Goal: Information Seeking & Learning: Learn about a topic

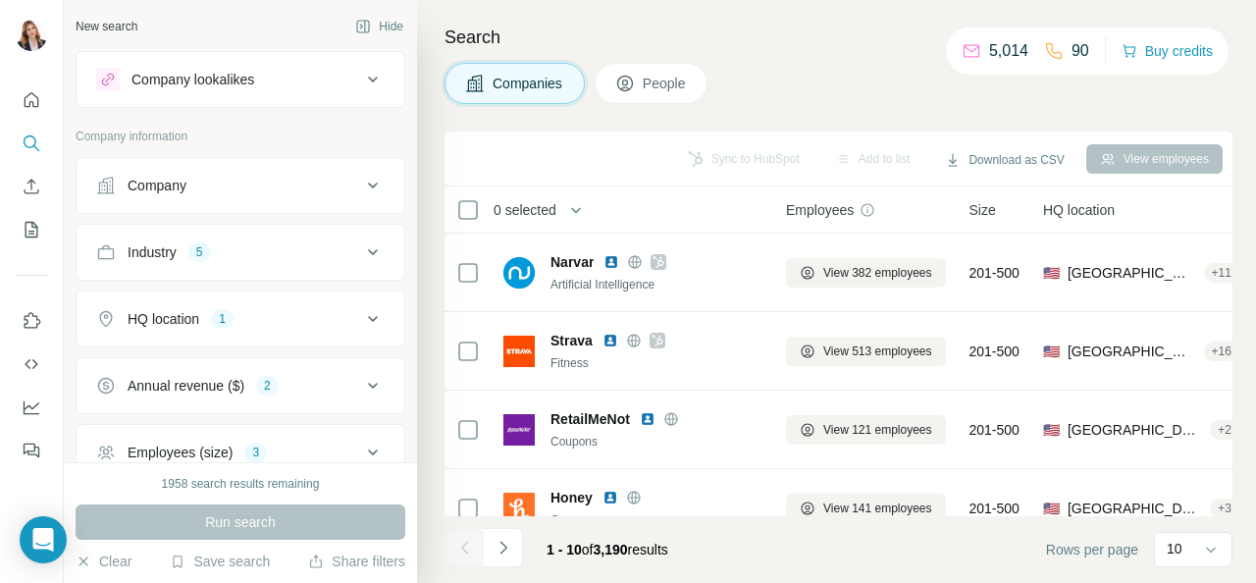
click at [274, 526] on div "Run search" at bounding box center [241, 521] width 330 height 35
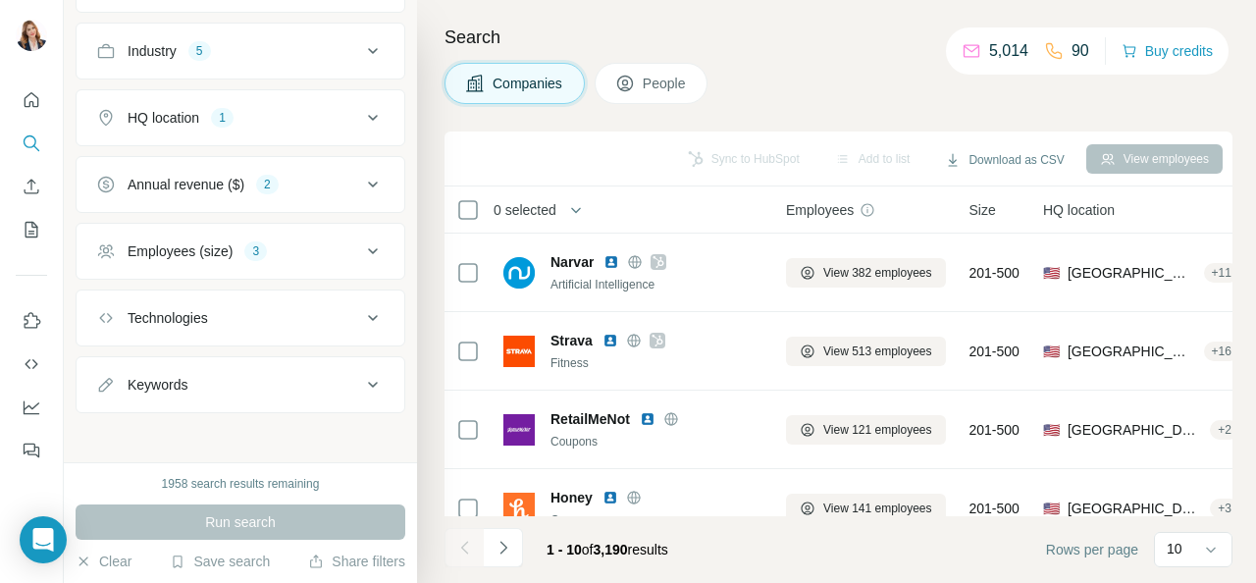
scroll to position [204, 0]
click at [298, 520] on div "Run search" at bounding box center [241, 521] width 330 height 35
click at [214, 558] on button "Save search" at bounding box center [220, 562] width 100 height 20
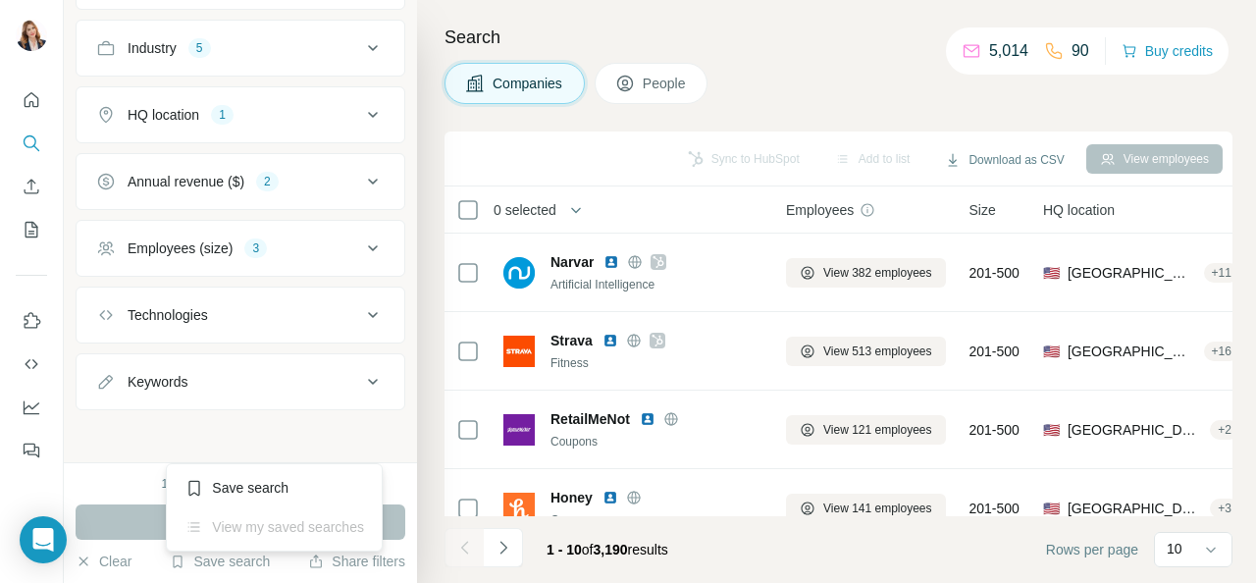
click at [302, 445] on div "New search Hide Company lookalikes Company information Company Industry 5 HQ lo…" at bounding box center [240, 231] width 353 height 462
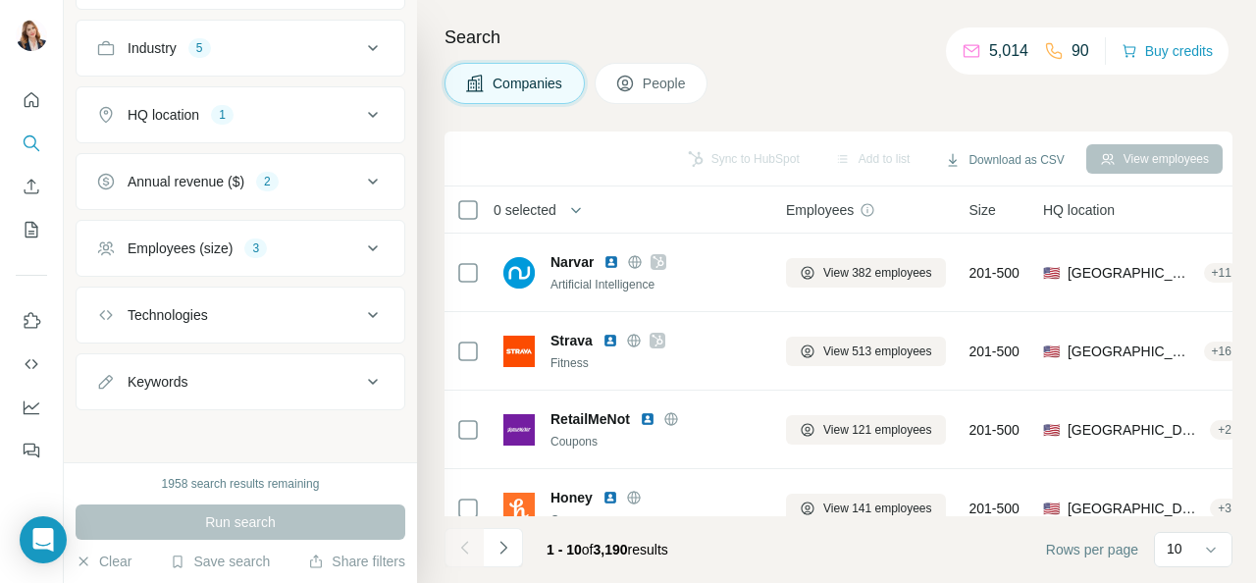
click at [209, 522] on div "Run search" at bounding box center [241, 521] width 330 height 35
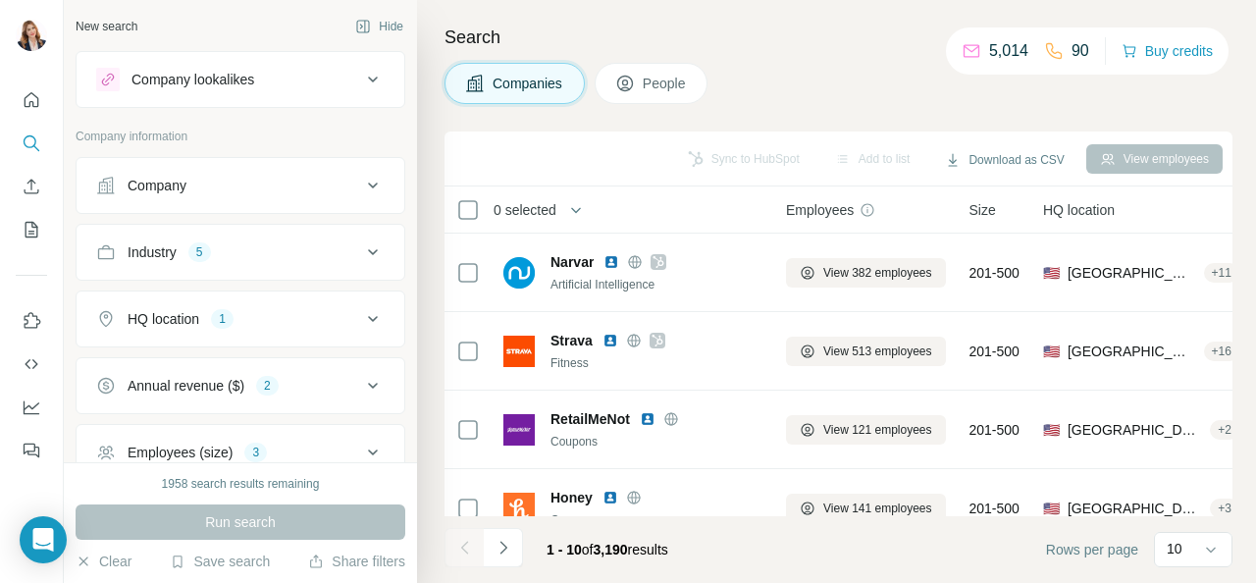
click at [361, 186] on icon at bounding box center [373, 186] width 24 height 24
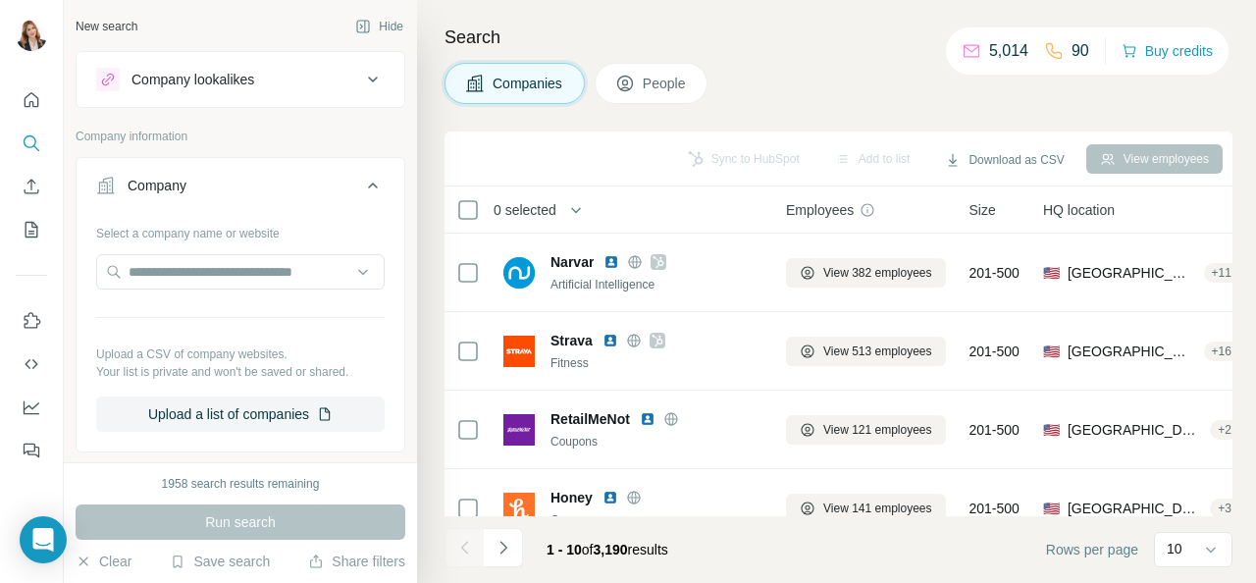
click at [361, 85] on icon at bounding box center [373, 80] width 24 height 24
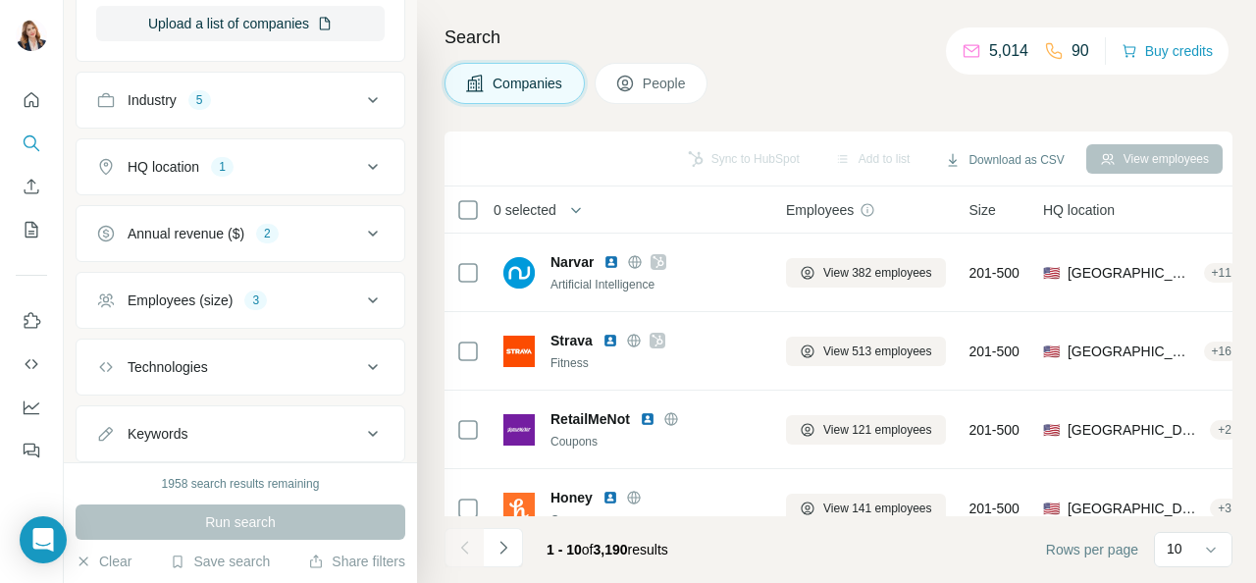
scroll to position [595, 0]
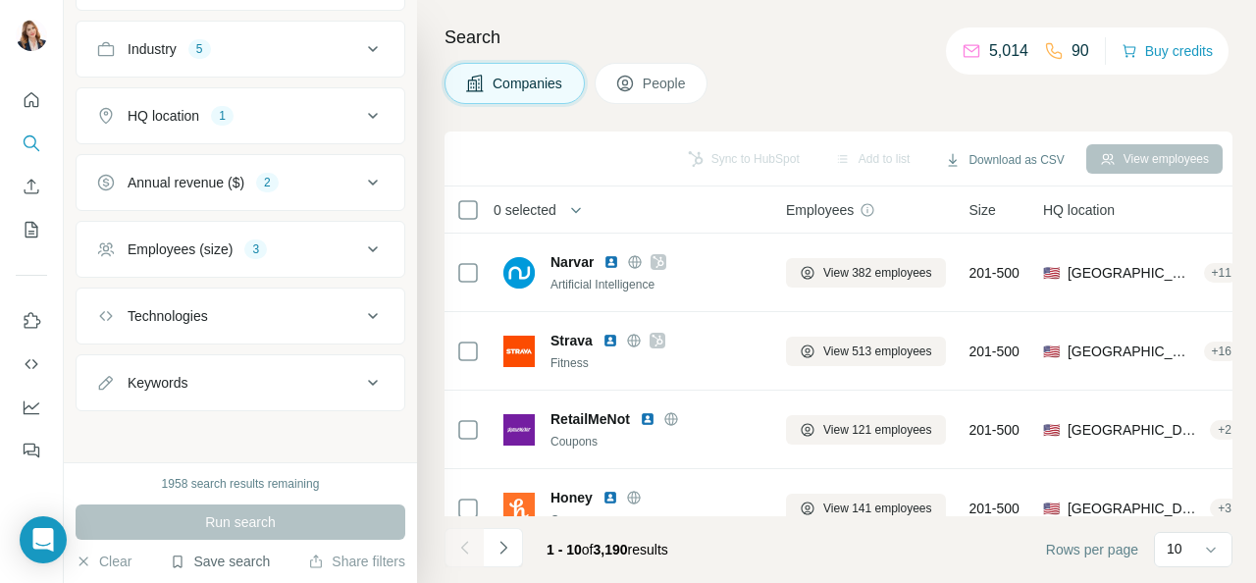
click at [190, 558] on button "Save search" at bounding box center [220, 562] width 100 height 20
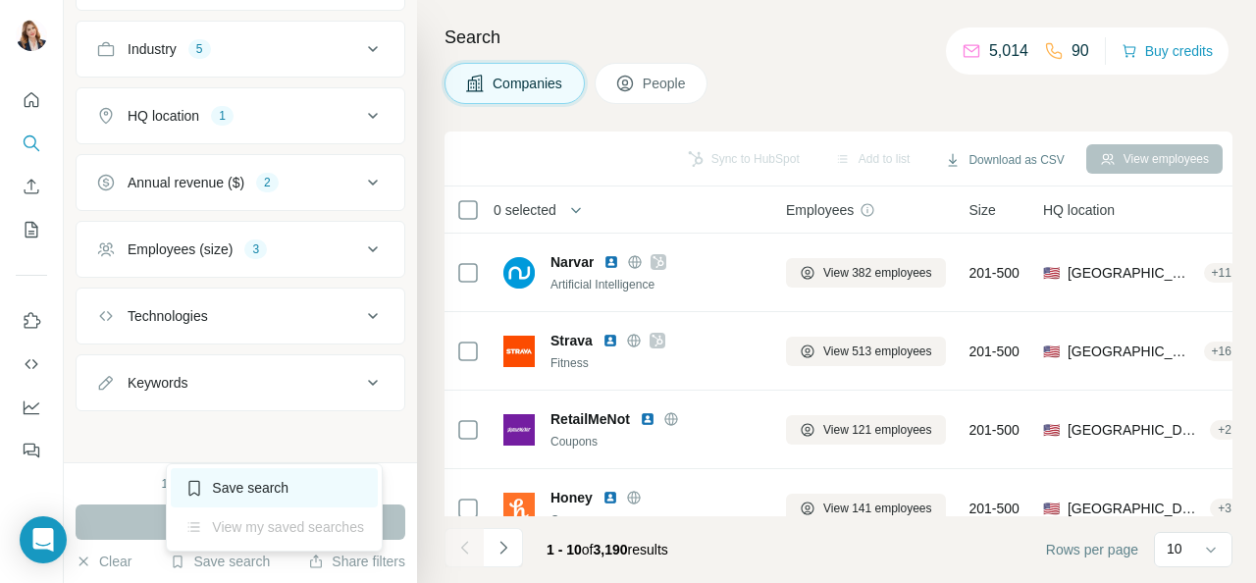
click at [208, 480] on div "Save search" at bounding box center [274, 487] width 207 height 39
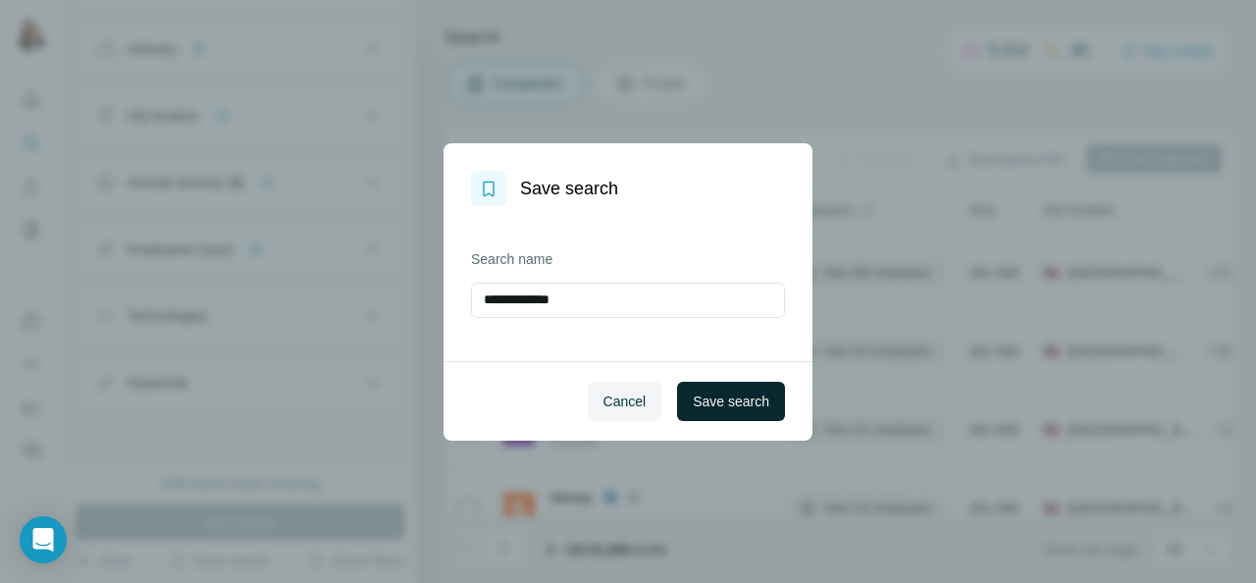
click at [750, 389] on button "Save search" at bounding box center [731, 401] width 108 height 39
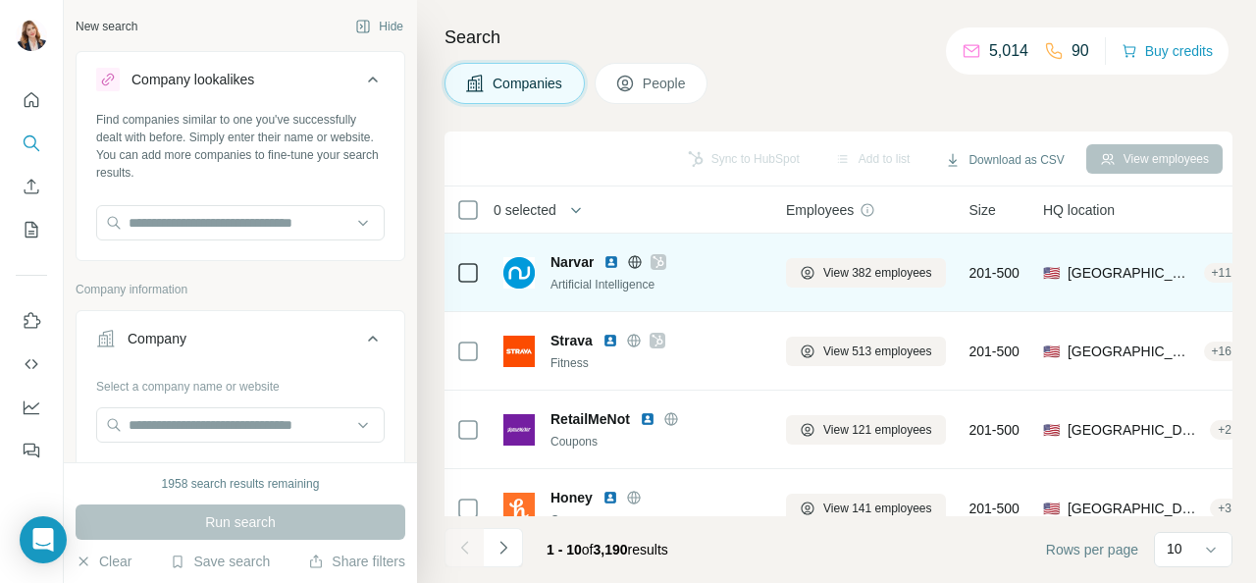
scroll to position [98, 0]
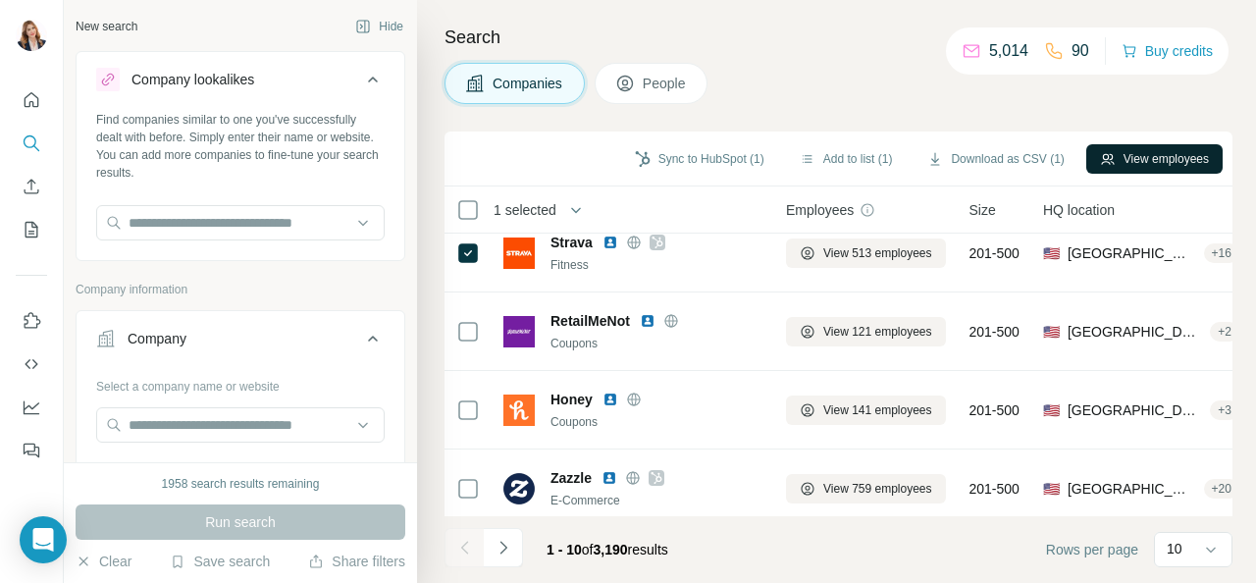
click at [1141, 154] on button "View employees" at bounding box center [1154, 158] width 136 height 29
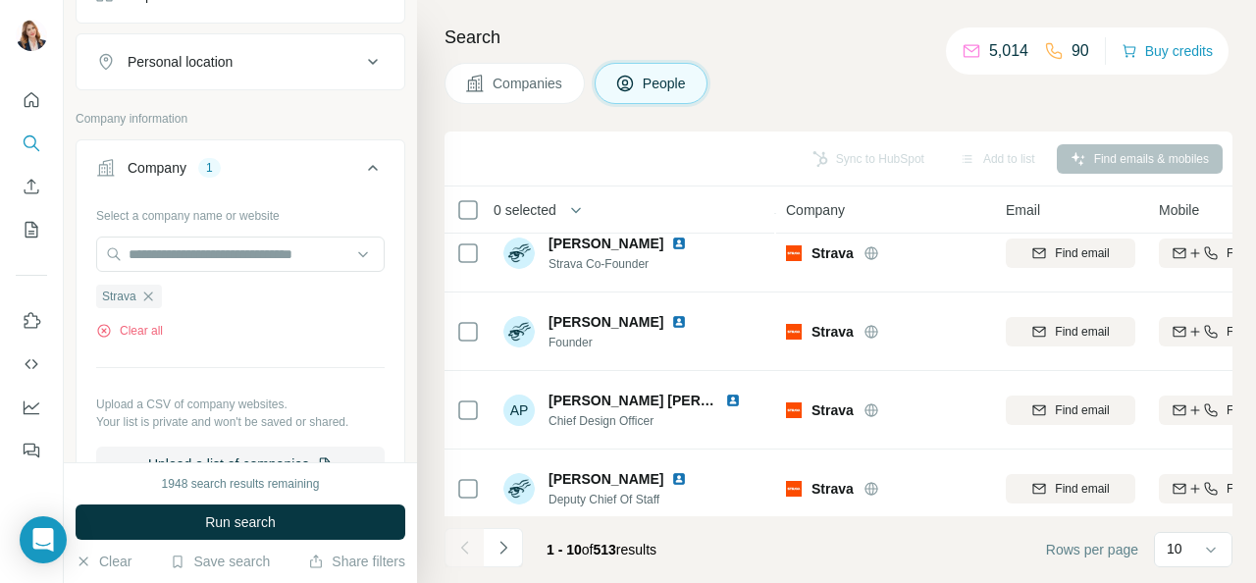
scroll to position [84, 0]
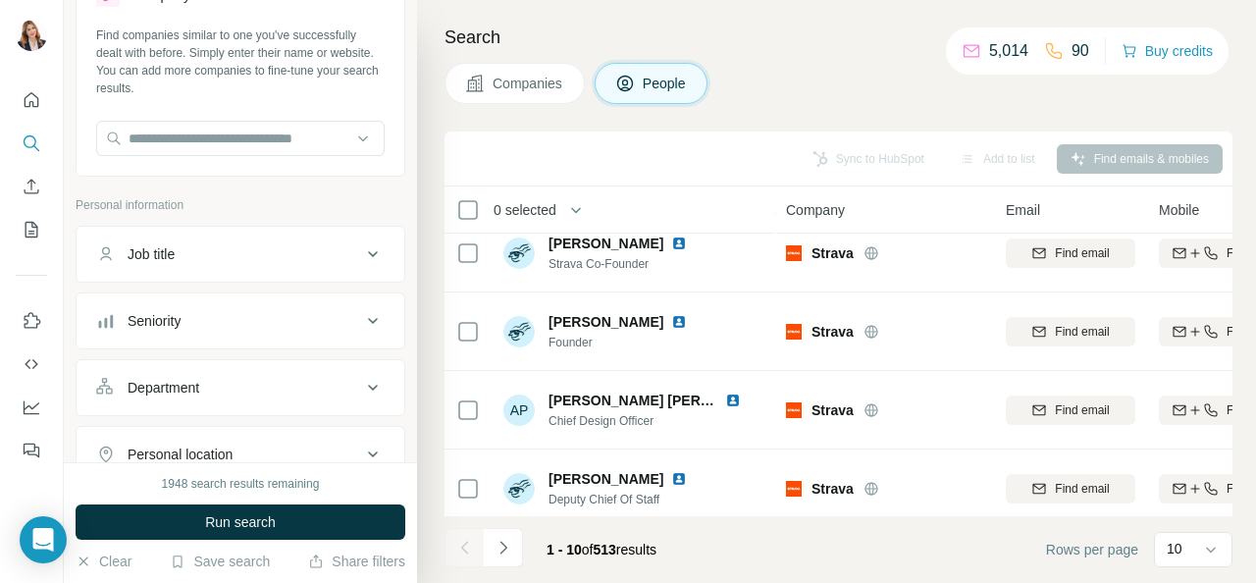
click at [365, 248] on icon at bounding box center [373, 254] width 24 height 24
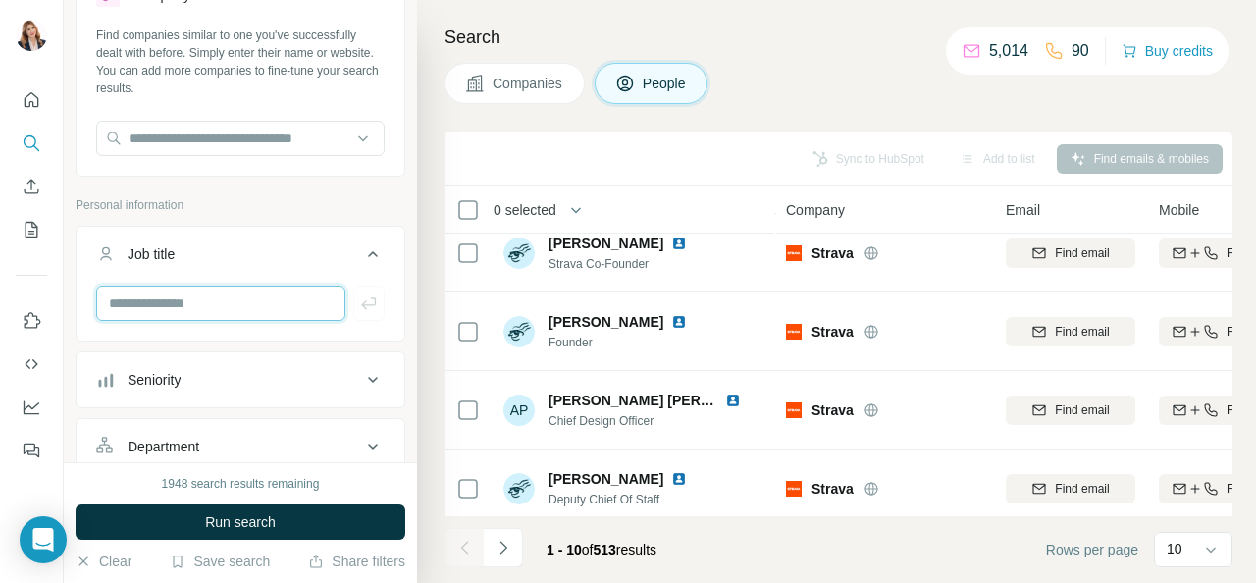
click at [224, 299] on input "text" at bounding box center [220, 303] width 249 height 35
click at [185, 315] on input "text" at bounding box center [220, 303] width 249 height 35
click at [183, 295] on input "text" at bounding box center [220, 303] width 249 height 35
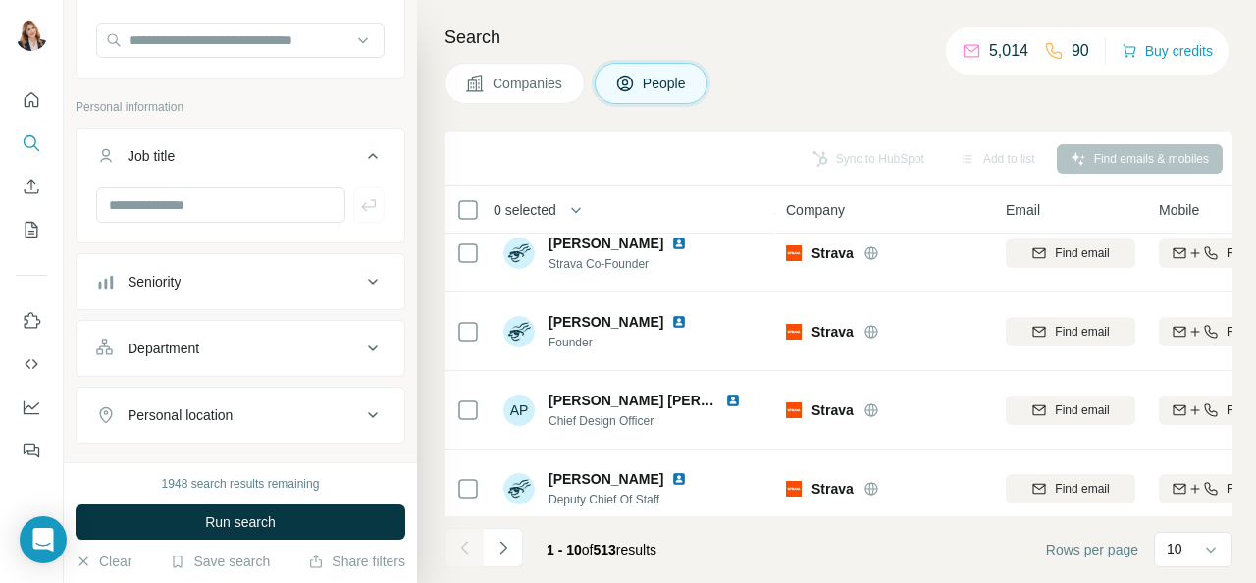
click at [311, 272] on div "Seniority" at bounding box center [228, 282] width 265 height 20
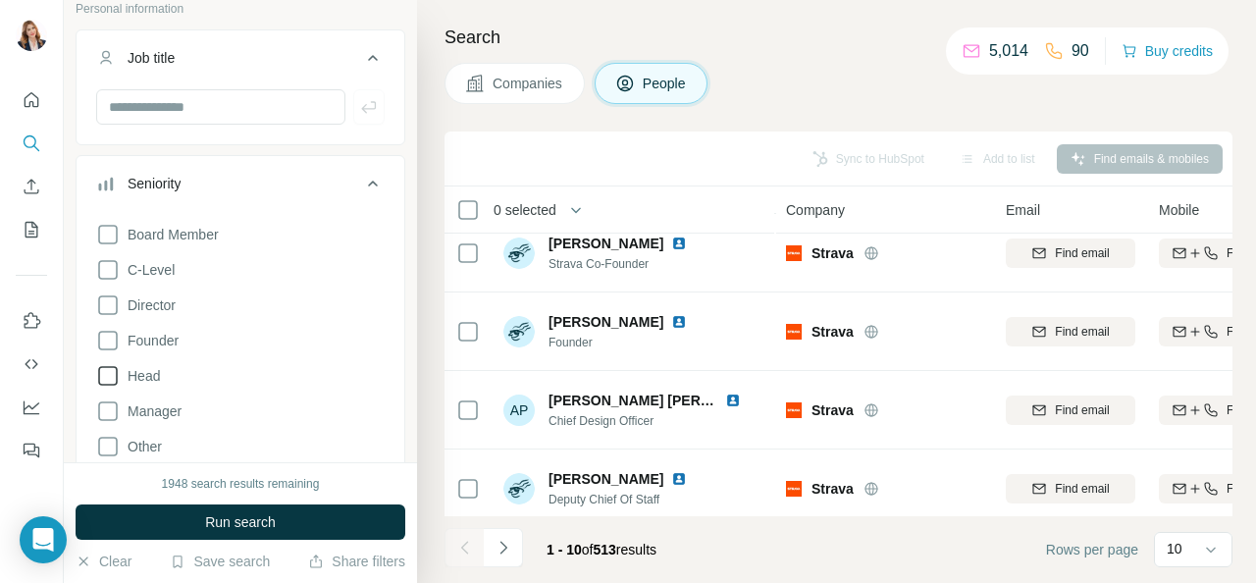
scroll to position [379, 0]
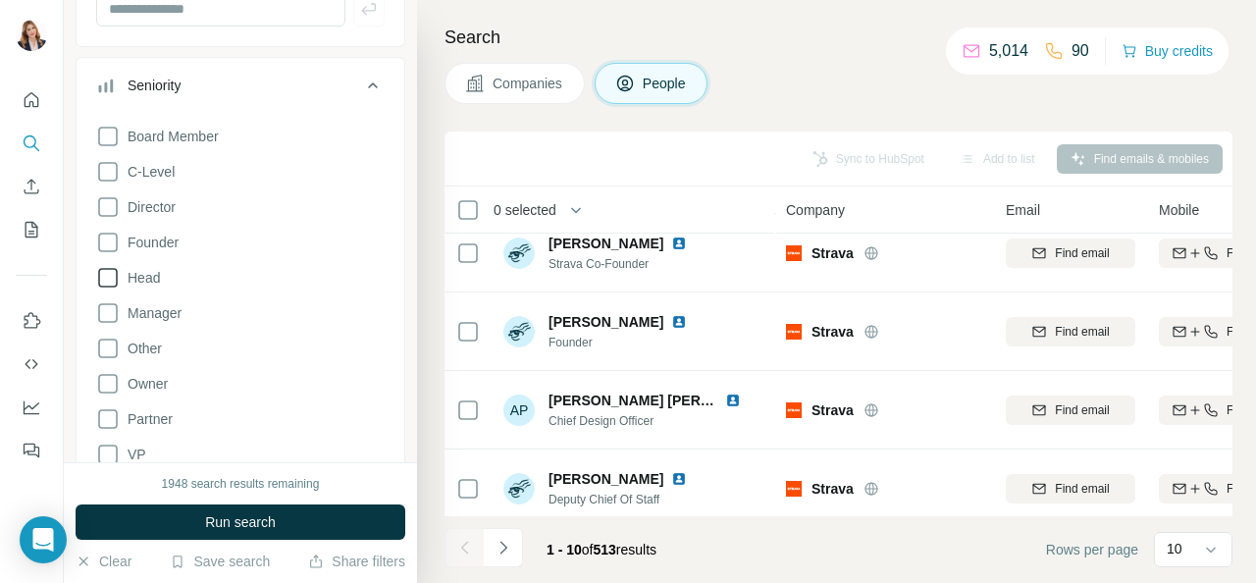
click at [111, 268] on icon at bounding box center [108, 278] width 24 height 24
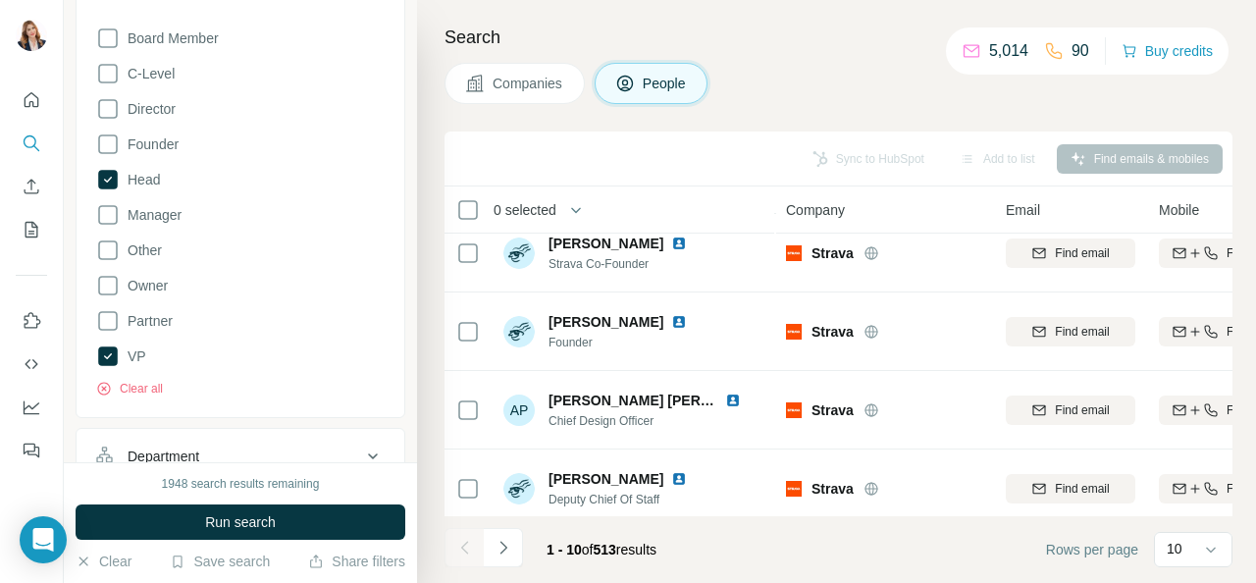
scroll to position [379, 0]
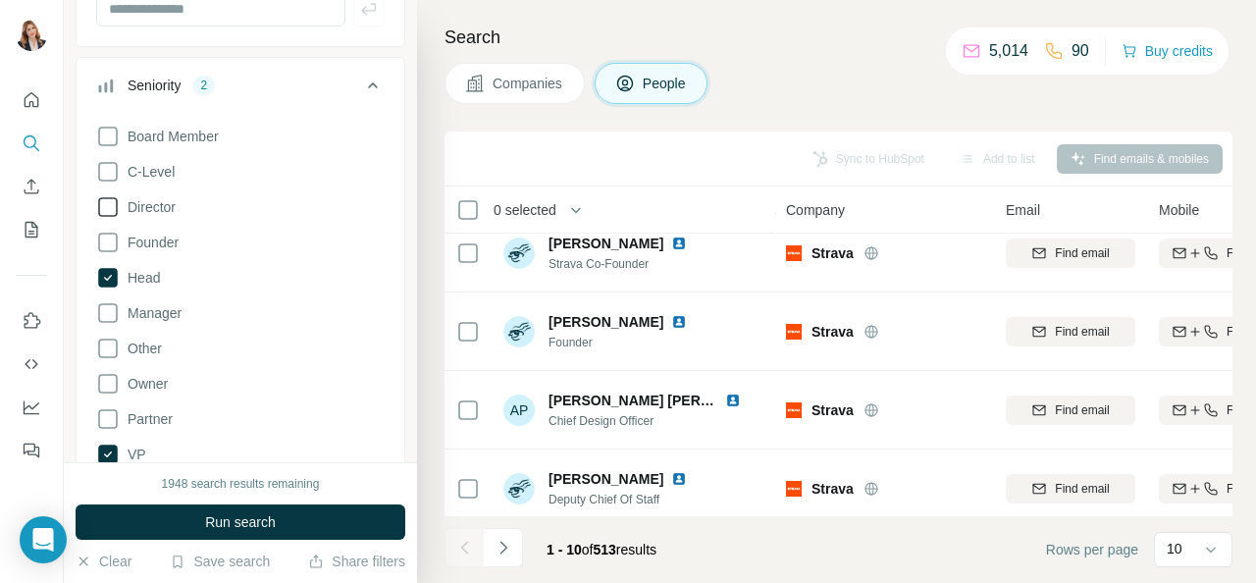
click at [109, 207] on icon at bounding box center [108, 207] width 24 height 24
click at [106, 315] on icon at bounding box center [108, 313] width 24 height 24
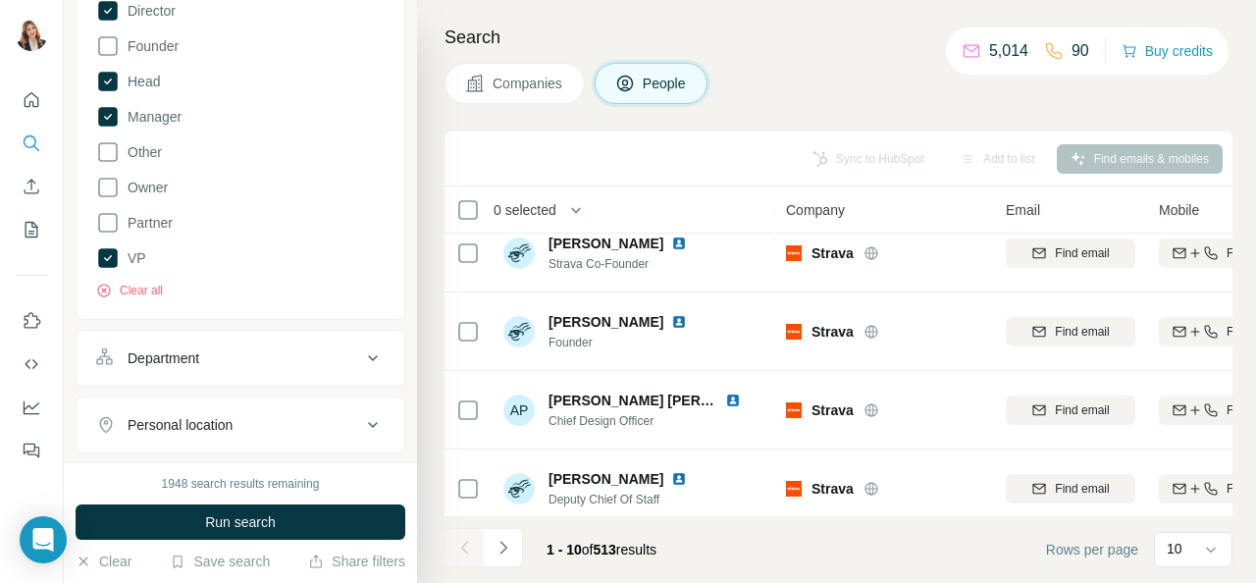
scroll to position [673, 0]
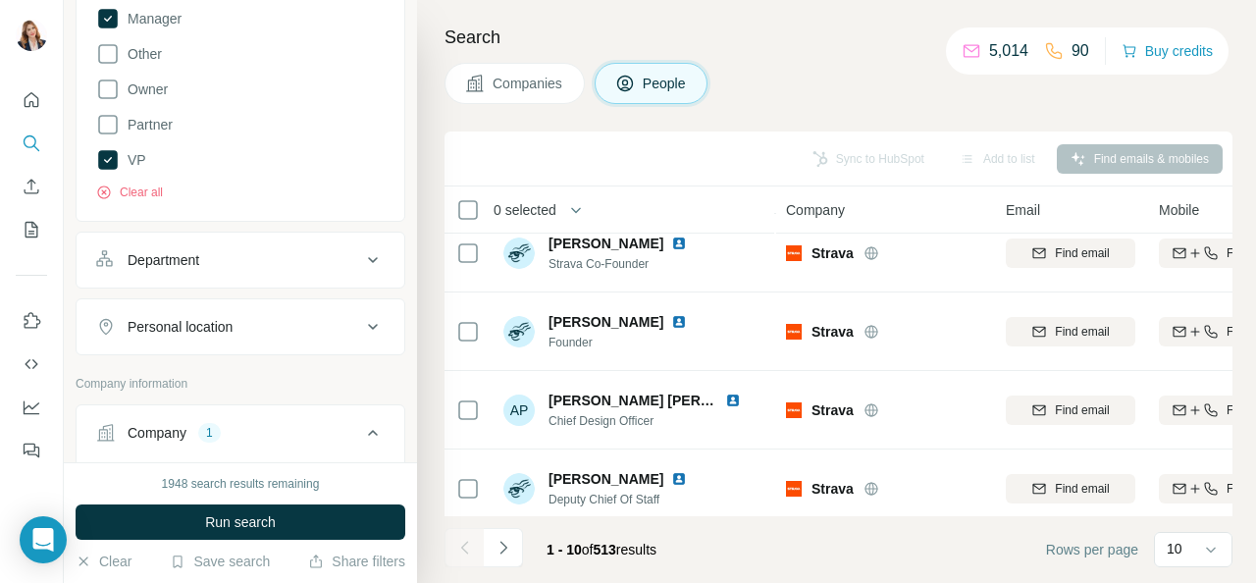
click at [258, 270] on button "Department" at bounding box center [241, 260] width 328 height 47
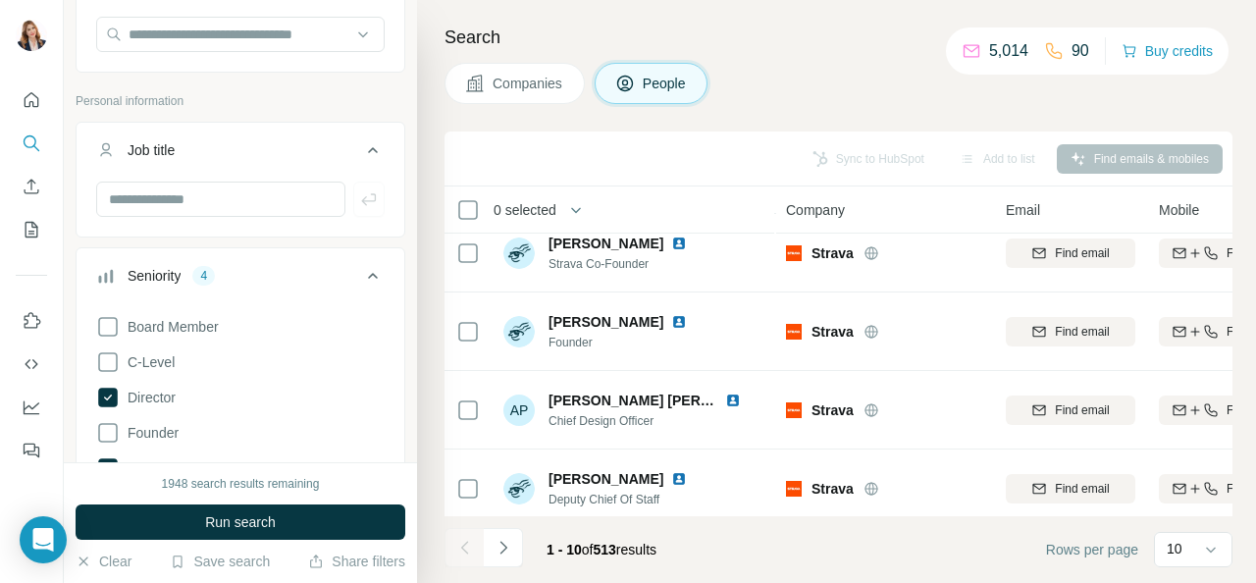
scroll to position [183, 0]
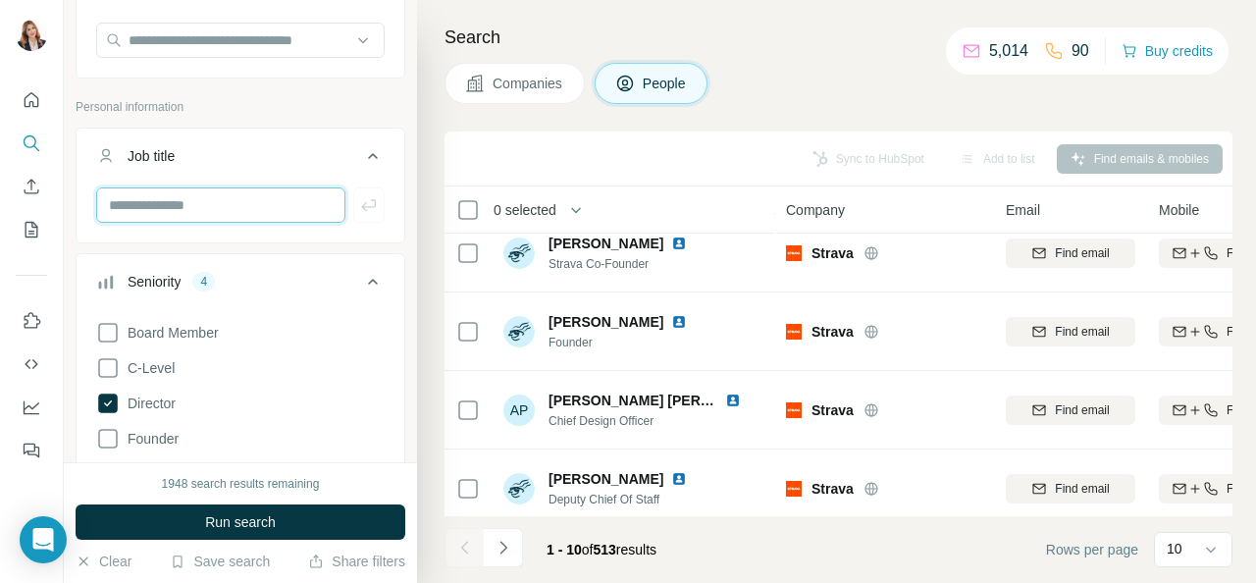
click at [219, 190] on input "text" at bounding box center [220, 204] width 249 height 35
click at [158, 200] on input "text" at bounding box center [220, 204] width 249 height 35
type input "*"
click at [361, 150] on icon at bounding box center [373, 156] width 24 height 24
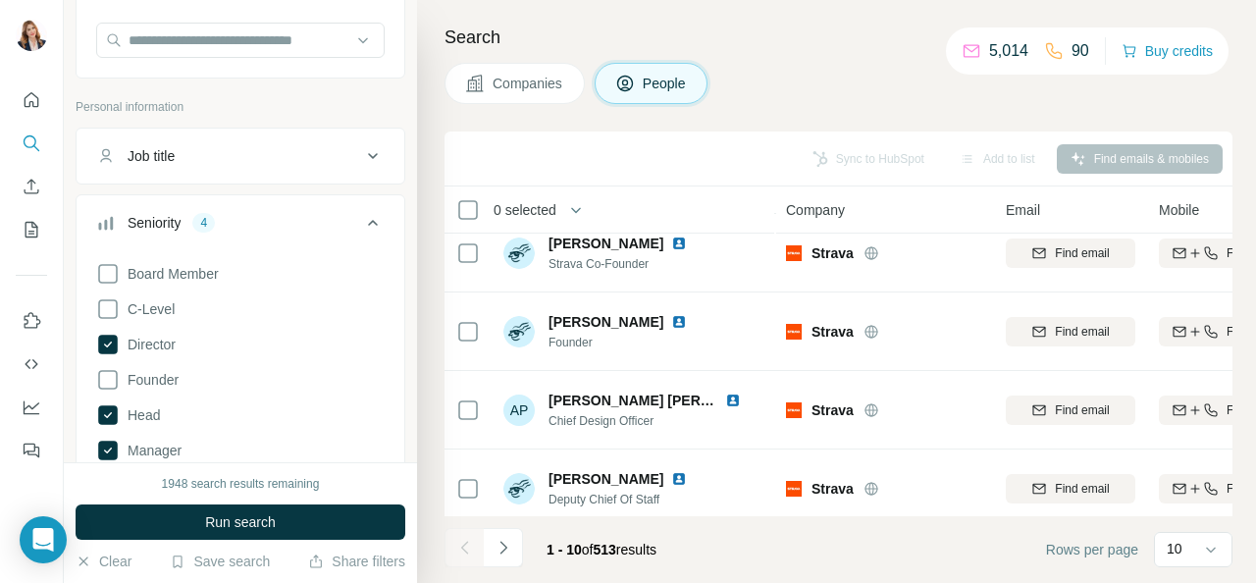
click at [344, 158] on div "Job title" at bounding box center [228, 156] width 265 height 20
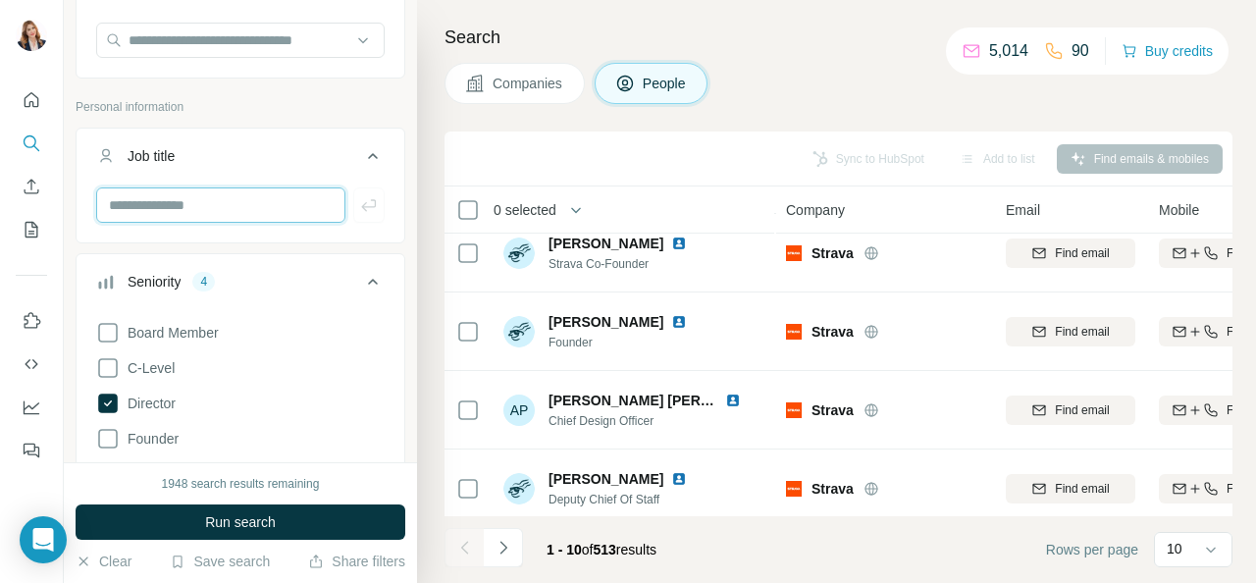
click at [181, 199] on input "text" at bounding box center [220, 204] width 249 height 35
type input "**********"
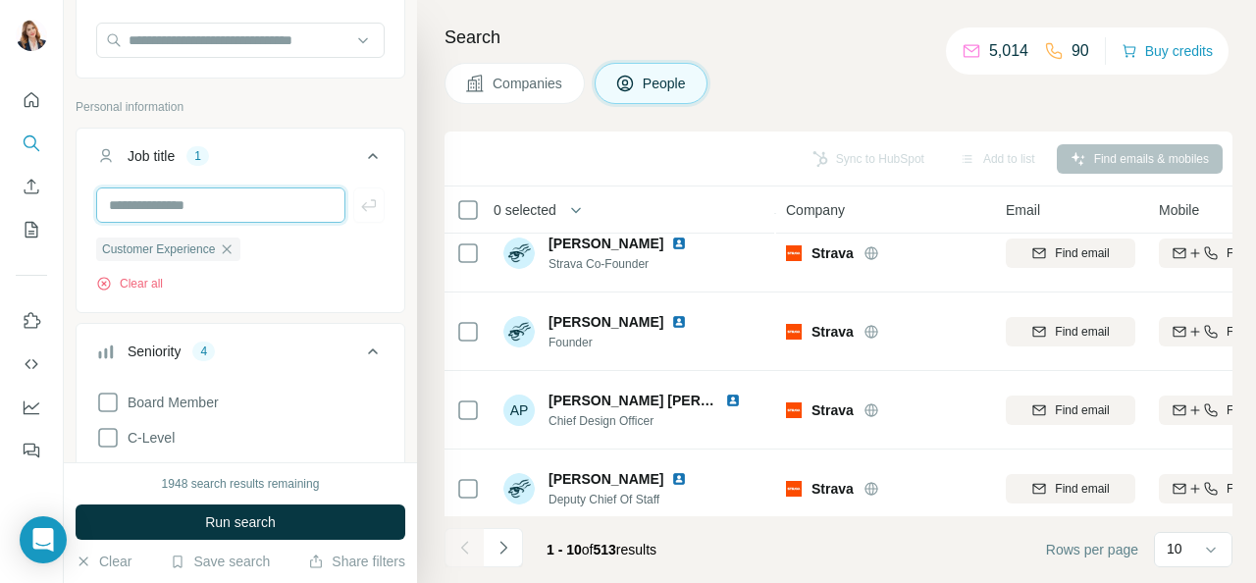
click at [160, 197] on input "text" at bounding box center [220, 204] width 249 height 35
click at [177, 204] on input "text" at bounding box center [220, 204] width 249 height 35
paste input "**********"
type input "**********"
click at [157, 205] on input "text" at bounding box center [220, 204] width 249 height 35
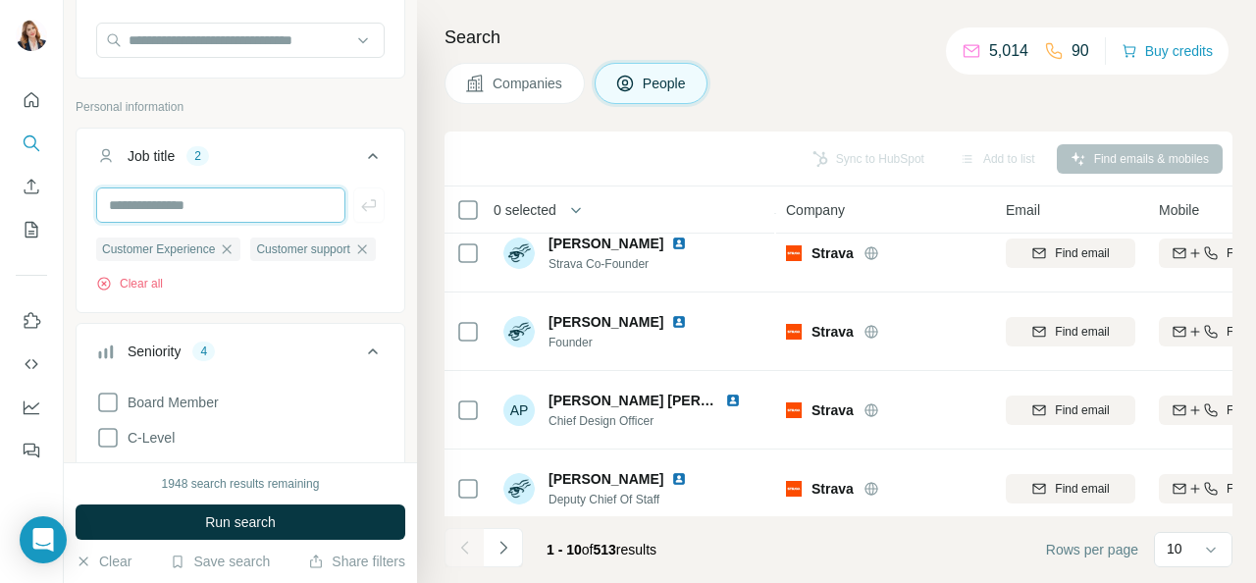
paste input "**********"
type input "**********"
click at [175, 209] on input "text" at bounding box center [220, 204] width 249 height 35
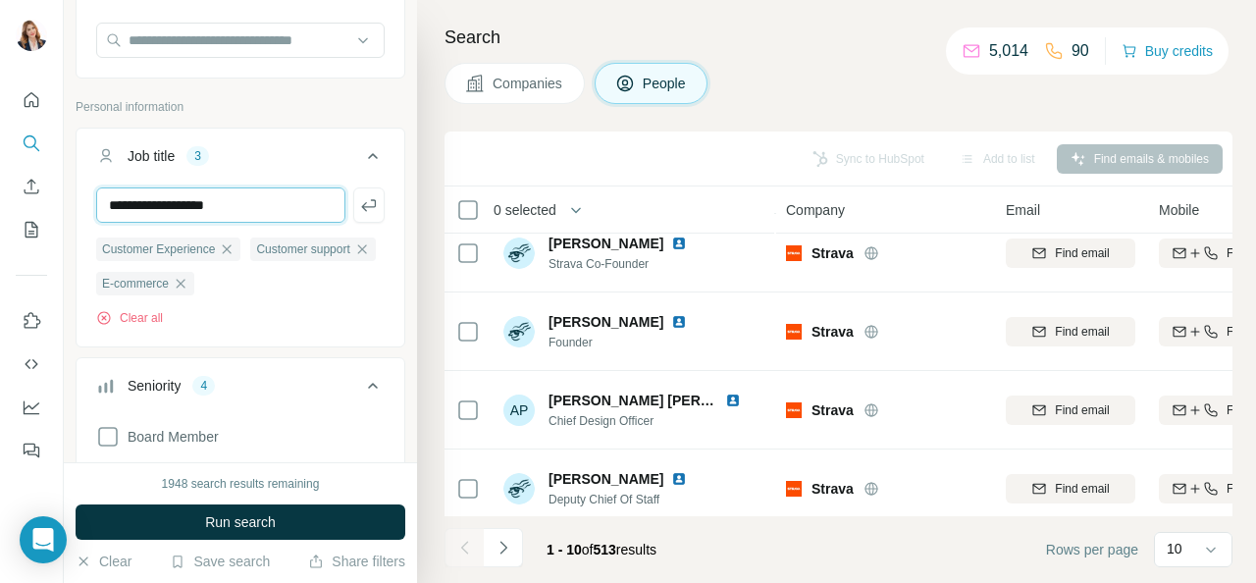
type input "**********"
click at [156, 200] on input "text" at bounding box center [220, 204] width 249 height 35
type input "**********"
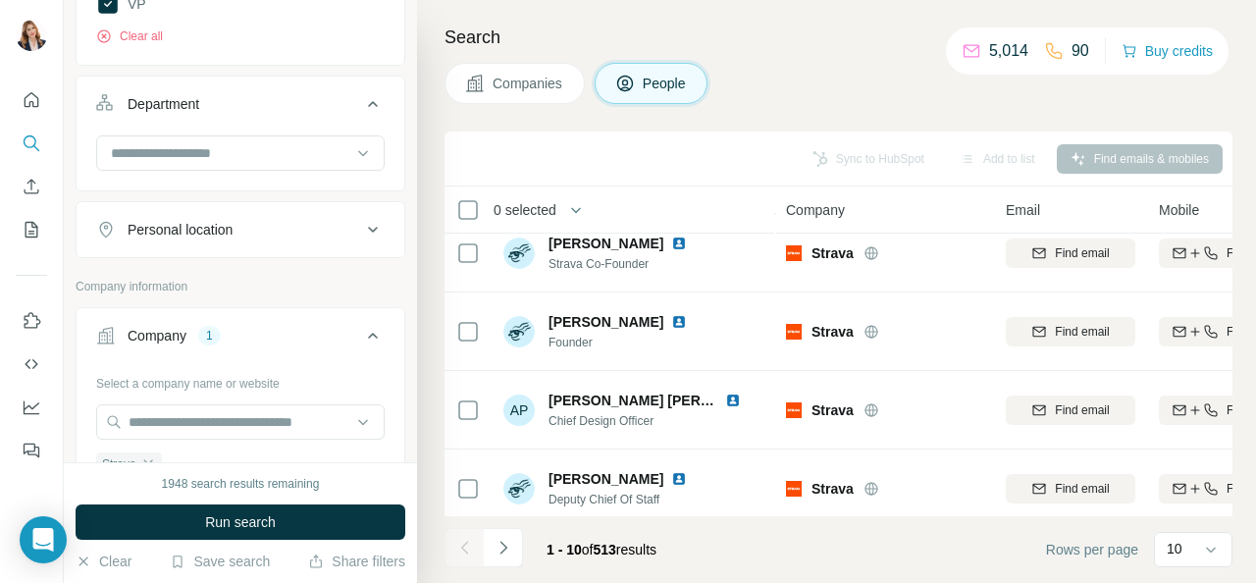
scroll to position [1066, 0]
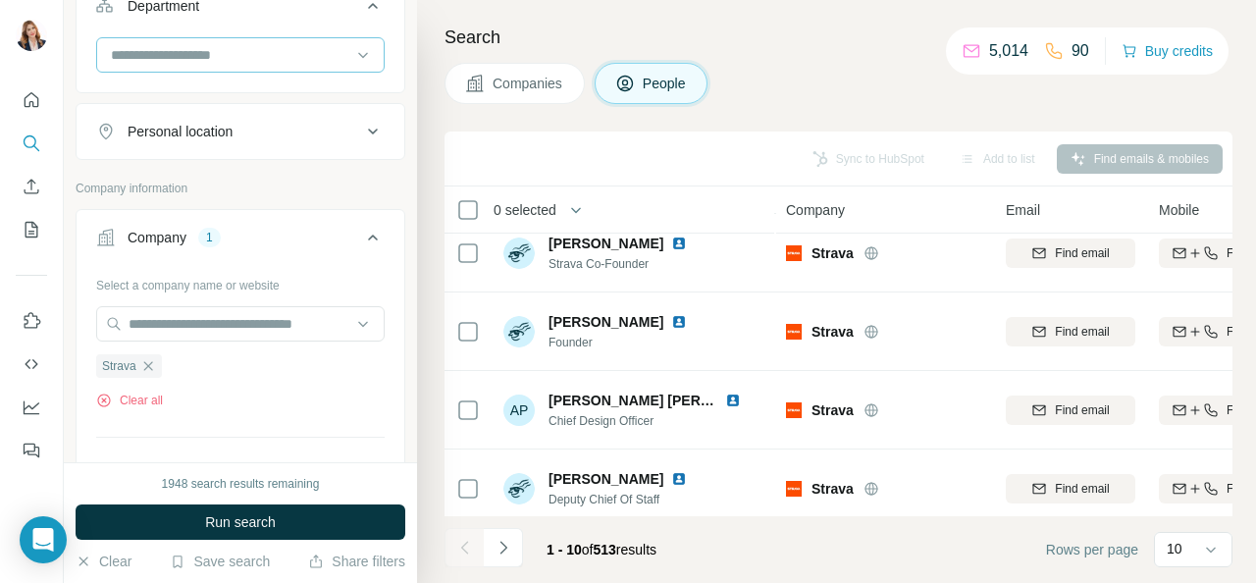
click at [214, 66] on input at bounding box center [230, 55] width 242 height 22
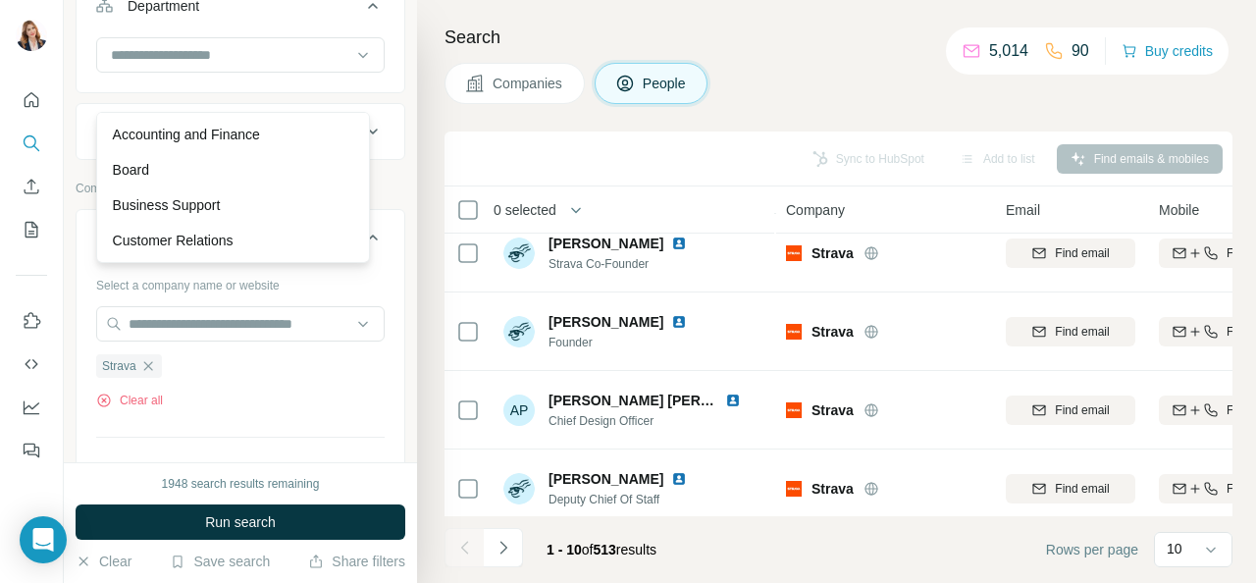
click at [795, 40] on h4 "Search" at bounding box center [839, 37] width 788 height 27
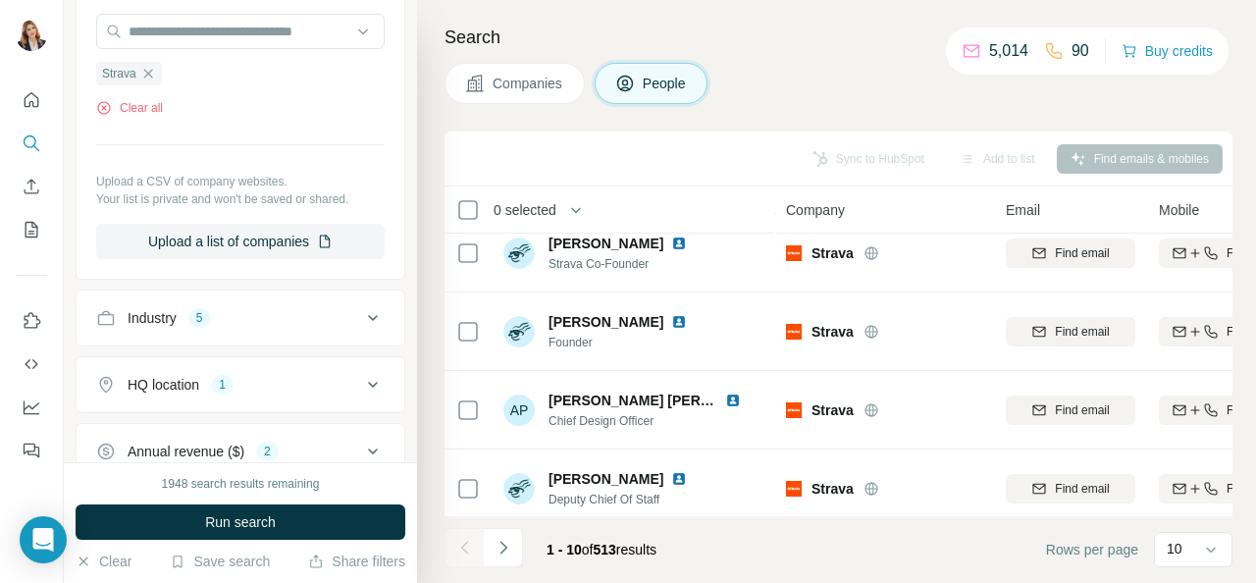
scroll to position [1360, 0]
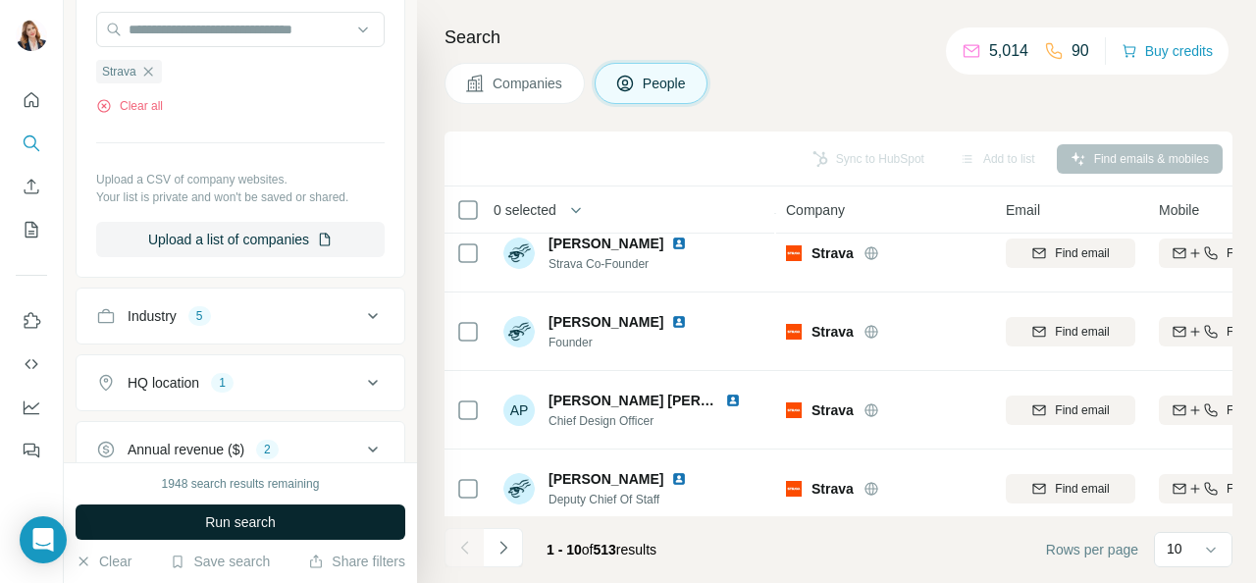
click at [253, 519] on span "Run search" at bounding box center [240, 522] width 71 height 20
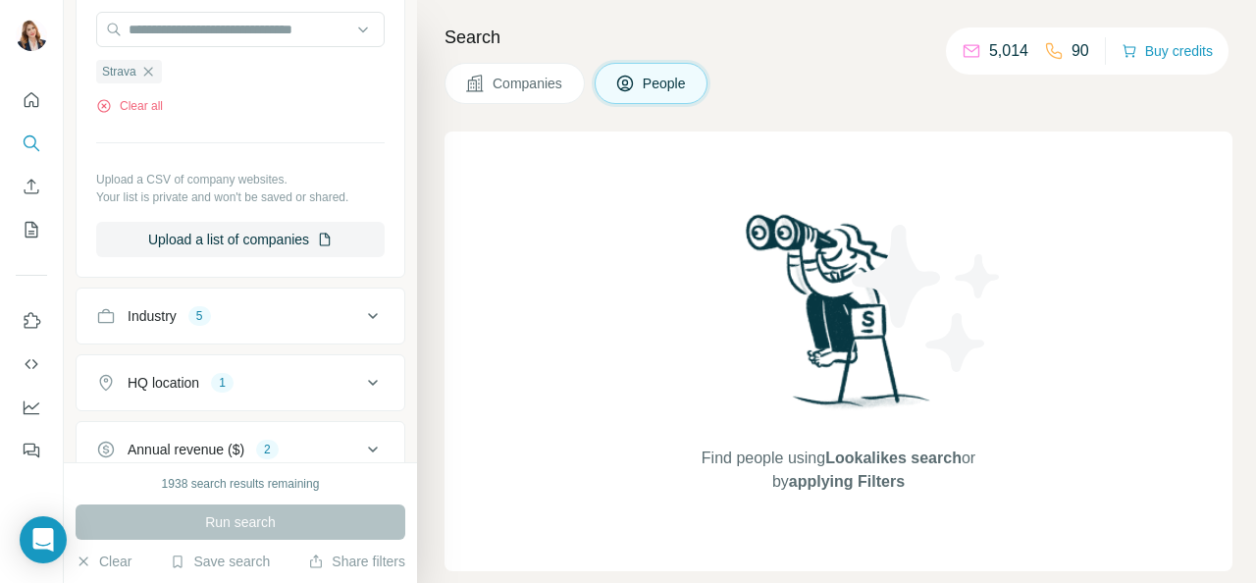
click at [674, 63] on button "People" at bounding box center [652, 83] width 114 height 41
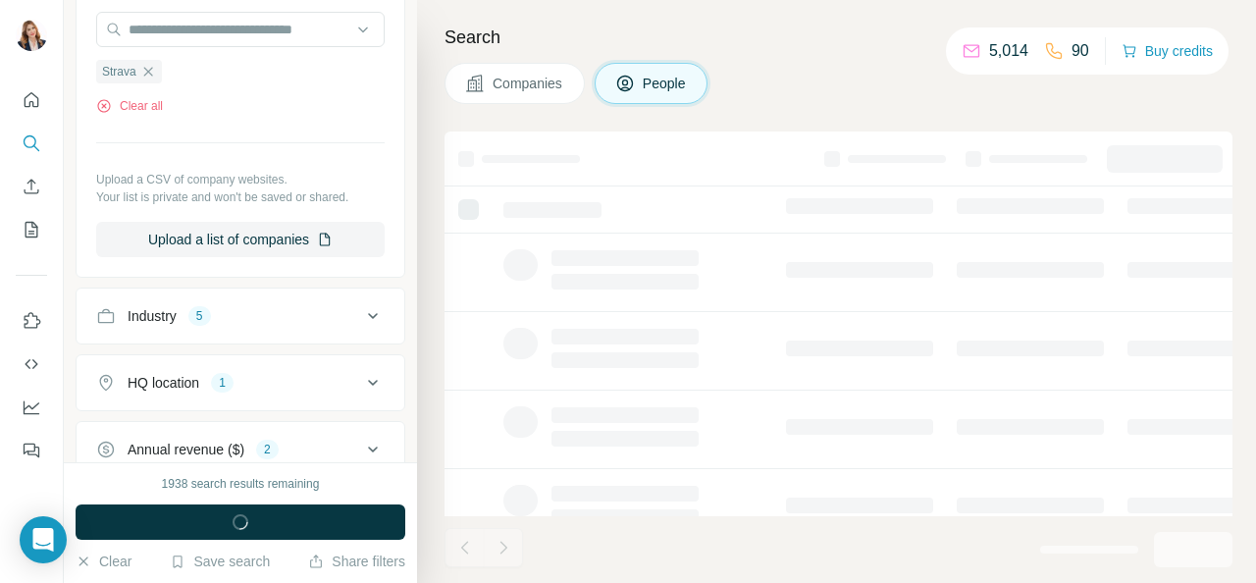
click at [658, 81] on span "People" at bounding box center [665, 84] width 45 height 20
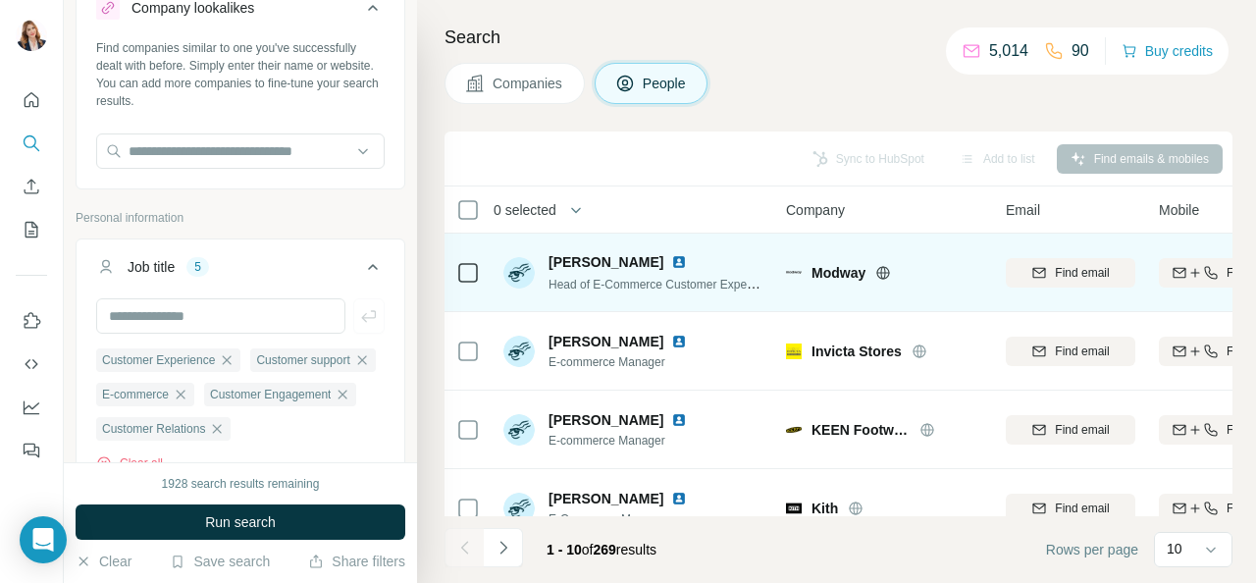
scroll to position [0, 0]
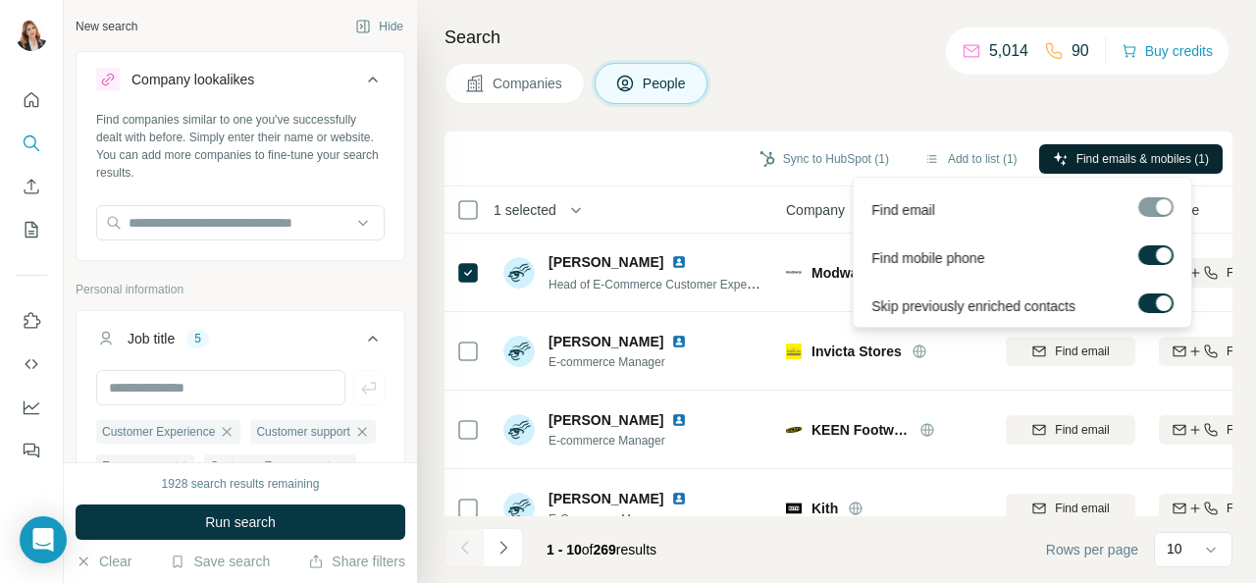
click at [1151, 150] on span "Find emails & mobiles (1)" at bounding box center [1143, 159] width 132 height 18
click at [1142, 155] on span "Find emails & mobiles (1)" at bounding box center [1143, 159] width 132 height 18
click at [1161, 205] on div at bounding box center [1155, 207] width 35 height 20
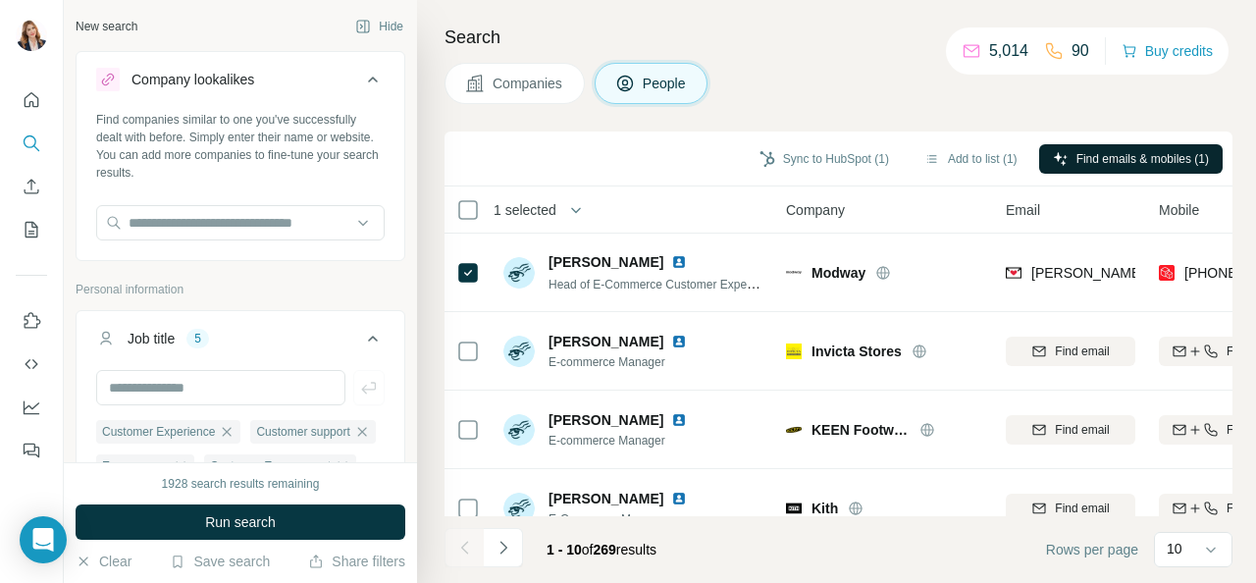
click at [546, 79] on span "Companies" at bounding box center [529, 84] width 72 height 20
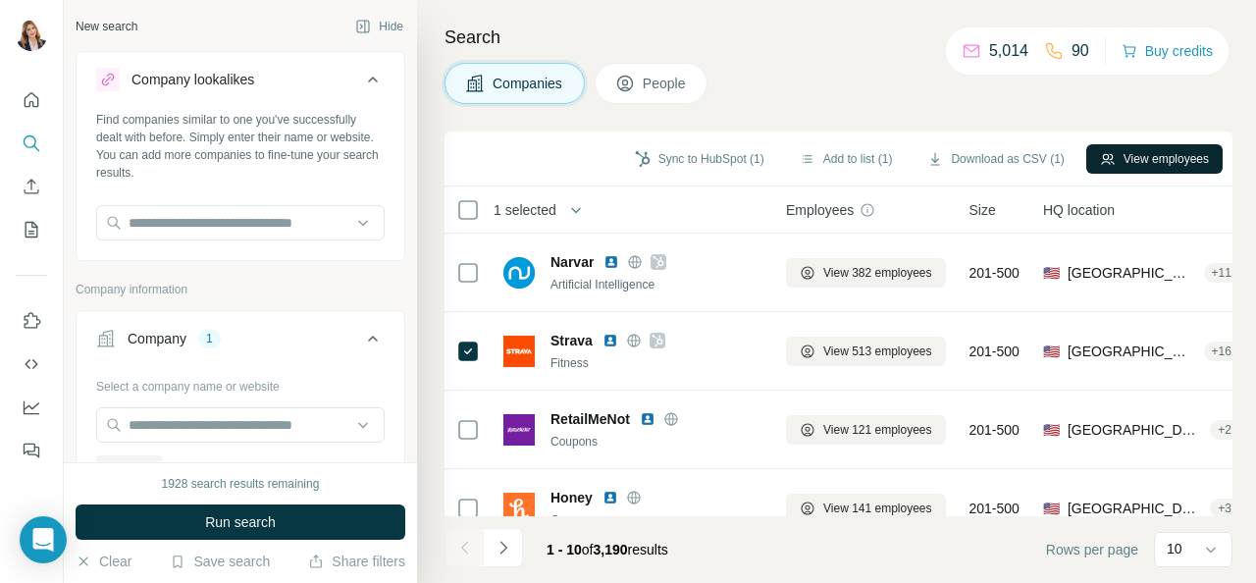
click at [1160, 150] on button "View employees" at bounding box center [1154, 158] width 136 height 29
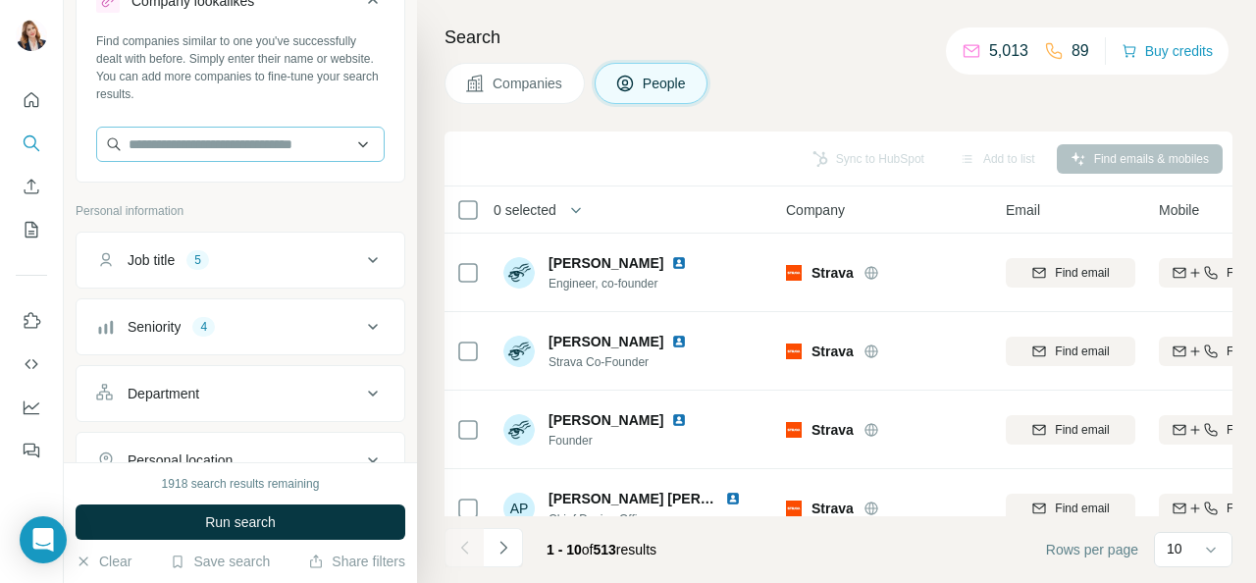
scroll to position [98, 0]
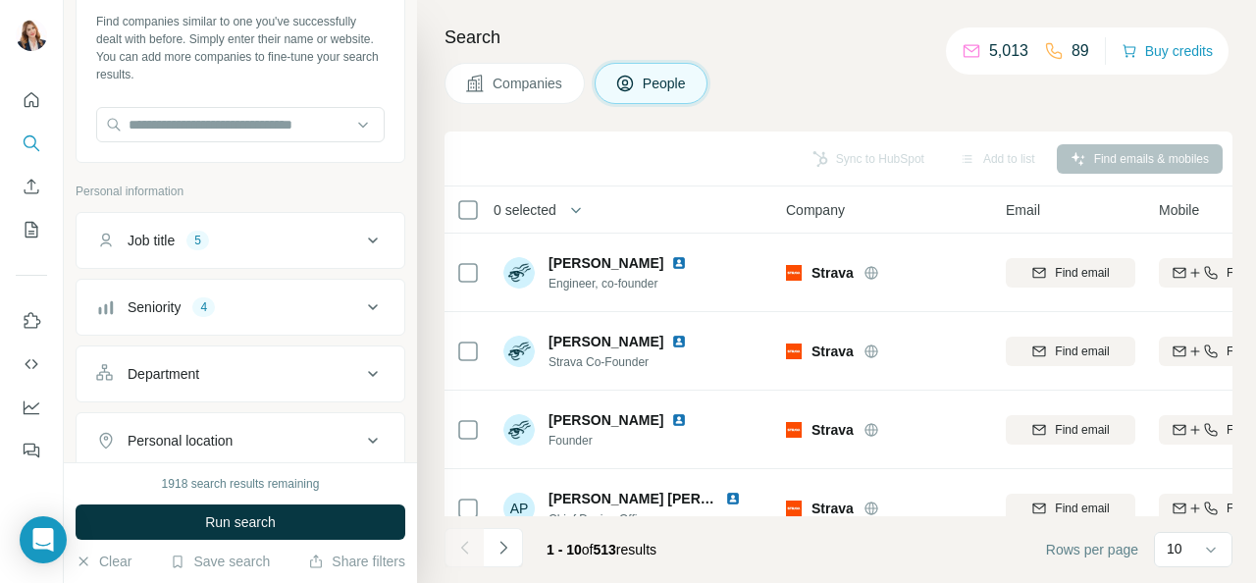
click at [361, 235] on icon at bounding box center [373, 241] width 24 height 24
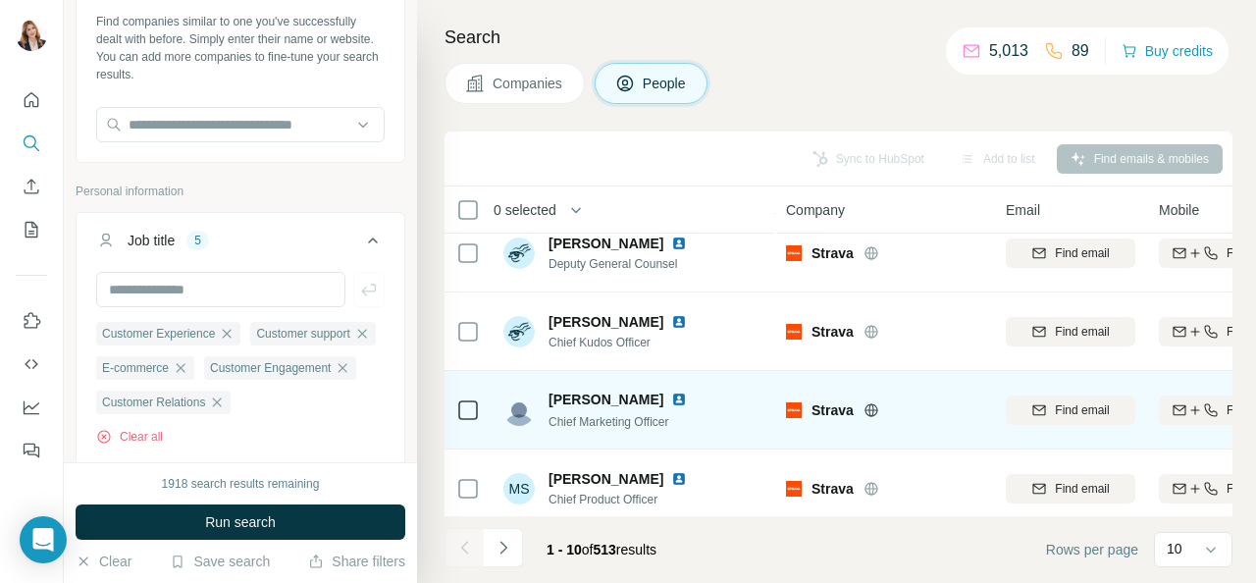
scroll to position [512, 0]
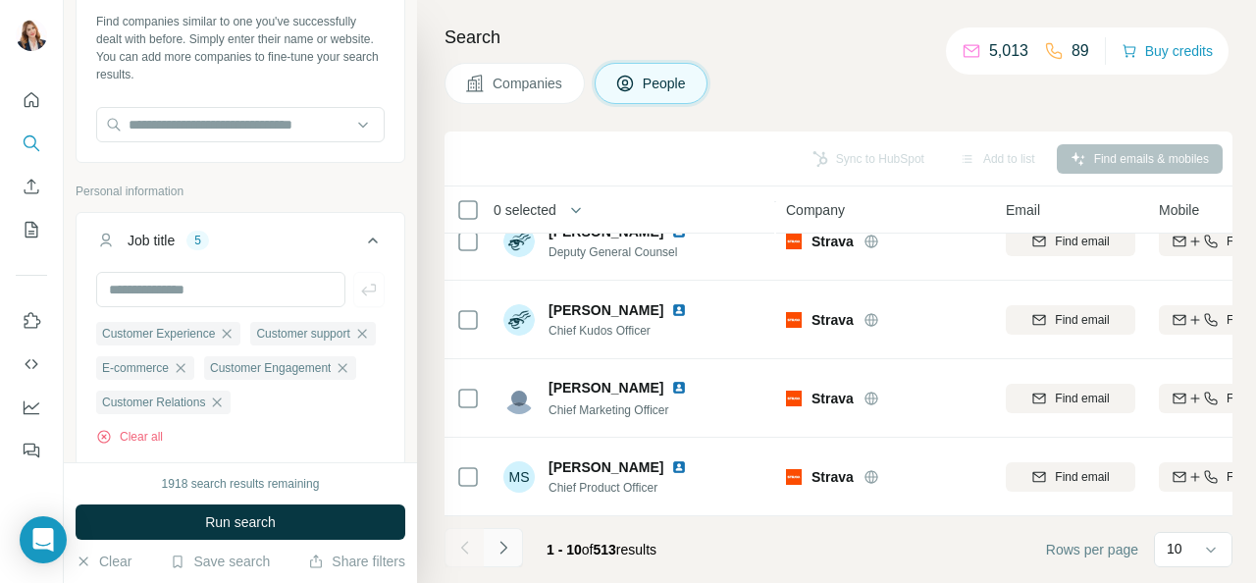
click at [501, 543] on icon "Navigate to next page" at bounding box center [504, 548] width 20 height 20
click at [502, 543] on icon "Navigate to next page" at bounding box center [503, 547] width 7 height 13
click at [499, 544] on icon "Navigate to next page" at bounding box center [504, 548] width 20 height 20
click at [503, 554] on icon "Navigate to next page" at bounding box center [504, 548] width 20 height 20
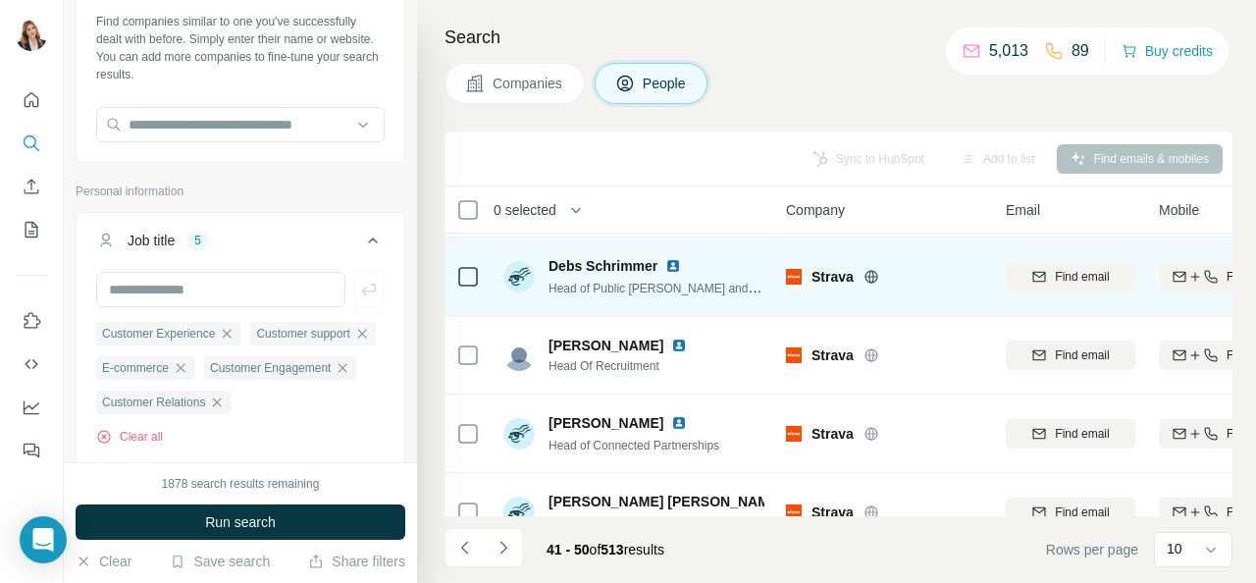
scroll to position [0, 0]
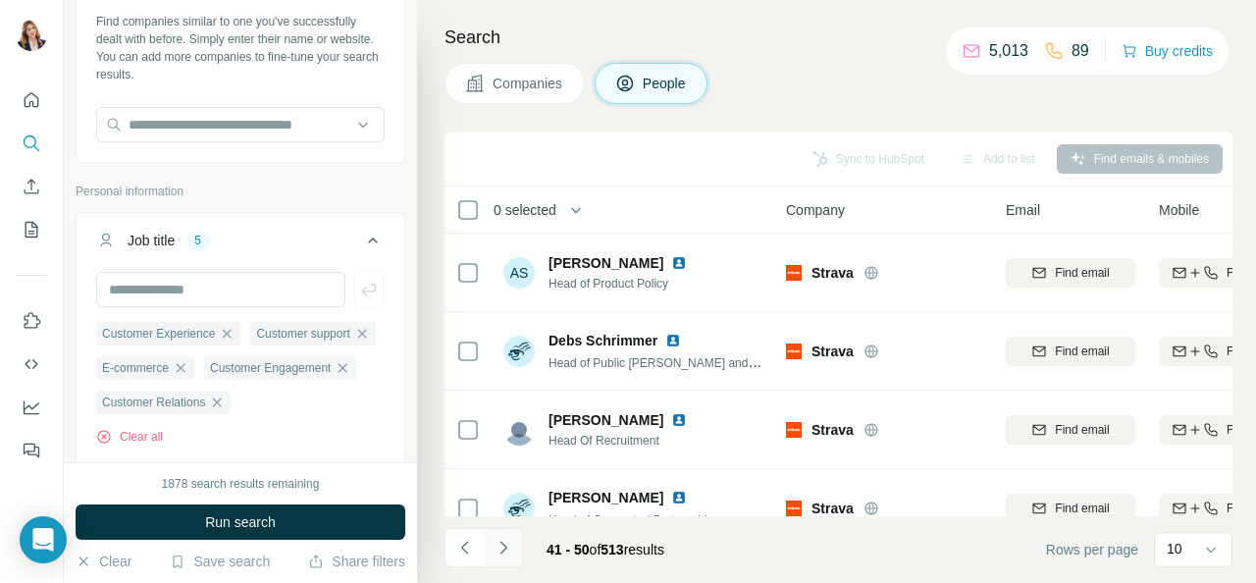
click at [503, 540] on icon "Navigate to next page" at bounding box center [504, 548] width 20 height 20
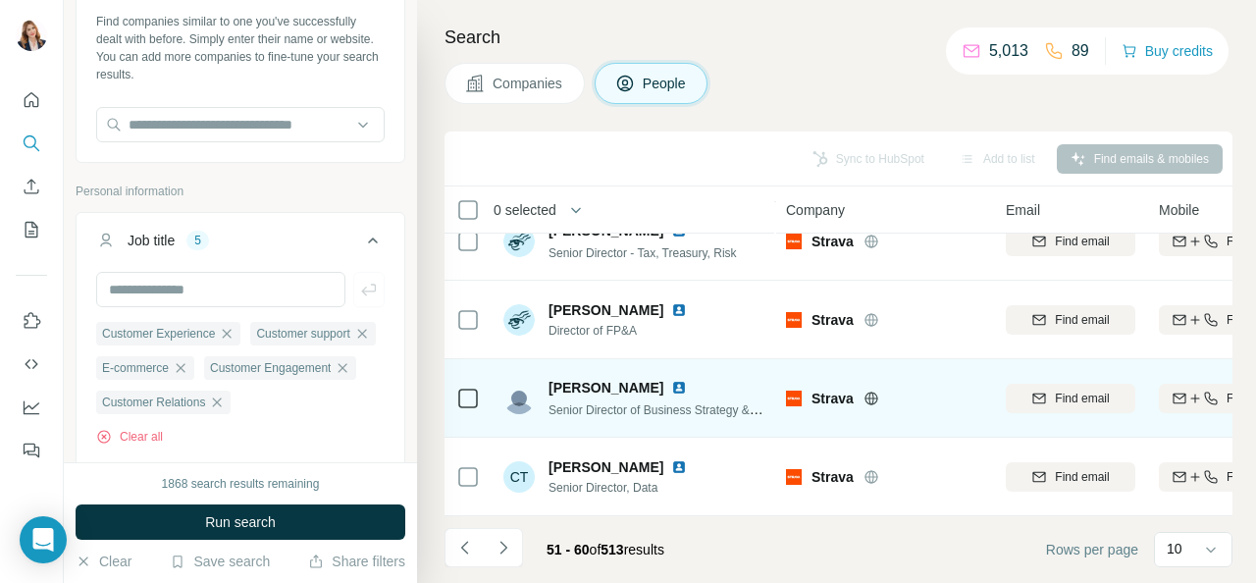
scroll to position [512, 0]
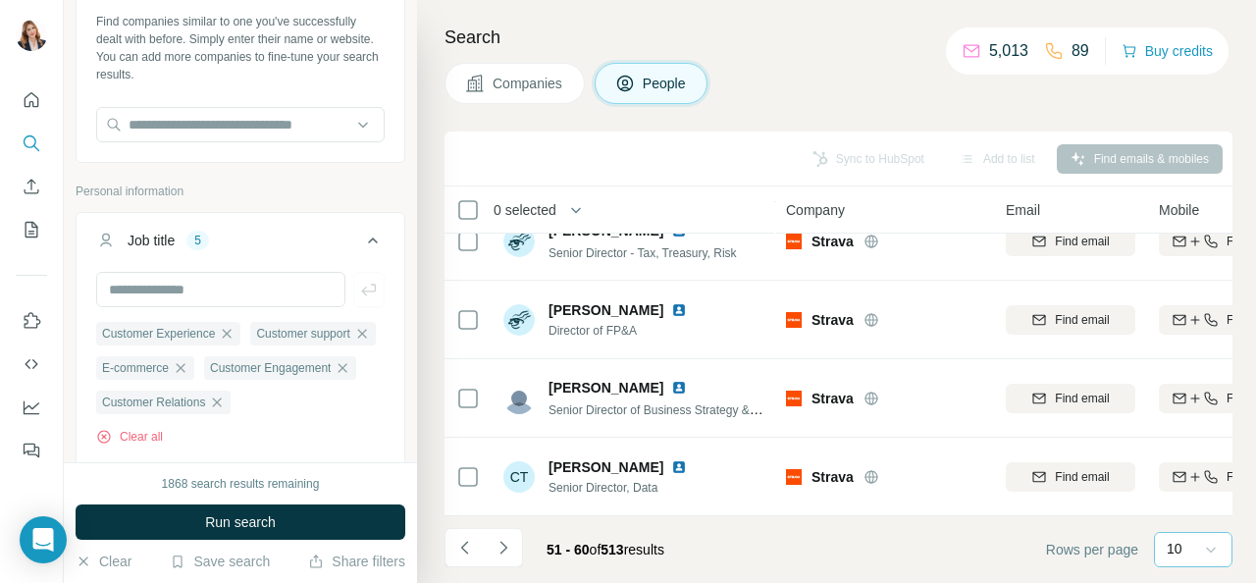
click at [1209, 552] on icon at bounding box center [1211, 550] width 20 height 20
click at [1191, 397] on div "60" at bounding box center [1193, 400] width 45 height 20
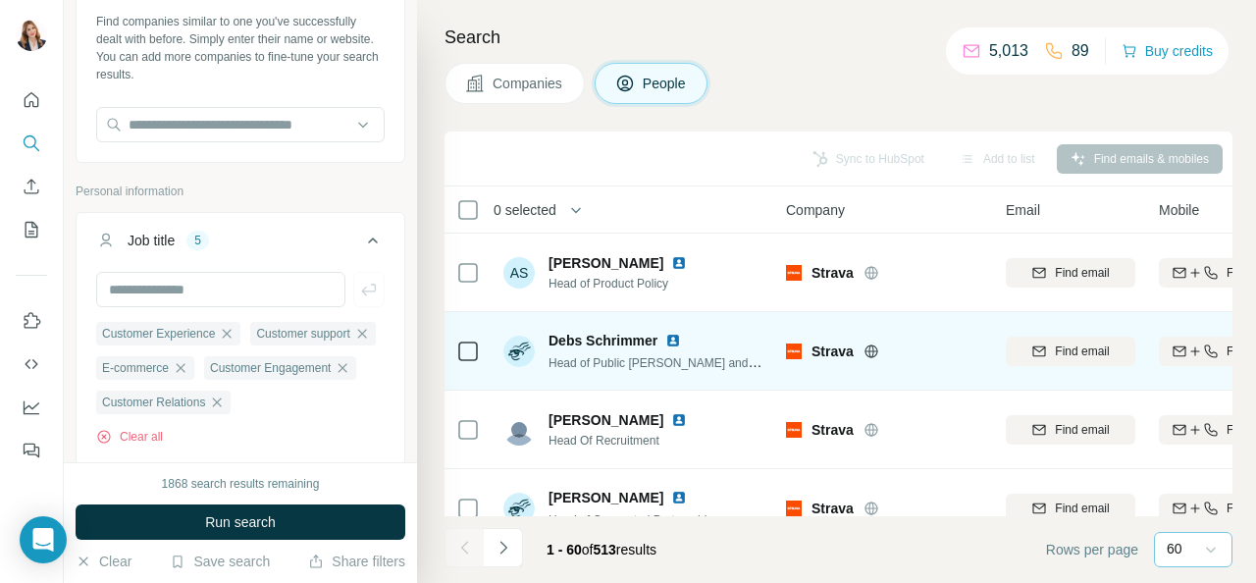
scroll to position [3239, 0]
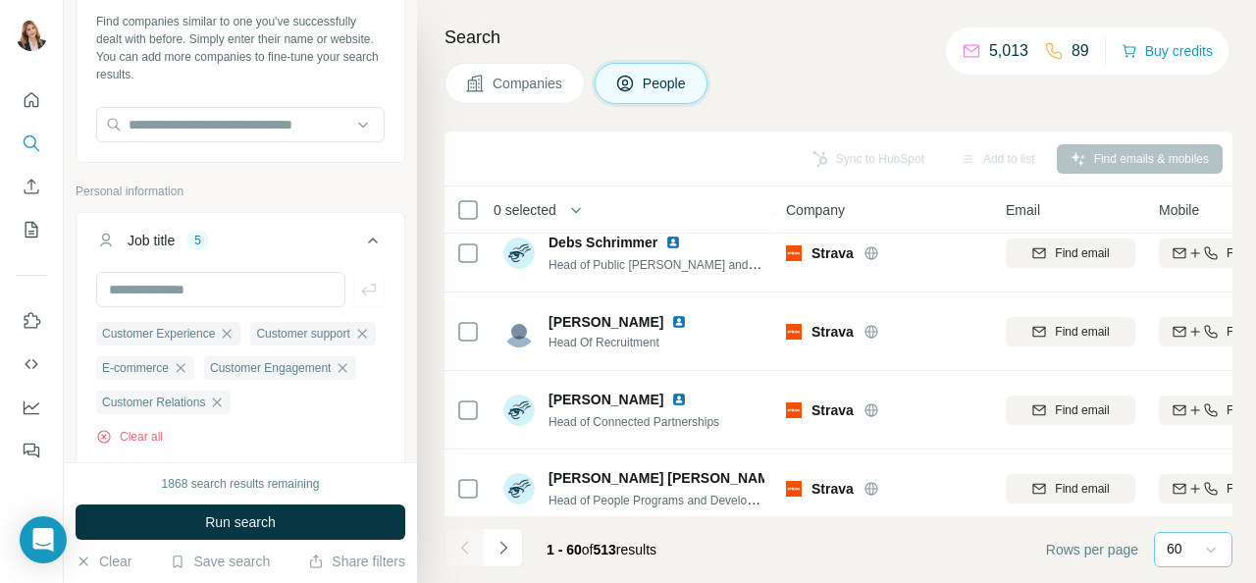
click at [504, 76] on span "Companies" at bounding box center [529, 84] width 72 height 20
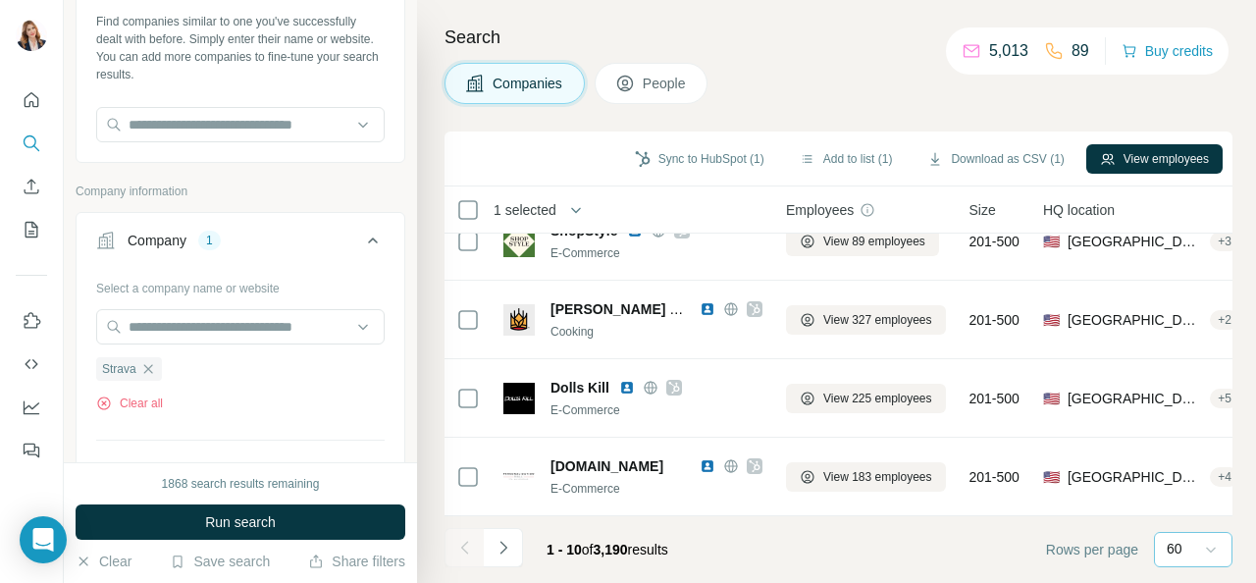
scroll to position [512, 0]
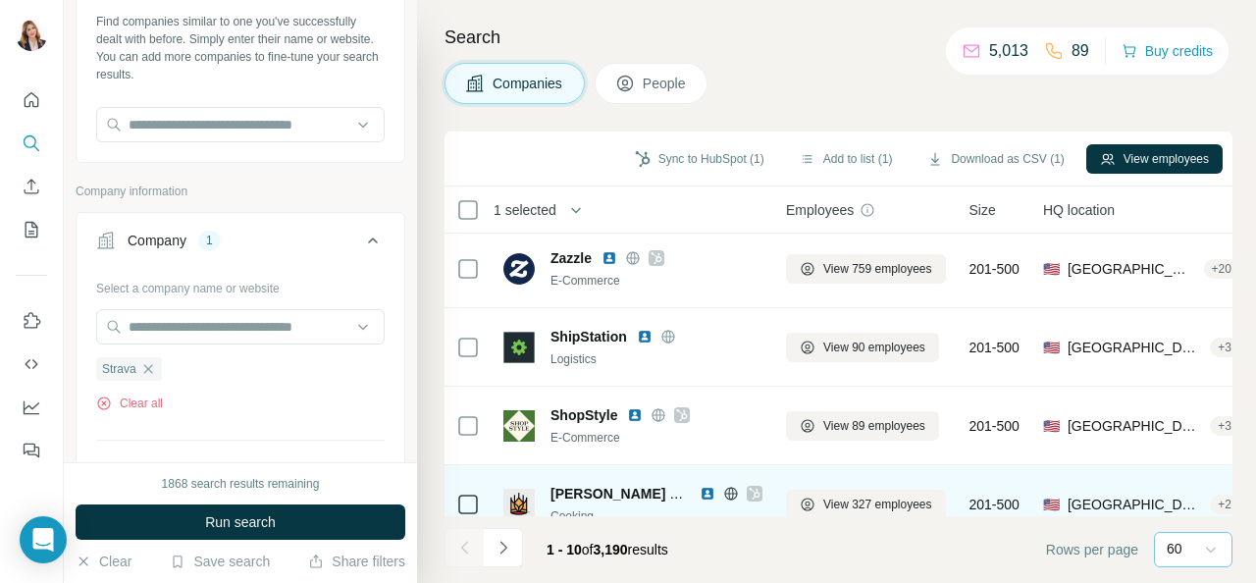
scroll to position [218, 0]
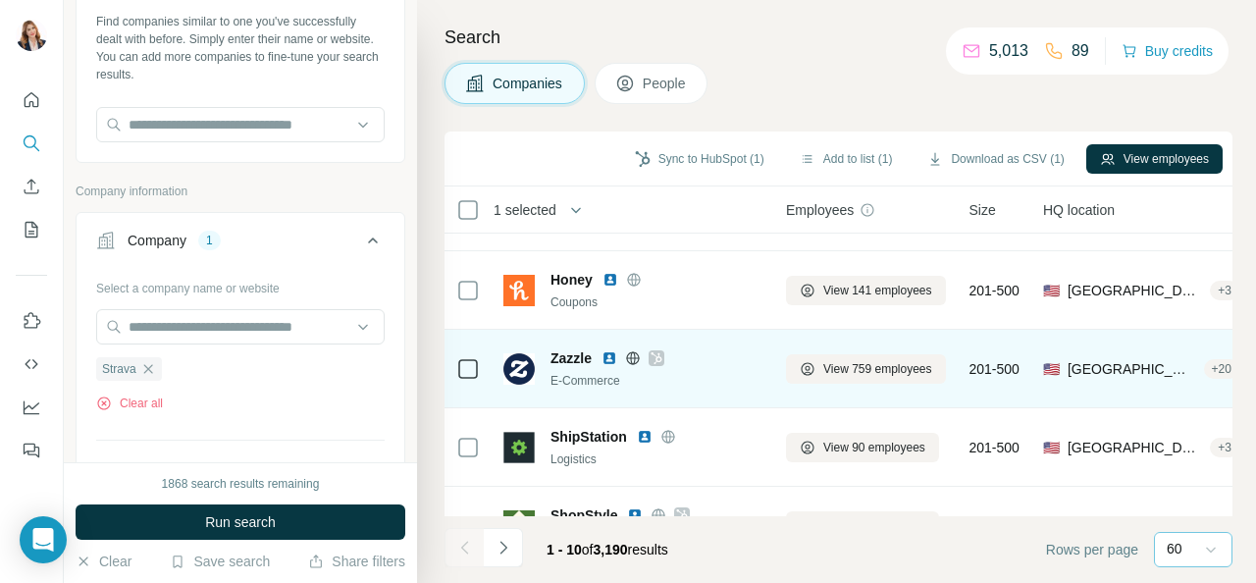
click at [461, 339] on td at bounding box center [468, 369] width 47 height 79
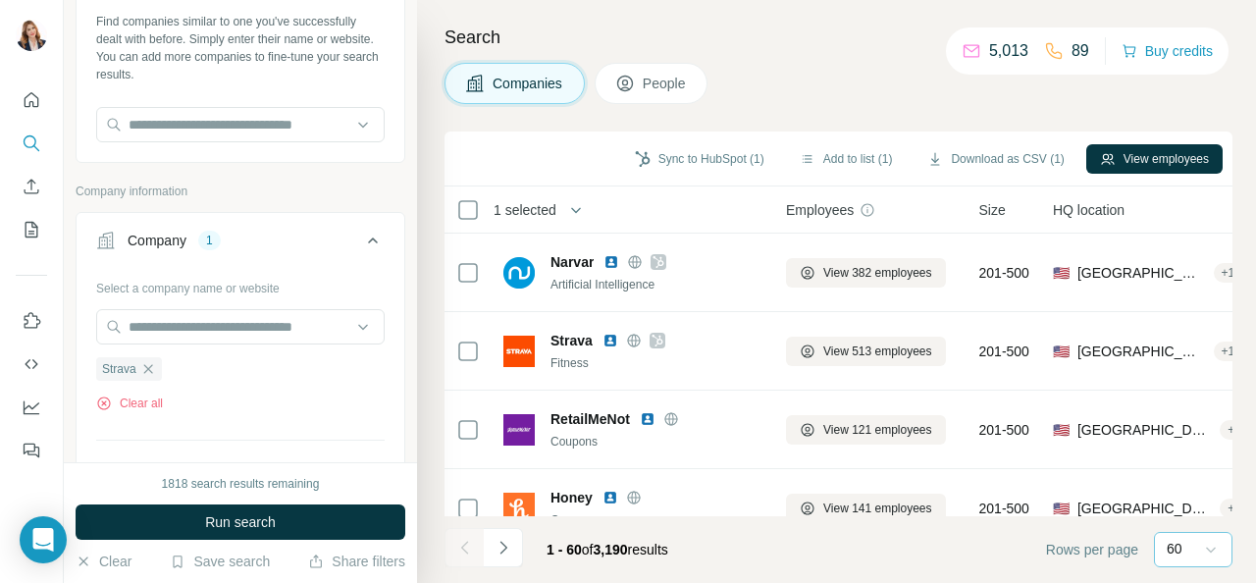
scroll to position [294, 0]
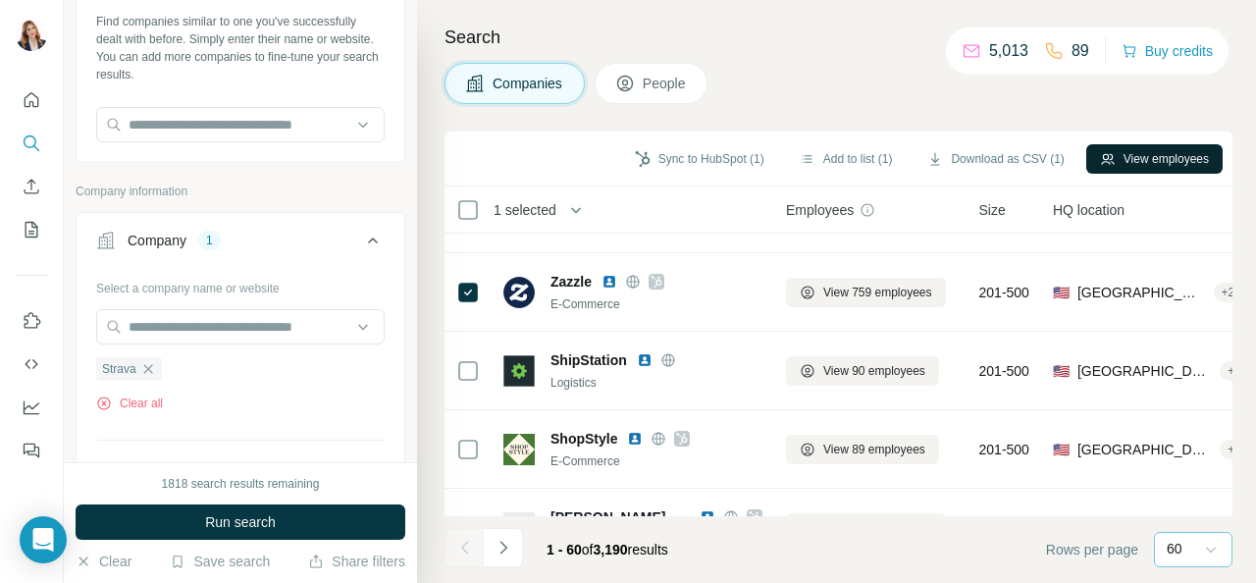
click at [1153, 162] on button "View employees" at bounding box center [1154, 158] width 136 height 29
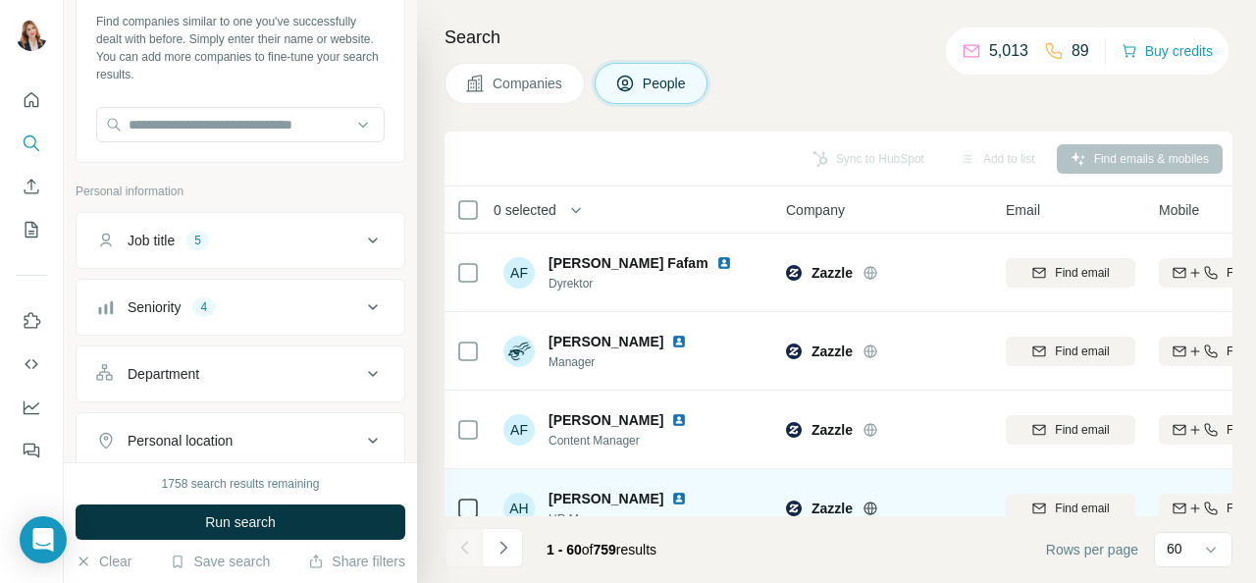
scroll to position [4438, 0]
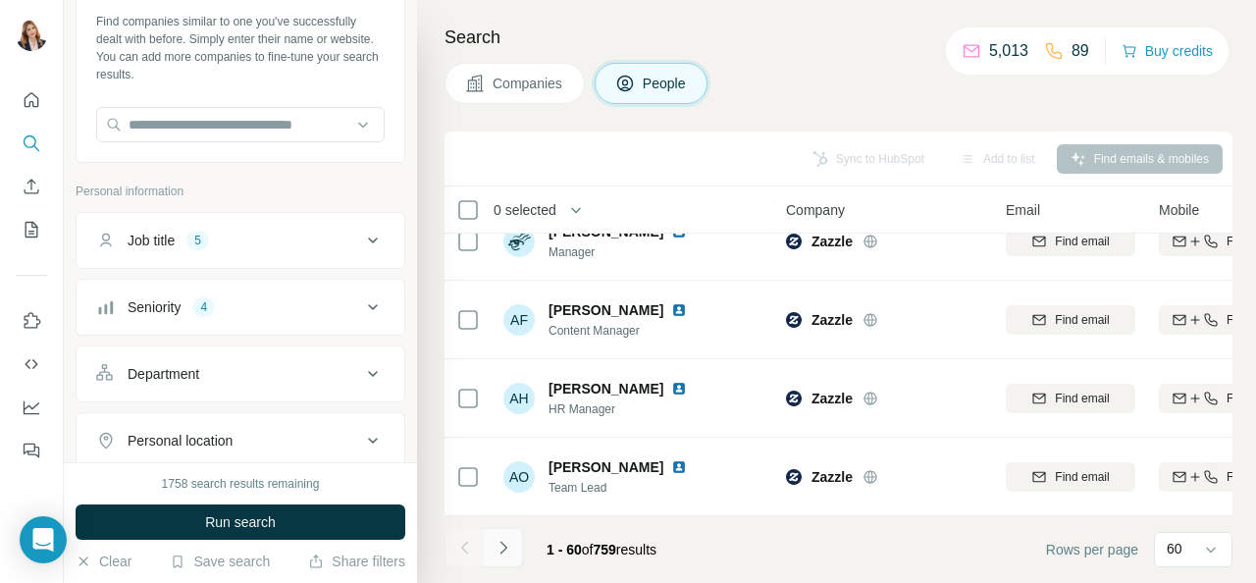
click at [502, 546] on icon "Navigate to next page" at bounding box center [504, 548] width 20 height 20
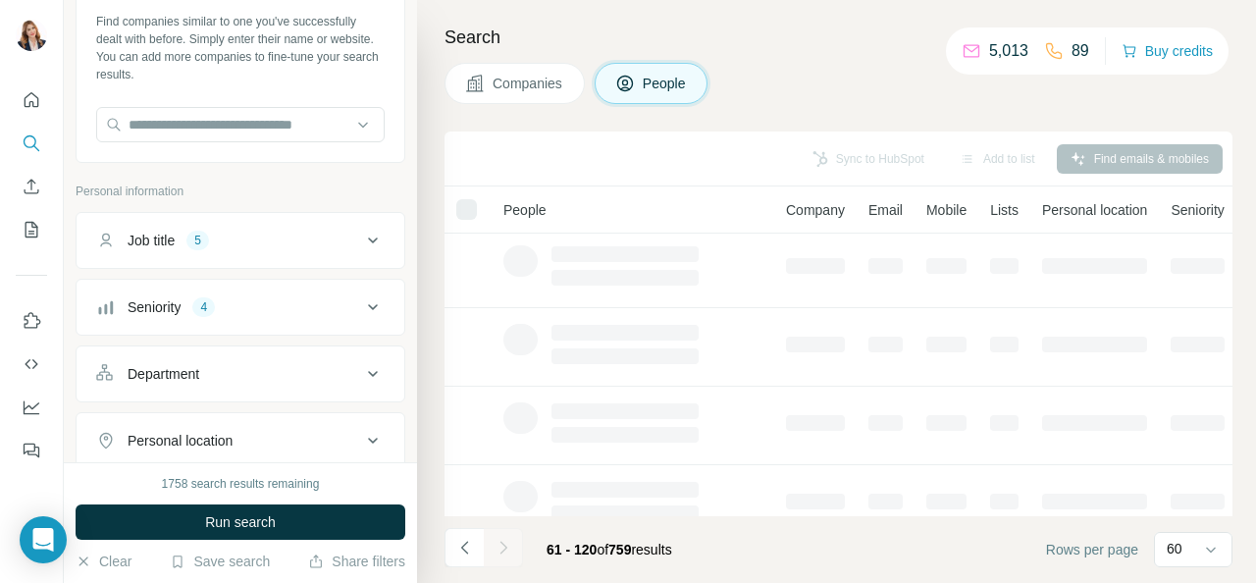
scroll to position [0, 0]
click at [361, 375] on icon at bounding box center [373, 374] width 24 height 24
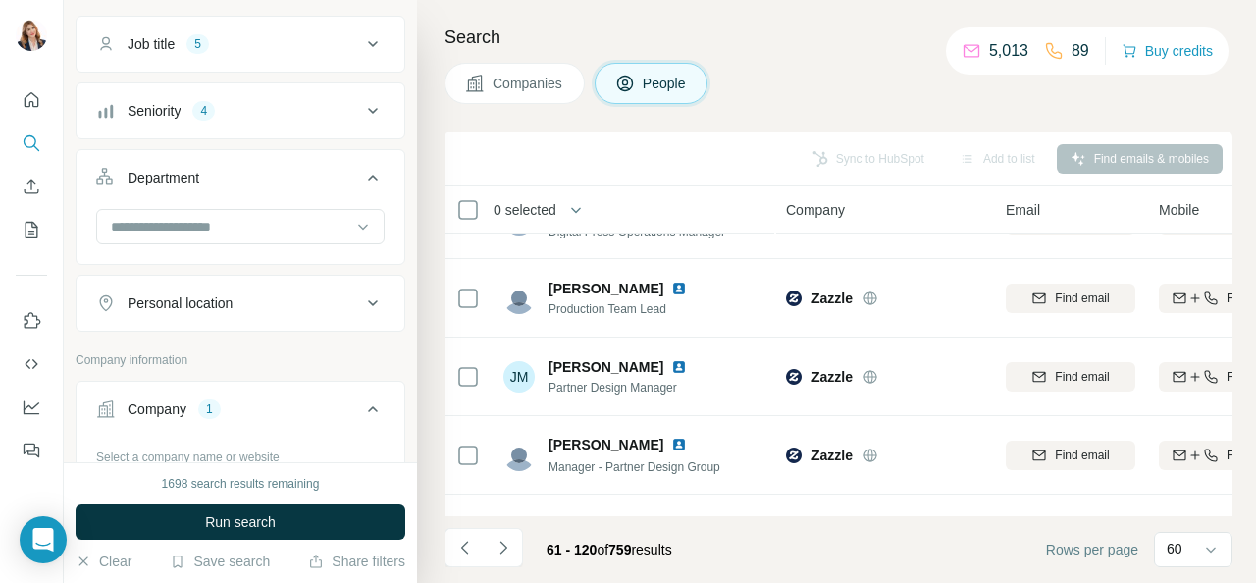
scroll to position [2257, 0]
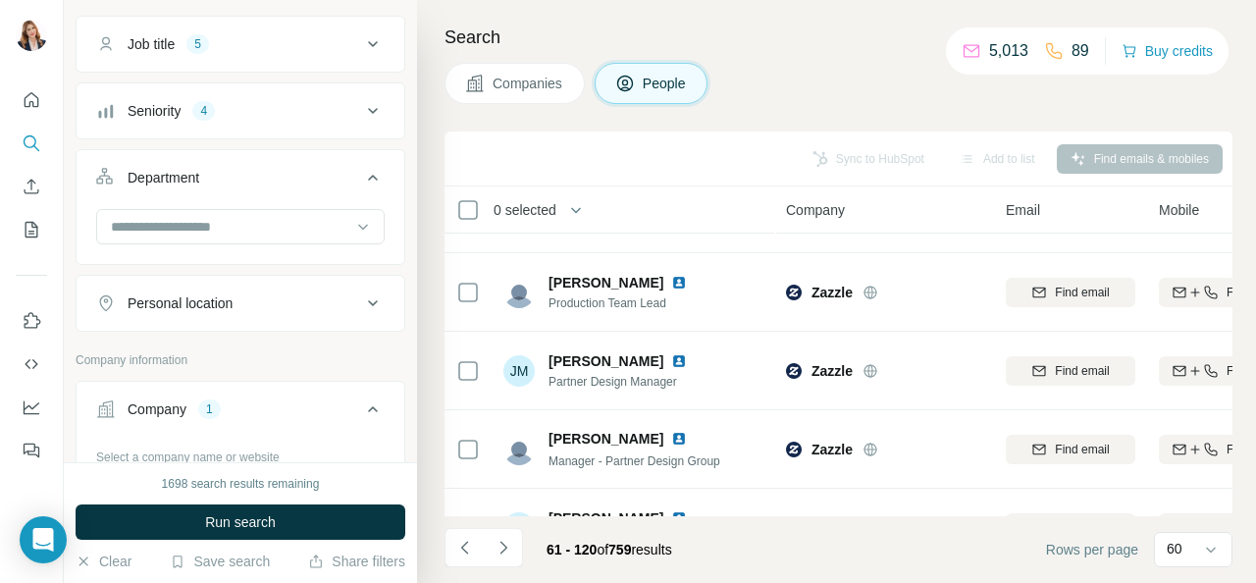
click at [361, 119] on icon at bounding box center [373, 111] width 24 height 24
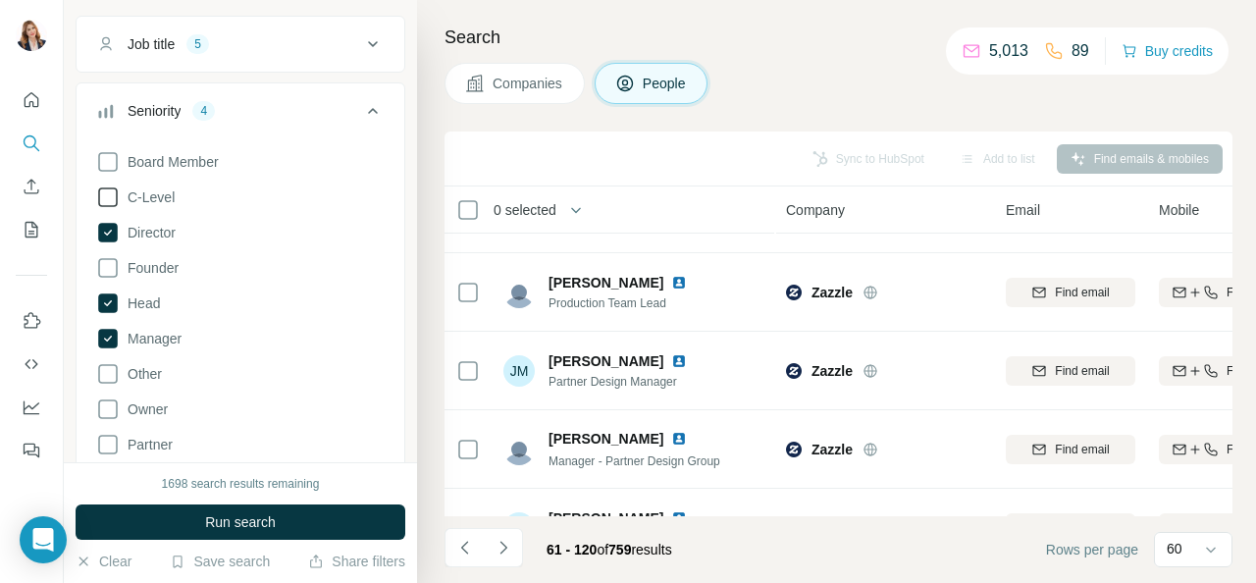
click at [102, 188] on icon at bounding box center [108, 197] width 24 height 24
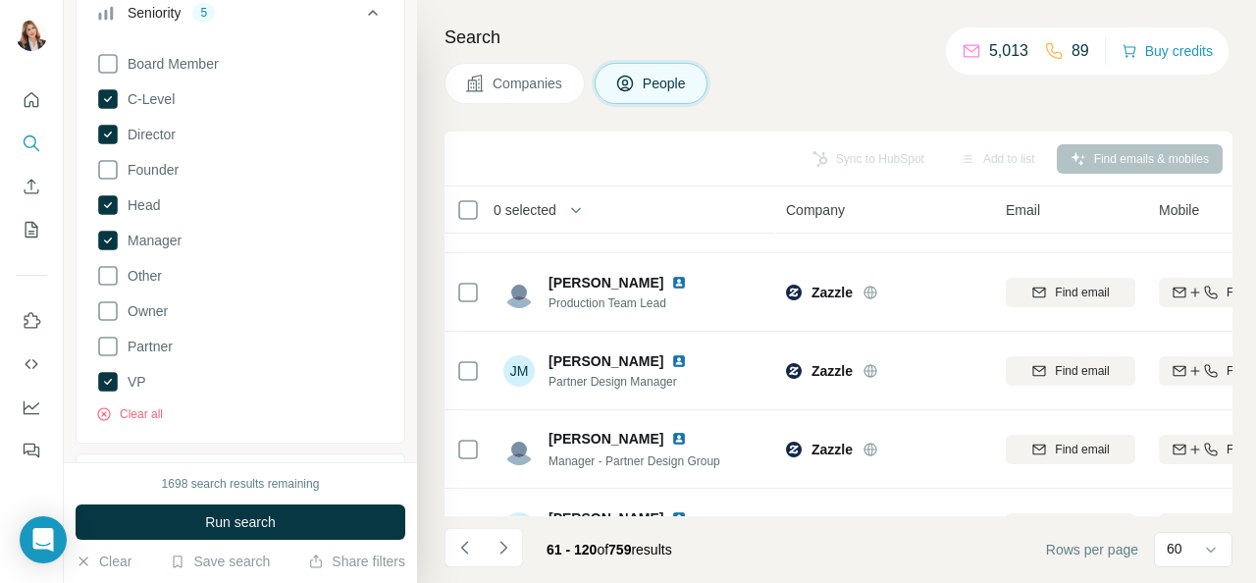
click at [808, 83] on div "Companies People" at bounding box center [839, 83] width 788 height 41
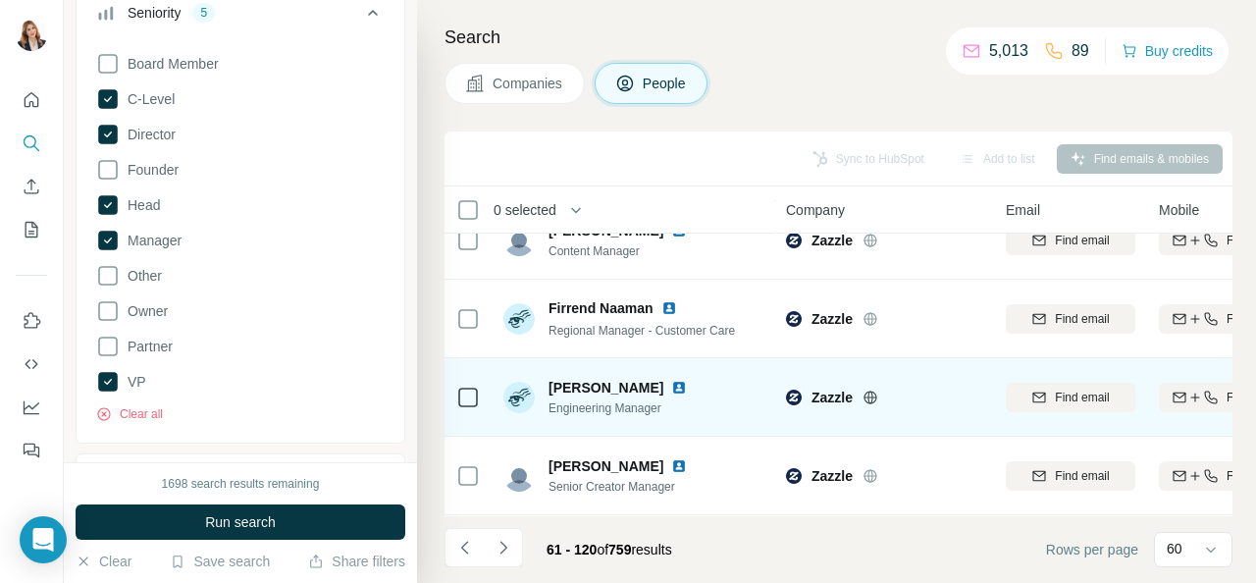
scroll to position [1592, 0]
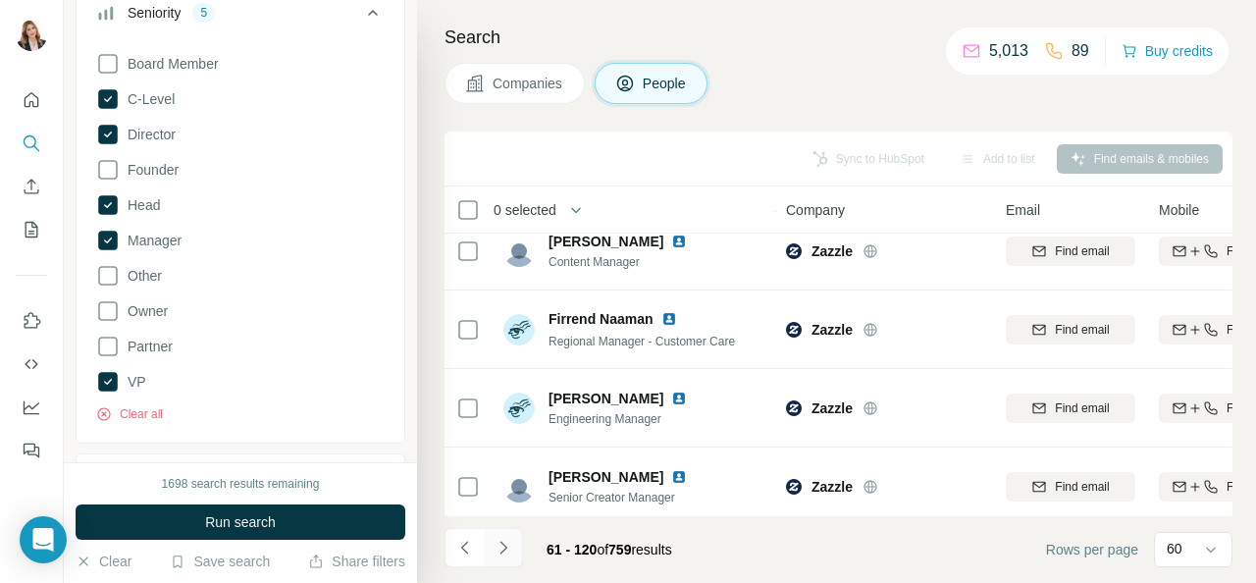
click at [497, 541] on icon "Navigate to next page" at bounding box center [504, 548] width 20 height 20
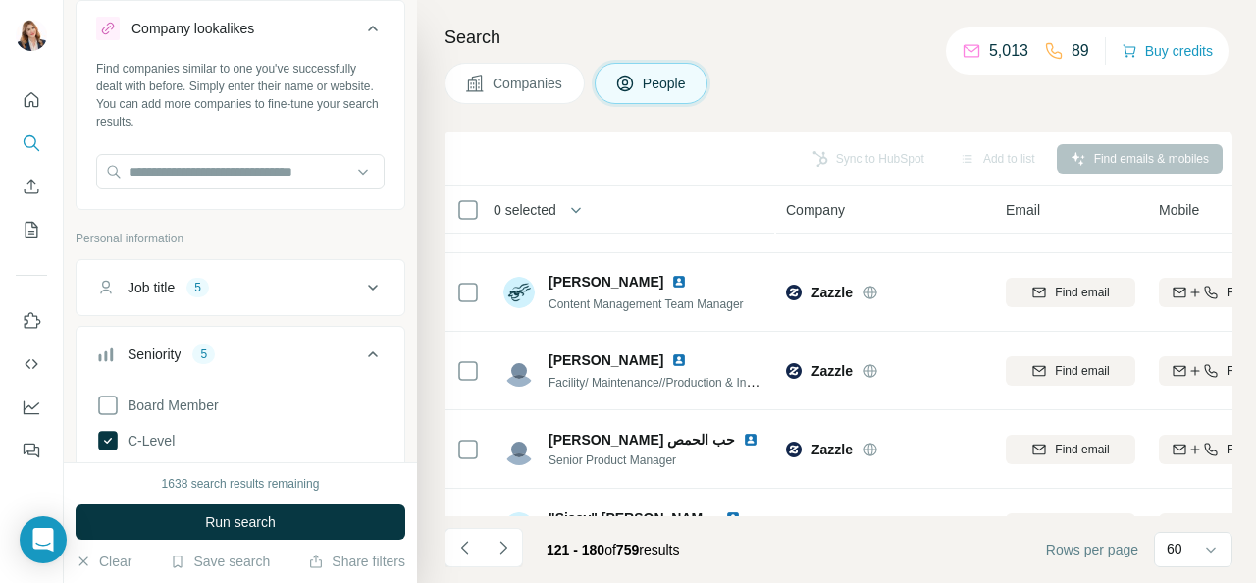
scroll to position [0, 0]
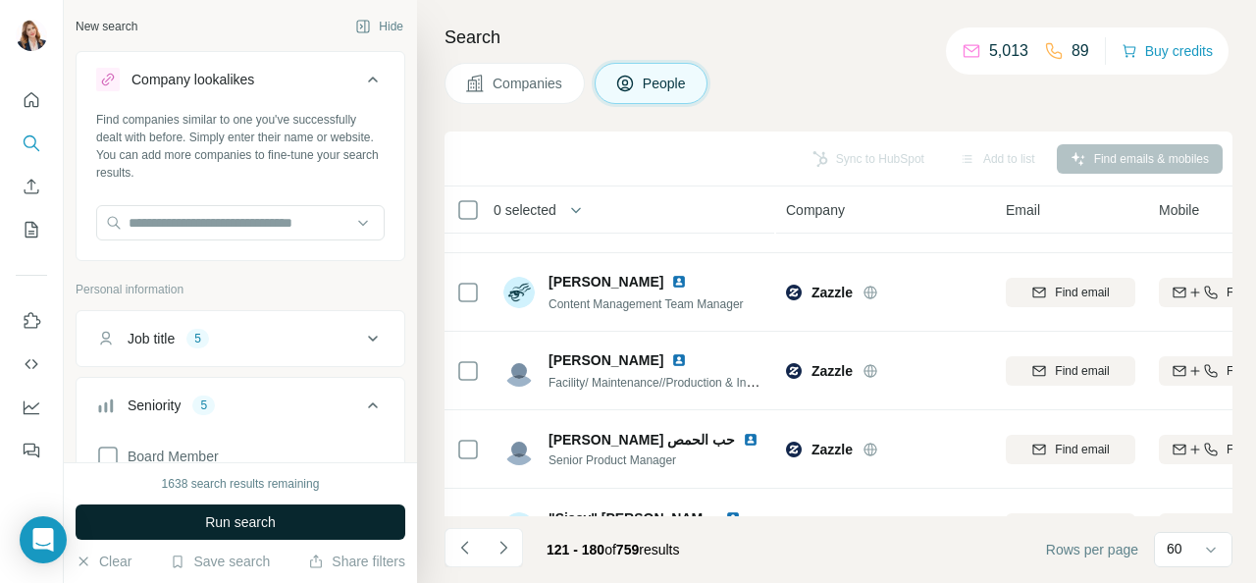
click at [250, 524] on span "Run search" at bounding box center [240, 522] width 71 height 20
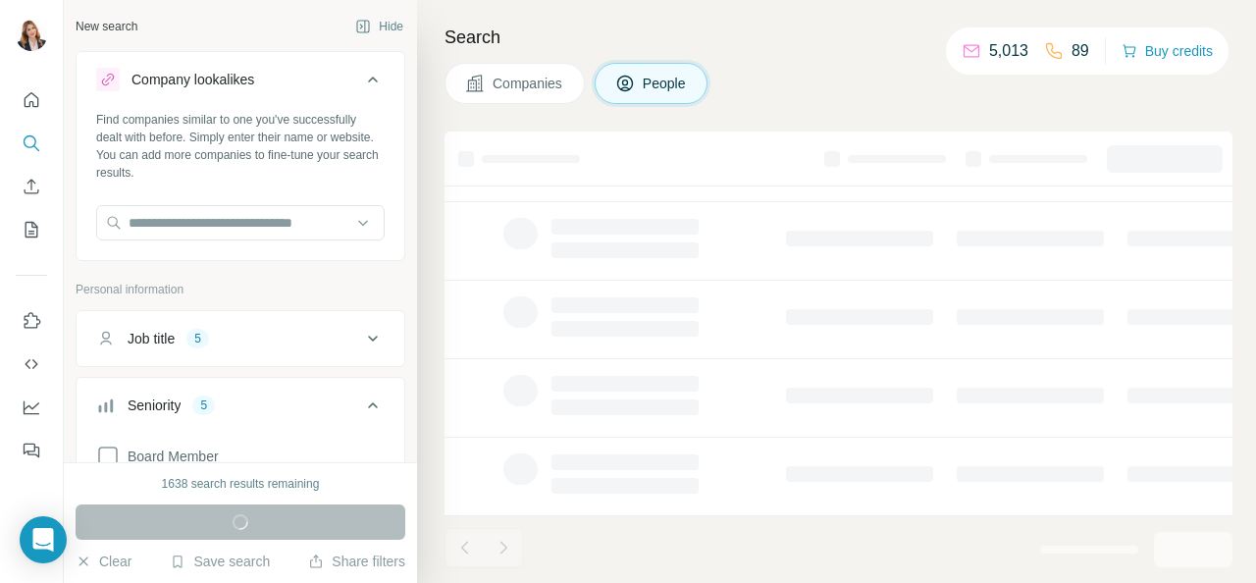
scroll to position [512, 0]
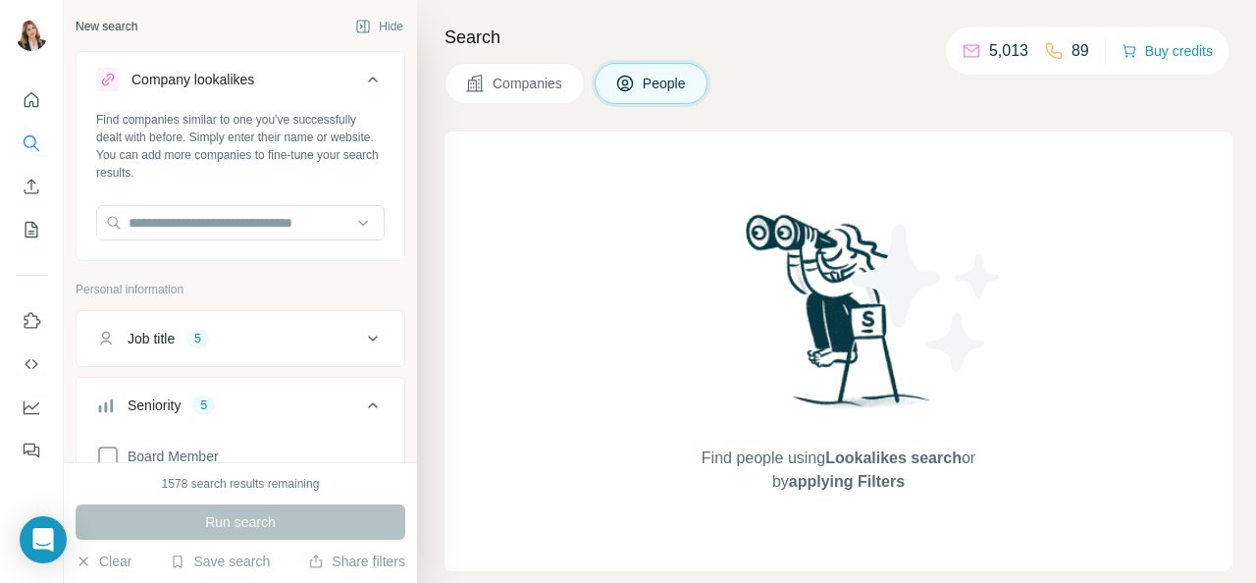
click at [531, 96] on button "Companies" at bounding box center [515, 83] width 140 height 41
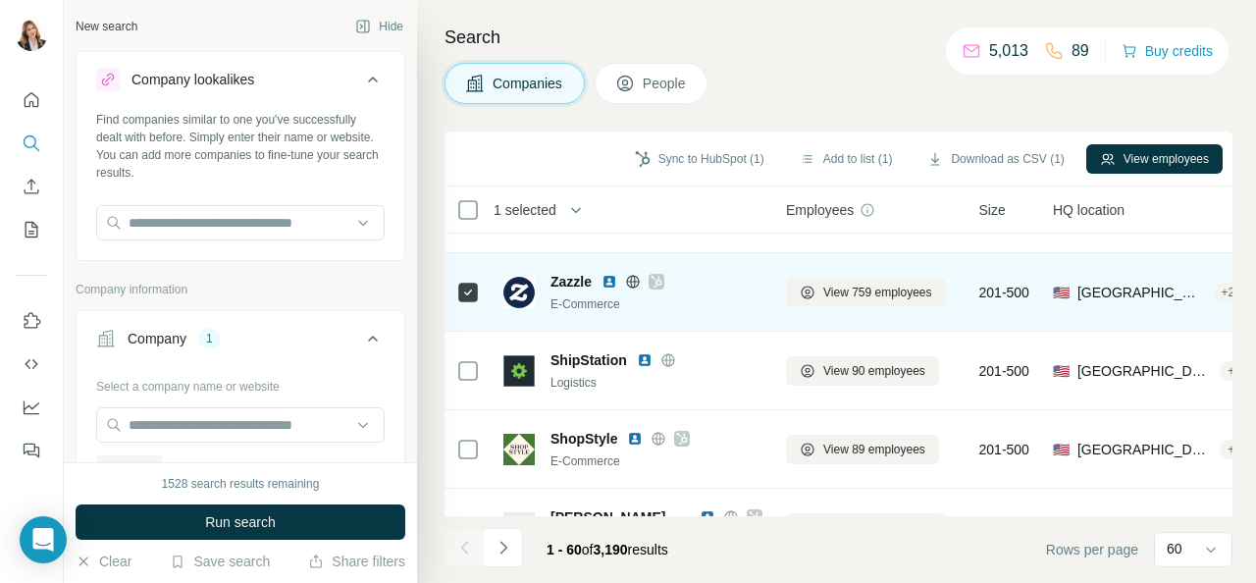
scroll to position [393, 0]
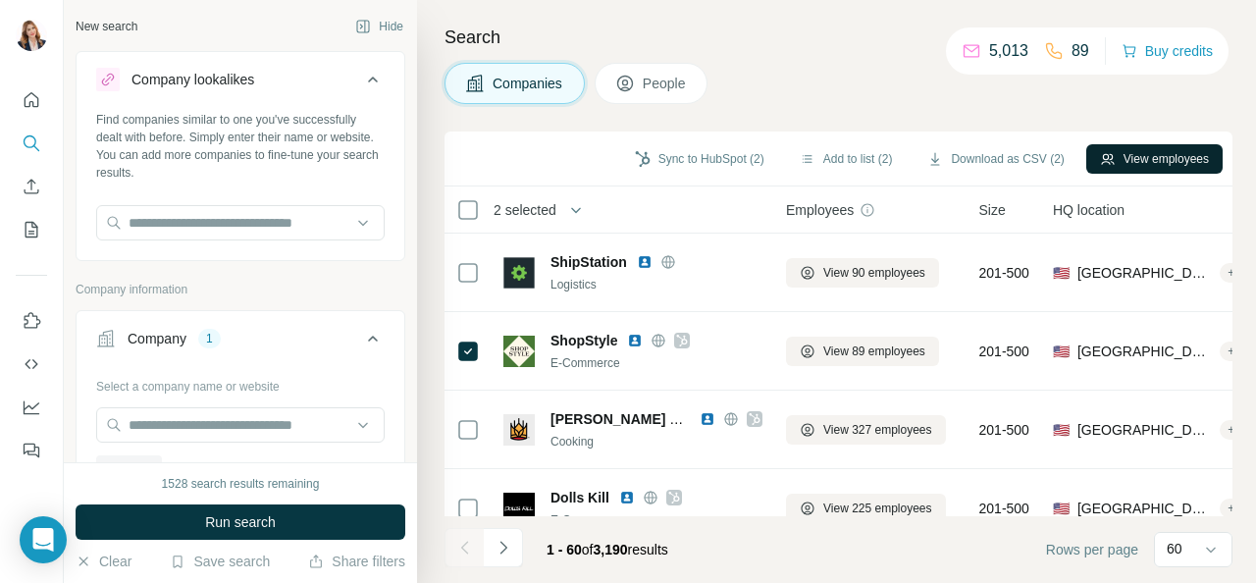
click at [1147, 163] on button "View employees" at bounding box center [1154, 158] width 136 height 29
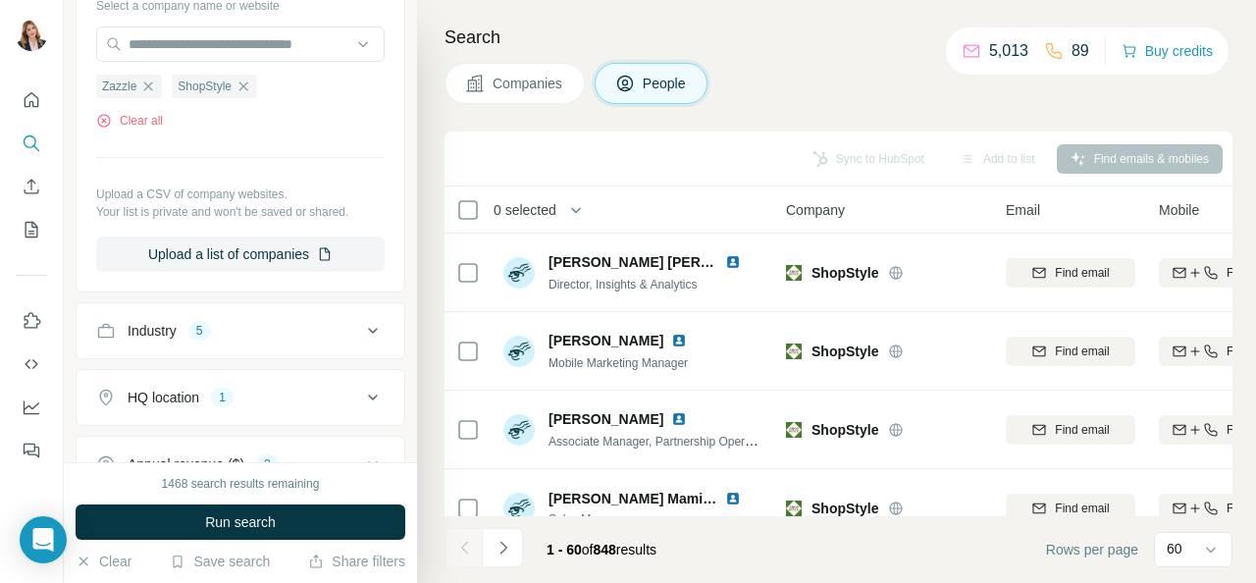
scroll to position [393, 0]
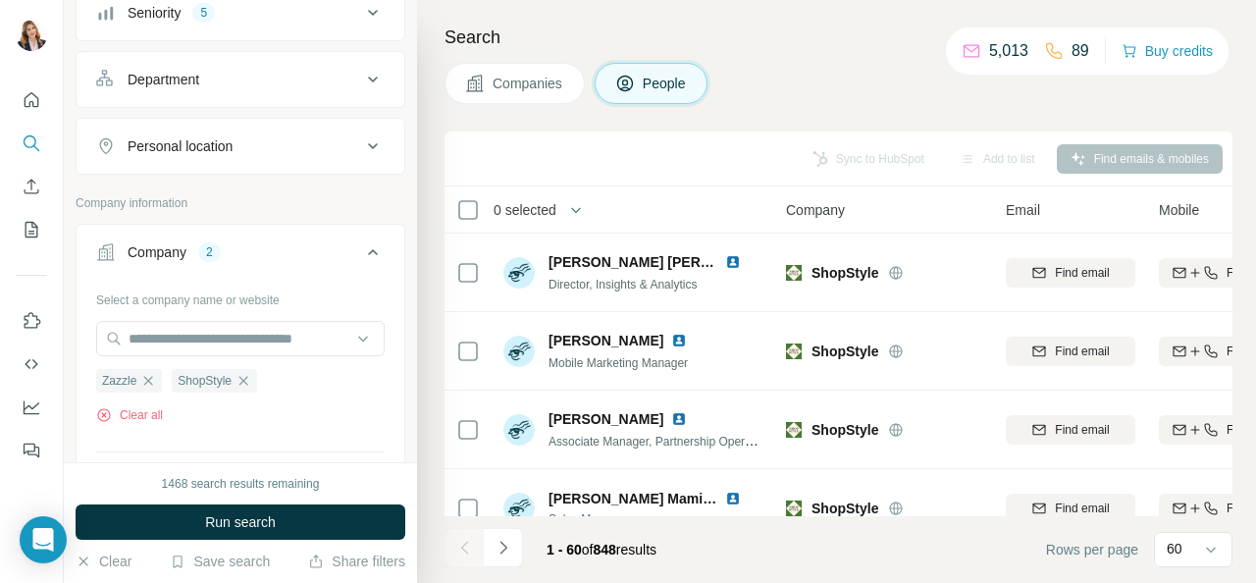
click at [361, 251] on icon at bounding box center [373, 252] width 24 height 24
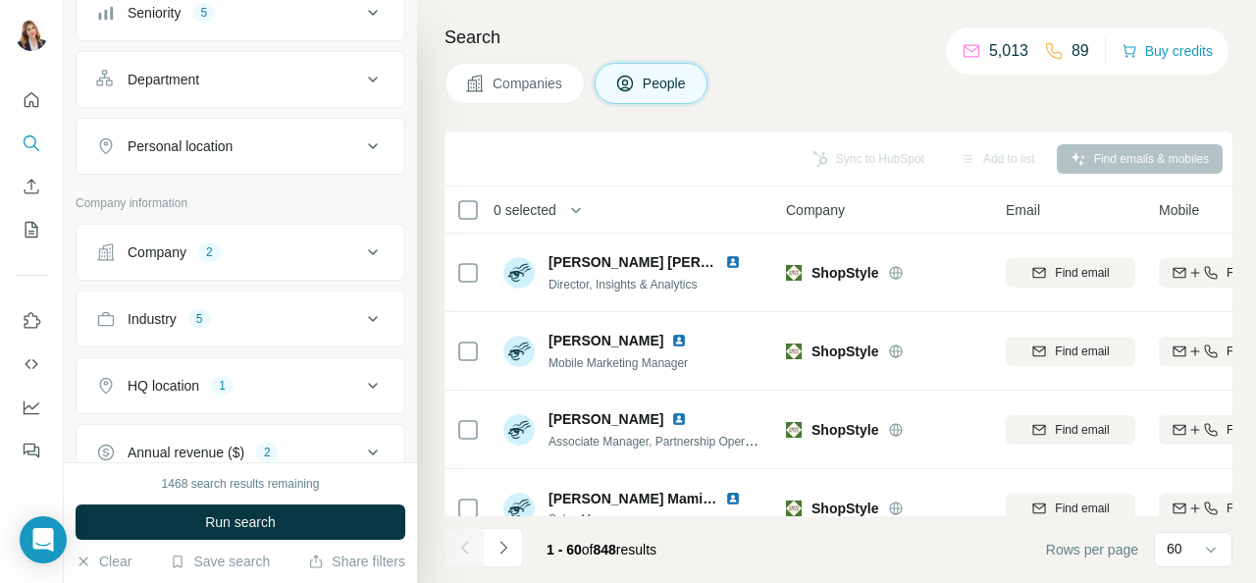
click at [361, 252] on icon at bounding box center [373, 252] width 24 height 24
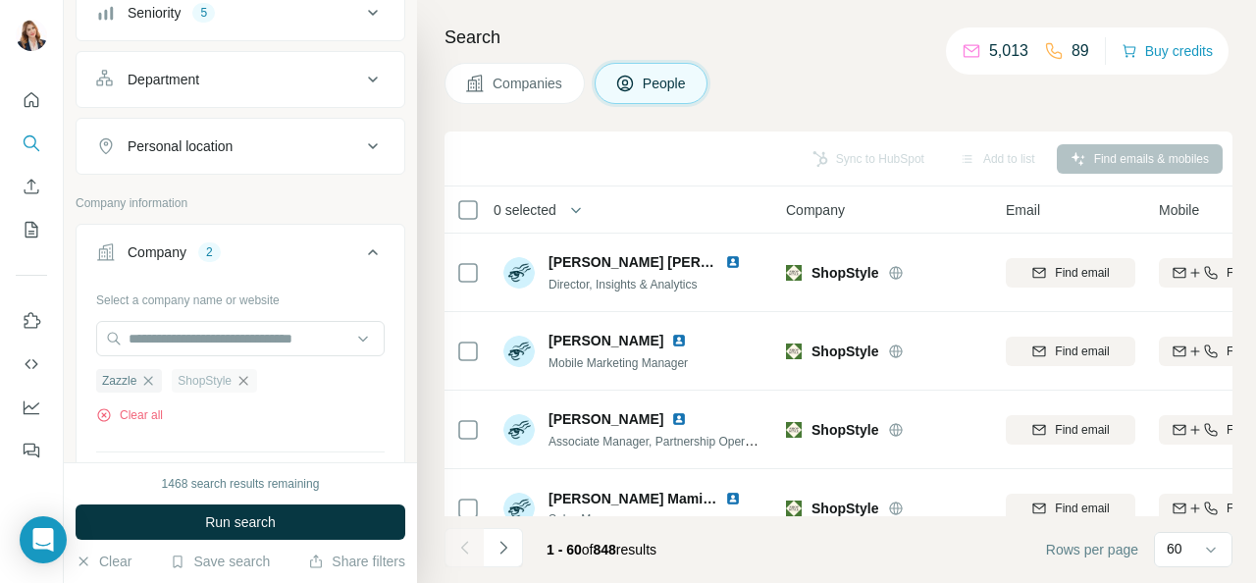
click at [243, 376] on icon "button" at bounding box center [243, 380] width 9 height 9
click at [153, 378] on icon "button" at bounding box center [148, 381] width 16 height 16
click at [532, 77] on span "Companies" at bounding box center [529, 84] width 72 height 20
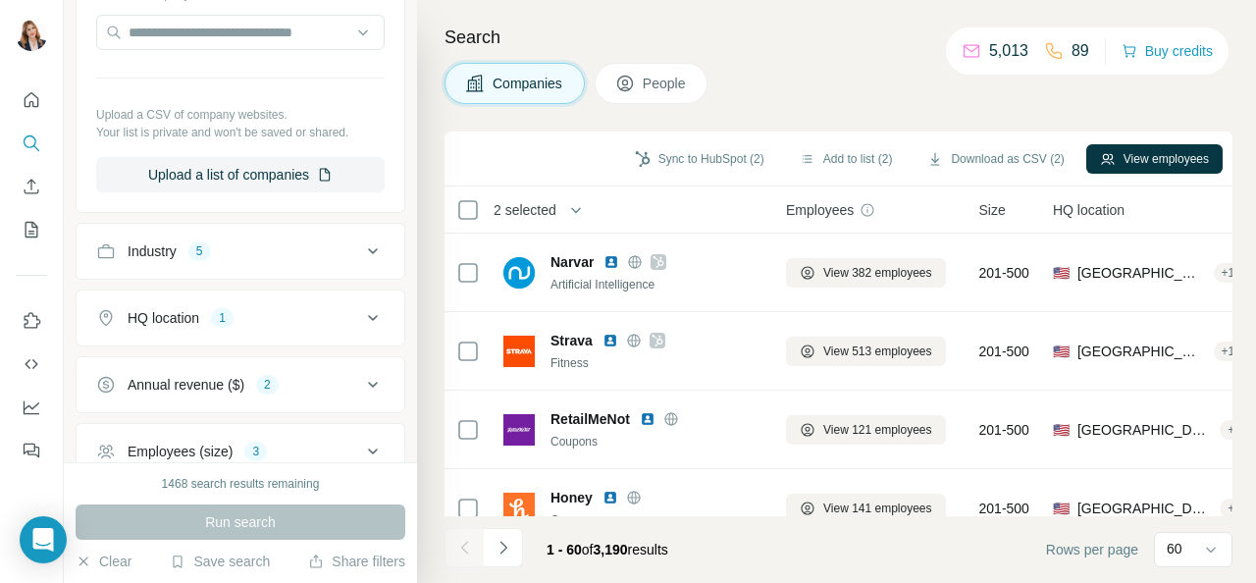
scroll to position [87, 0]
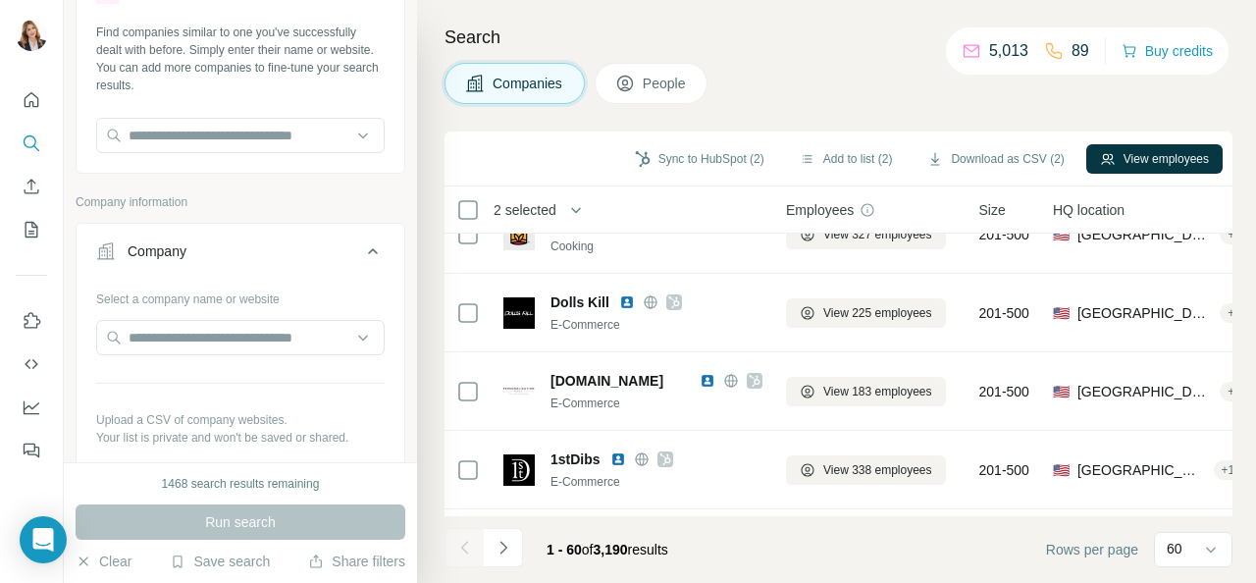
scroll to position [589, 0]
click at [1138, 161] on button "View employees" at bounding box center [1154, 158] width 136 height 29
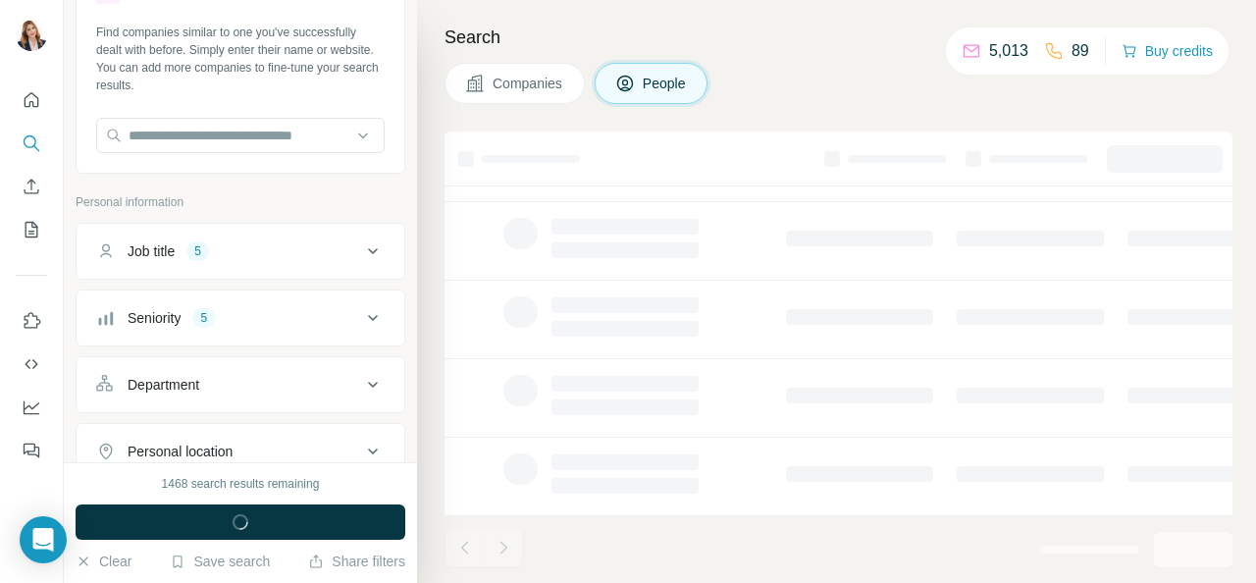
scroll to position [393, 0]
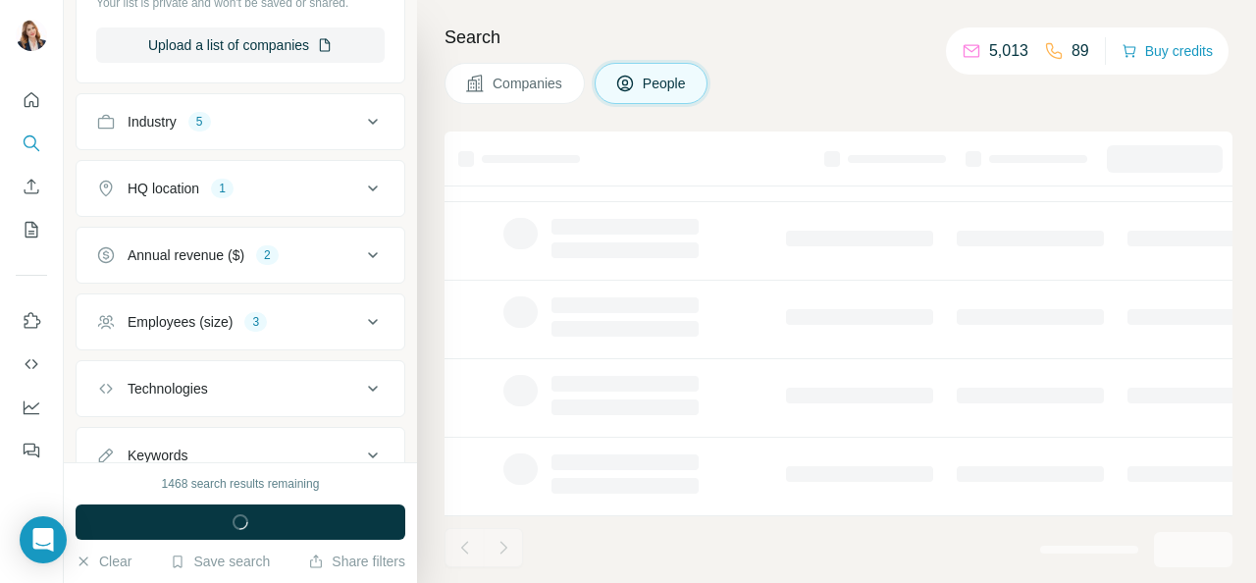
scroll to position [968, 0]
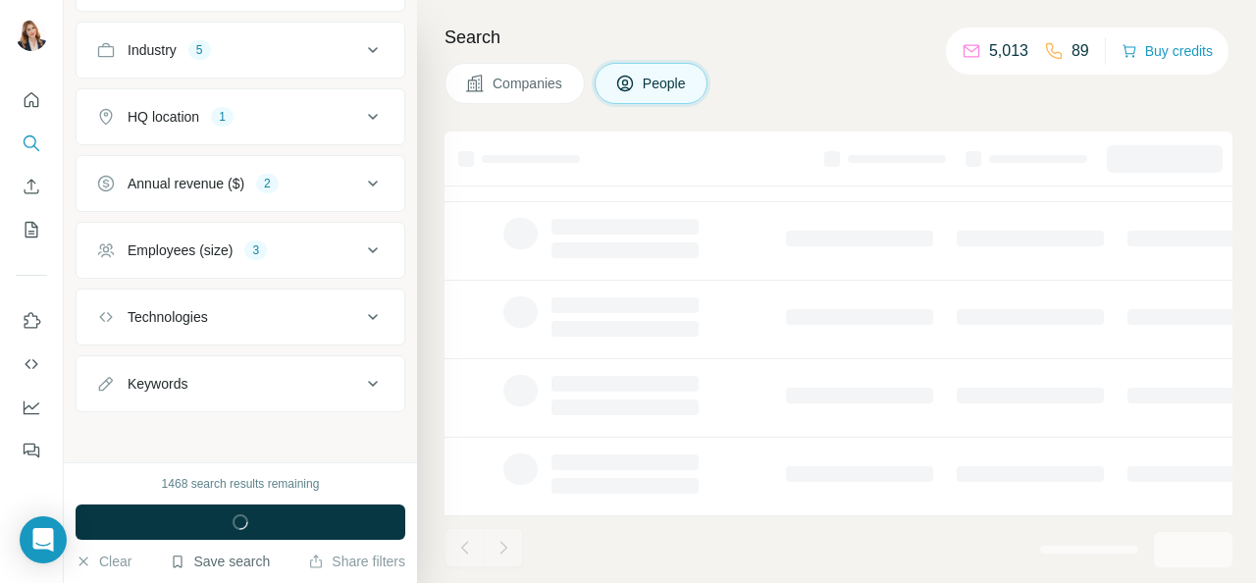
click at [237, 562] on button "Save search" at bounding box center [220, 562] width 100 height 20
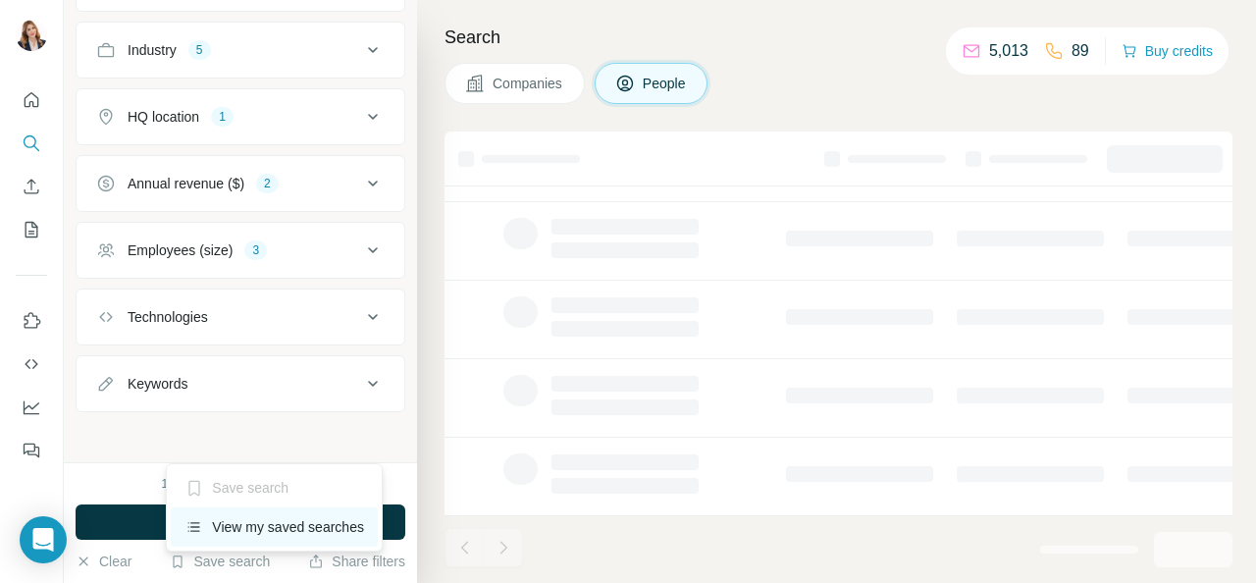
click at [268, 523] on div "View my saved searches" at bounding box center [274, 526] width 207 height 39
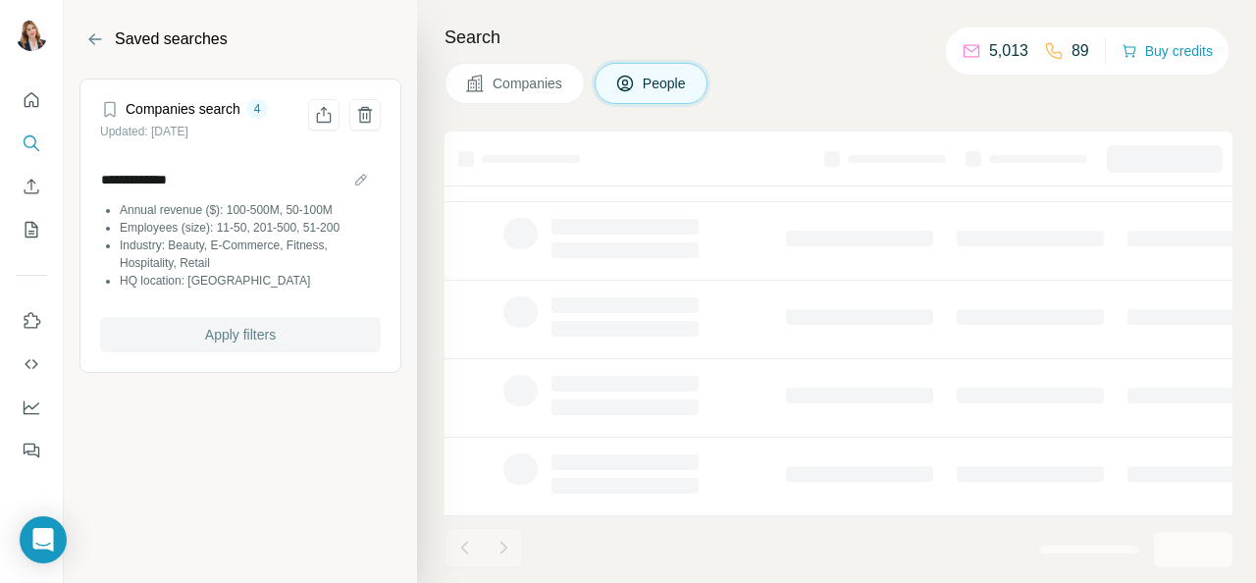
click at [224, 338] on span "Apply filters" at bounding box center [240, 335] width 71 height 20
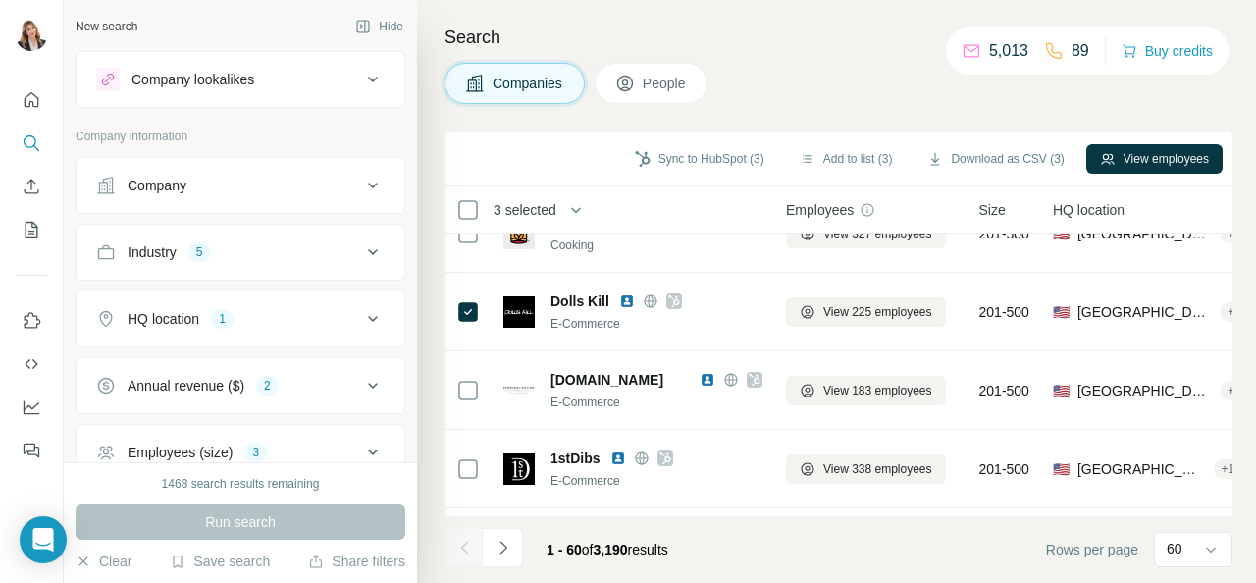
scroll to position [0, 0]
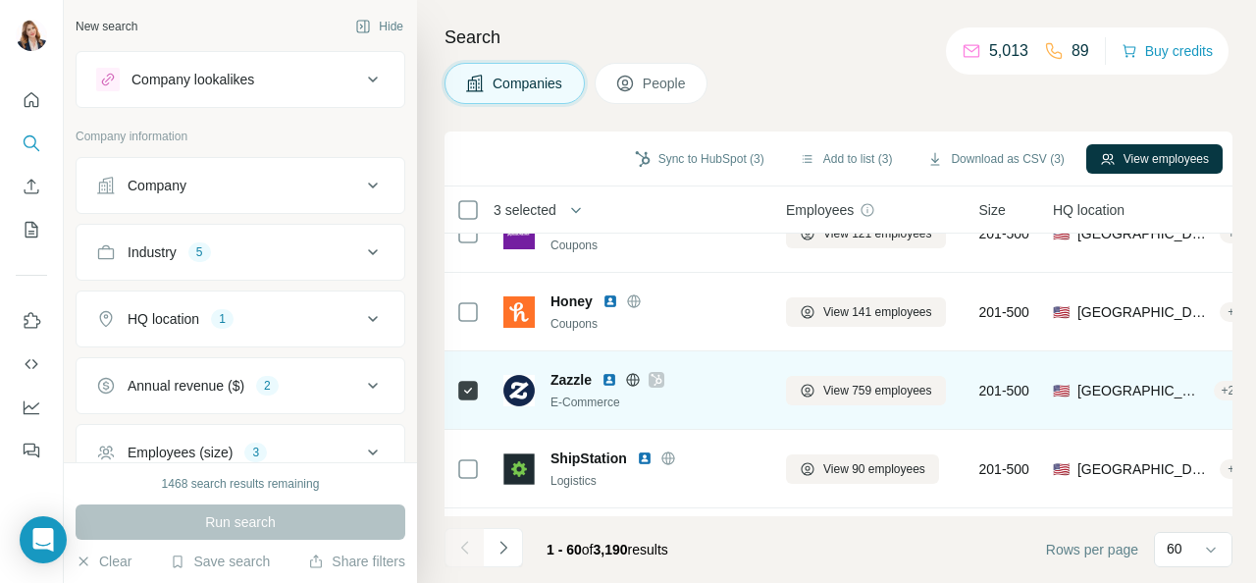
scroll to position [294, 0]
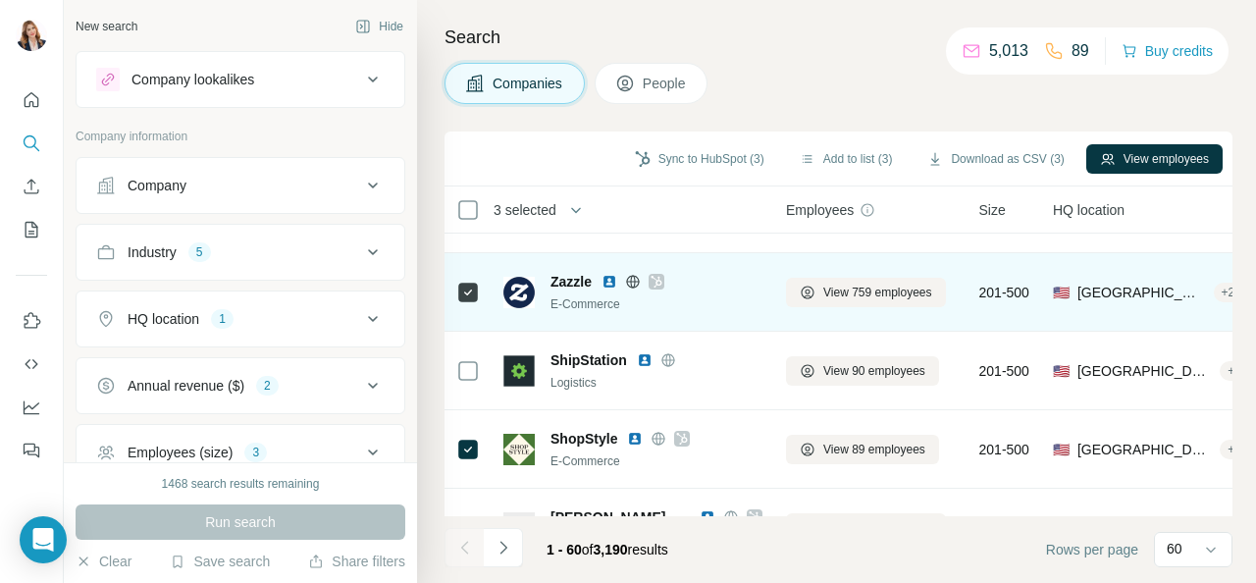
click at [461, 281] on icon at bounding box center [468, 293] width 24 height 24
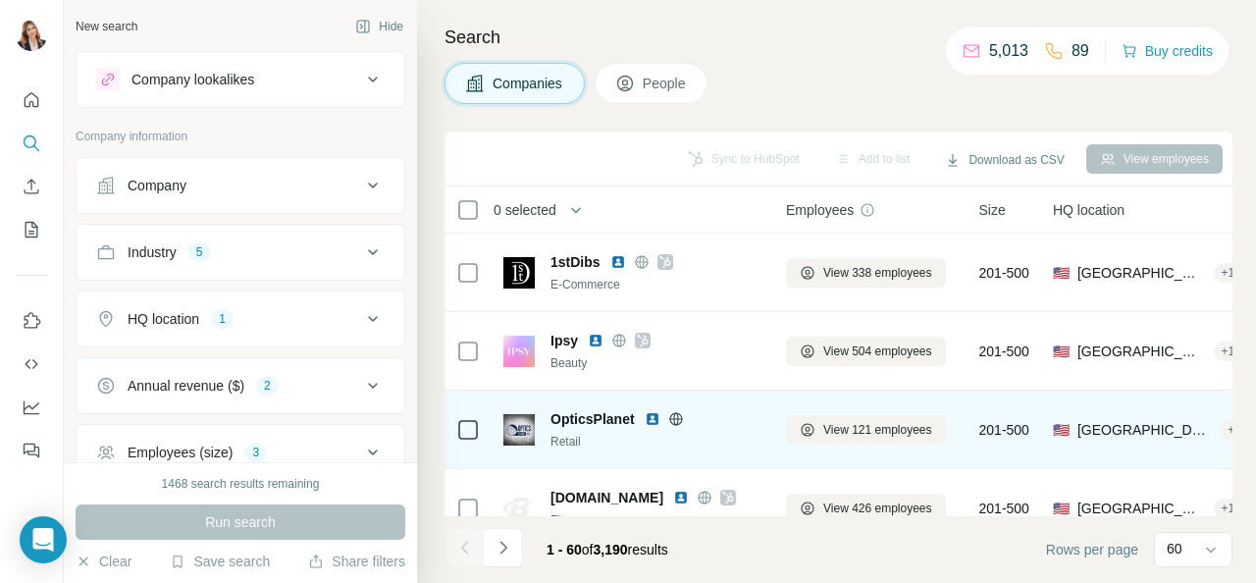
scroll to position [883, 0]
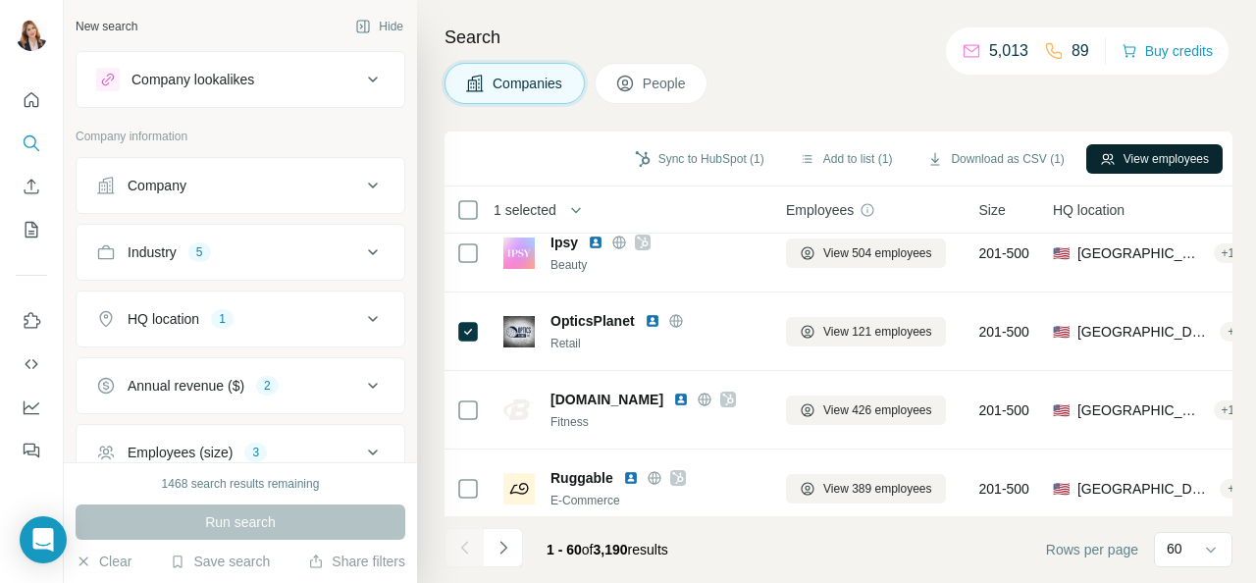
click at [1171, 148] on button "View employees" at bounding box center [1154, 158] width 136 height 29
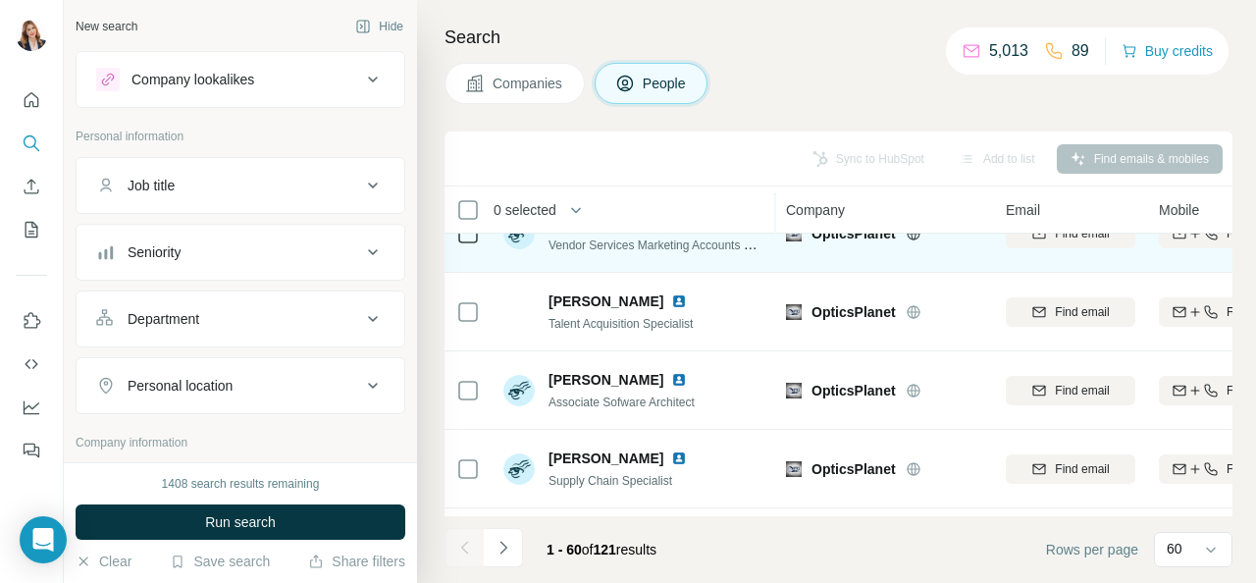
scroll to position [3828, 0]
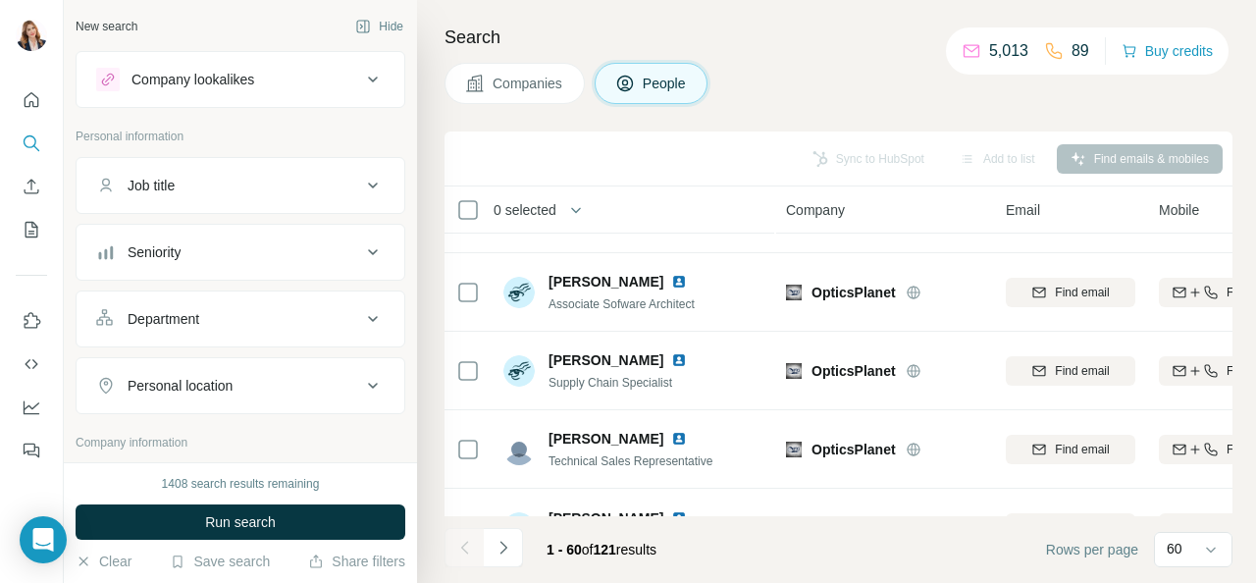
click at [361, 245] on icon at bounding box center [373, 252] width 24 height 24
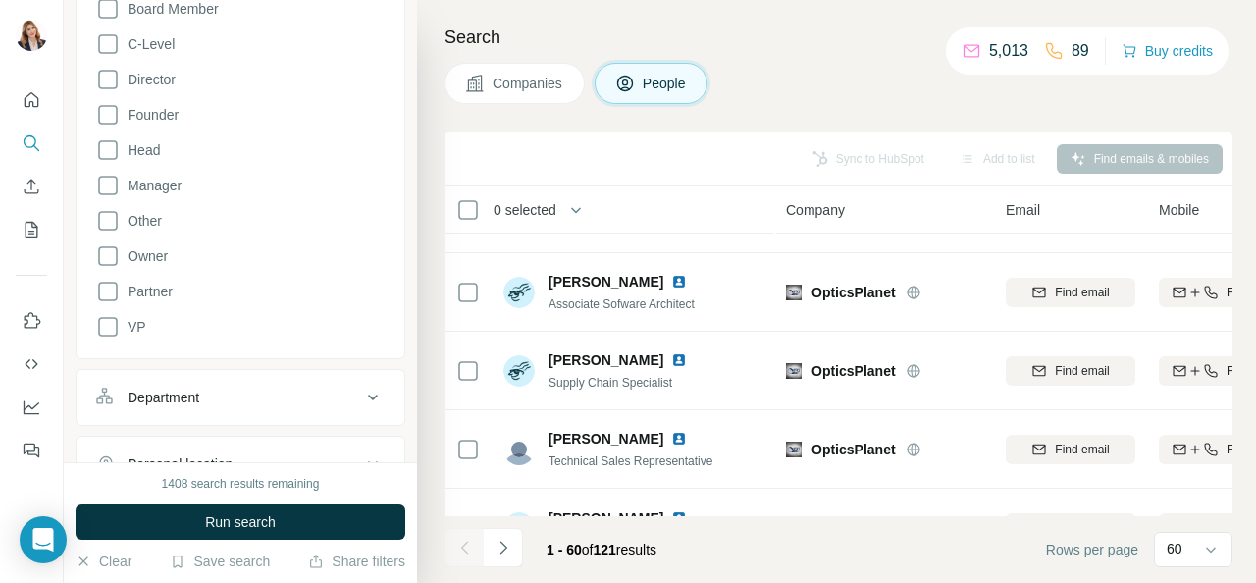
scroll to position [0, 0]
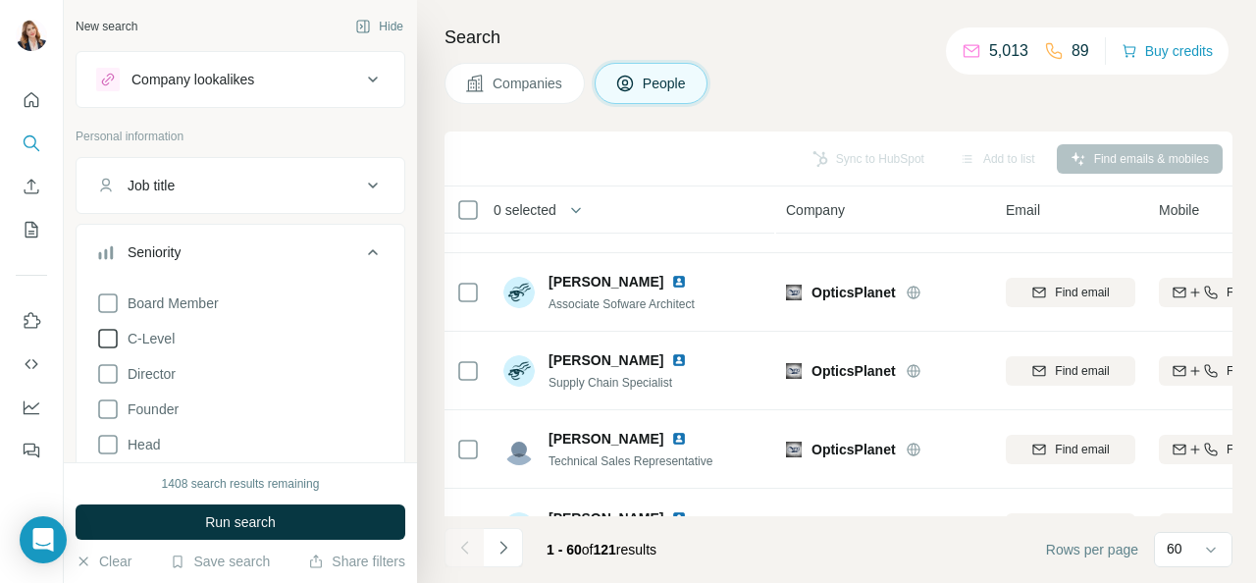
click at [120, 339] on span "C-Level" at bounding box center [147, 339] width 55 height 20
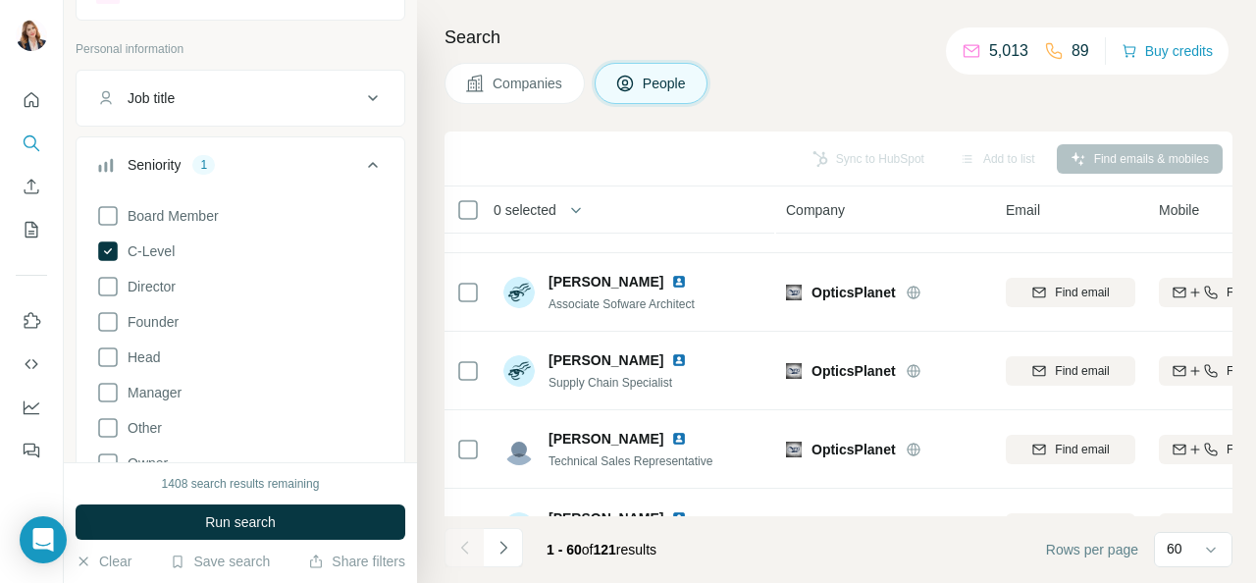
scroll to position [98, 0]
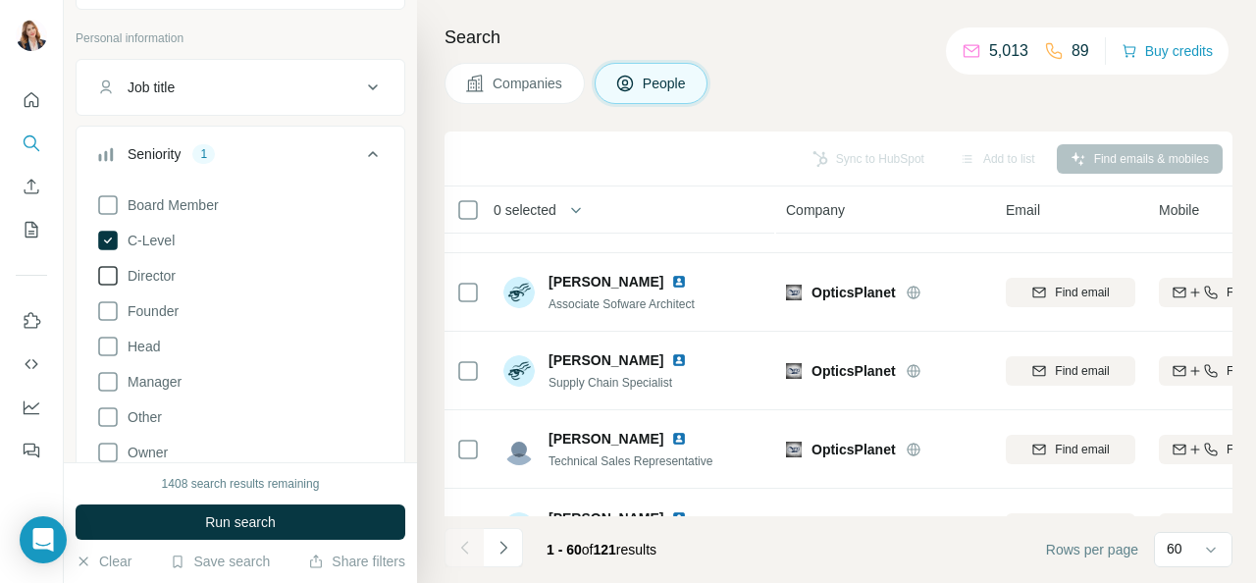
click at [116, 274] on icon at bounding box center [108, 276] width 20 height 20
click at [111, 308] on icon at bounding box center [108, 311] width 24 height 24
click at [105, 377] on icon at bounding box center [108, 382] width 24 height 24
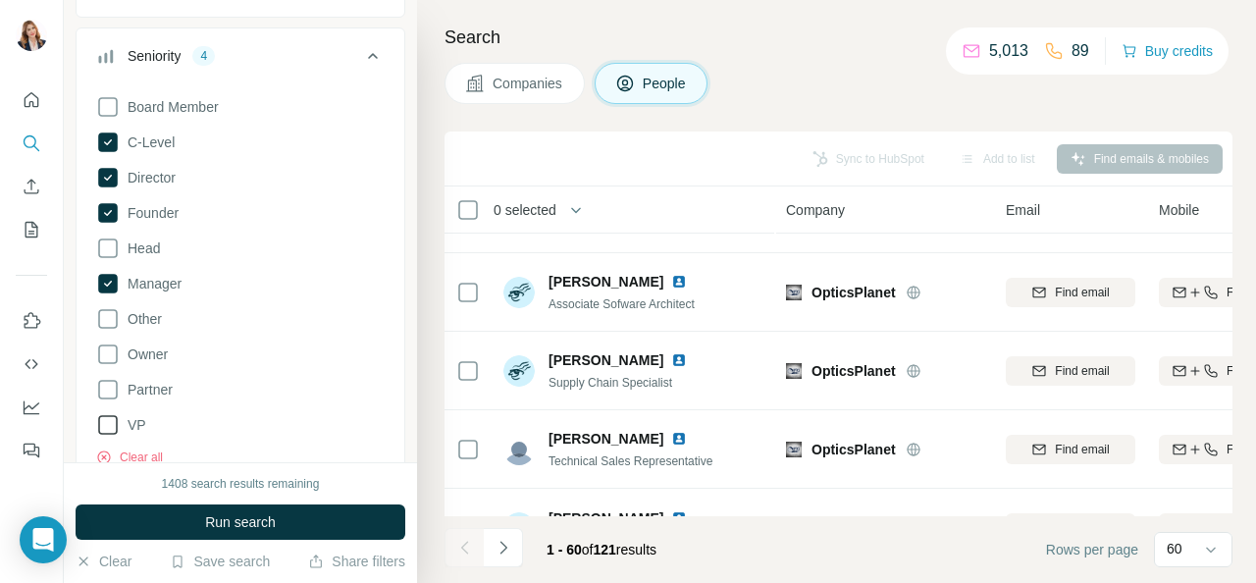
click at [99, 422] on icon at bounding box center [108, 425] width 24 height 24
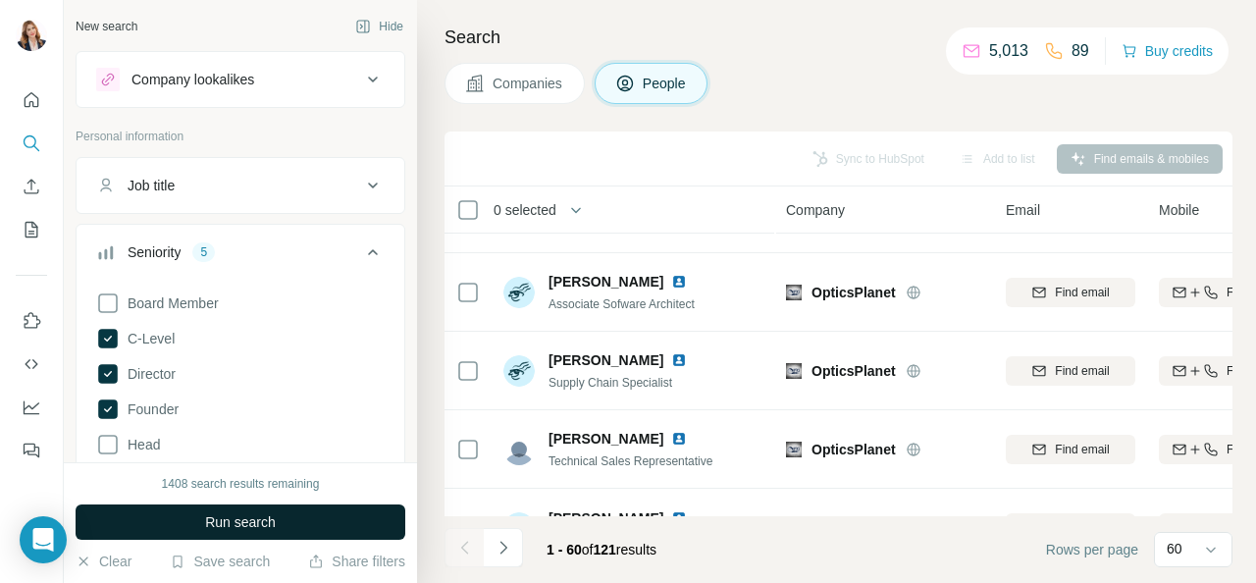
click at [251, 505] on button "Run search" at bounding box center [241, 521] width 330 height 35
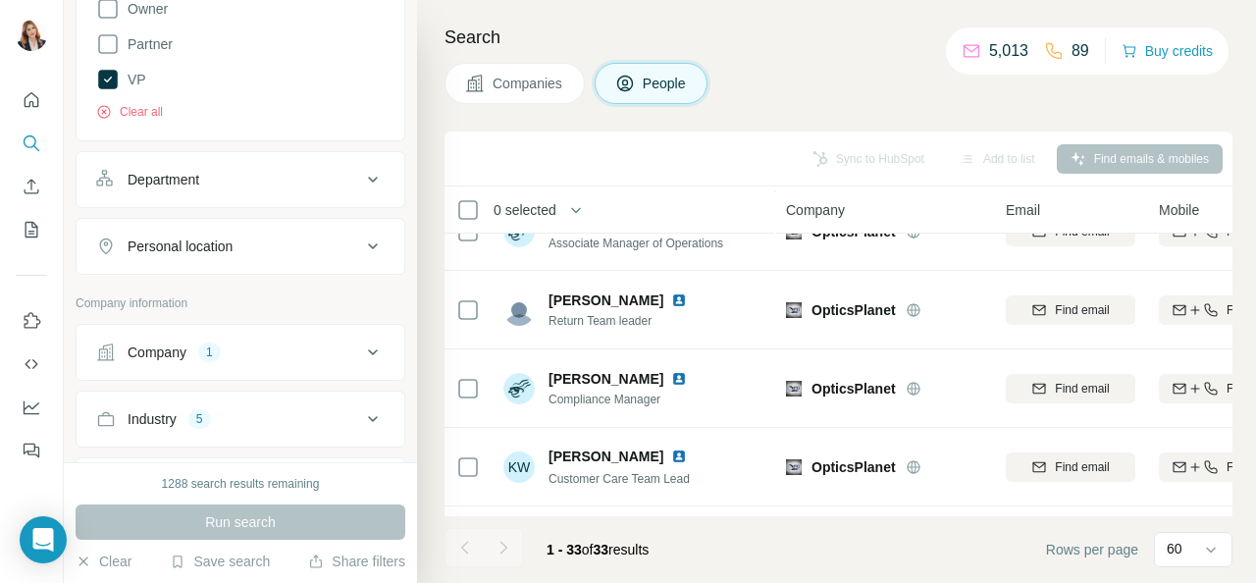
scroll to position [589, 0]
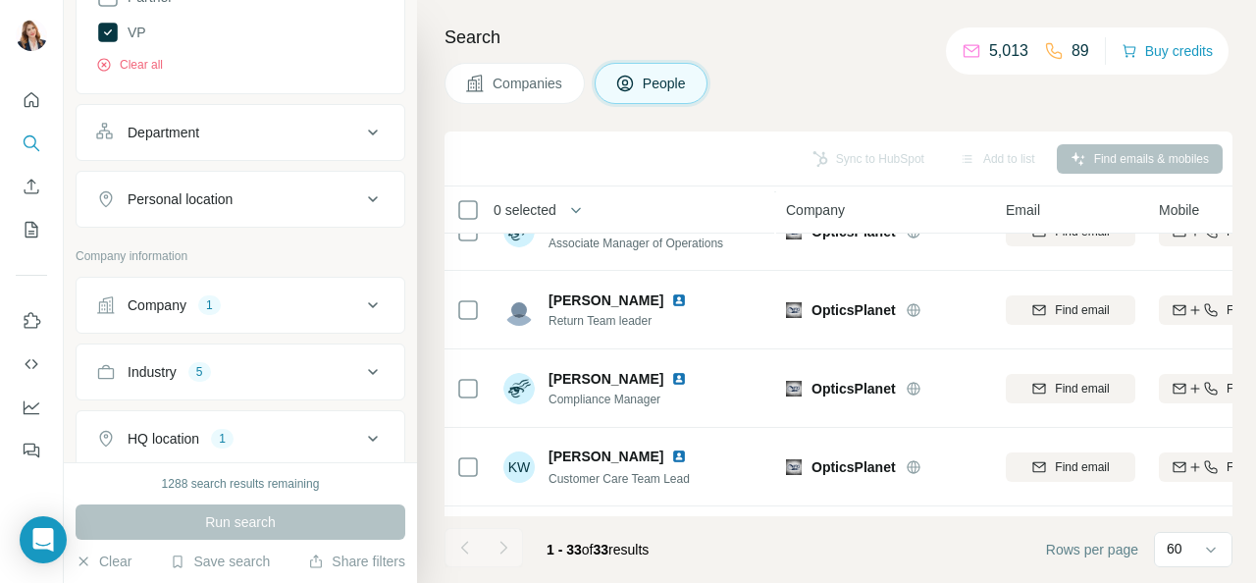
click at [361, 127] on icon at bounding box center [373, 133] width 24 height 24
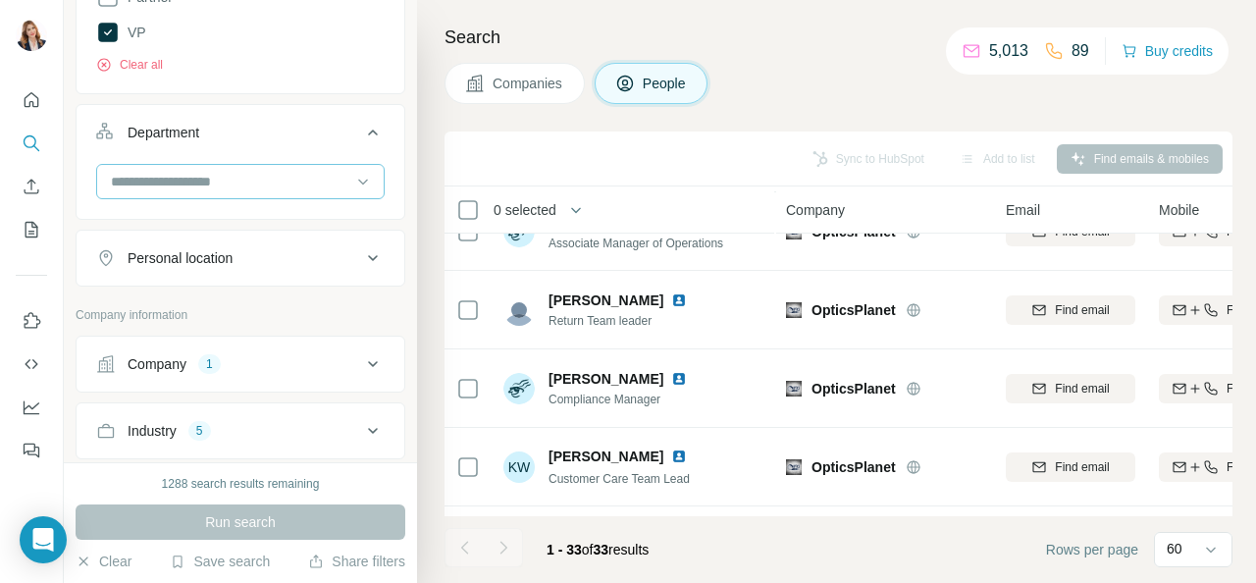
click at [238, 179] on input at bounding box center [230, 182] width 242 height 22
type input "**********"
click at [181, 176] on input "**********" at bounding box center [230, 182] width 242 height 22
click at [255, 181] on input at bounding box center [230, 182] width 242 height 22
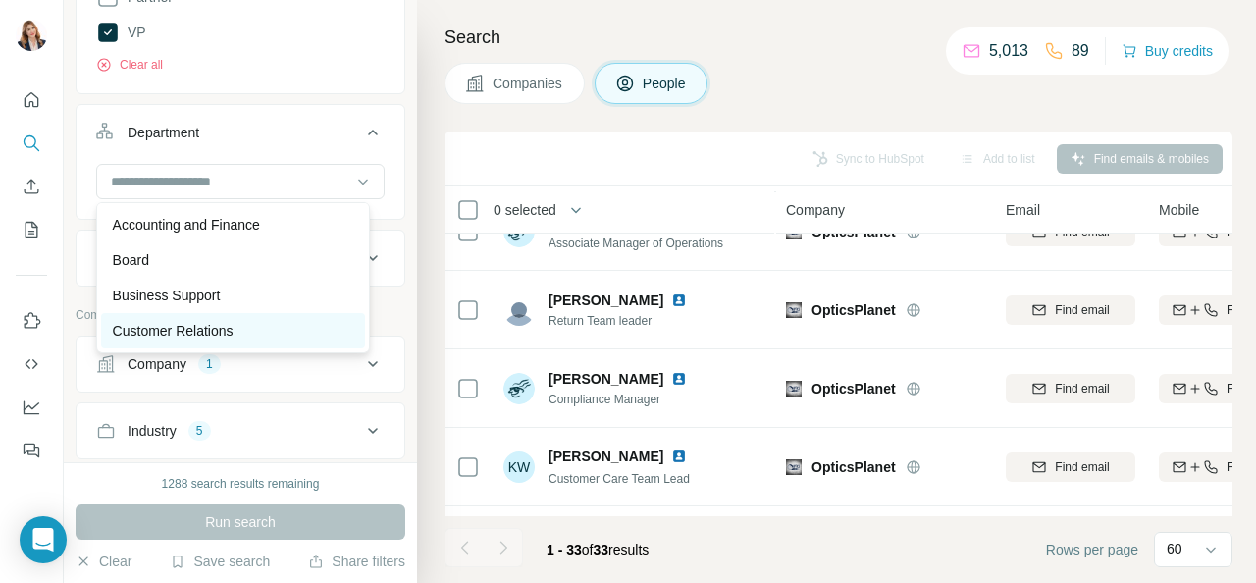
click at [178, 332] on p "Customer Relations" at bounding box center [173, 331] width 121 height 20
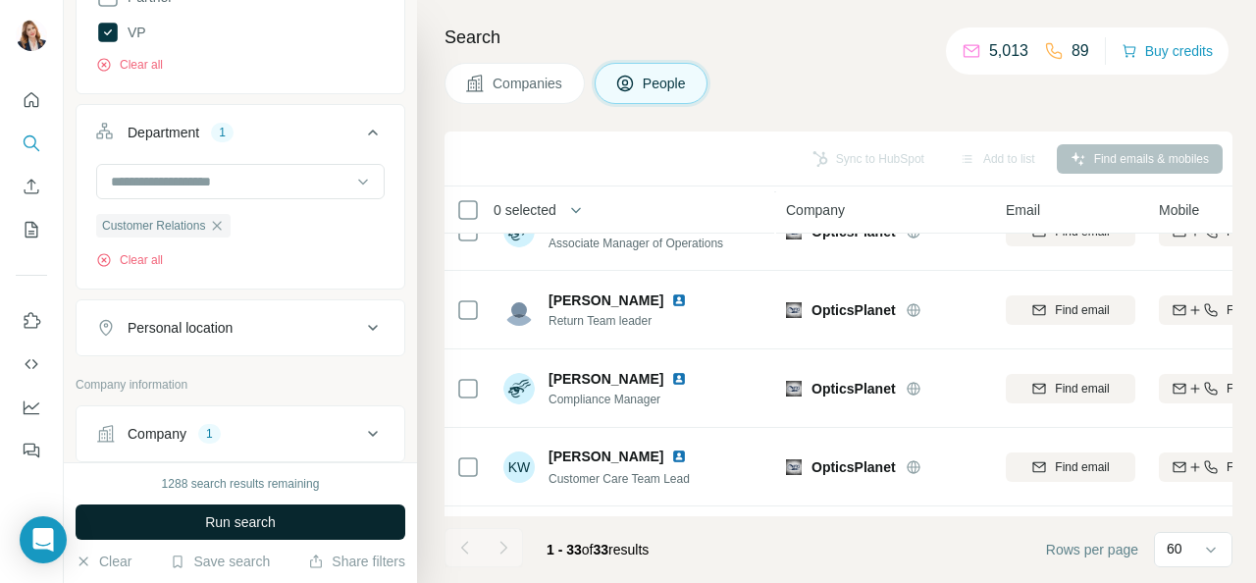
click at [313, 527] on button "Run search" at bounding box center [241, 521] width 330 height 35
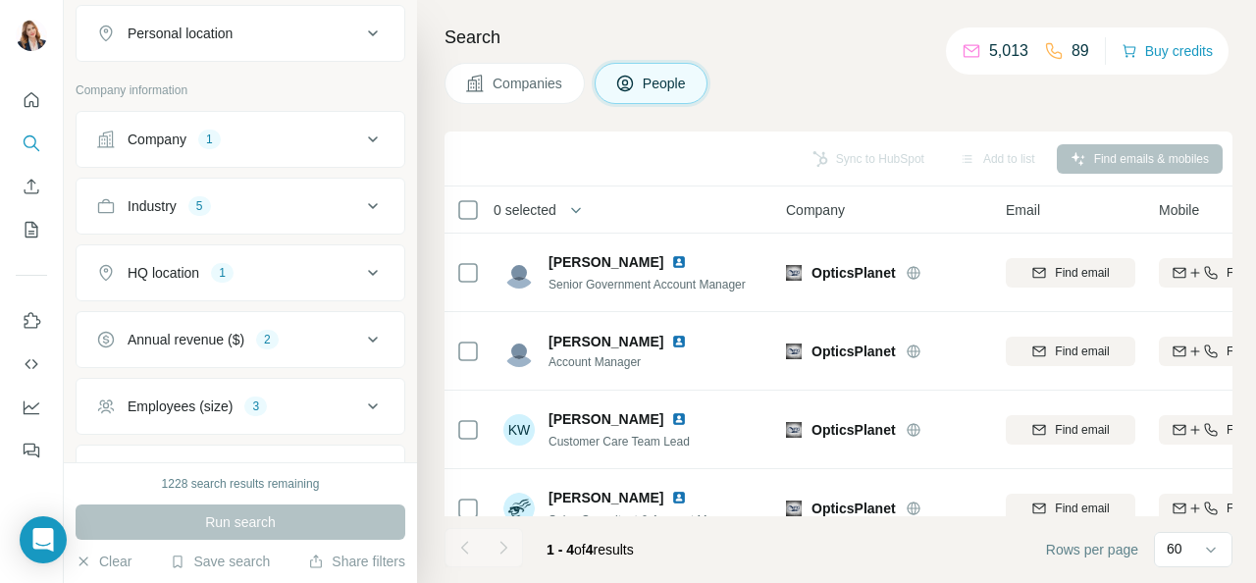
scroll to position [1040, 0]
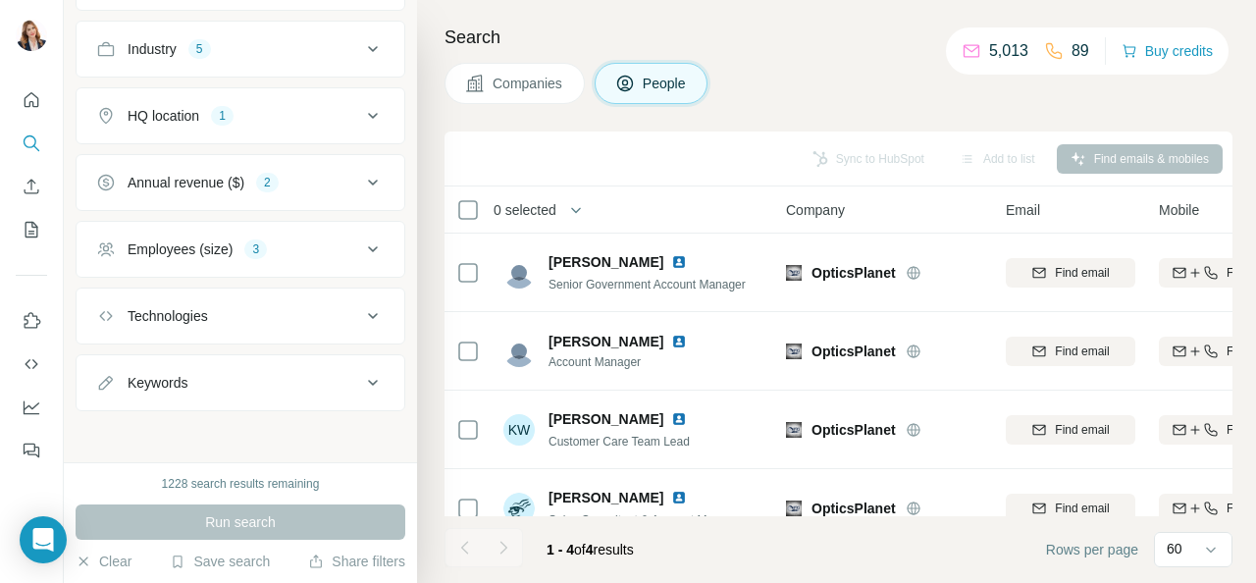
click at [361, 373] on icon at bounding box center [373, 383] width 24 height 24
click at [147, 430] on input "text" at bounding box center [220, 431] width 249 height 35
paste input "**********"
type input "**********"
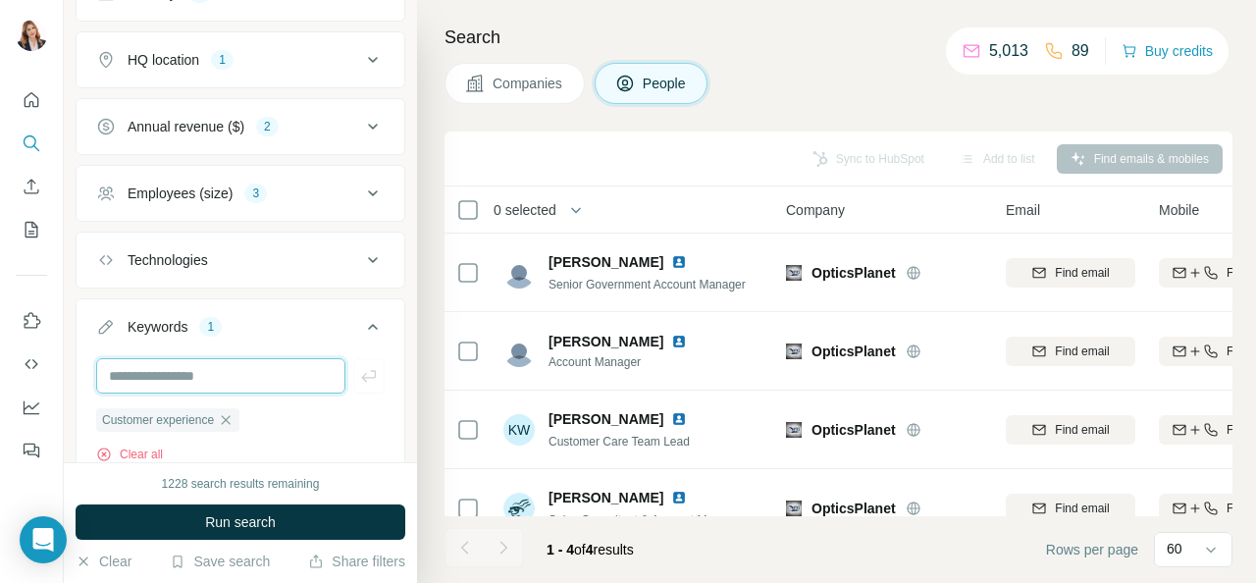
scroll to position [1138, 0]
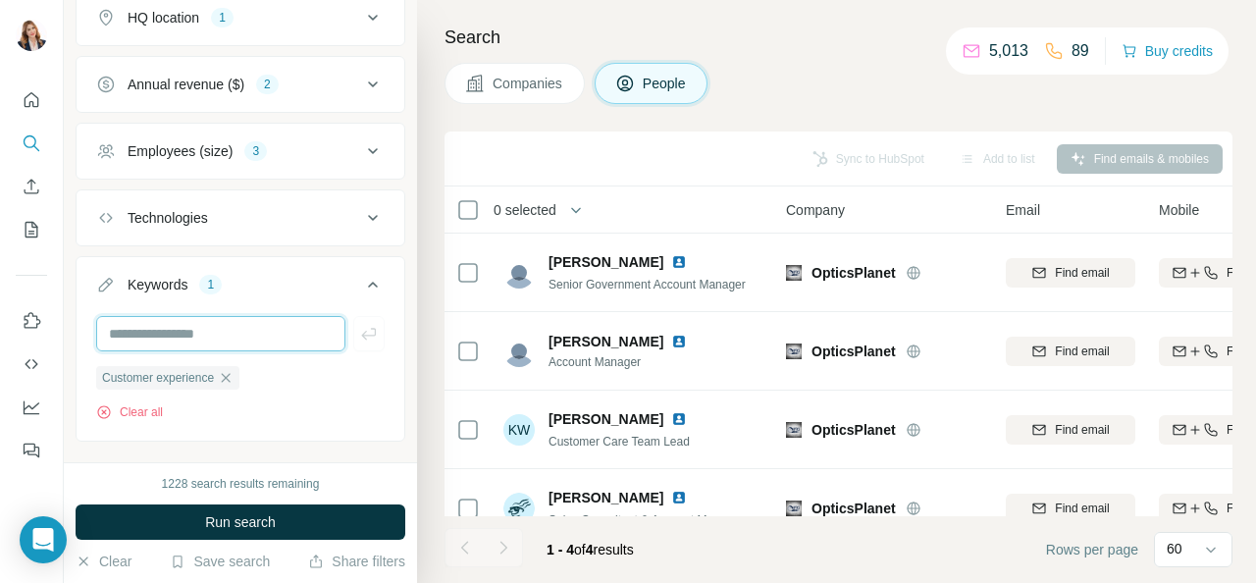
click at [176, 328] on input "text" at bounding box center [220, 333] width 249 height 35
paste input "**********"
type input "**********"
click at [169, 327] on input "text" at bounding box center [220, 333] width 249 height 35
paste input "**********"
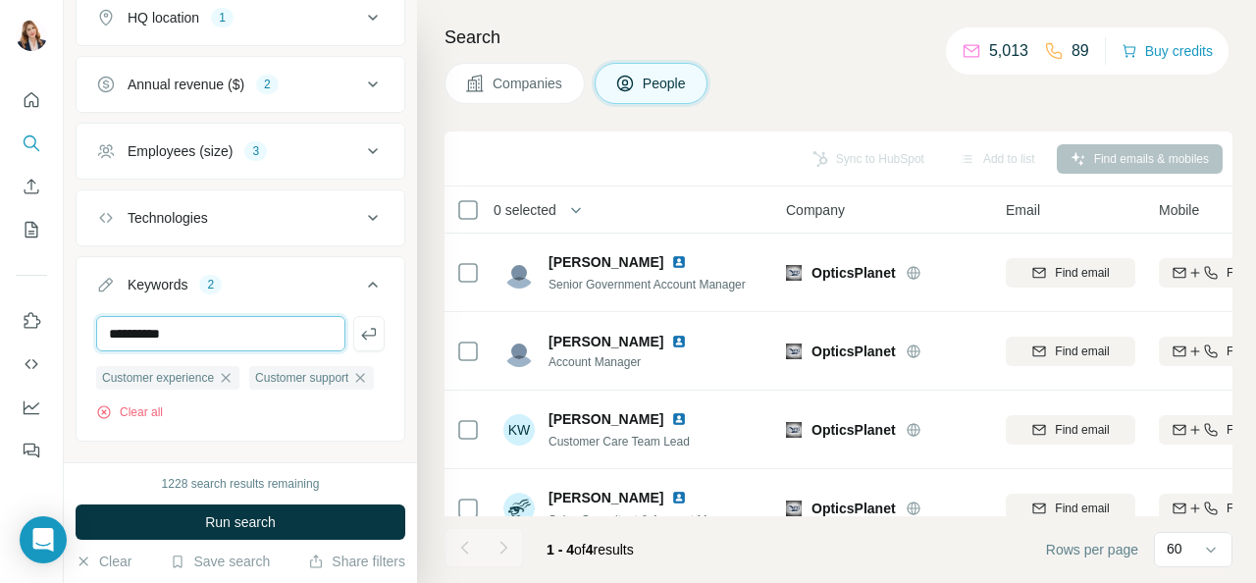
type input "**********"
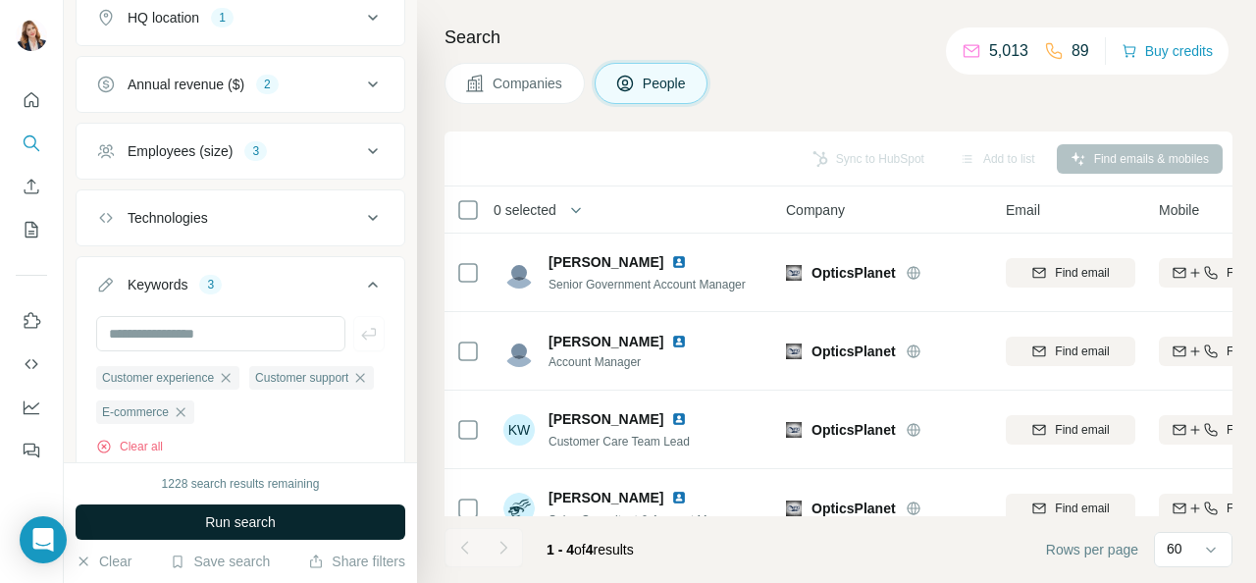
click at [267, 522] on span "Run search" at bounding box center [240, 522] width 71 height 20
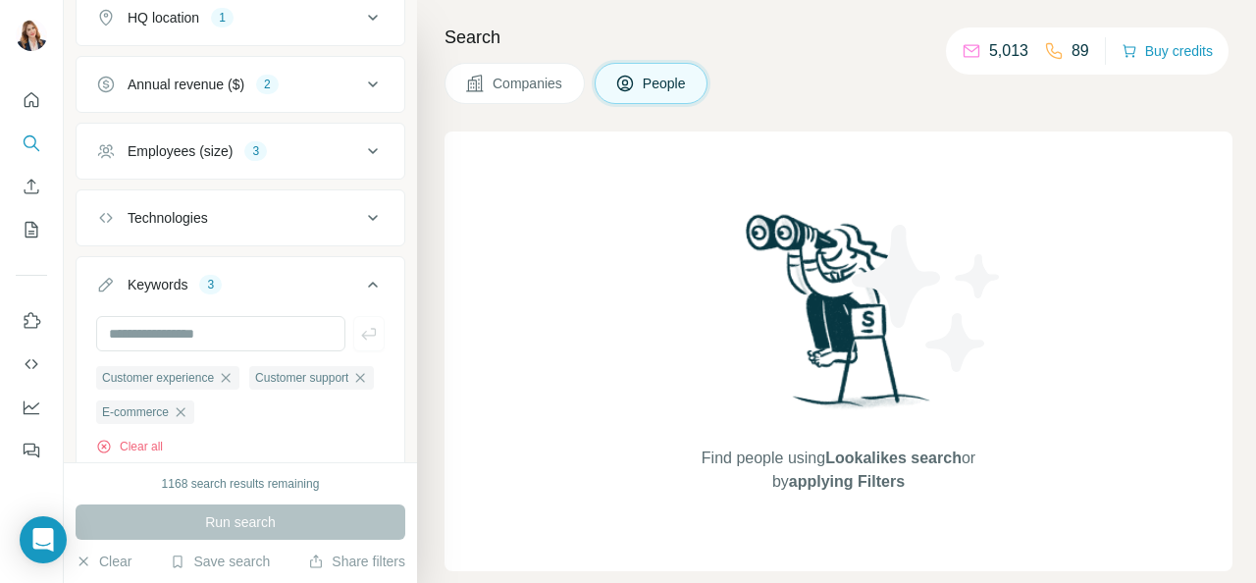
click at [513, 72] on button "Companies" at bounding box center [515, 83] width 140 height 41
click at [521, 79] on span "Companies" at bounding box center [529, 84] width 72 height 20
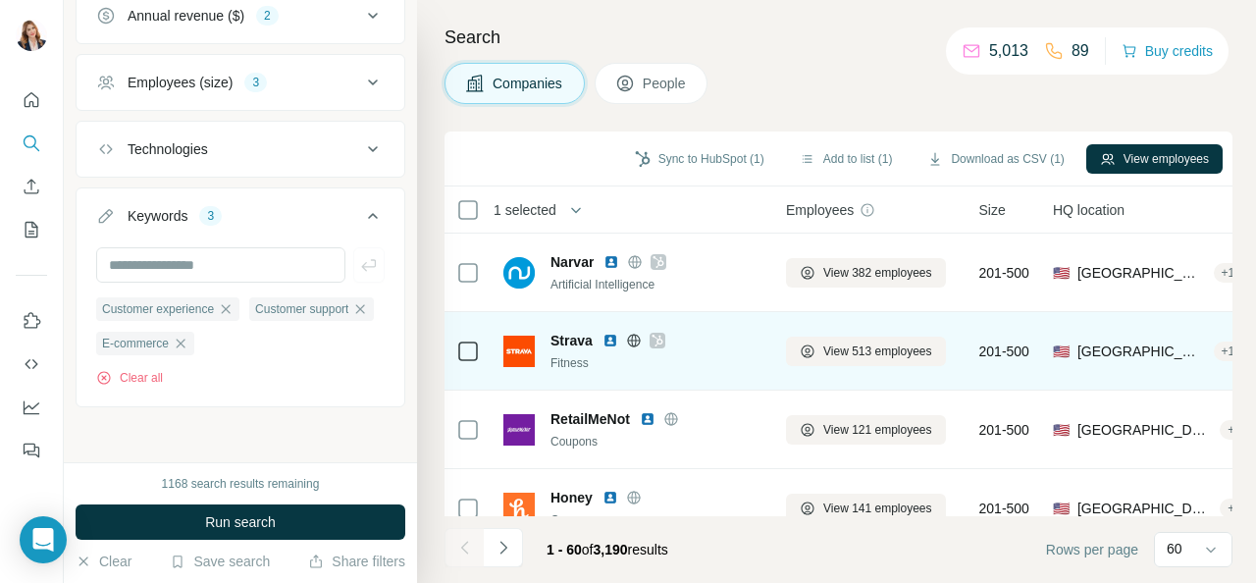
scroll to position [302, 0]
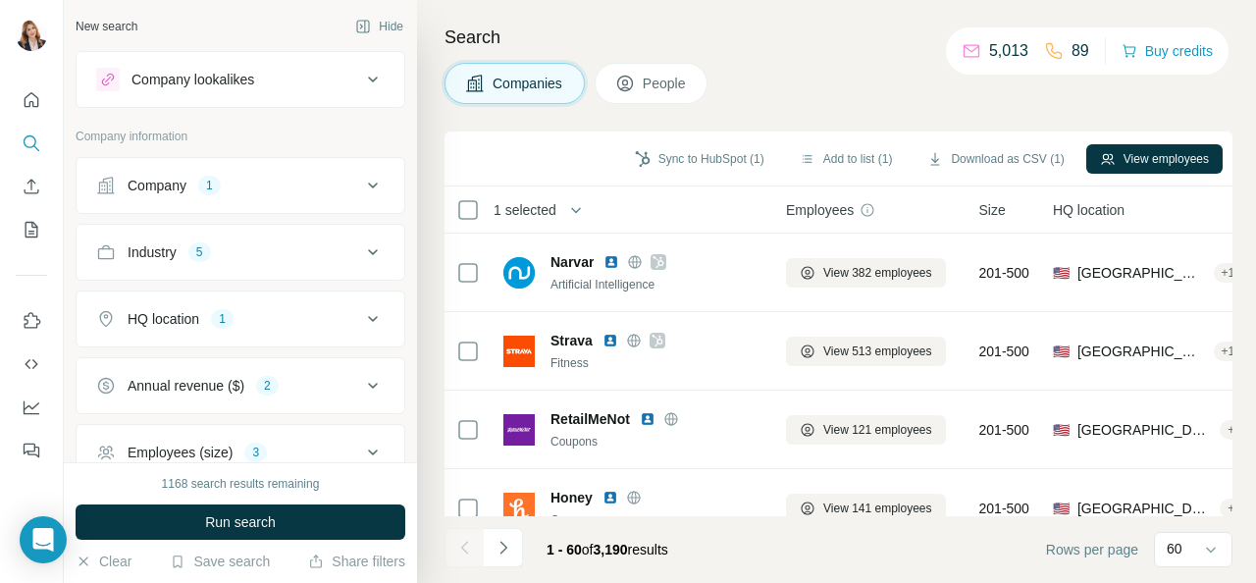
click at [225, 556] on button "Save search" at bounding box center [220, 562] width 100 height 20
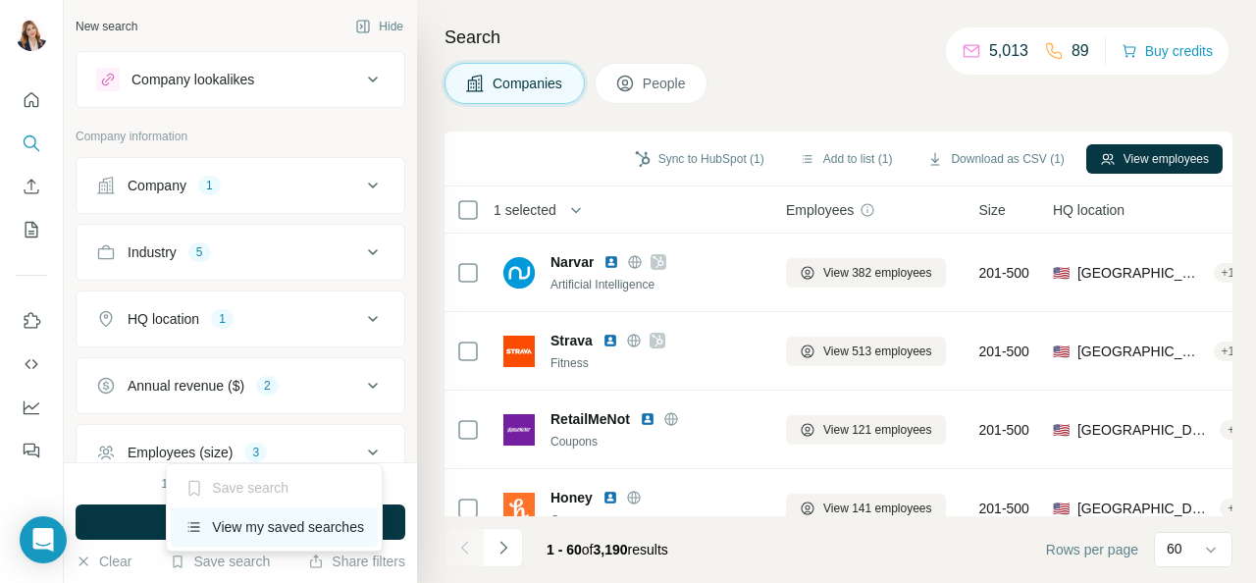
click at [261, 530] on div "View my saved searches" at bounding box center [274, 526] width 207 height 39
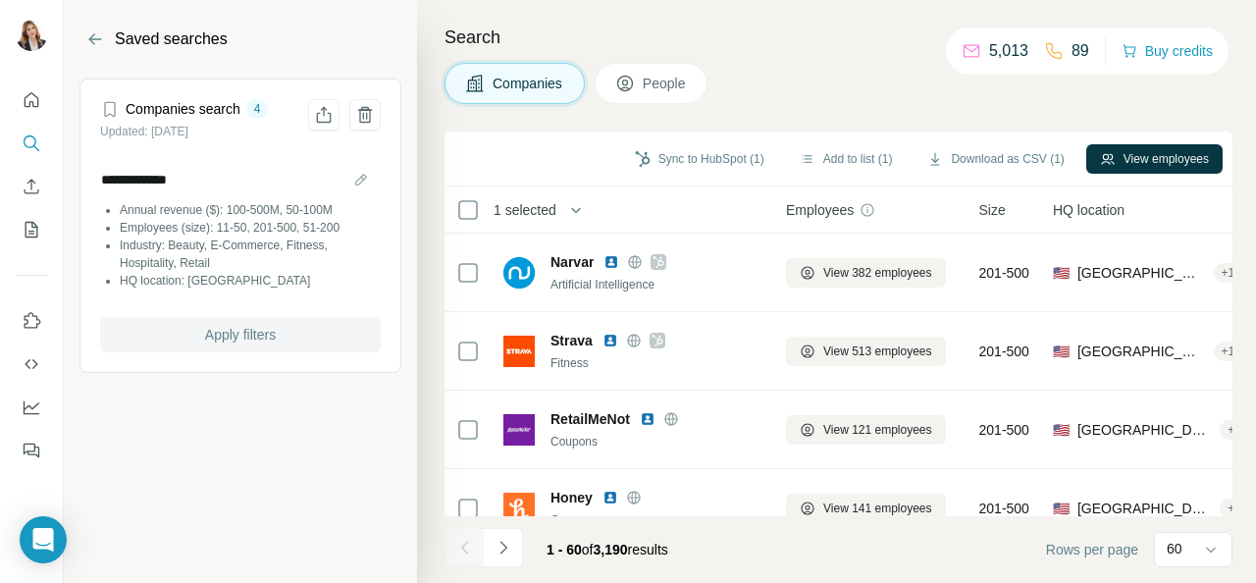
click at [247, 339] on span "Apply filters" at bounding box center [240, 335] width 71 height 20
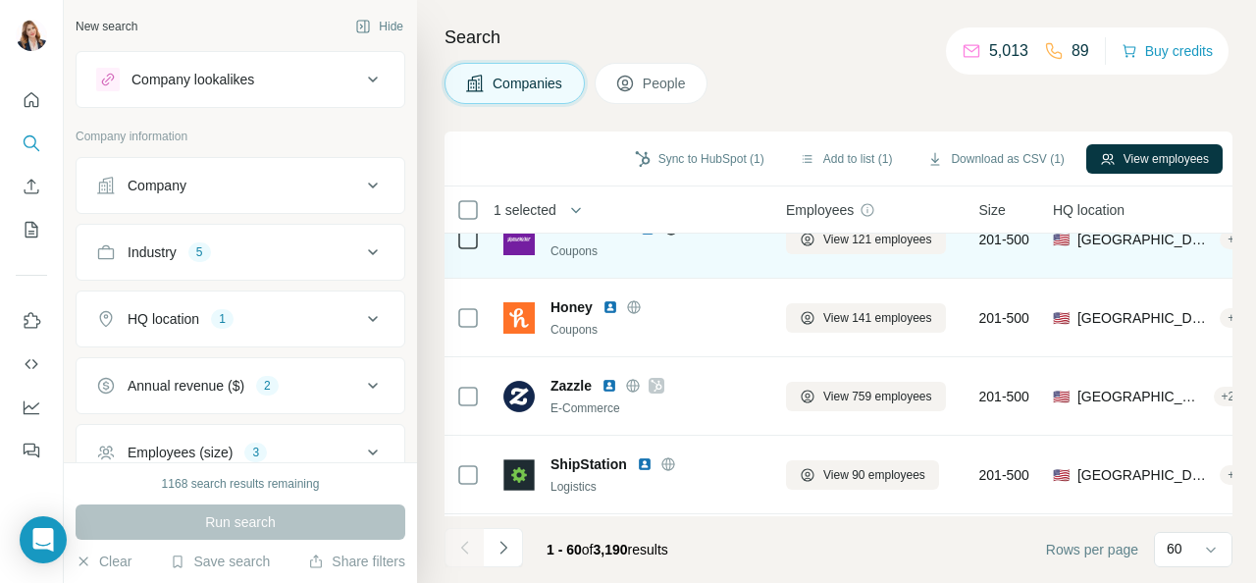
scroll to position [196, 0]
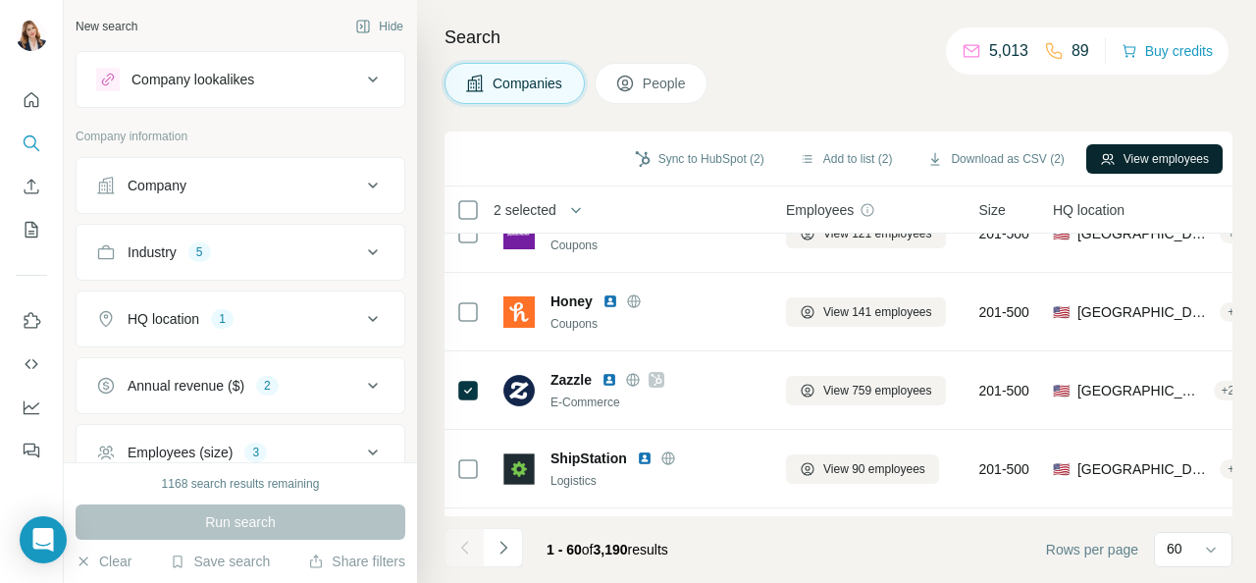
click at [1184, 154] on button "View employees" at bounding box center [1154, 158] width 136 height 29
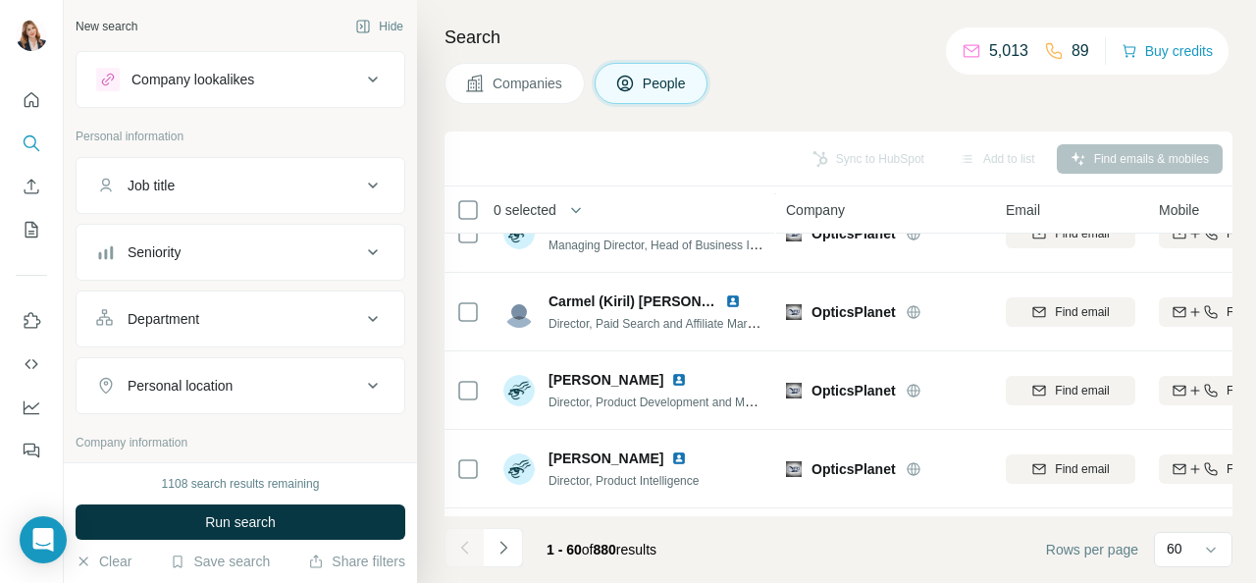
click at [368, 186] on icon at bounding box center [373, 186] width 10 height 6
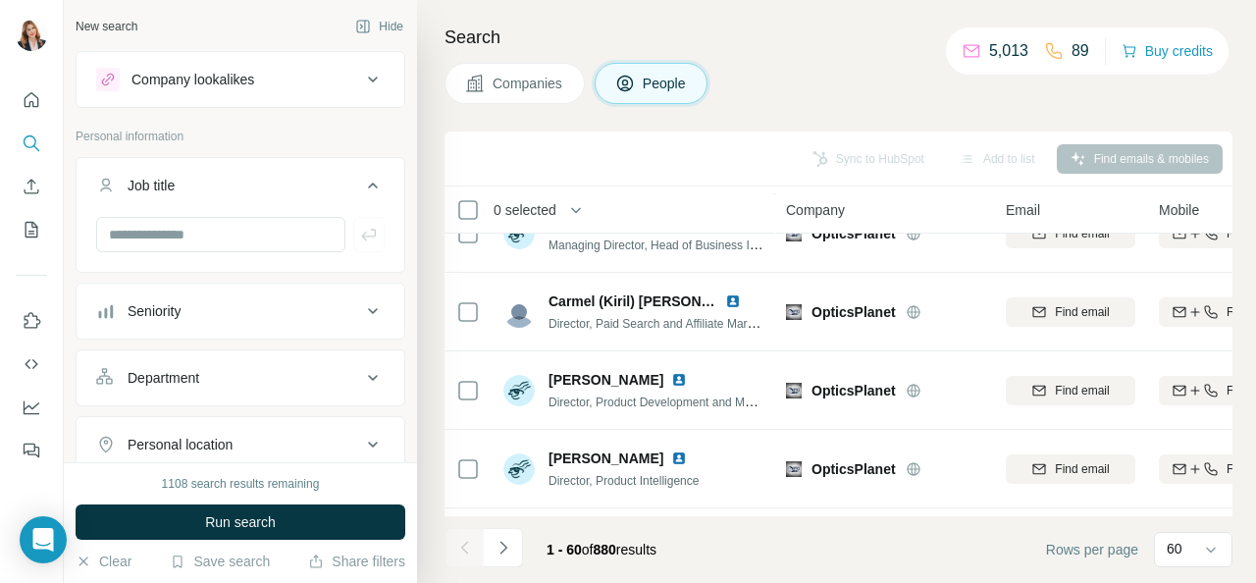
click at [361, 310] on icon at bounding box center [373, 311] width 24 height 24
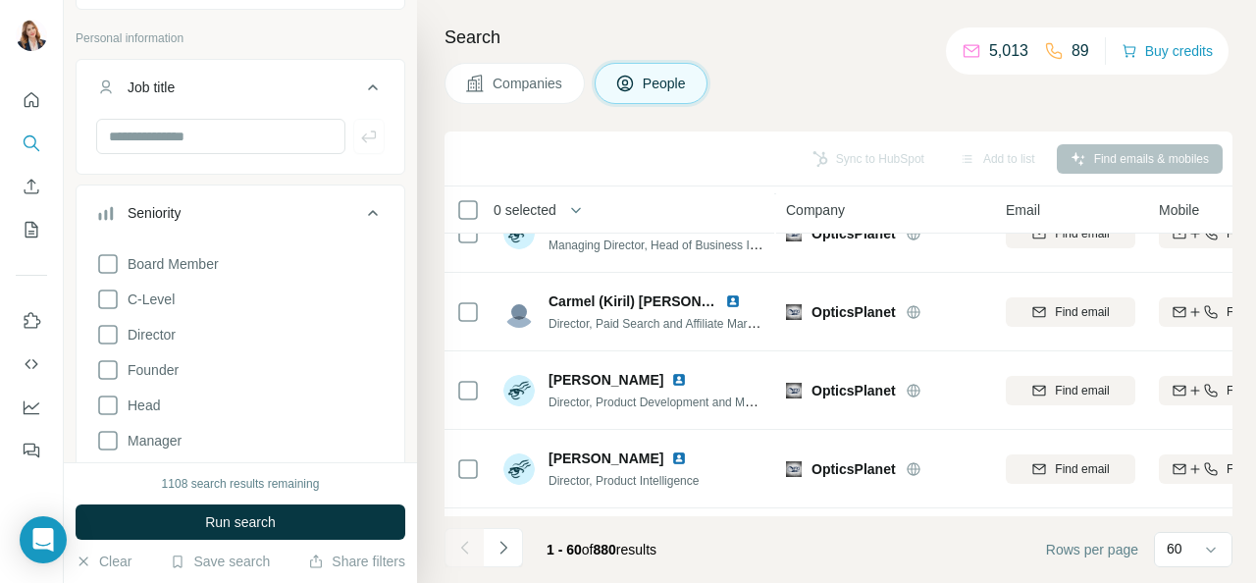
scroll to position [196, 0]
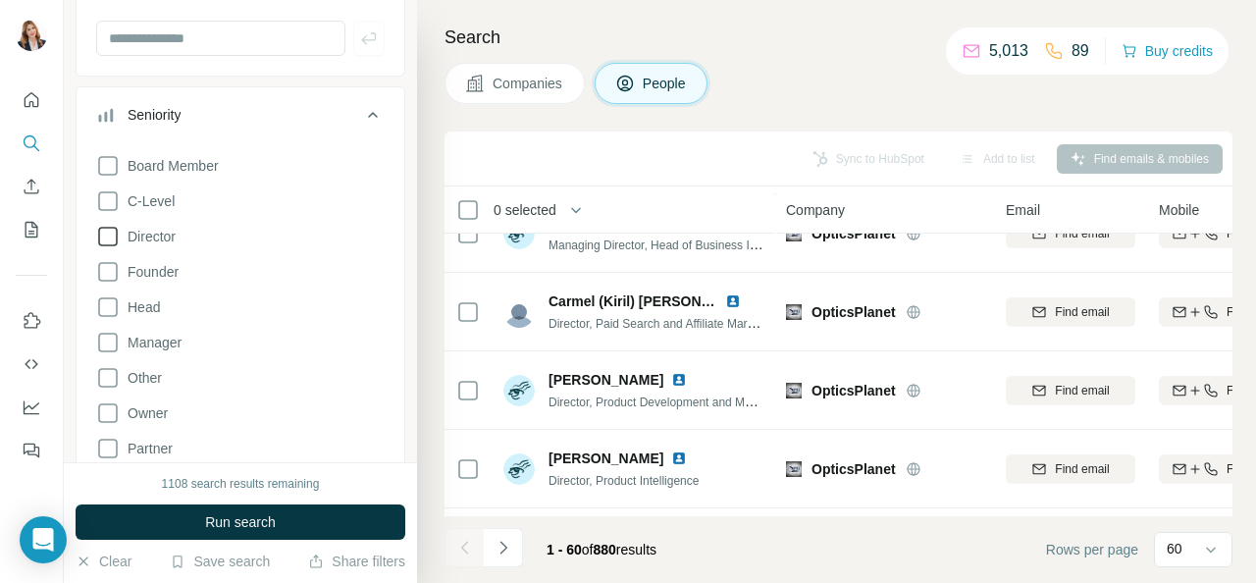
click at [106, 237] on icon at bounding box center [108, 237] width 24 height 24
click at [103, 337] on icon at bounding box center [108, 343] width 24 height 24
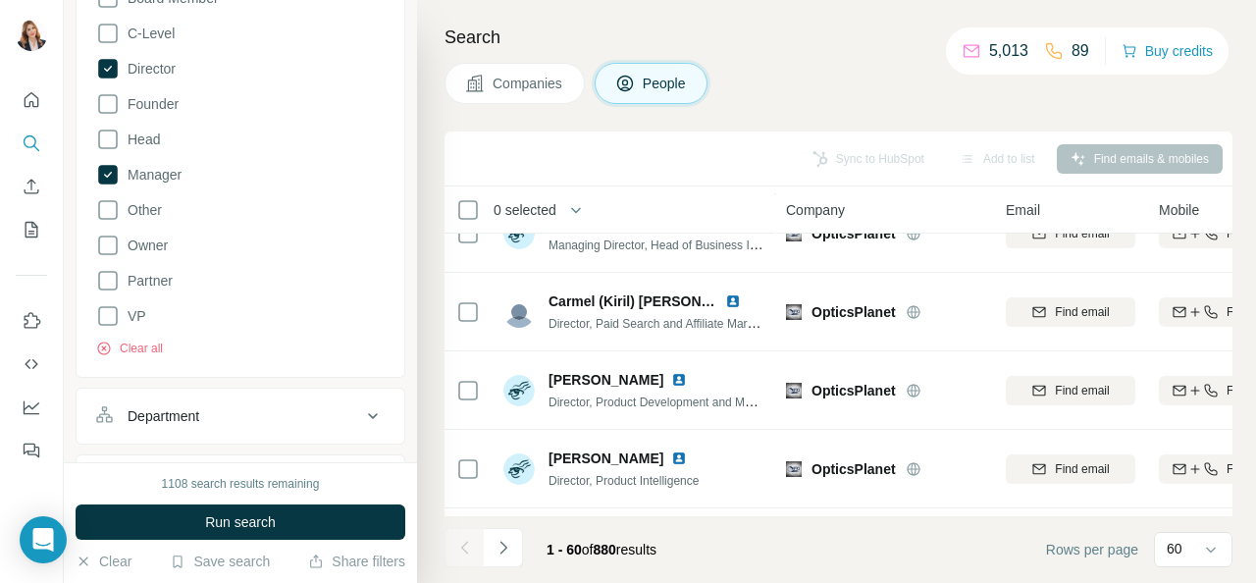
scroll to position [393, 0]
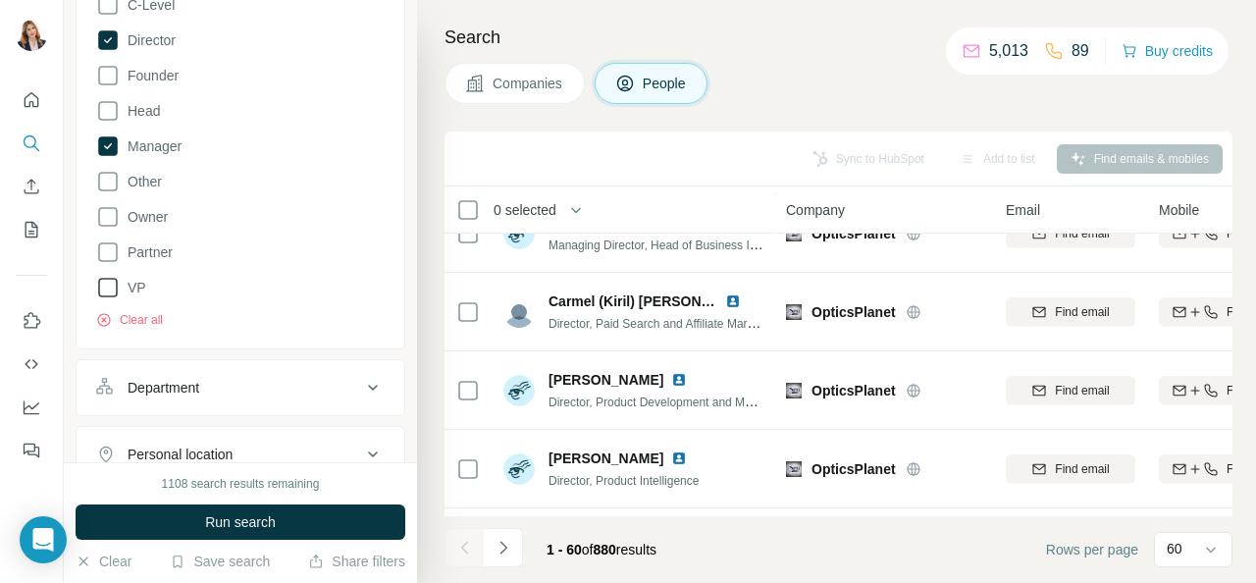
click at [107, 280] on icon at bounding box center [108, 288] width 24 height 24
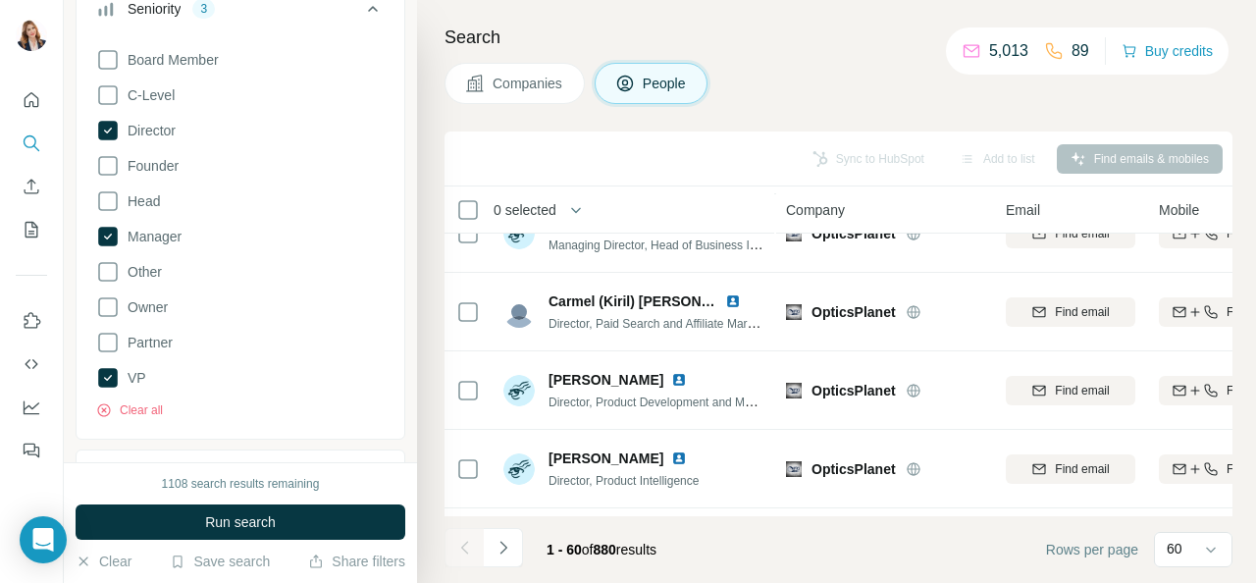
scroll to position [196, 0]
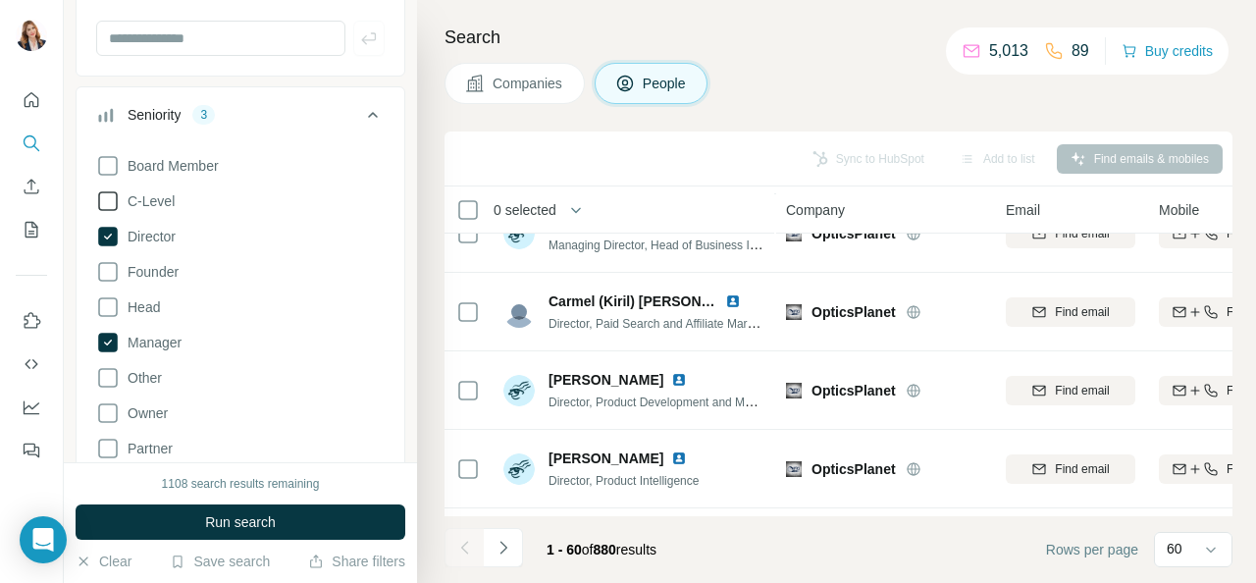
click at [110, 194] on icon at bounding box center [108, 201] width 24 height 24
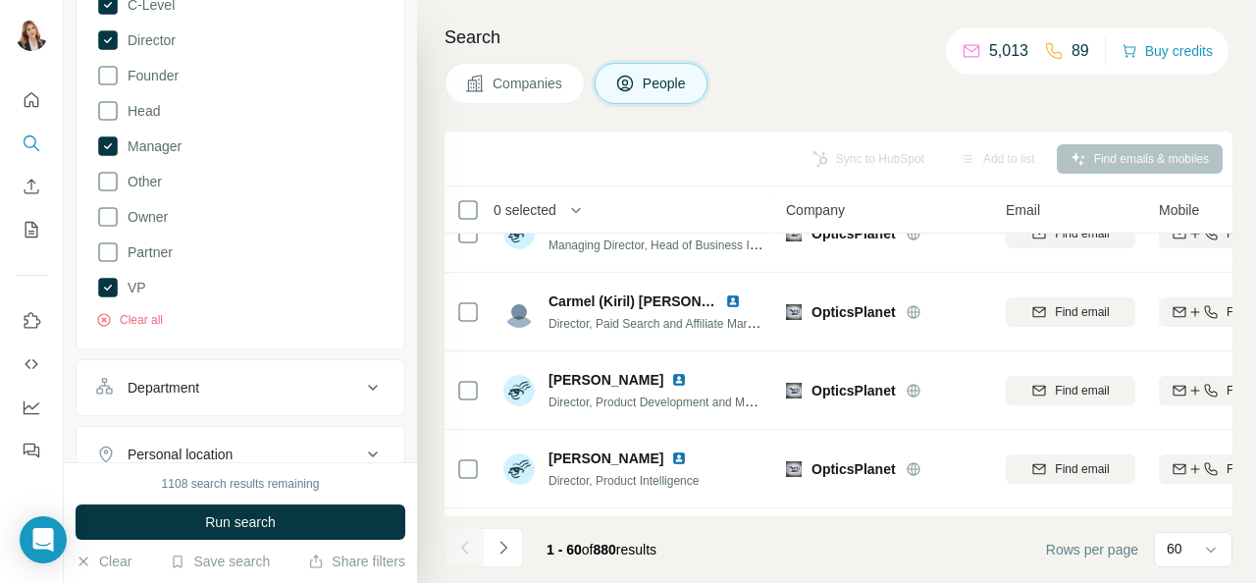
scroll to position [589, 0]
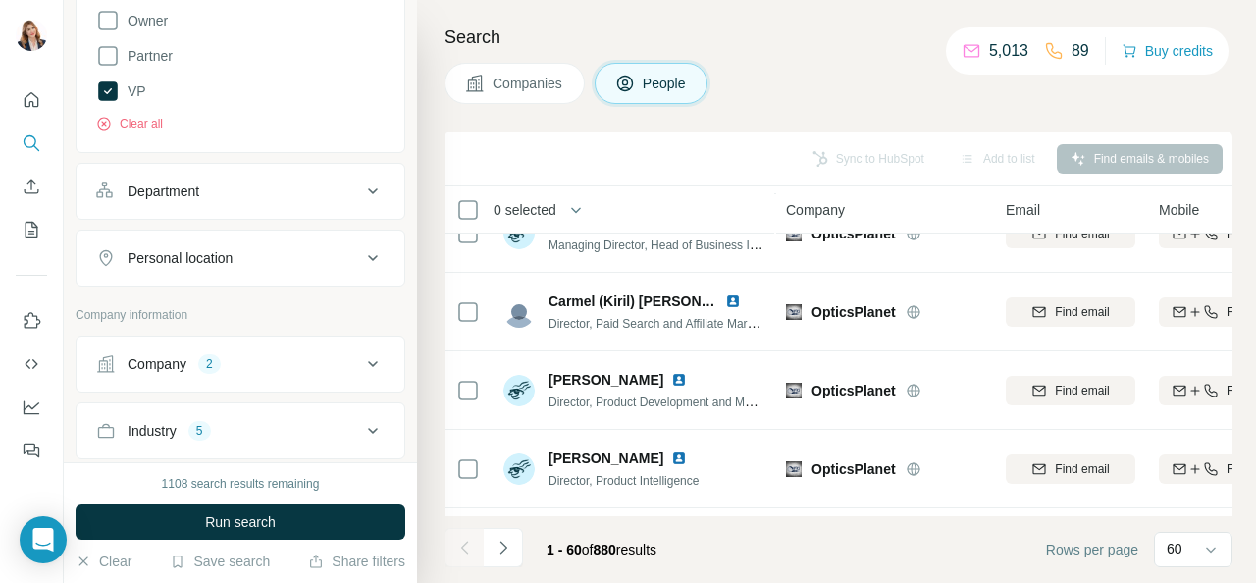
click at [361, 185] on icon at bounding box center [373, 192] width 24 height 24
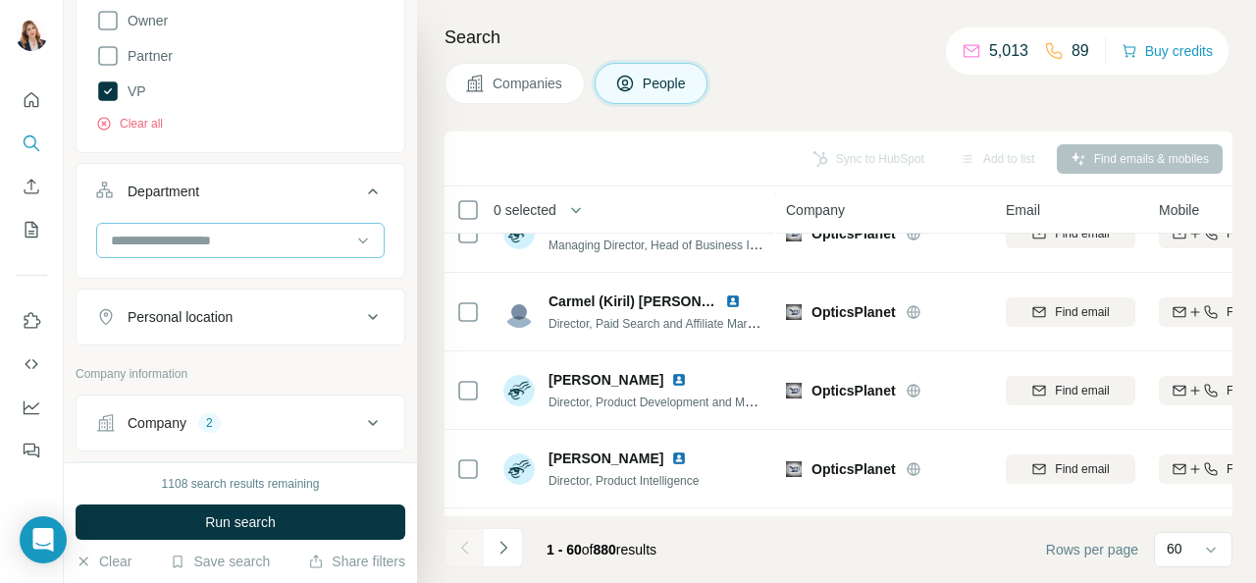
click at [218, 238] on input at bounding box center [230, 241] width 242 height 22
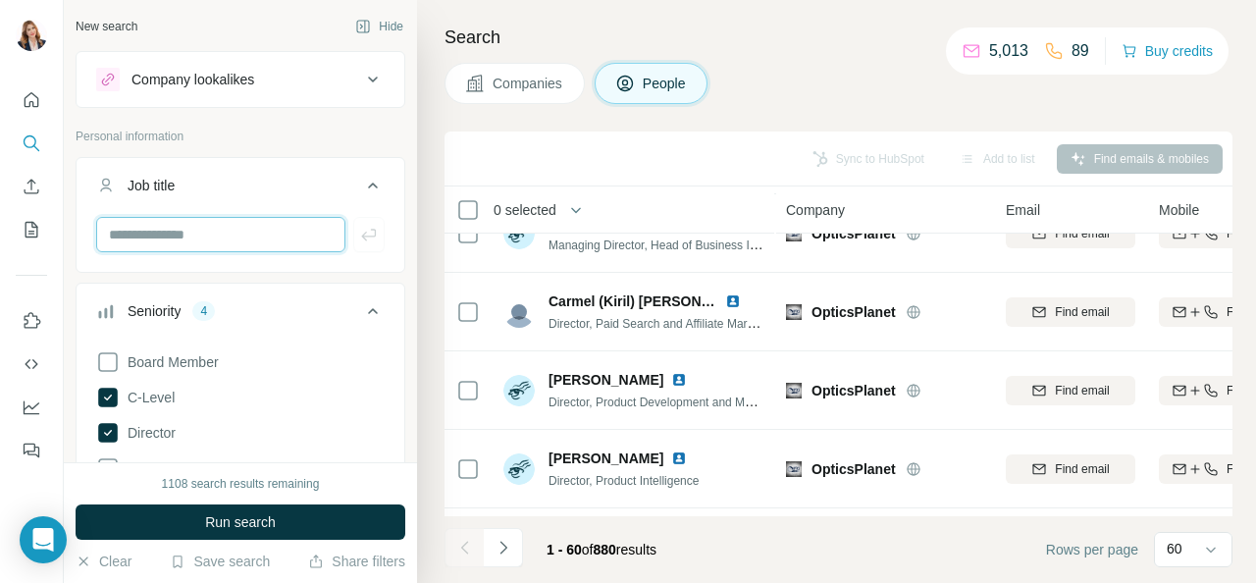
click at [228, 238] on input "text" at bounding box center [220, 234] width 249 height 35
click at [241, 230] on input "text" at bounding box center [220, 234] width 249 height 35
click at [219, 231] on input "text" at bounding box center [220, 234] width 249 height 35
paste input "**********"
type input "**********"
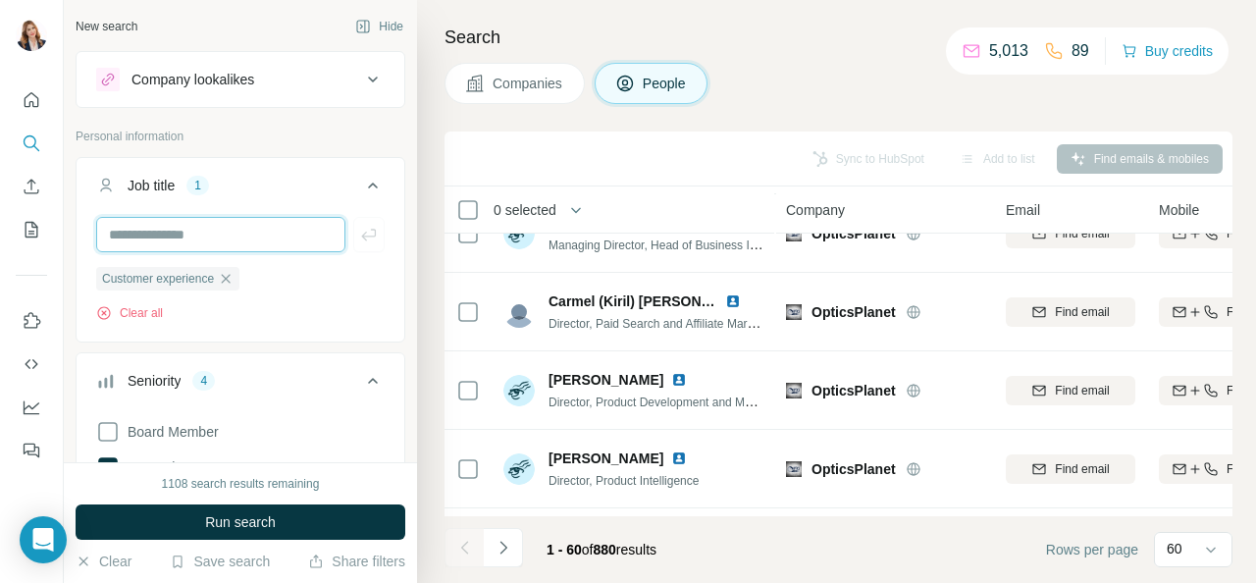
click at [149, 229] on input "text" at bounding box center [220, 234] width 249 height 35
paste input "**********"
type input "**********"
click at [163, 236] on input "text" at bounding box center [220, 234] width 249 height 35
paste input "**********"
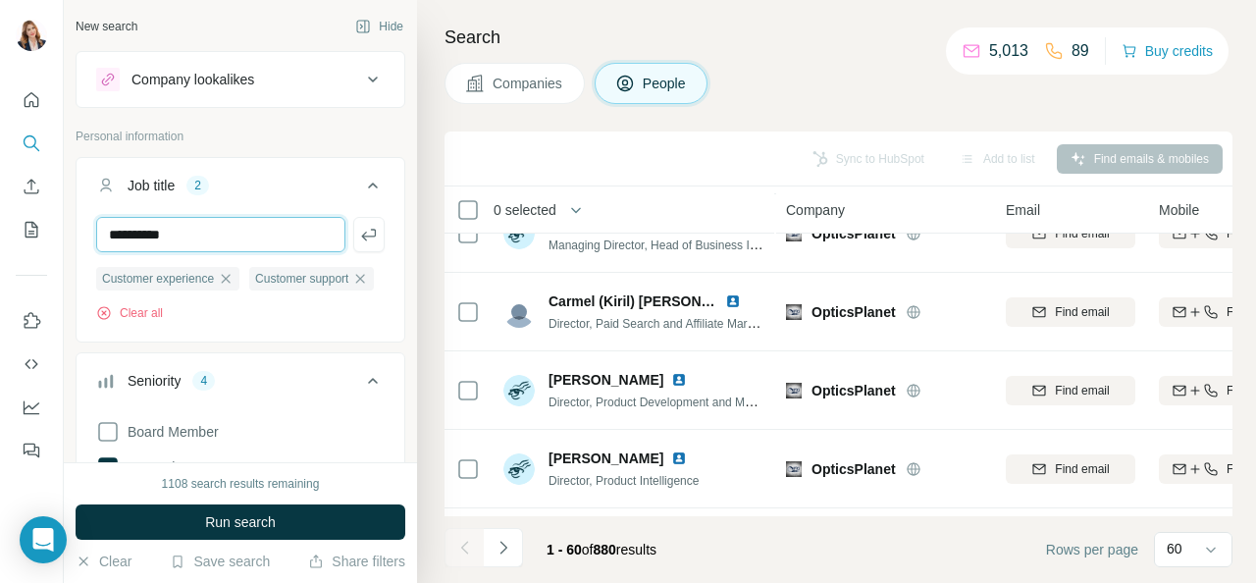
type input "**********"
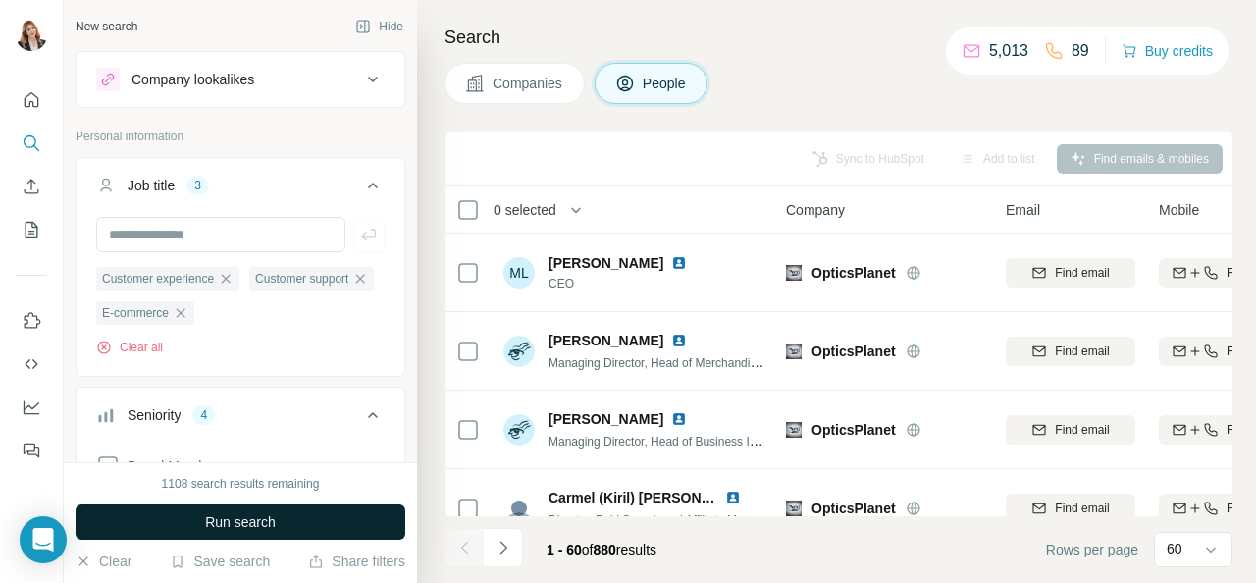
click at [373, 539] on button "Run search" at bounding box center [241, 521] width 330 height 35
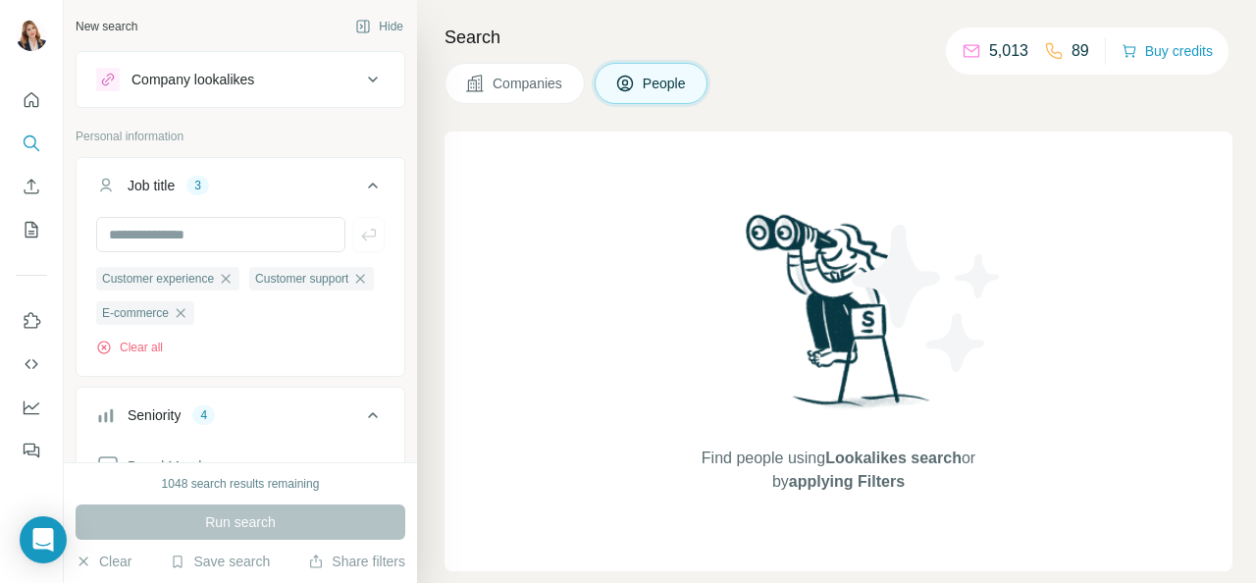
click at [532, 87] on span "Companies" at bounding box center [529, 84] width 72 height 20
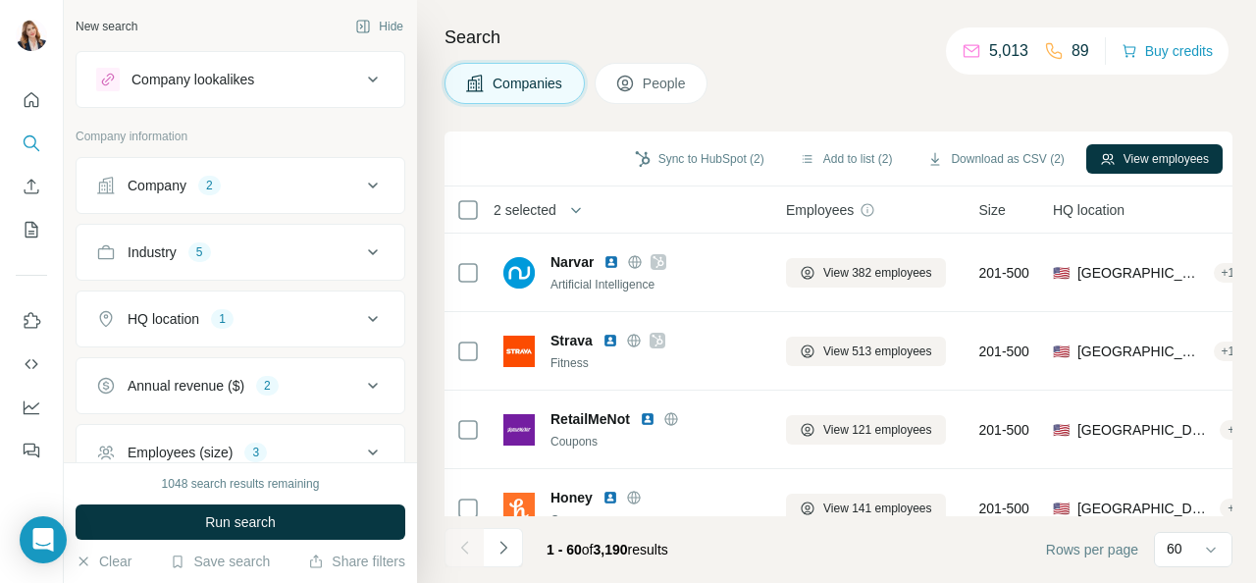
scroll to position [204, 0]
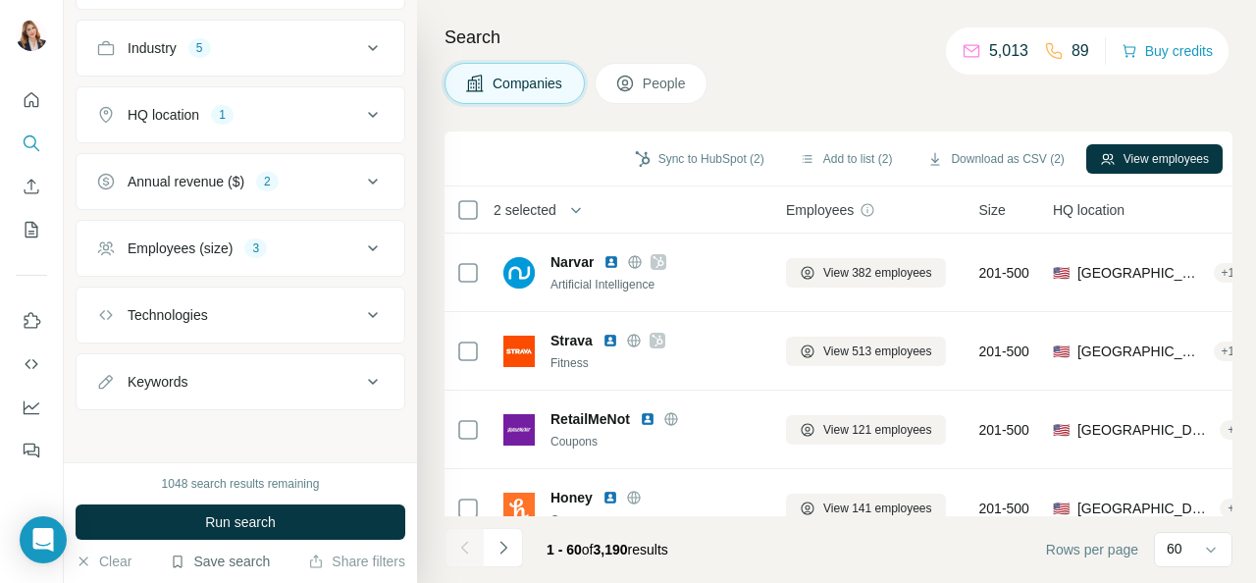
click at [255, 556] on button "Save search" at bounding box center [220, 562] width 100 height 20
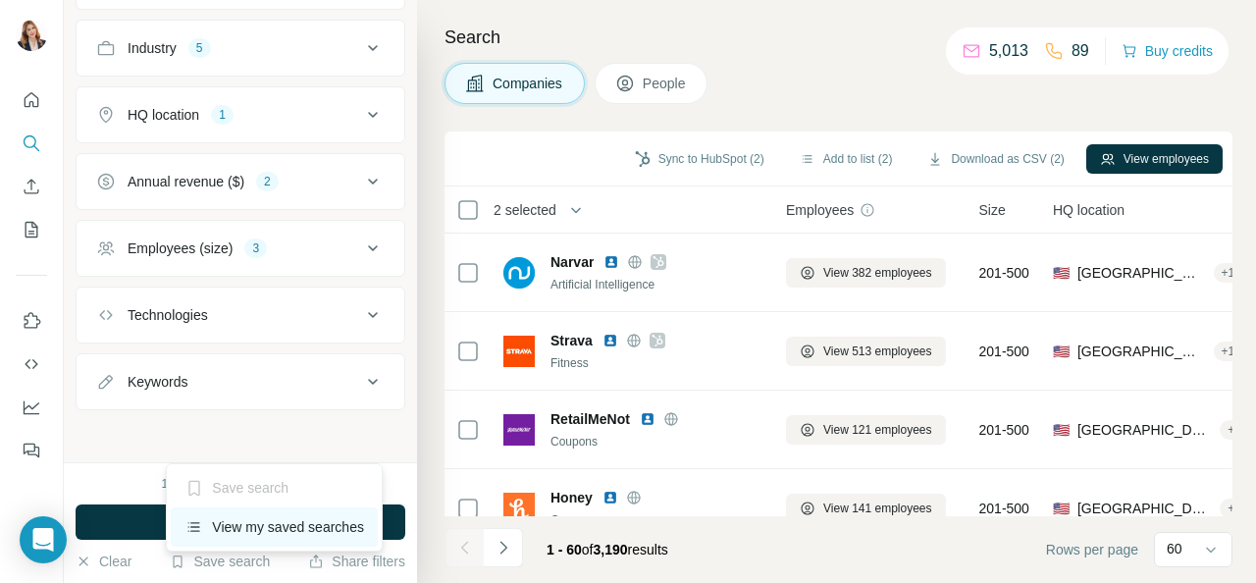
click at [254, 520] on div "View my saved searches" at bounding box center [274, 526] width 207 height 39
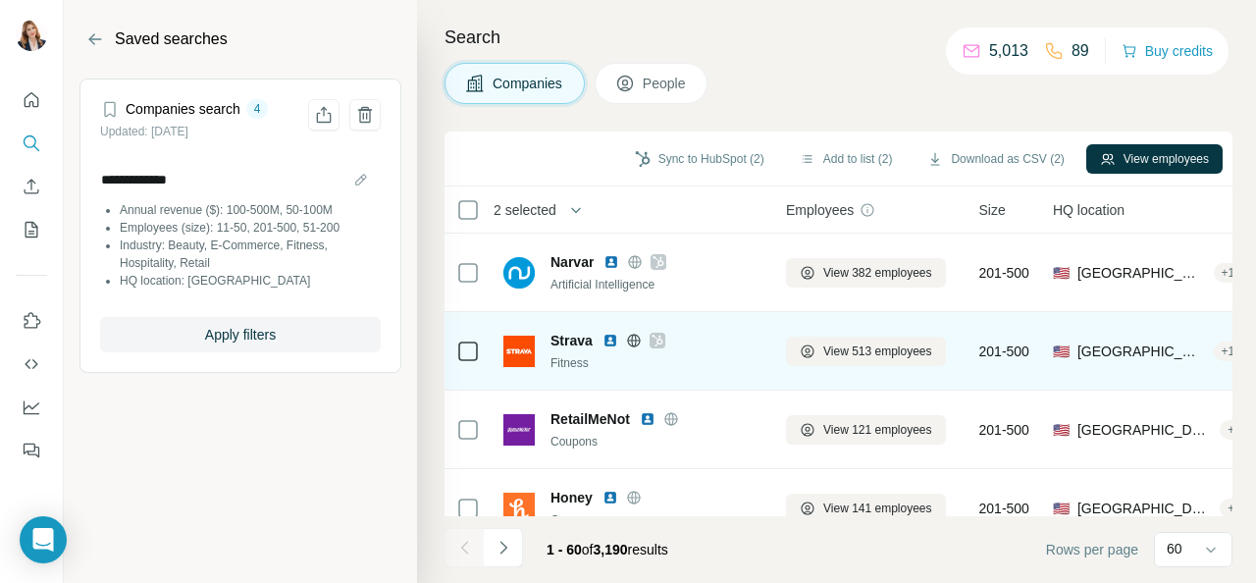
scroll to position [98, 0]
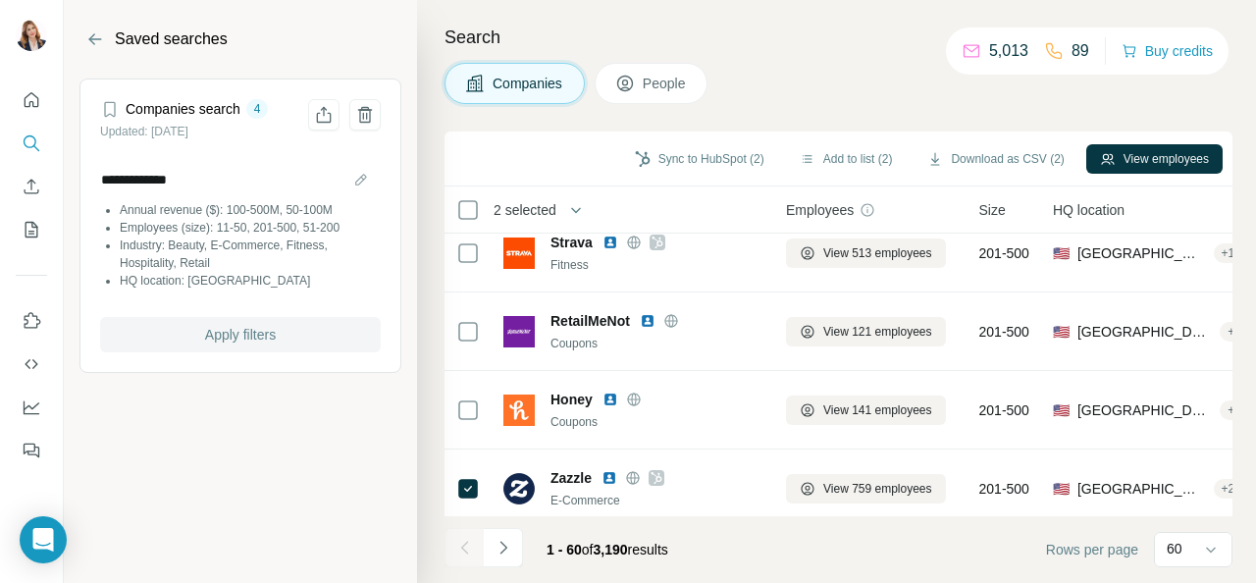
click at [240, 327] on span "Apply filters" at bounding box center [240, 335] width 71 height 20
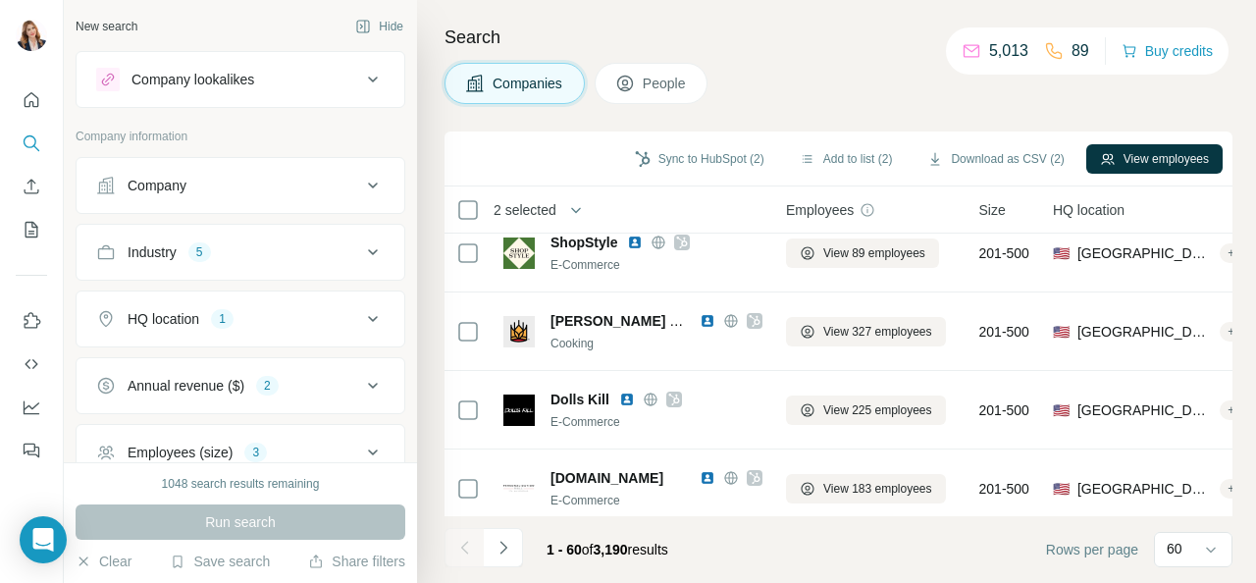
scroll to position [196, 0]
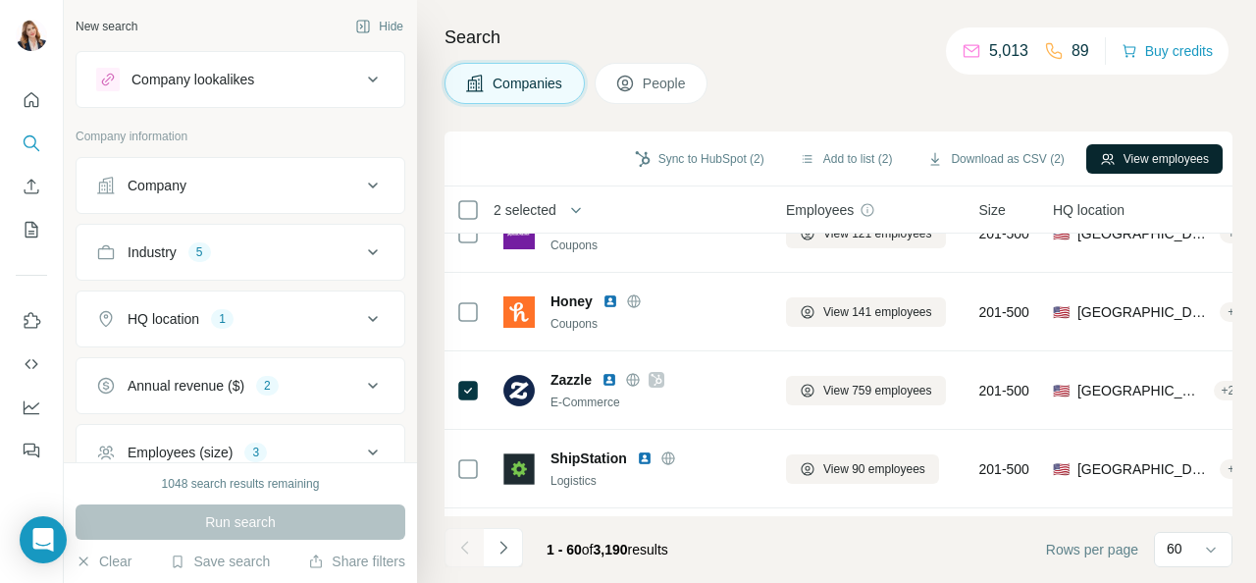
click at [1167, 161] on button "View employees" at bounding box center [1154, 158] width 136 height 29
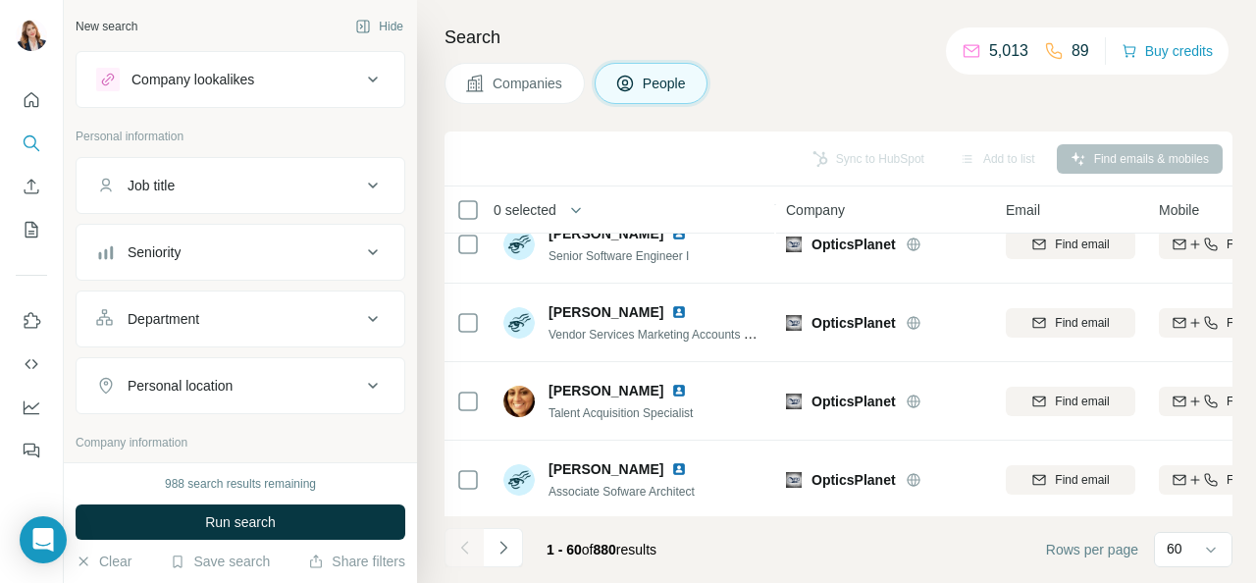
scroll to position [3533, 0]
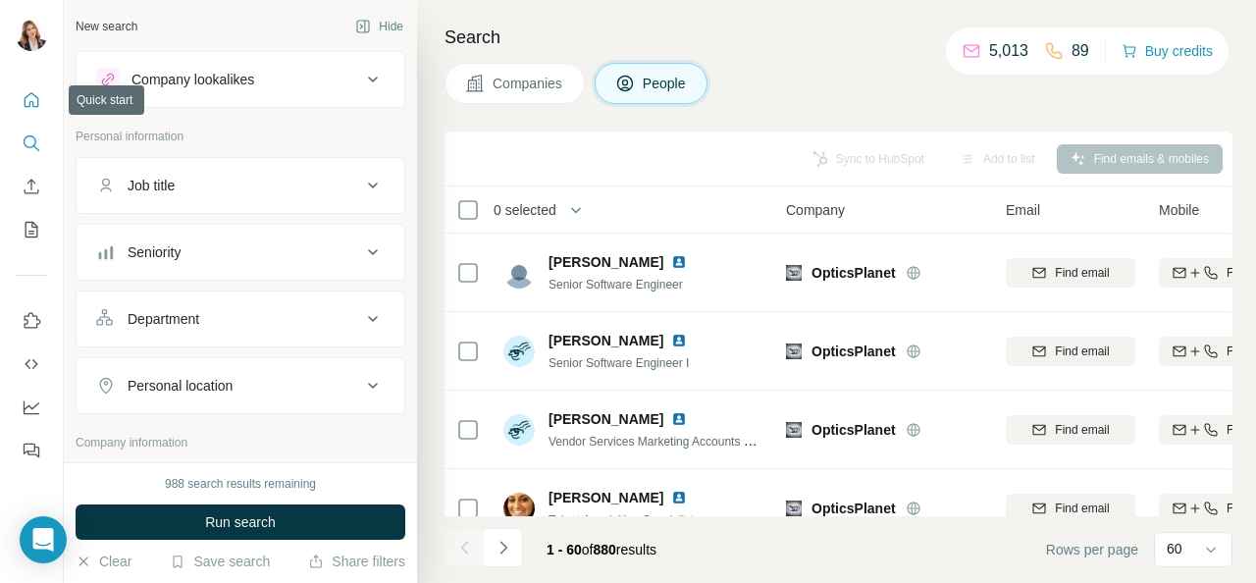
click at [31, 109] on icon "Quick start" at bounding box center [32, 100] width 20 height 20
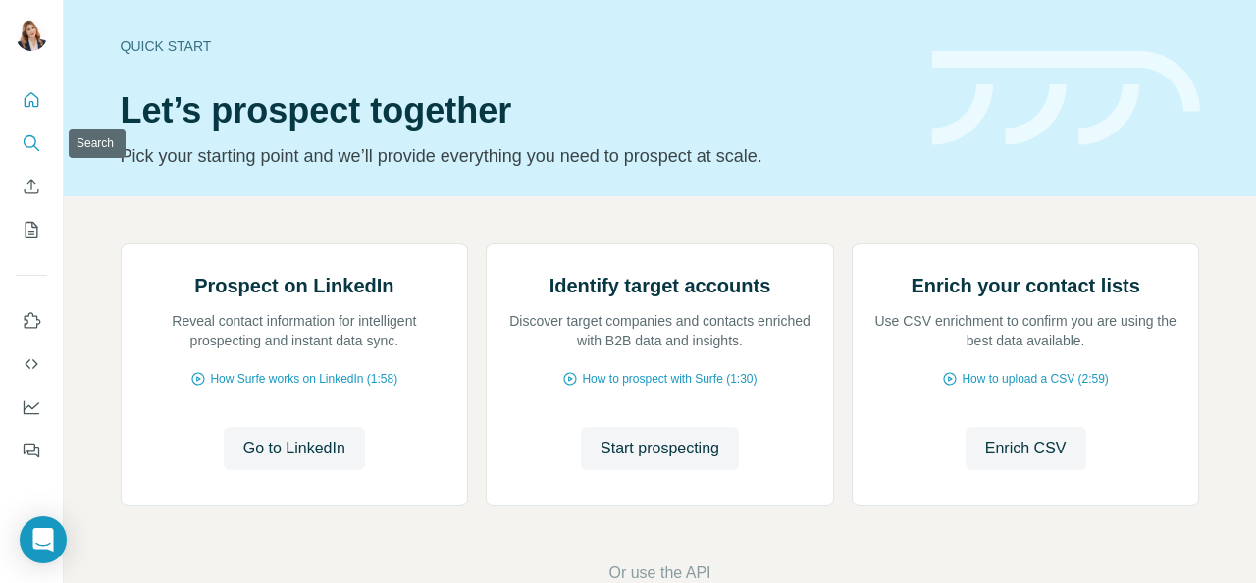
click at [27, 152] on icon "Search" at bounding box center [32, 143] width 20 height 20
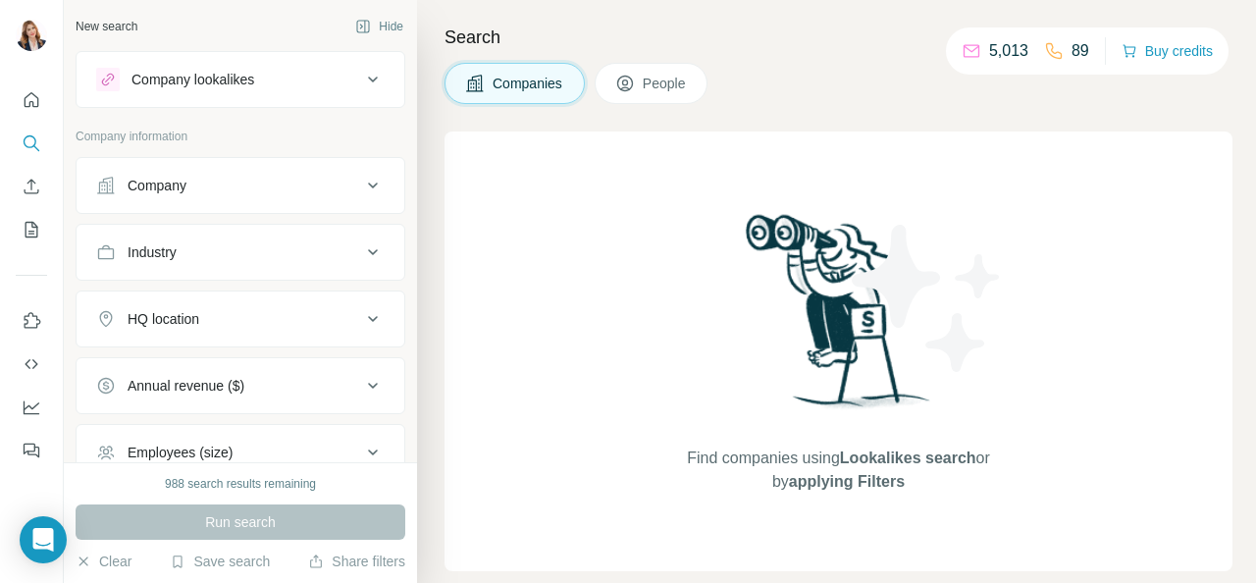
click at [361, 182] on icon at bounding box center [373, 186] width 24 height 24
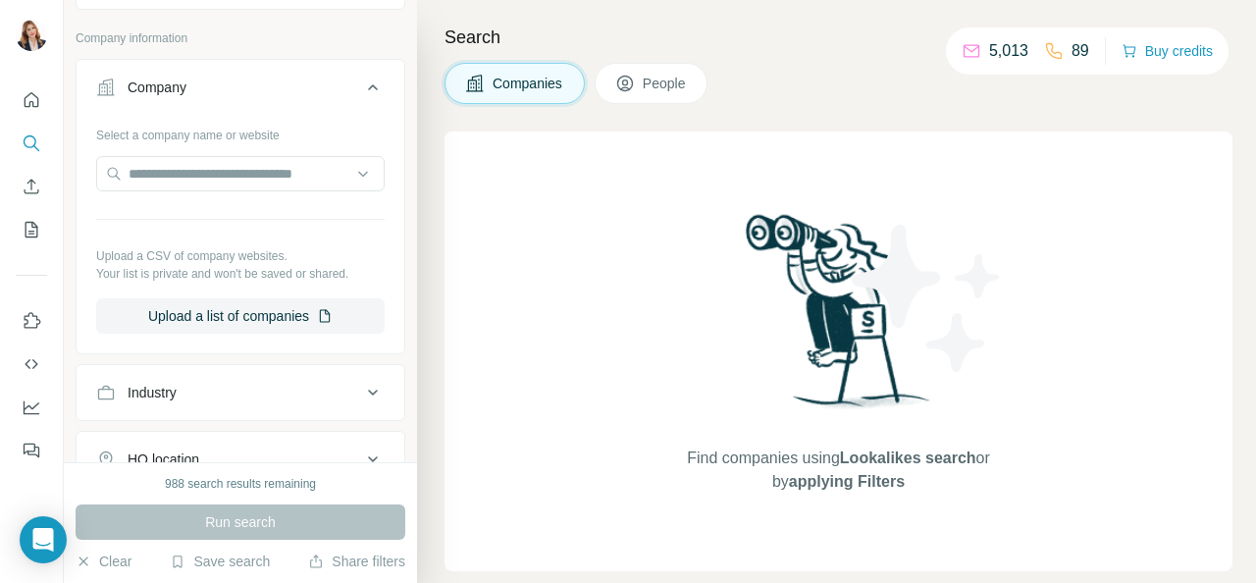
scroll to position [196, 0]
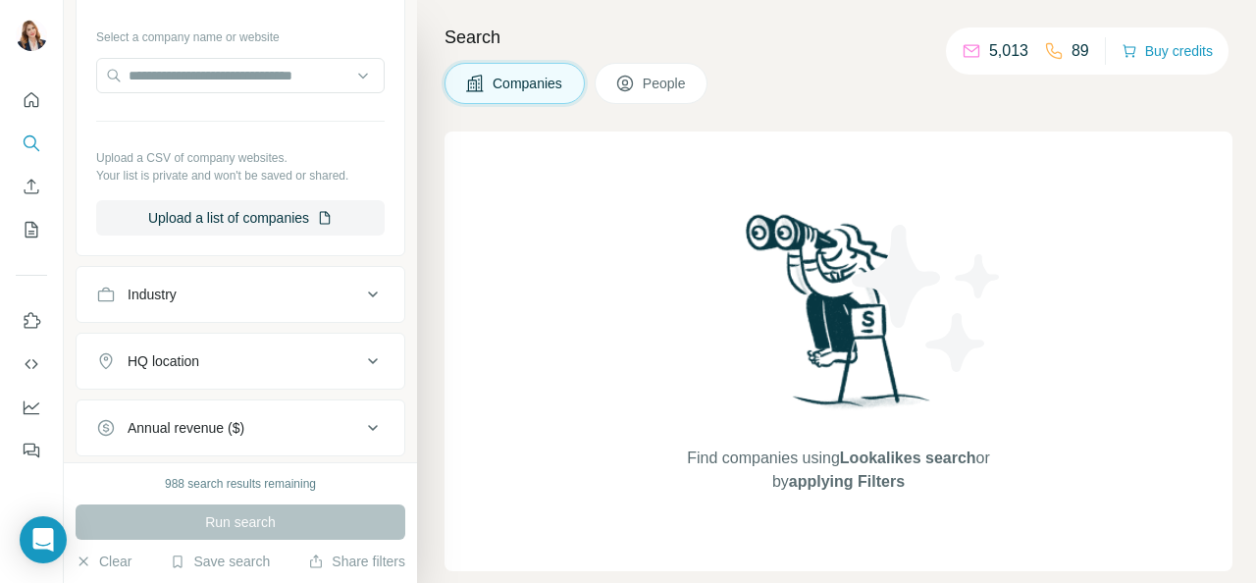
click at [328, 306] on button "Industry" at bounding box center [241, 294] width 328 height 47
click at [290, 339] on input at bounding box center [230, 344] width 242 height 22
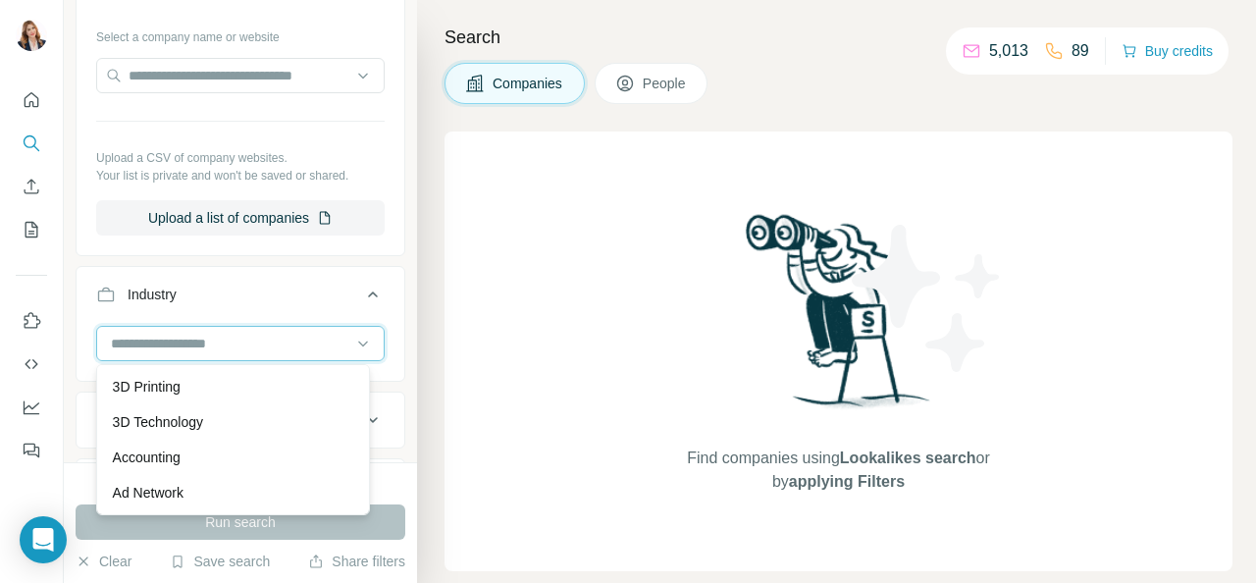
click at [185, 344] on input at bounding box center [230, 344] width 242 height 22
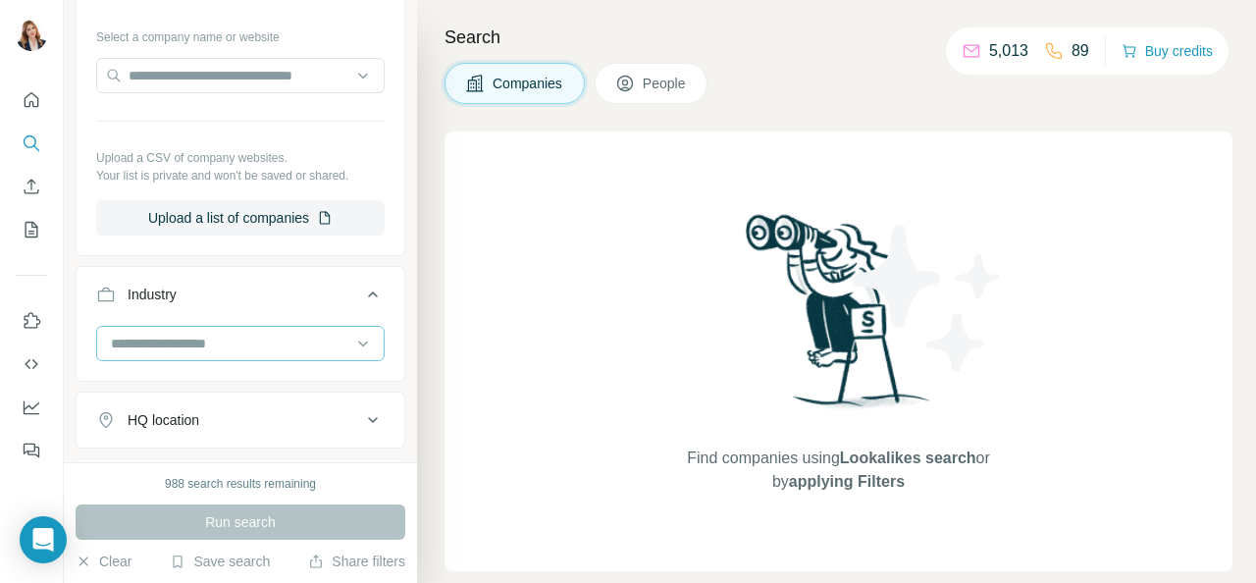
click at [185, 344] on input at bounding box center [230, 344] width 242 height 22
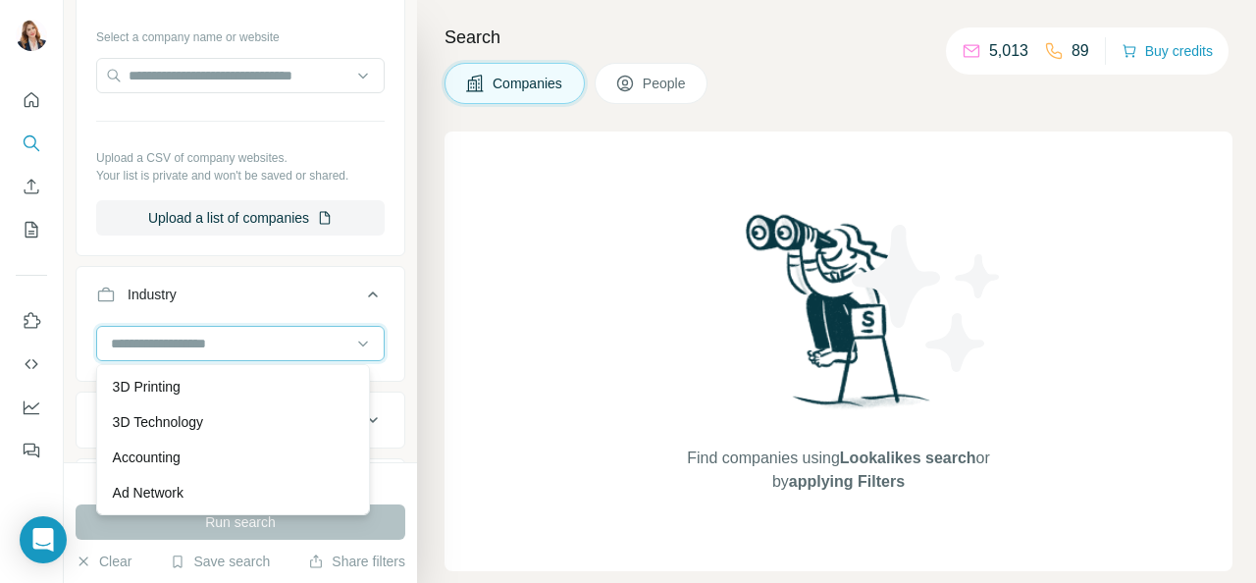
paste input "******"
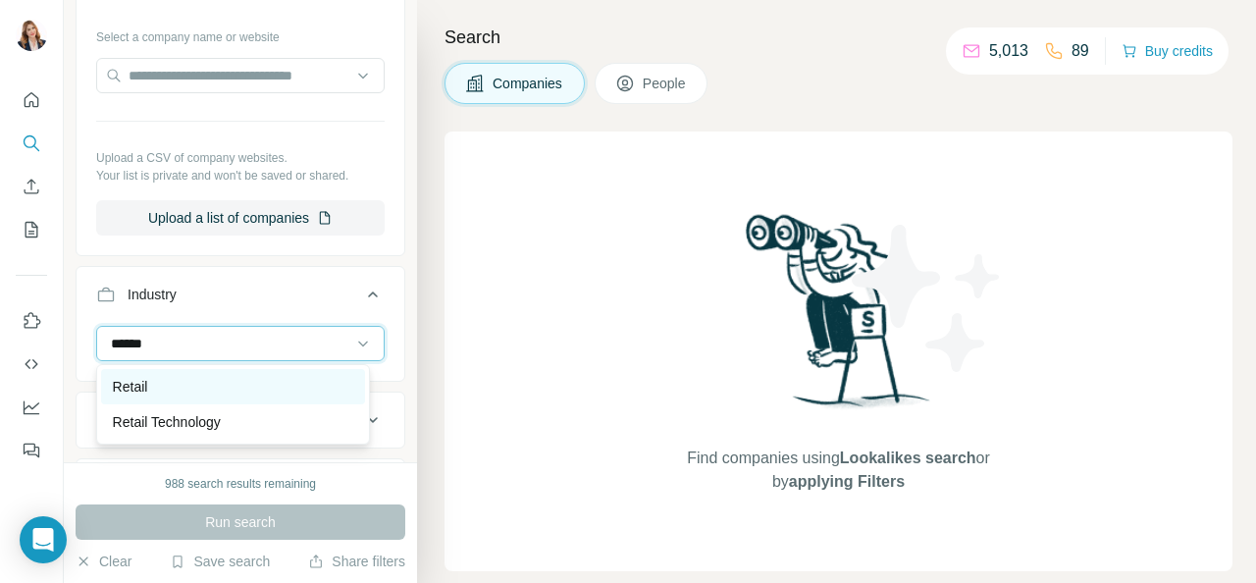
type input "******"
click at [169, 377] on div "Retail" at bounding box center [233, 387] width 240 height 20
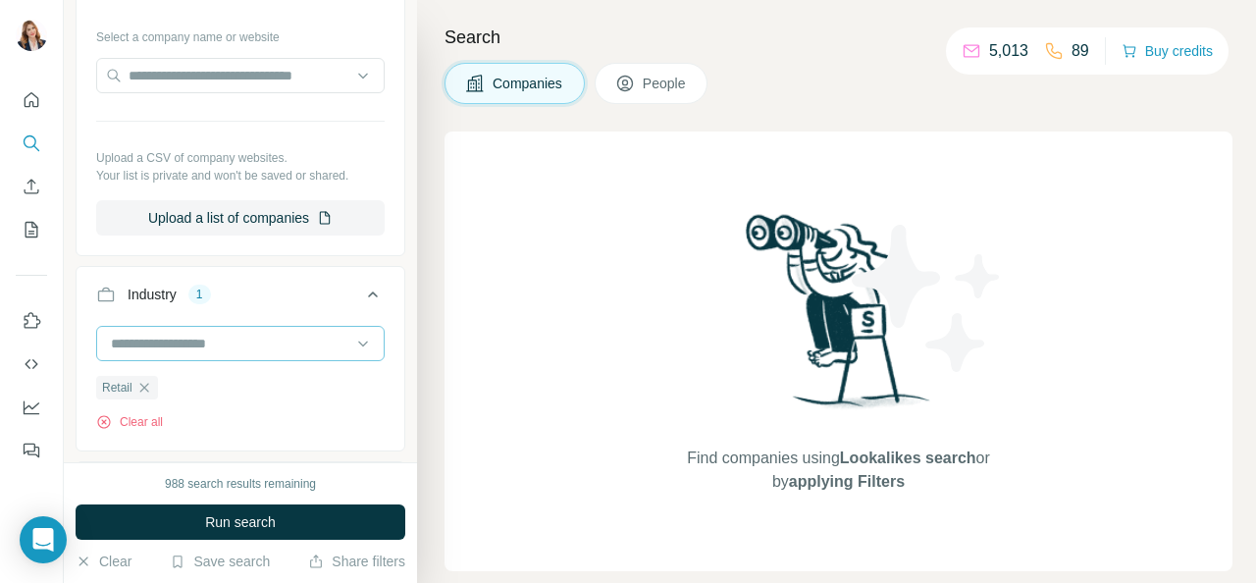
click at [188, 340] on input at bounding box center [230, 344] width 242 height 22
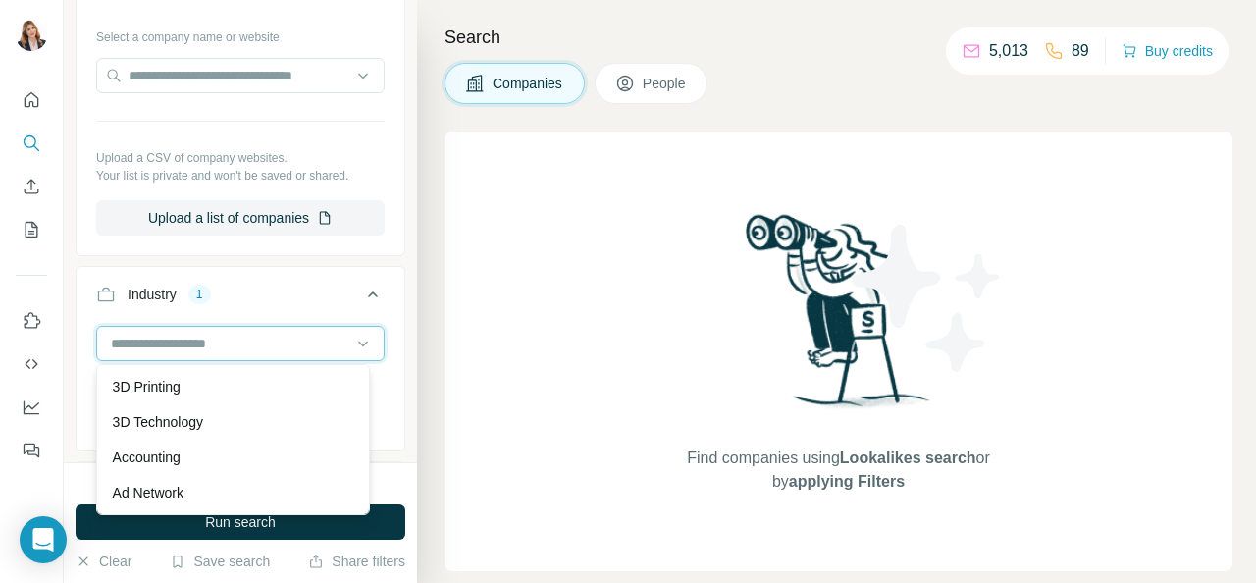
click at [188, 340] on input at bounding box center [230, 344] width 242 height 22
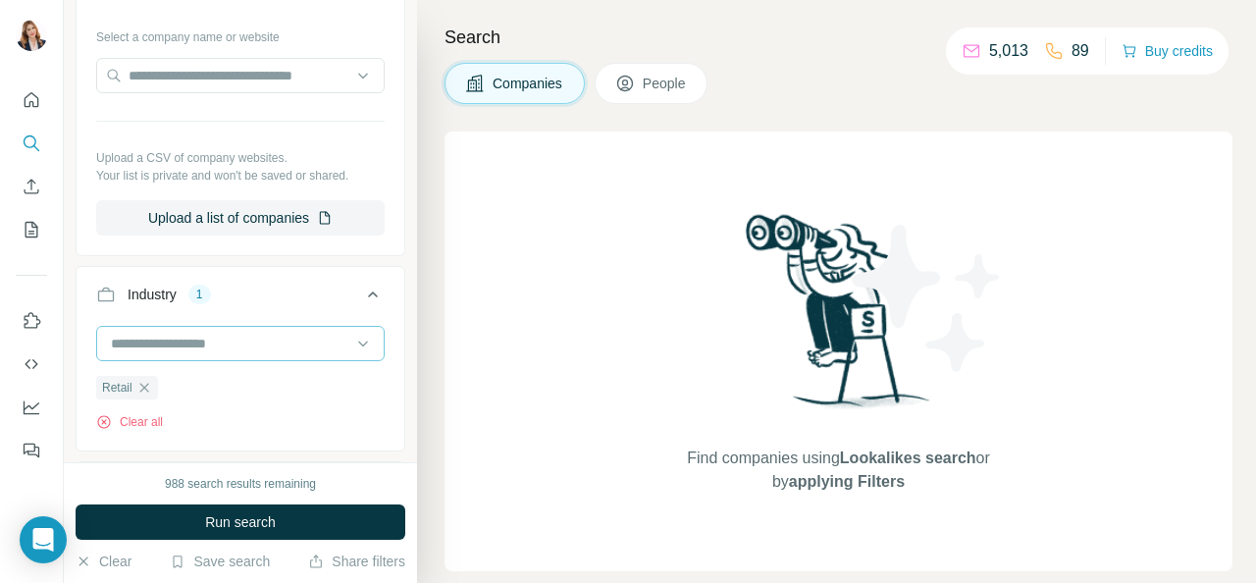
click at [199, 344] on input at bounding box center [230, 344] width 242 height 22
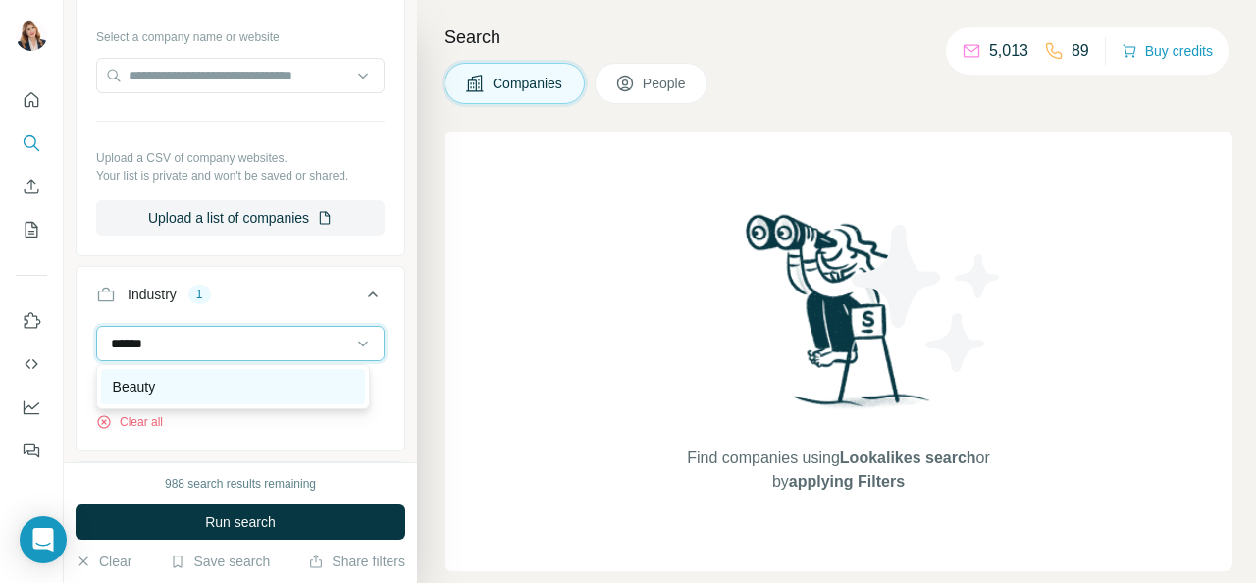
type input "******"
click at [146, 379] on p "Beauty" at bounding box center [134, 387] width 43 height 20
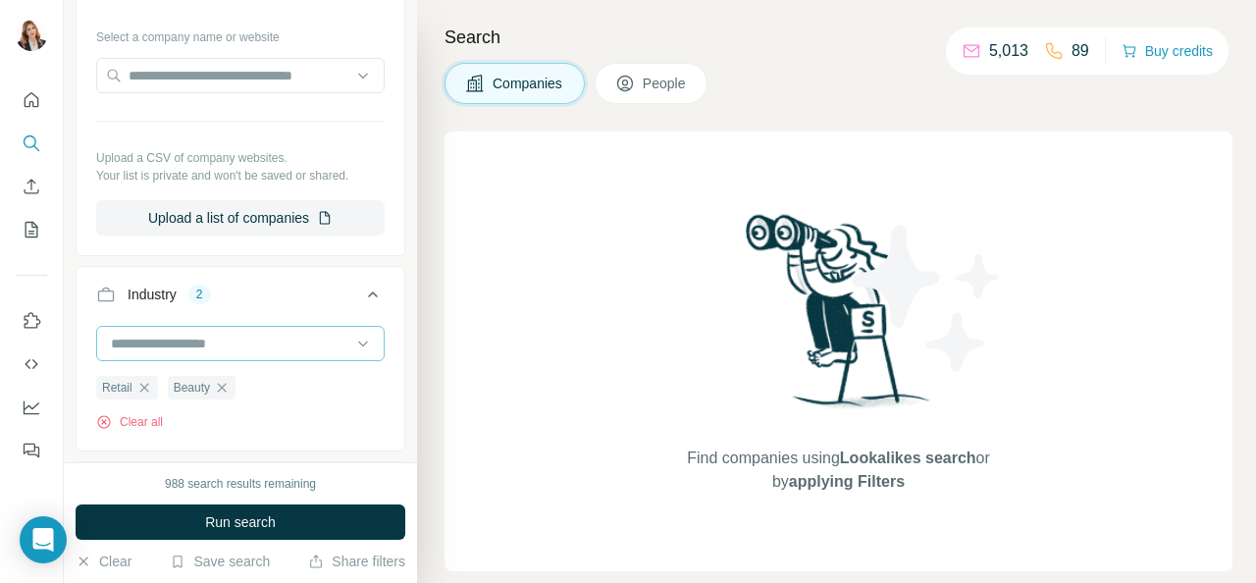
click at [164, 337] on input at bounding box center [230, 344] width 242 height 22
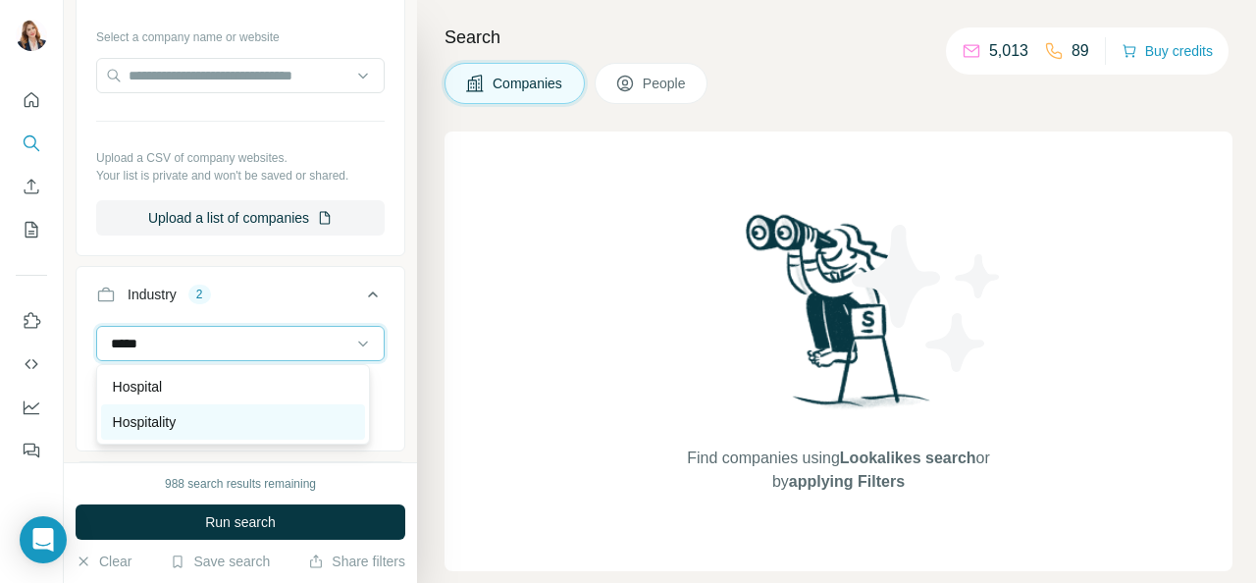
type input "*****"
click at [146, 417] on p "Hospitality" at bounding box center [145, 422] width 64 height 20
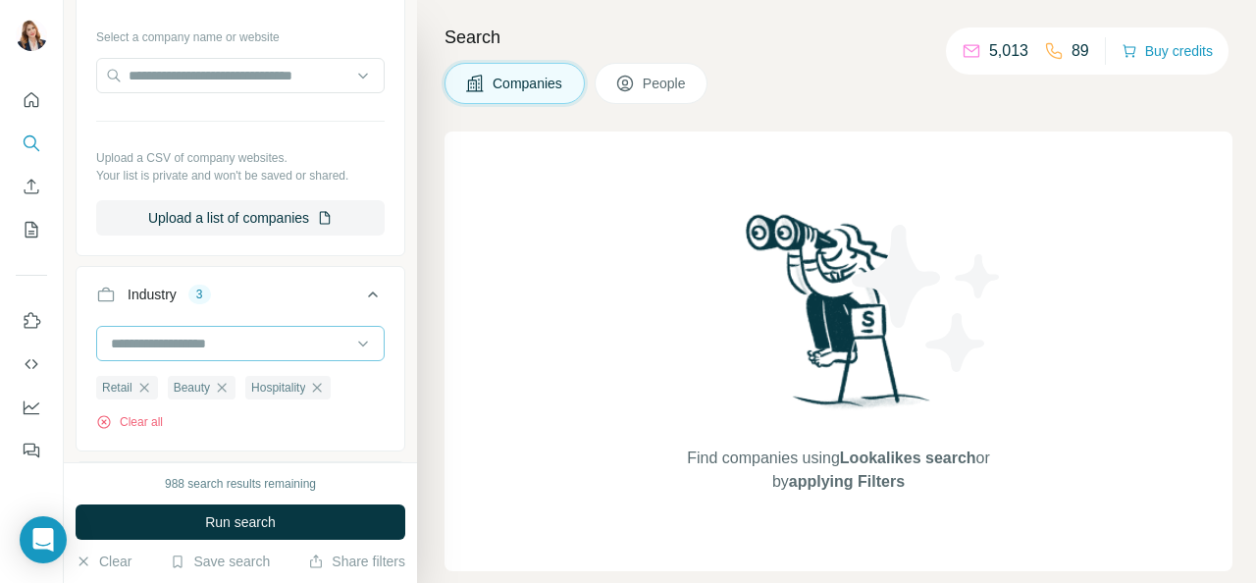
click at [142, 346] on input at bounding box center [230, 344] width 242 height 22
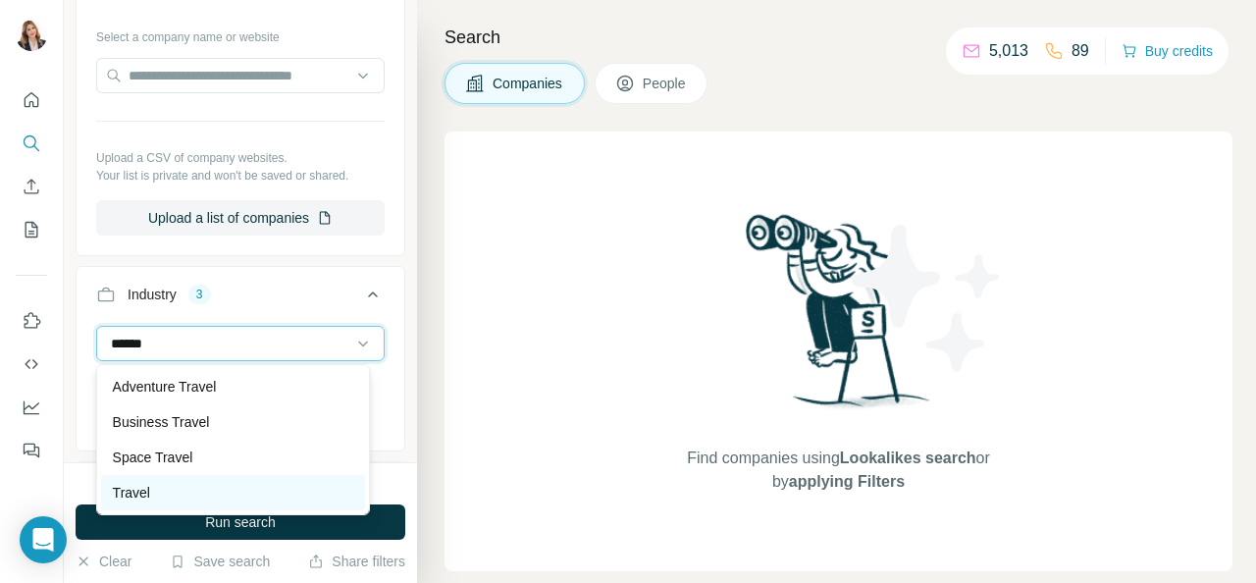
type input "******"
click at [174, 483] on div "Travel" at bounding box center [233, 493] width 240 height 20
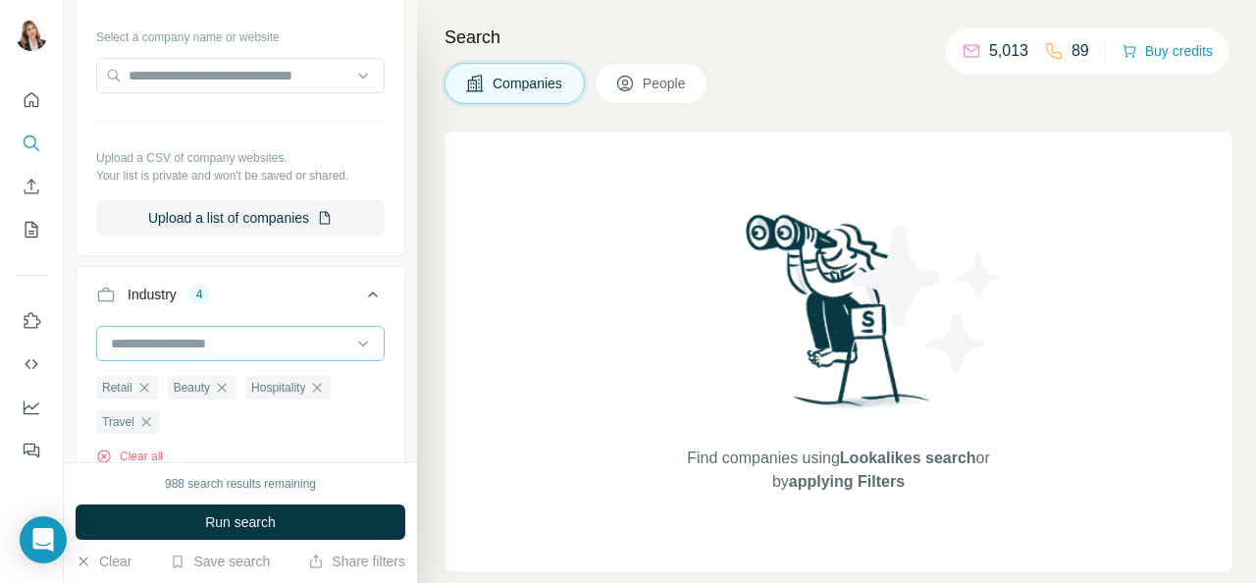
click at [177, 333] on input at bounding box center [230, 344] width 242 height 22
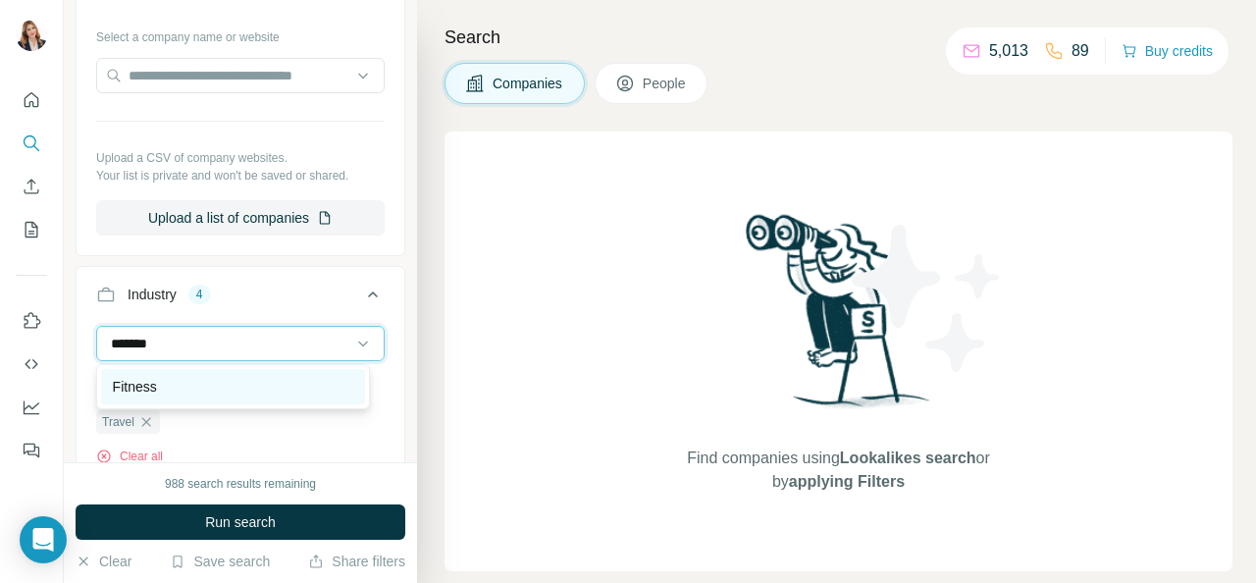
type input "*******"
click at [165, 384] on div "Fitness" at bounding box center [233, 387] width 240 height 20
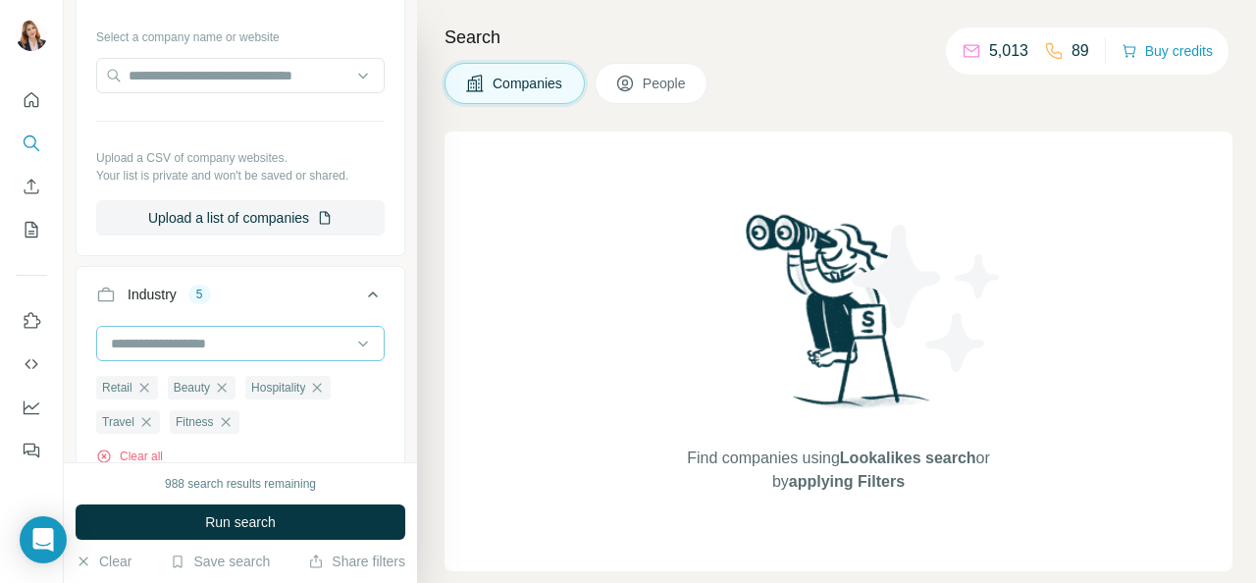
click at [147, 336] on input at bounding box center [230, 344] width 242 height 22
type input "*********"
click at [122, 338] on input "*********" at bounding box center [230, 344] width 242 height 22
click at [131, 342] on input "*********" at bounding box center [230, 344] width 242 height 22
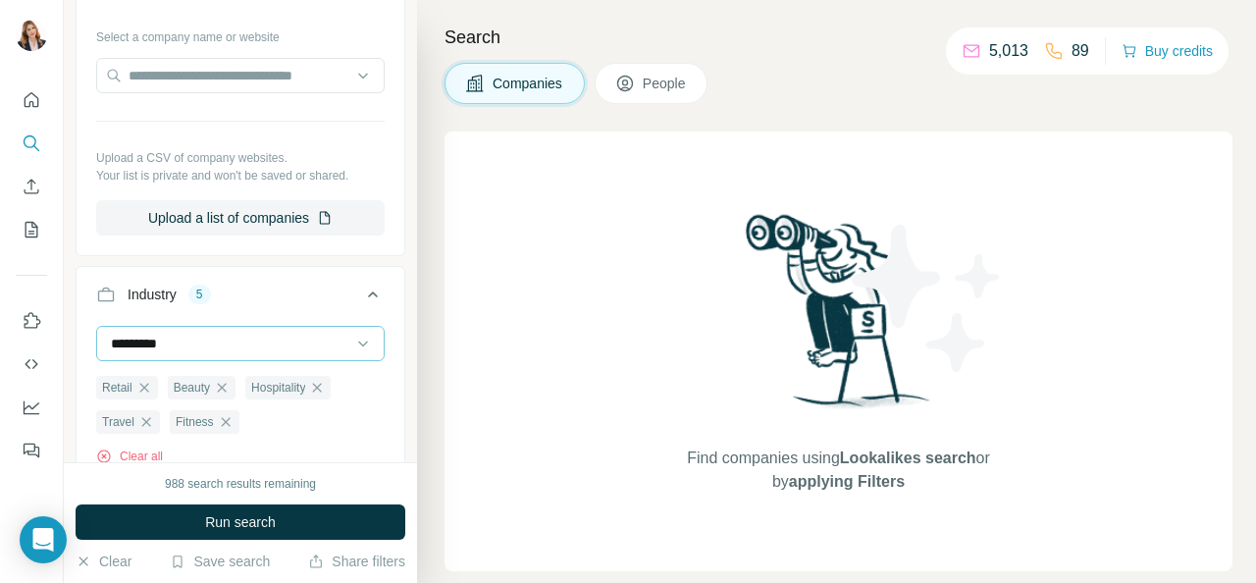
click at [131, 342] on input "*********" at bounding box center [230, 344] width 242 height 22
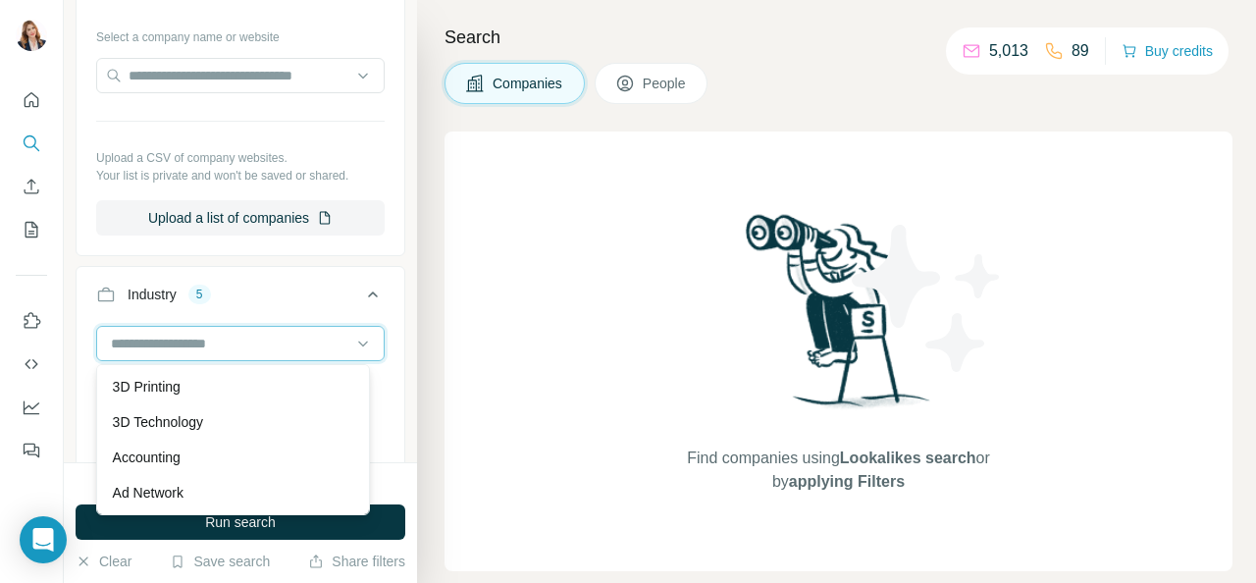
click at [131, 342] on input at bounding box center [230, 344] width 242 height 22
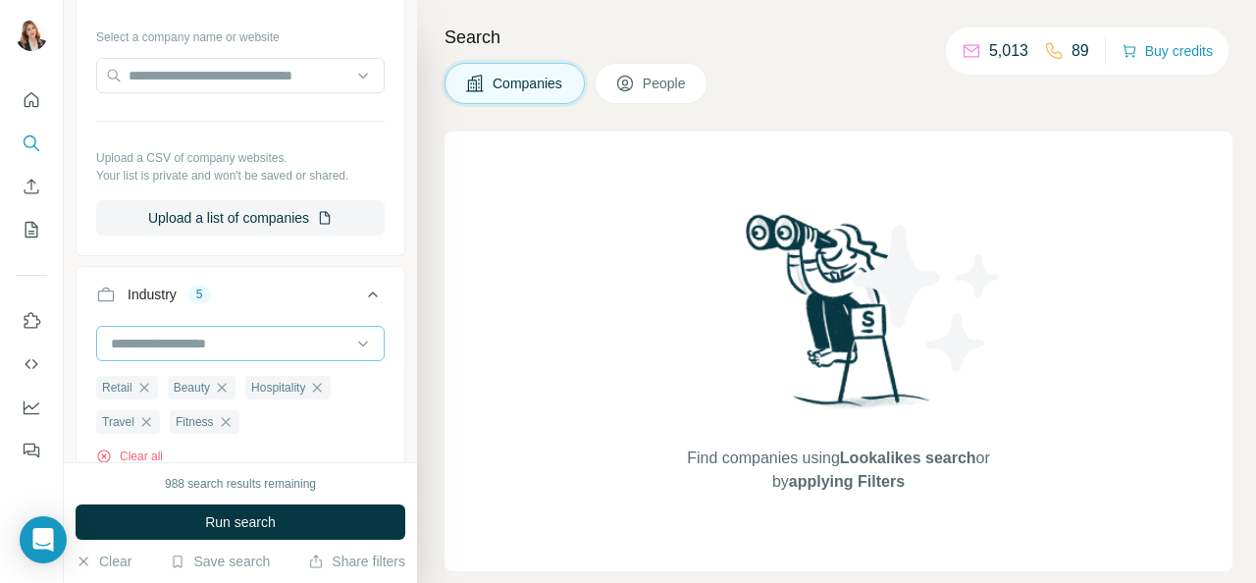
click at [132, 339] on input at bounding box center [230, 344] width 242 height 22
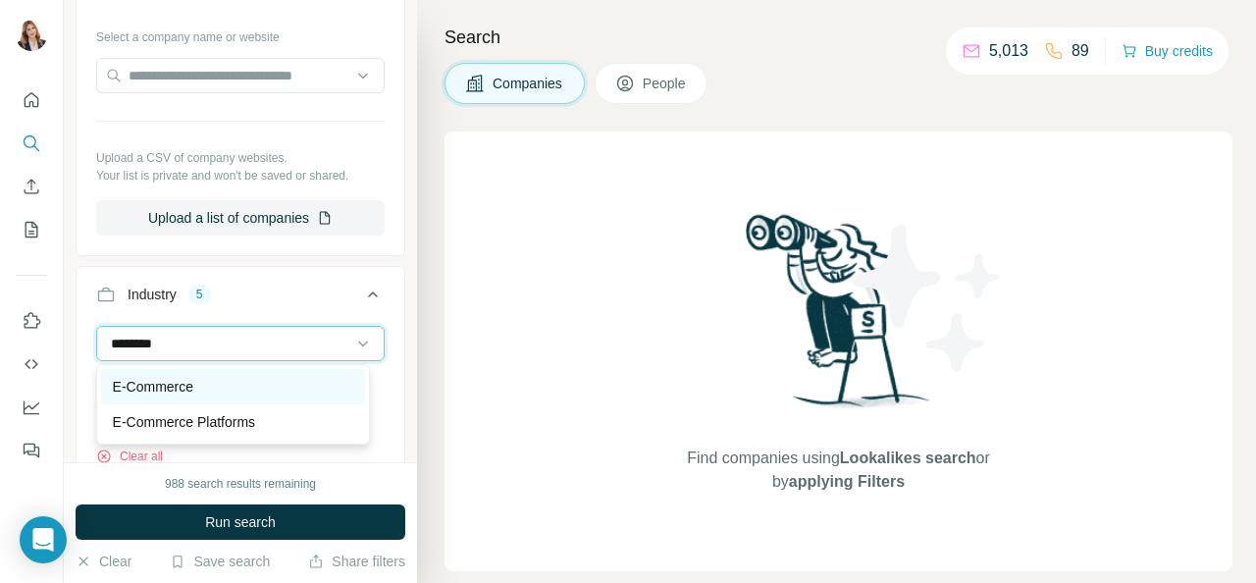
type input "********"
click at [146, 390] on p "E-Commerce" at bounding box center [153, 387] width 80 height 20
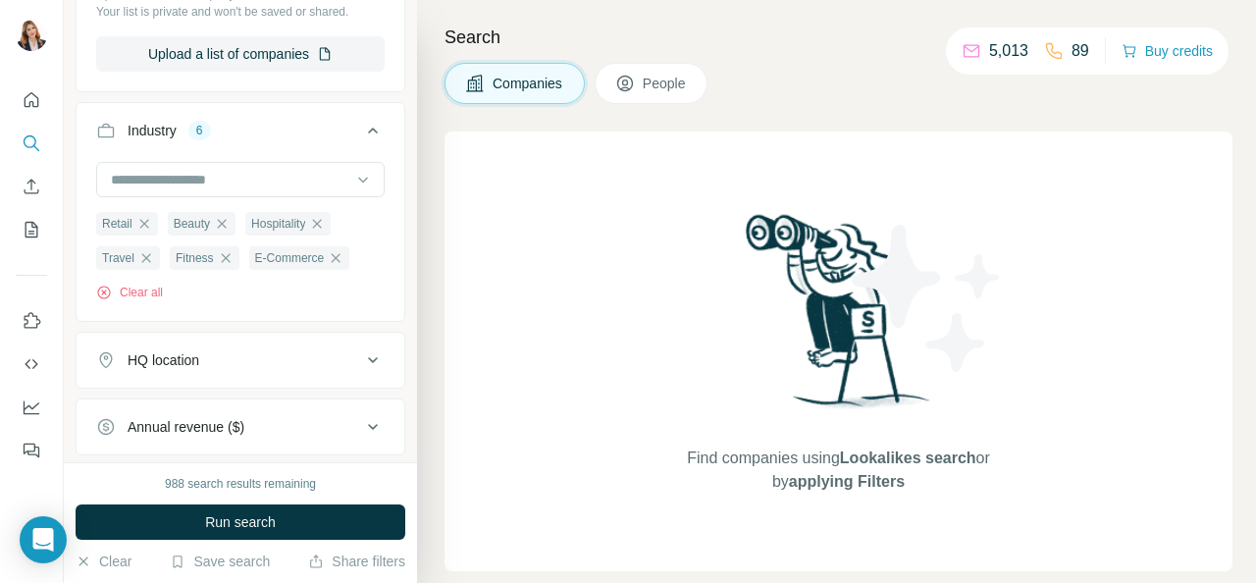
scroll to position [393, 0]
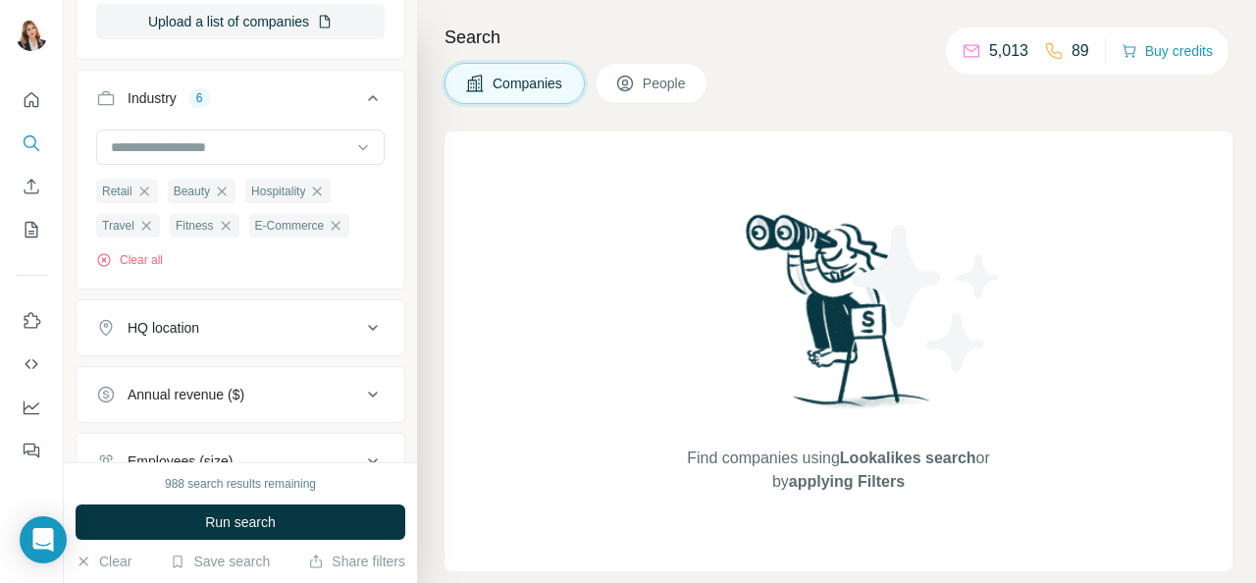
click at [368, 327] on icon at bounding box center [373, 328] width 10 height 6
click at [184, 374] on input "text" at bounding box center [240, 376] width 289 height 35
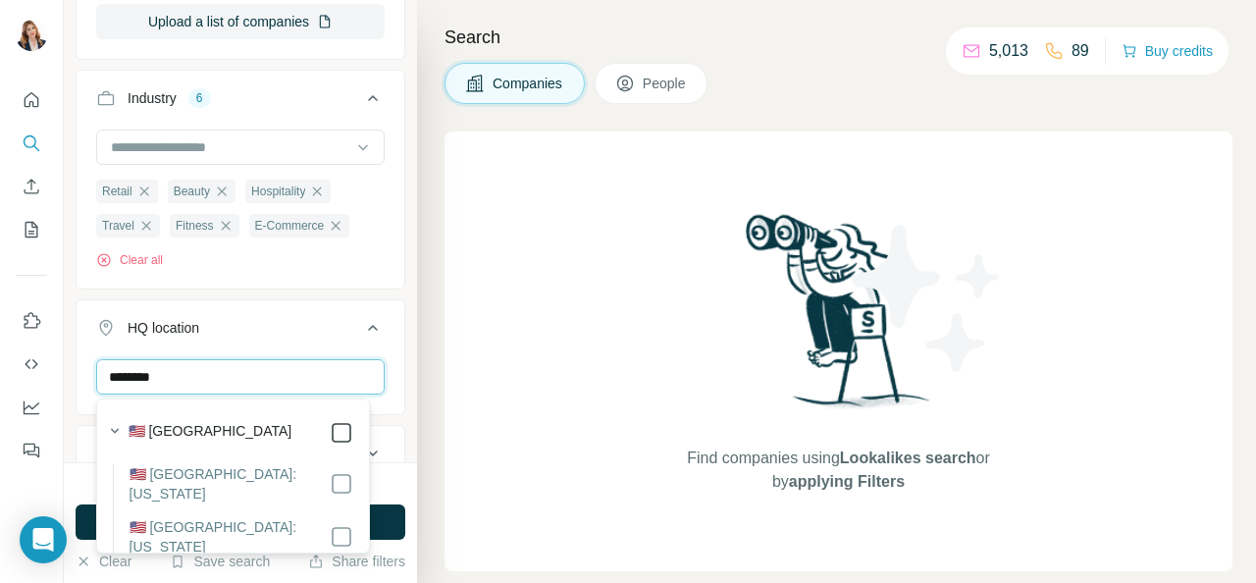
type input "********"
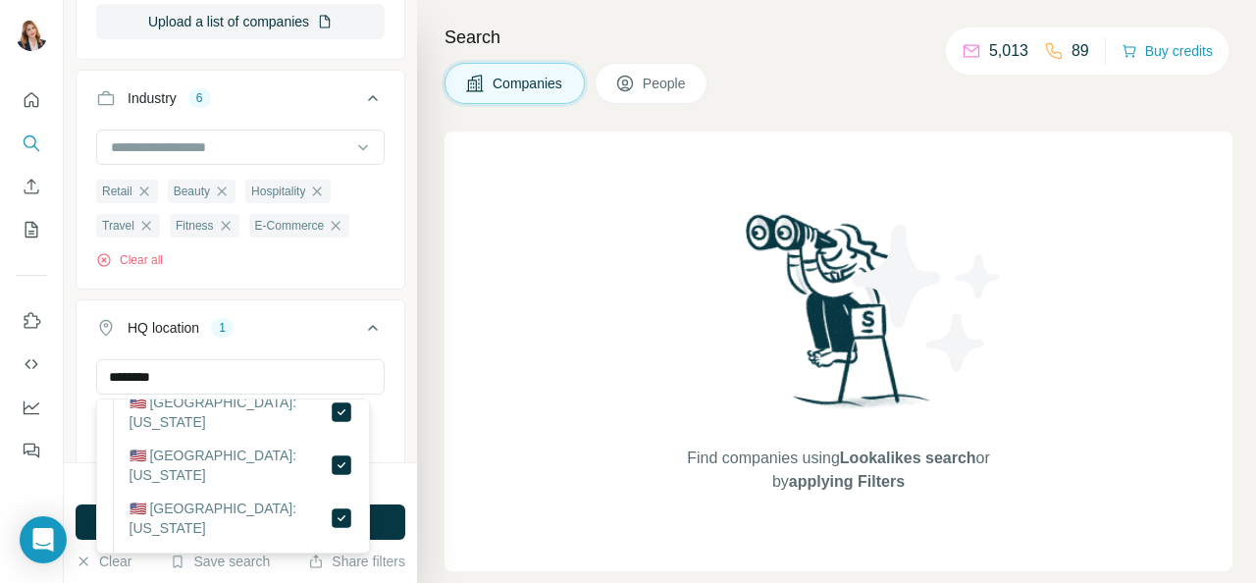
scroll to position [196, 0]
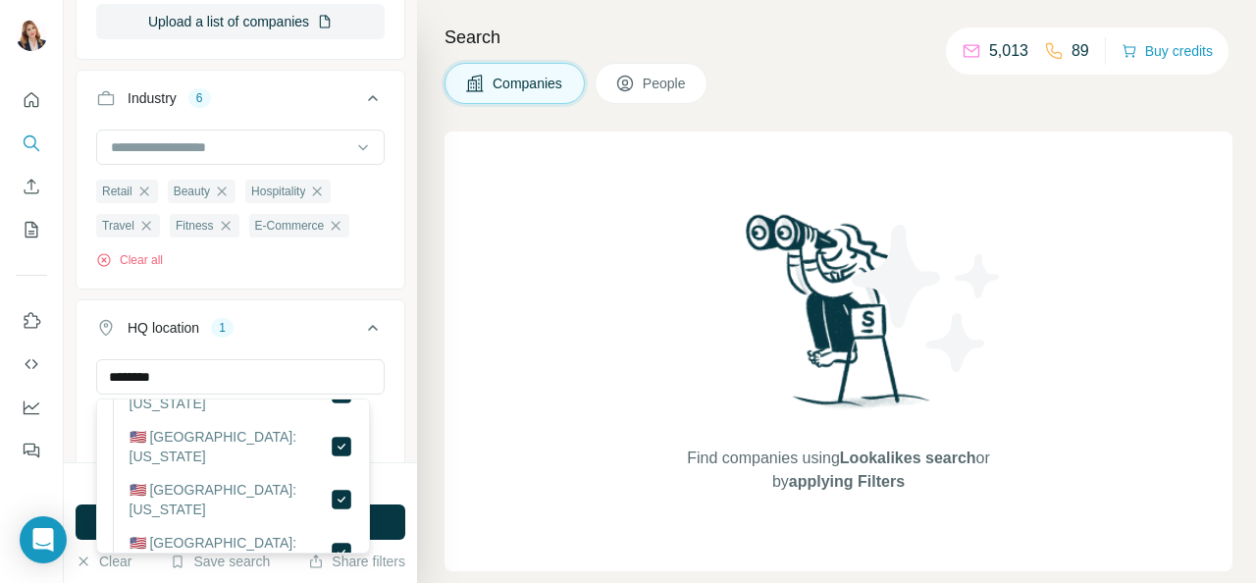
click at [440, 339] on div "Search Companies People Find companies using Lookalikes search or by applying F…" at bounding box center [836, 291] width 839 height 583
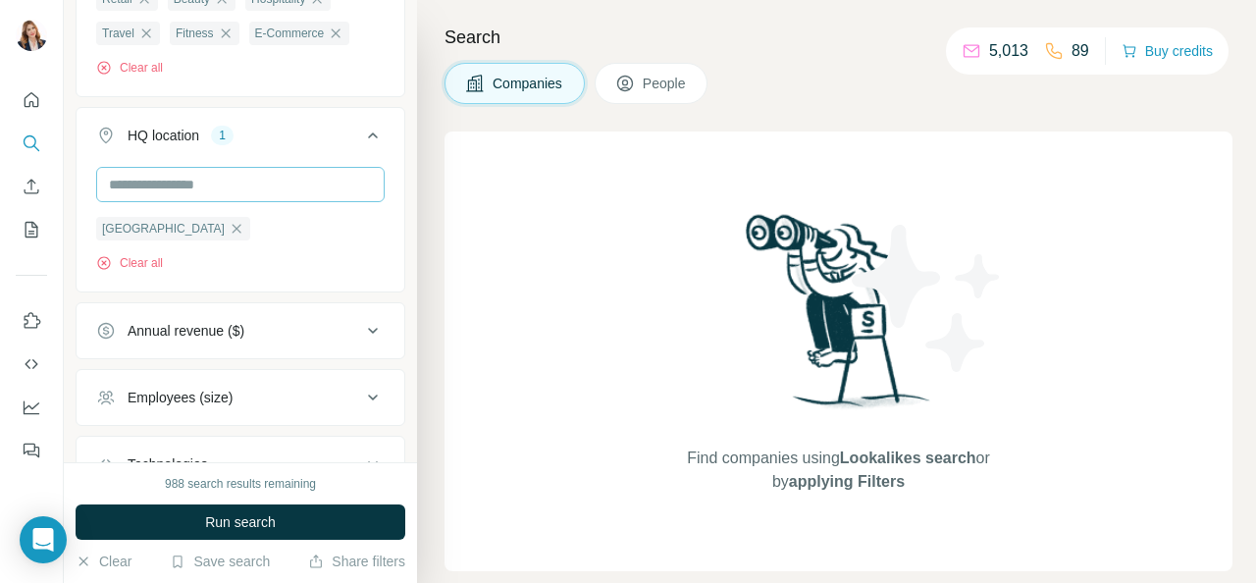
scroll to position [589, 0]
click at [345, 325] on div "Annual revenue ($)" at bounding box center [228, 327] width 265 height 20
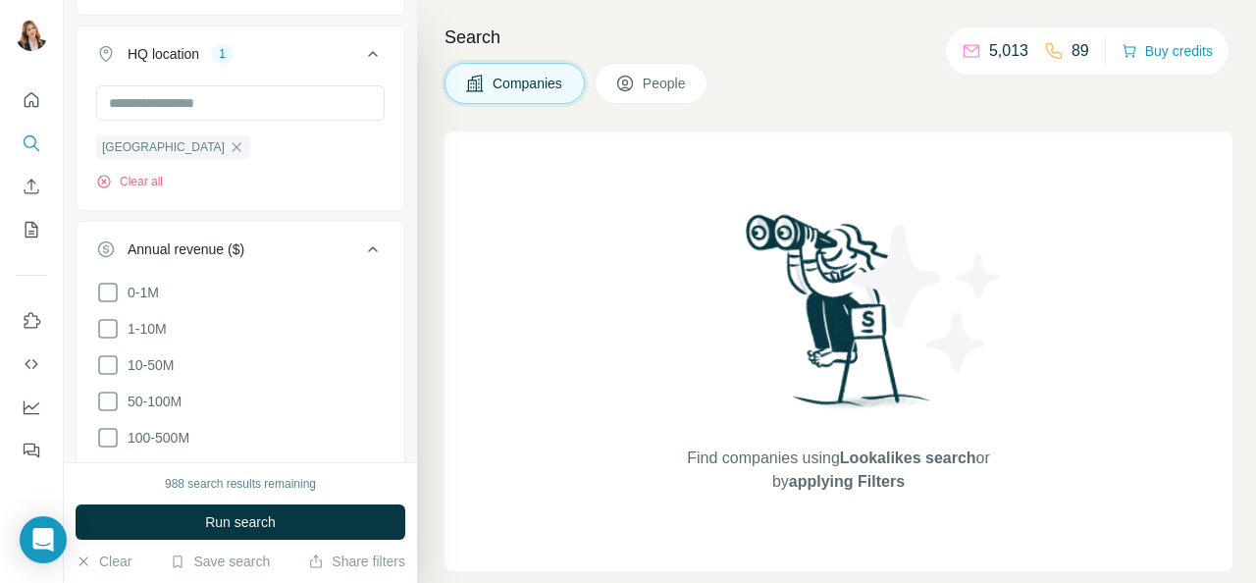
scroll to position [785, 0]
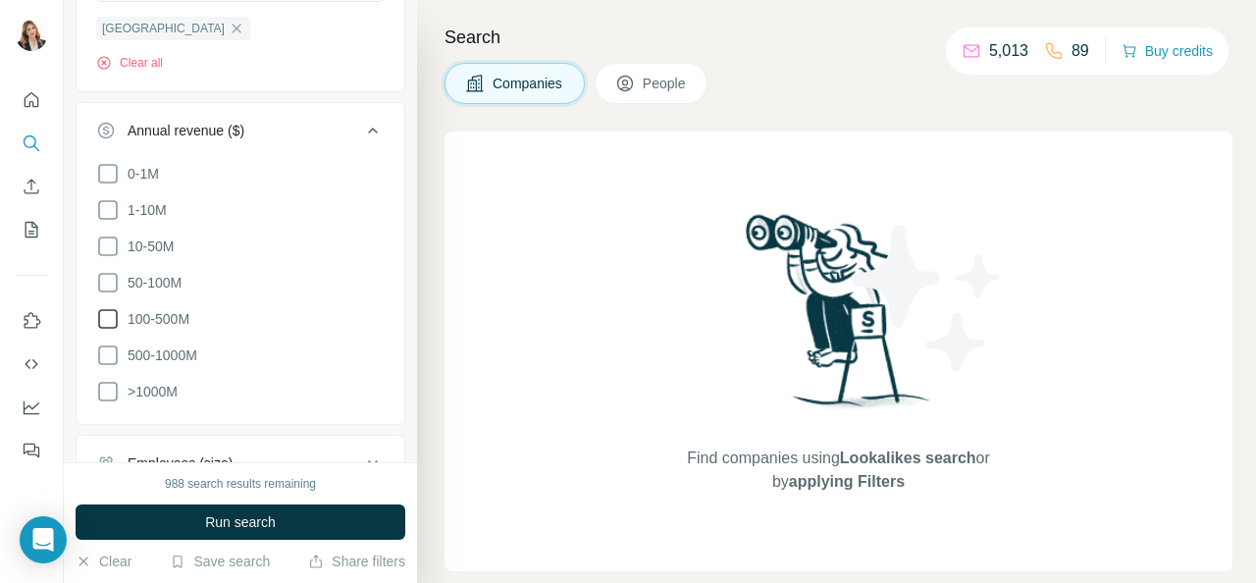
click at [115, 316] on icon at bounding box center [108, 319] width 24 height 24
click at [432, 298] on div "Search Companies People Find companies using Lookalikes search or by applying F…" at bounding box center [836, 291] width 839 height 583
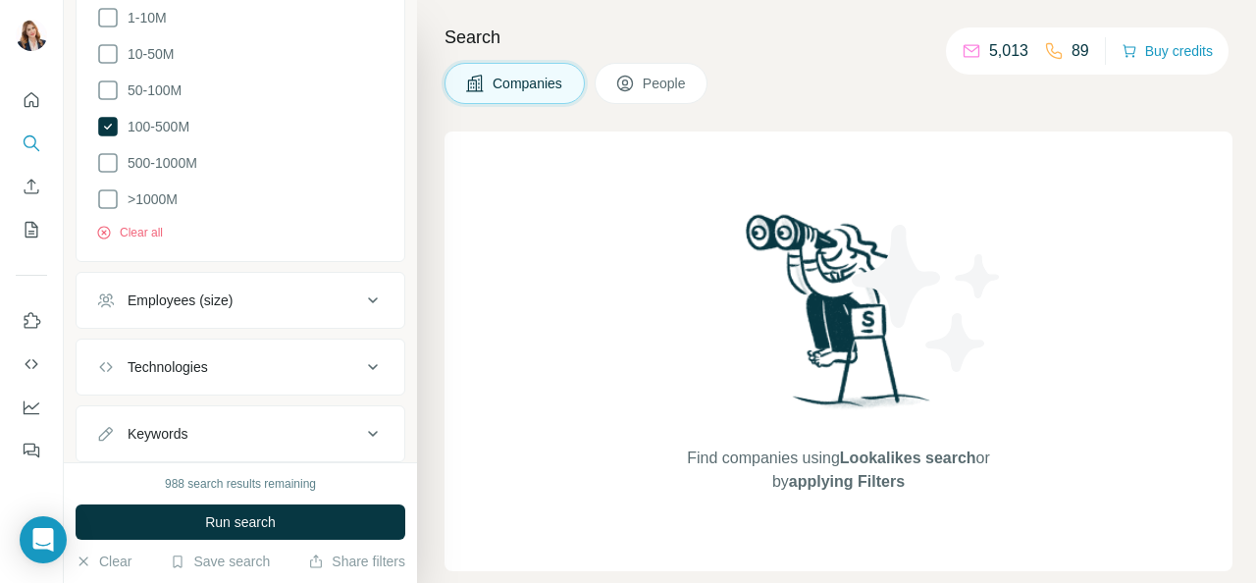
scroll to position [981, 0]
click at [274, 295] on div "Employees (size)" at bounding box center [228, 297] width 265 height 20
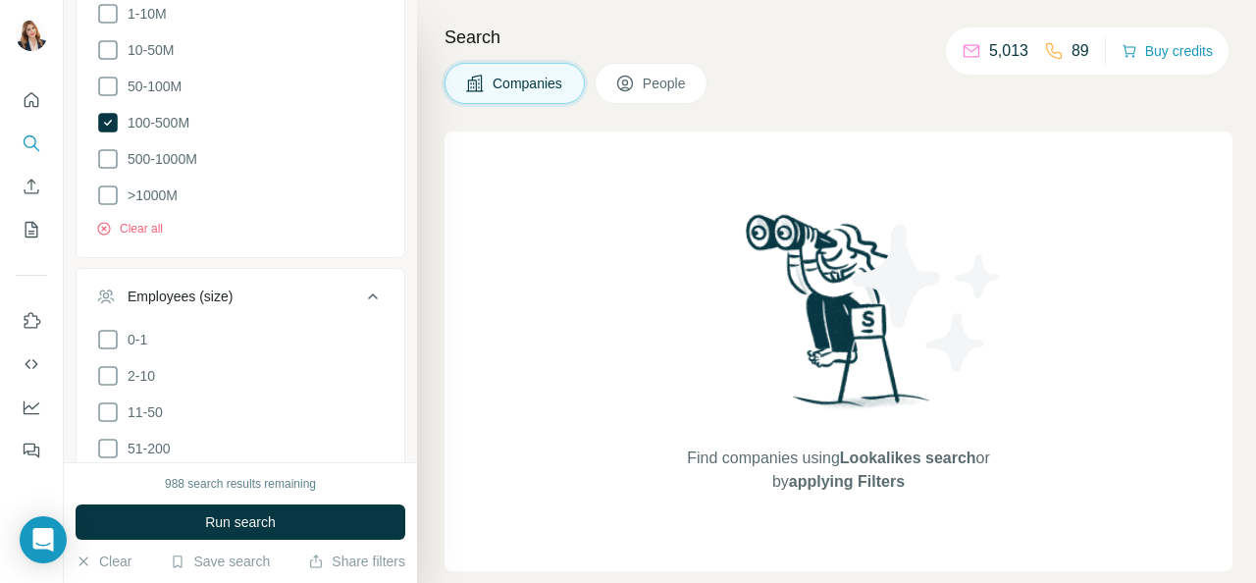
scroll to position [1080, 0]
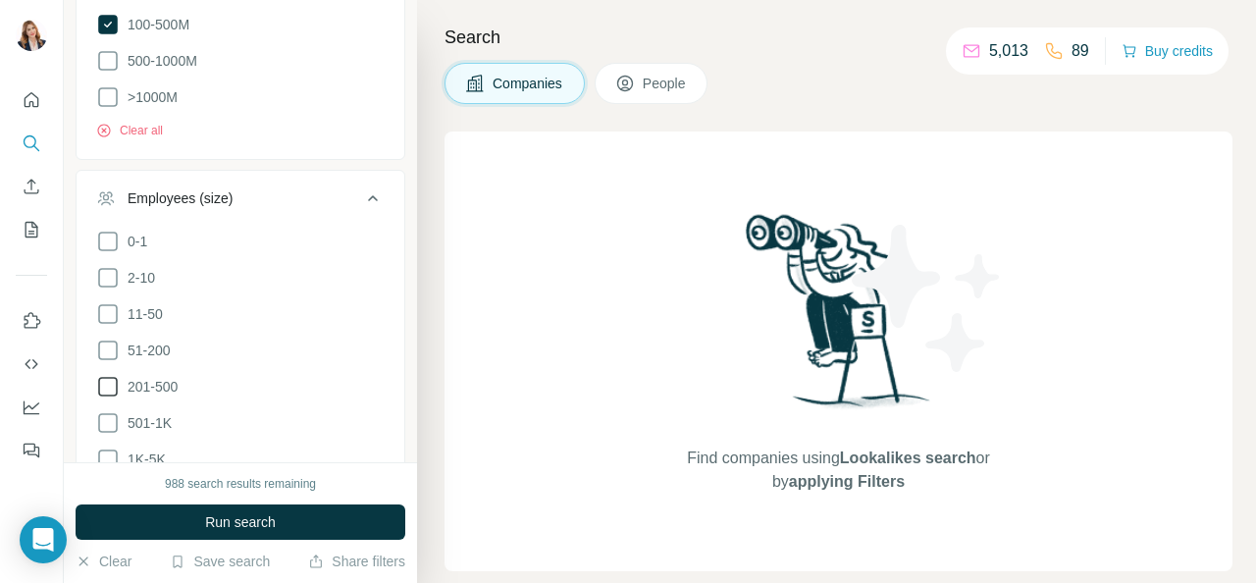
click at [111, 378] on icon at bounding box center [108, 387] width 24 height 24
click at [111, 347] on icon at bounding box center [108, 351] width 24 height 24
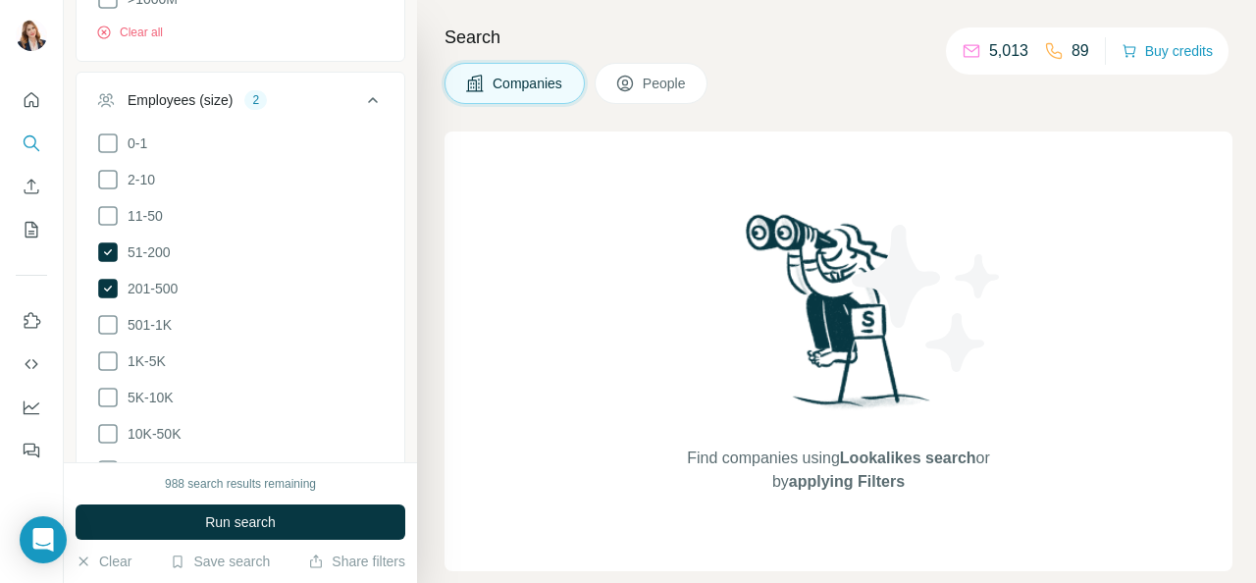
click at [435, 347] on div "Search Companies People Find companies using Lookalikes search or by applying F…" at bounding box center [836, 291] width 839 height 583
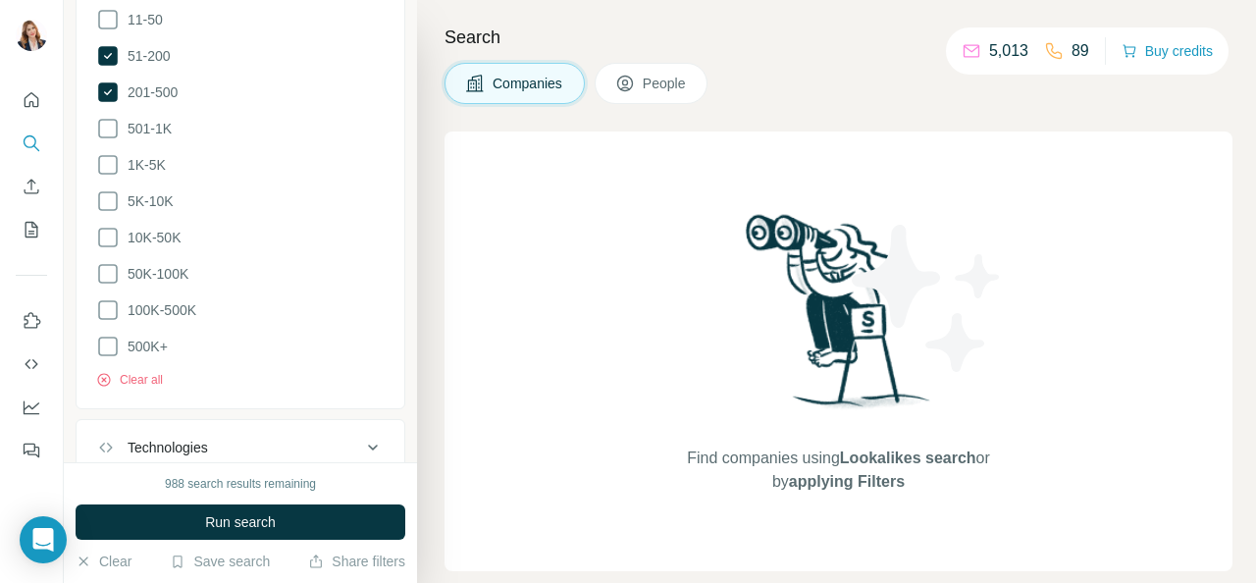
scroll to position [1472, 0]
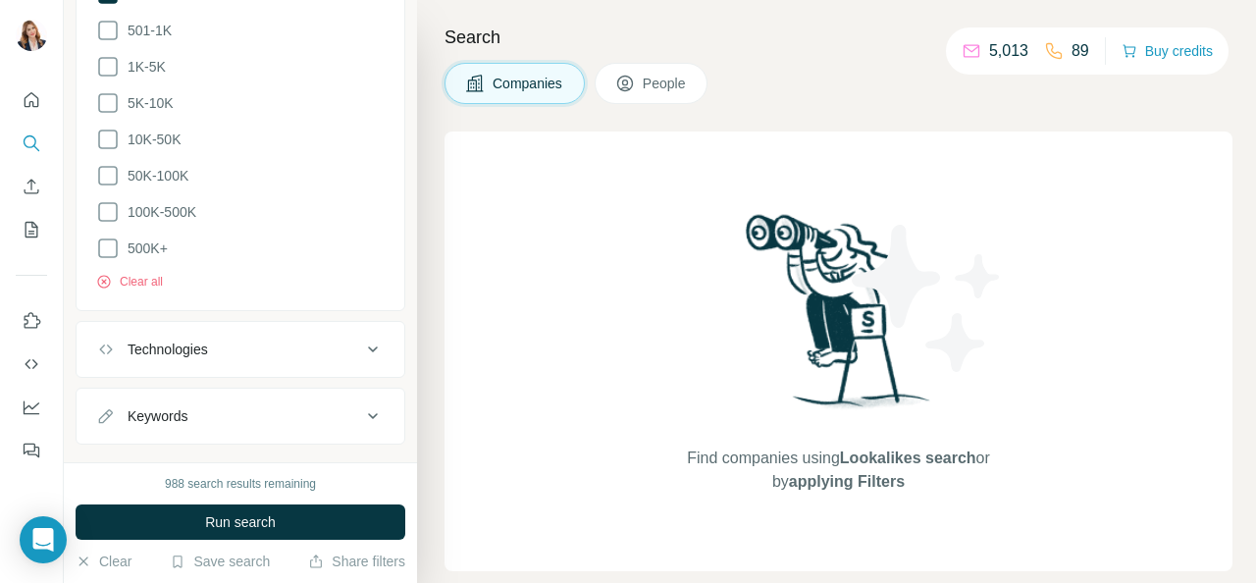
click at [361, 346] on icon at bounding box center [373, 350] width 24 height 24
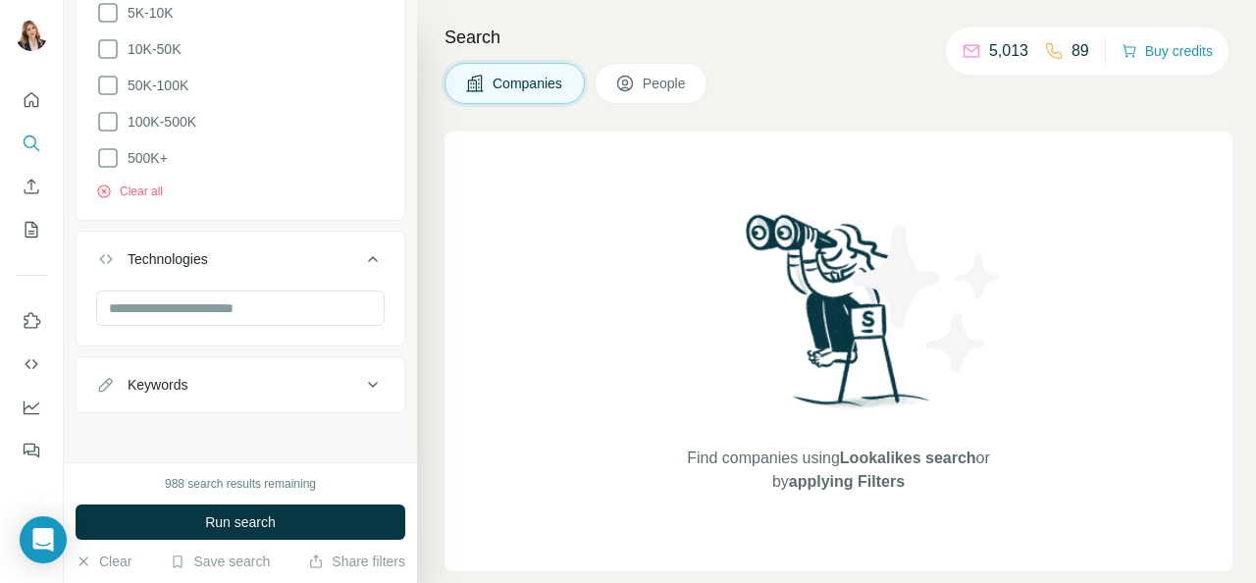
click at [344, 375] on div "Keywords" at bounding box center [228, 385] width 265 height 20
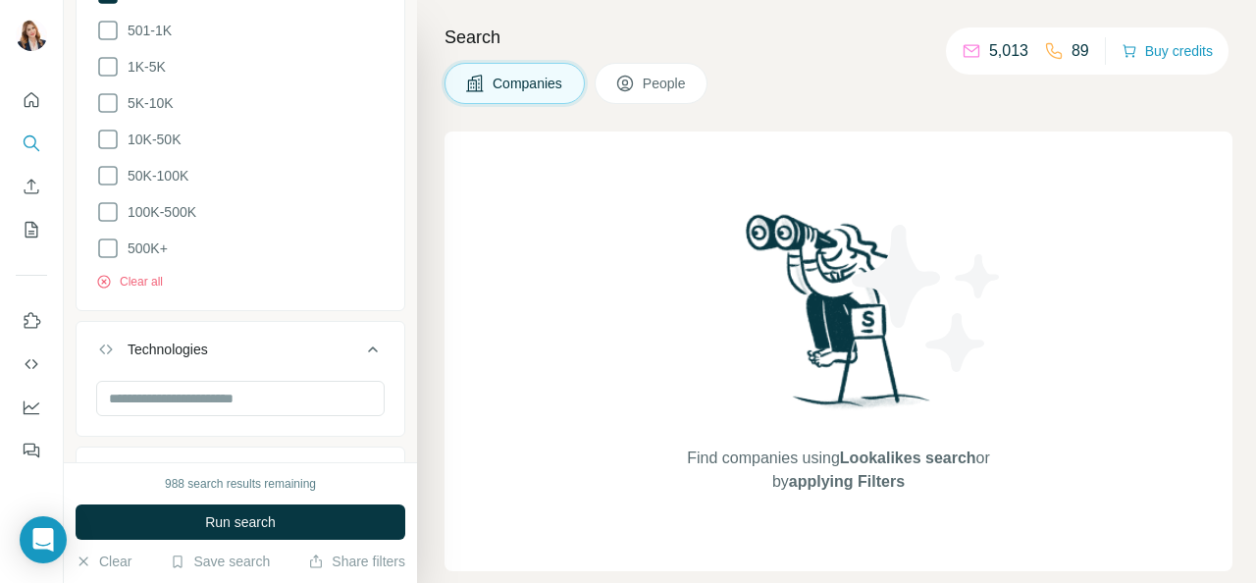
scroll to position [1621, 0]
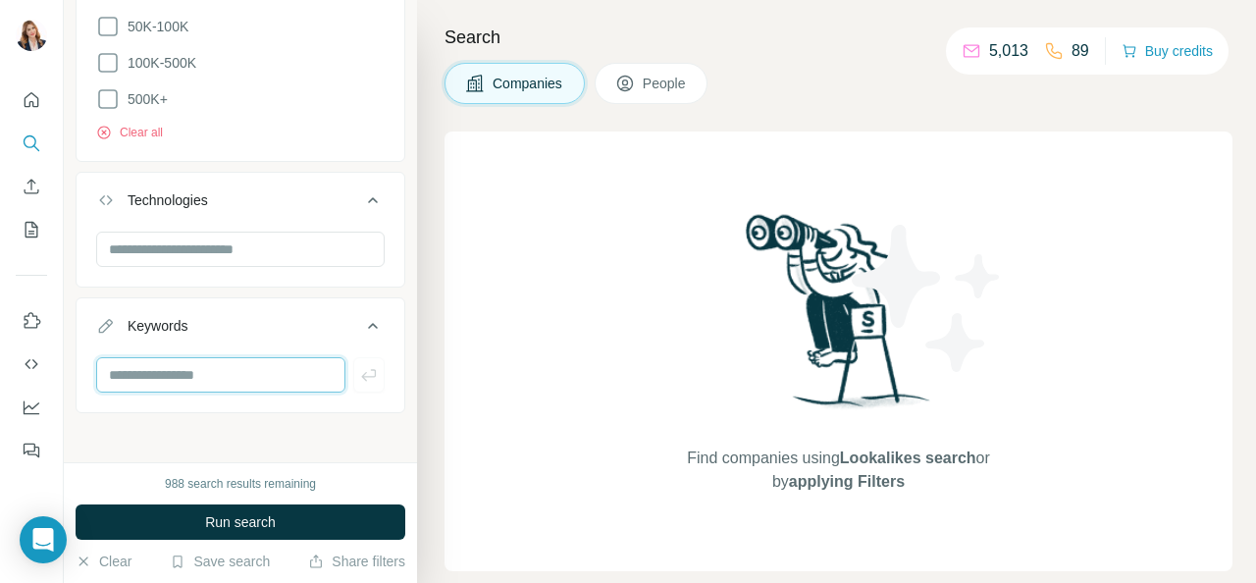
click at [169, 364] on input "text" at bounding box center [220, 374] width 249 height 35
paste input "**********"
type input "**********"
click at [161, 371] on input "text" at bounding box center [220, 374] width 249 height 35
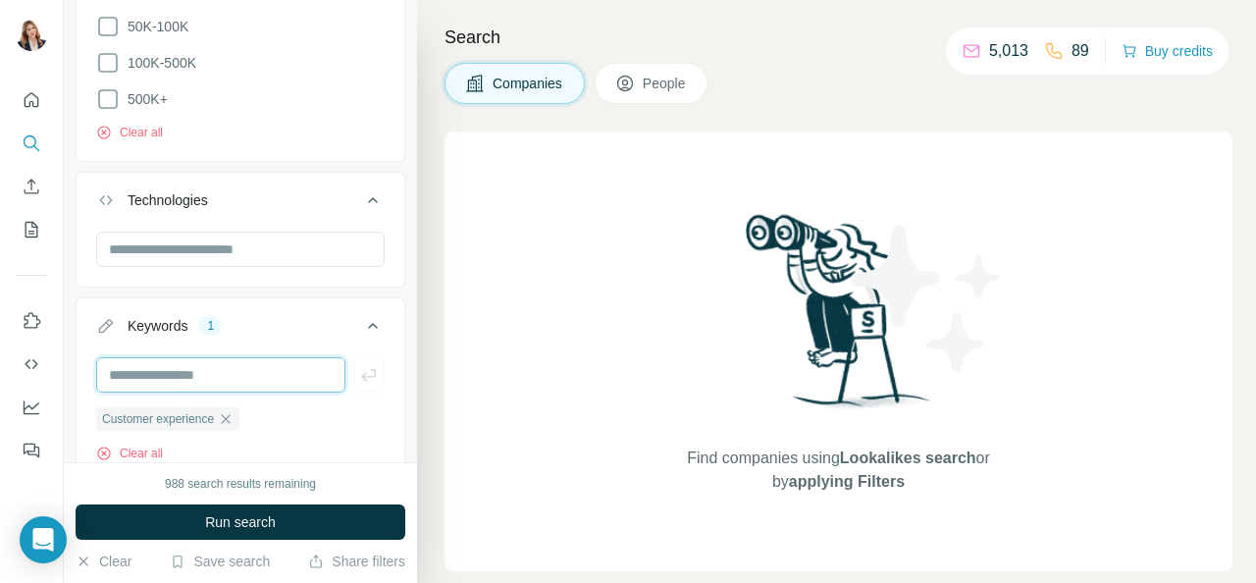
paste input "**********"
type input "**********"
click at [149, 371] on input "text" at bounding box center [220, 374] width 249 height 35
type input "**********"
click at [184, 370] on input "text" at bounding box center [220, 374] width 249 height 35
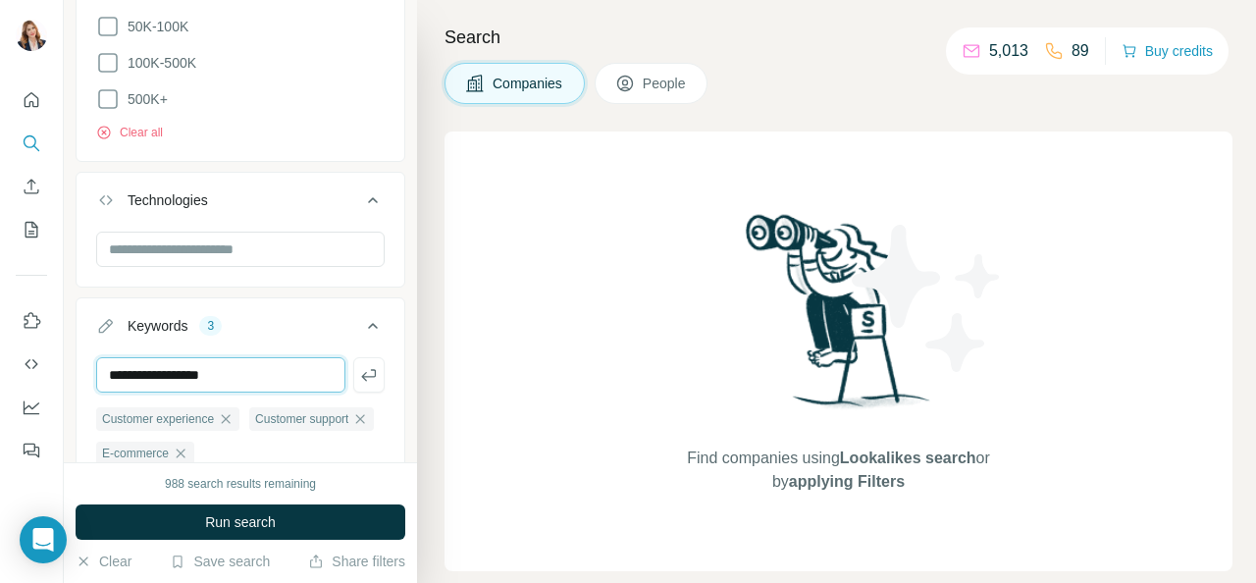
type input "**********"
click at [182, 376] on input "text" at bounding box center [220, 374] width 249 height 35
type input "**********"
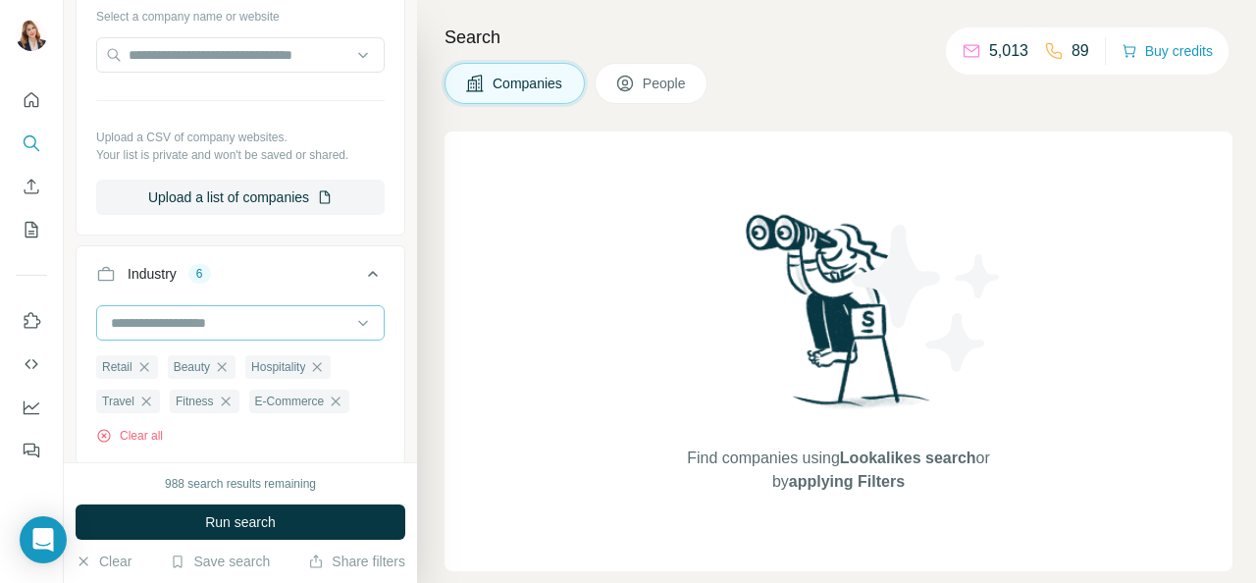
scroll to position [94, 0]
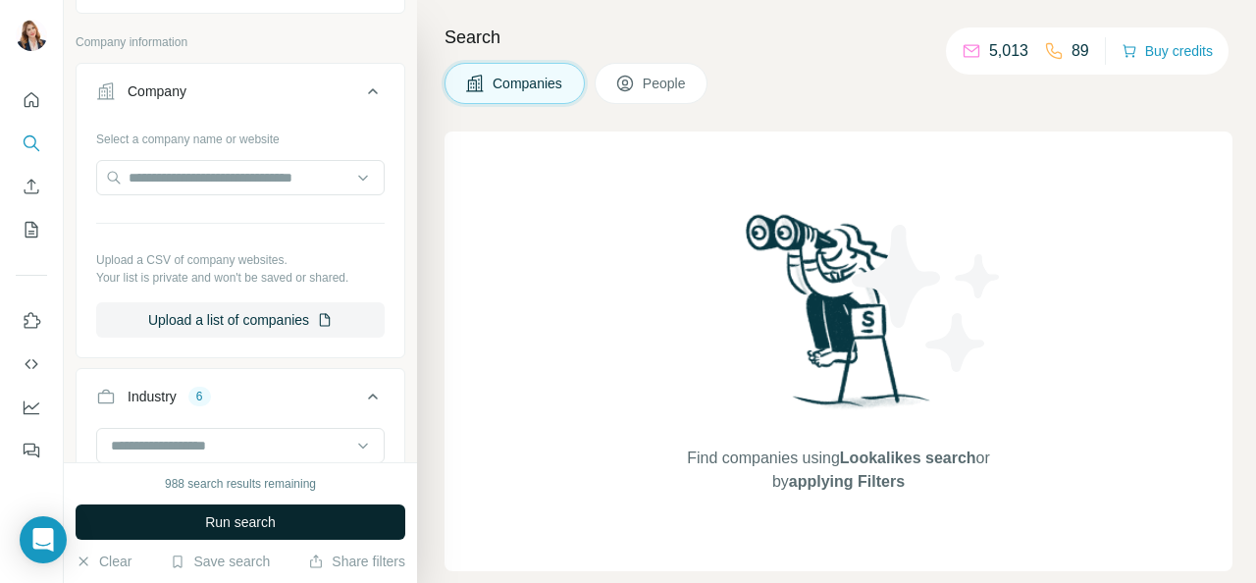
click at [261, 526] on span "Run search" at bounding box center [240, 522] width 71 height 20
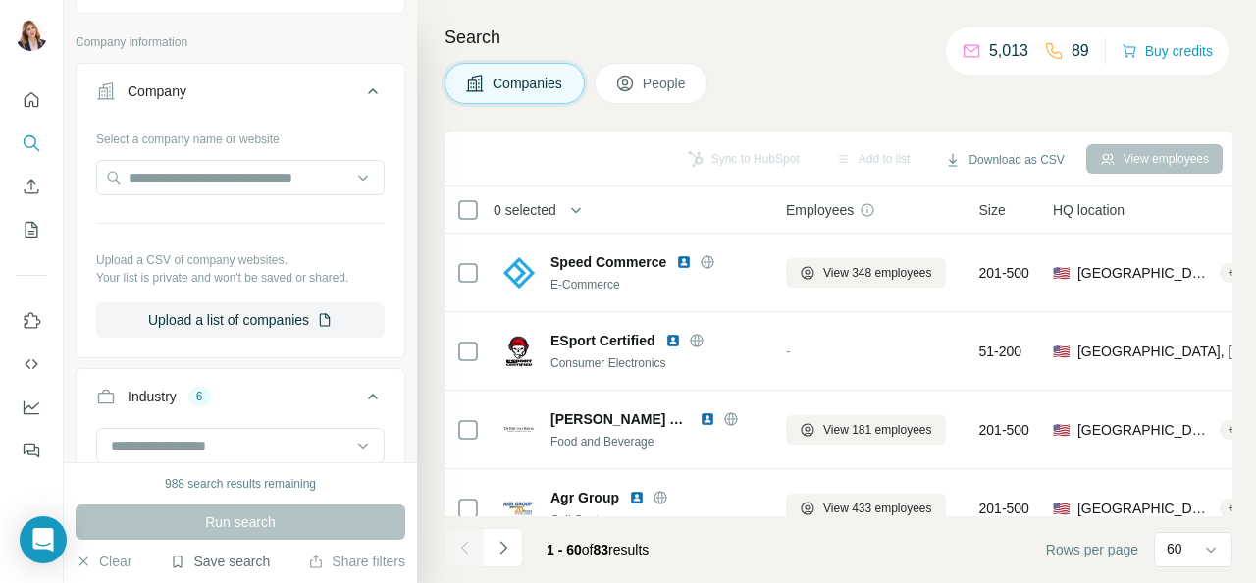
click at [221, 557] on button "Save search" at bounding box center [220, 562] width 100 height 20
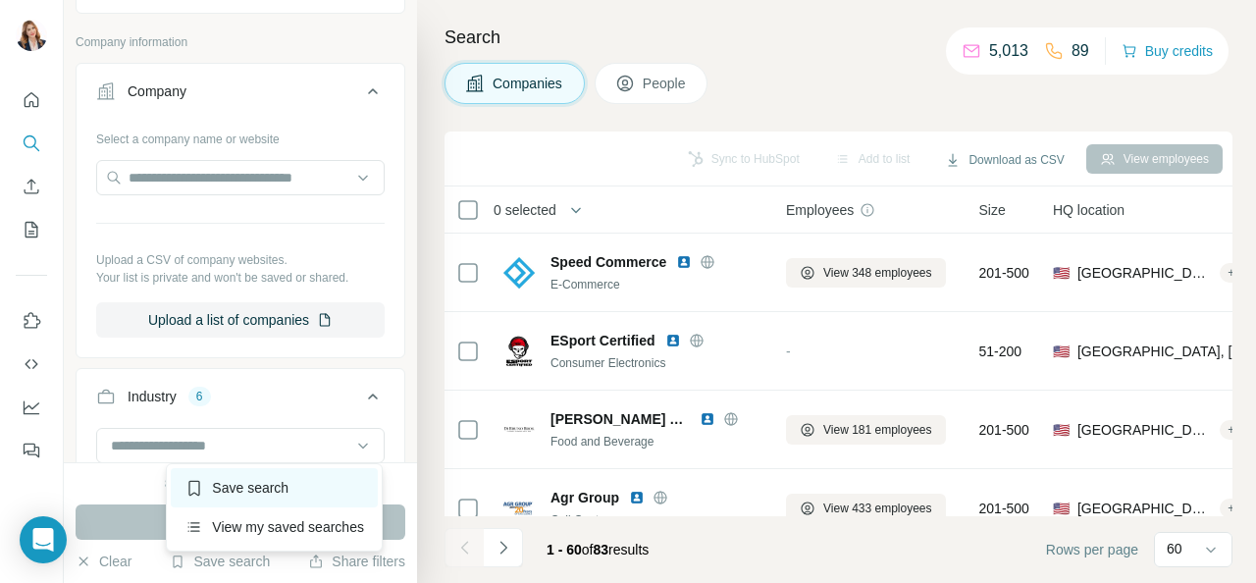
click at [237, 492] on div "Save search" at bounding box center [274, 487] width 207 height 39
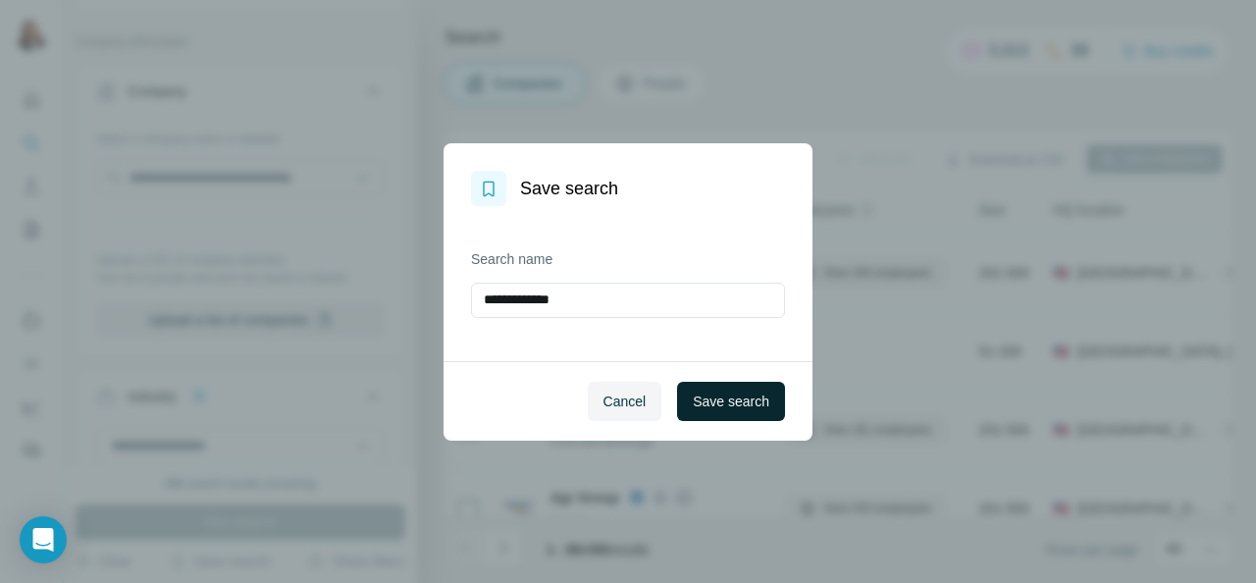
click at [725, 388] on button "Save search" at bounding box center [731, 401] width 108 height 39
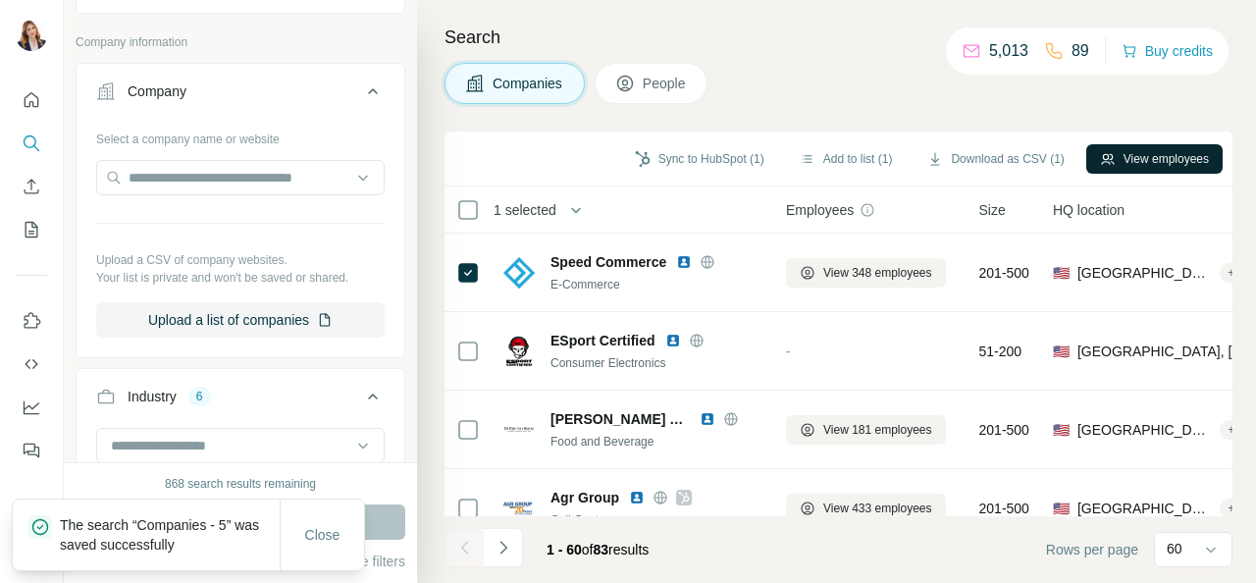
click at [1182, 151] on button "View employees" at bounding box center [1154, 158] width 136 height 29
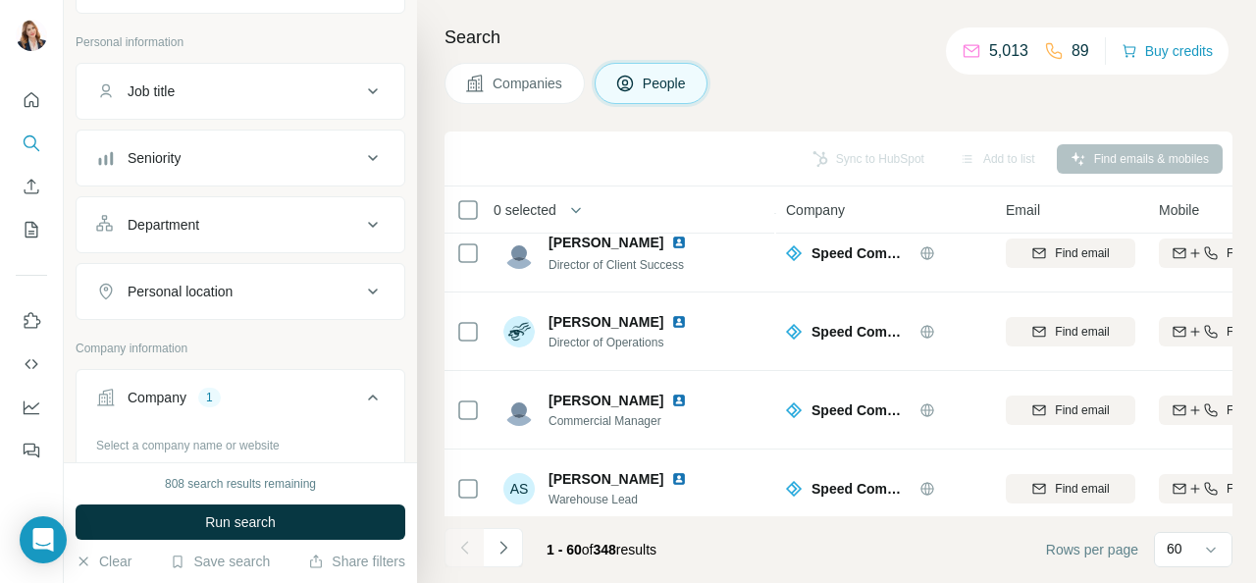
scroll to position [393, 0]
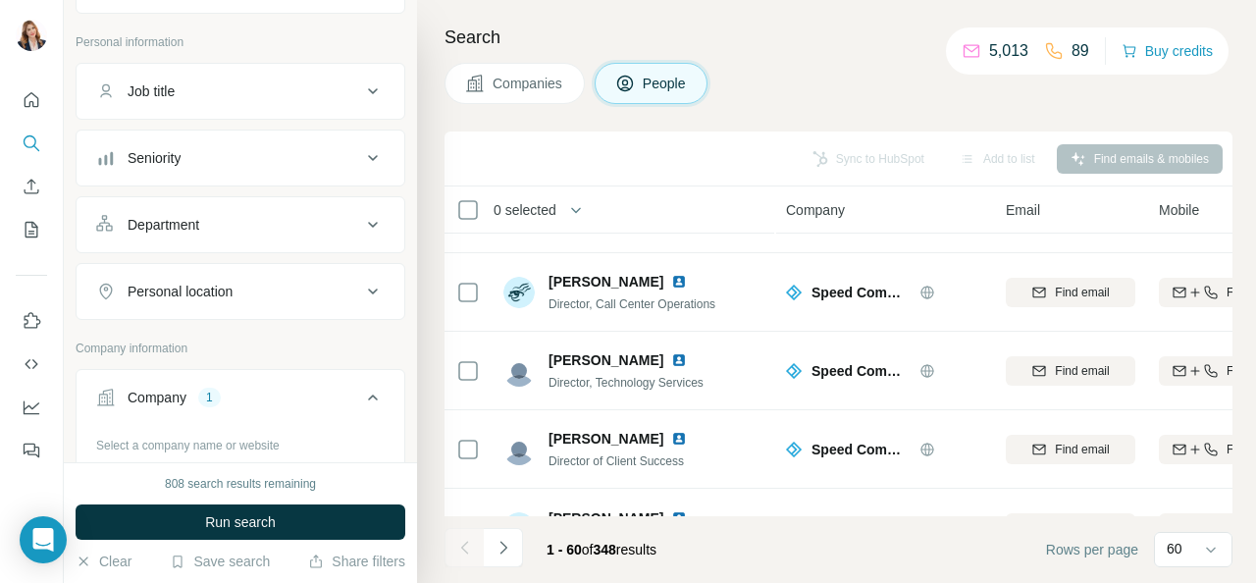
scroll to position [393, 0]
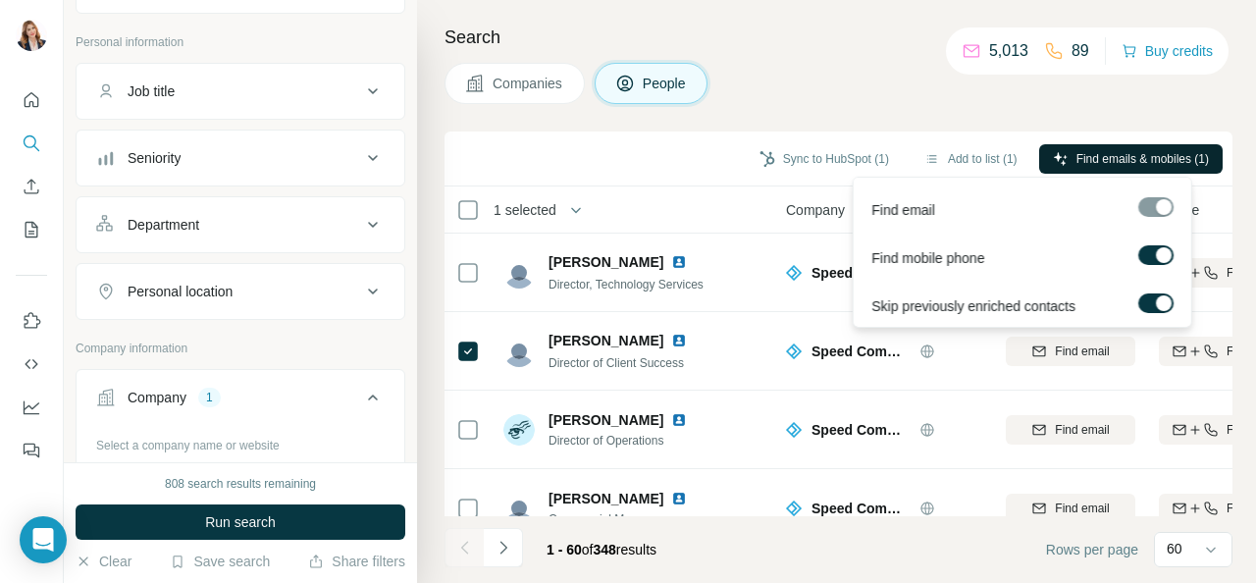
click at [1119, 155] on span "Find emails & mobiles (1)" at bounding box center [1143, 159] width 132 height 18
click at [1105, 155] on span "Find emails & mobiles (1)" at bounding box center [1143, 159] width 132 height 18
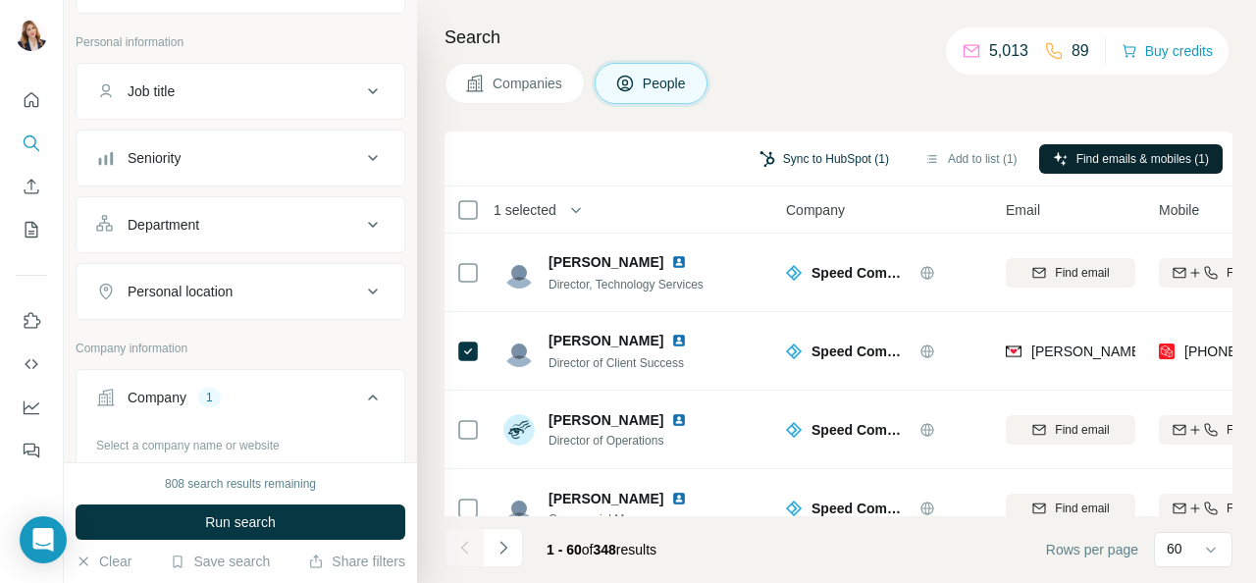
click at [820, 155] on button "Sync to HubSpot (1)" at bounding box center [824, 158] width 157 height 29
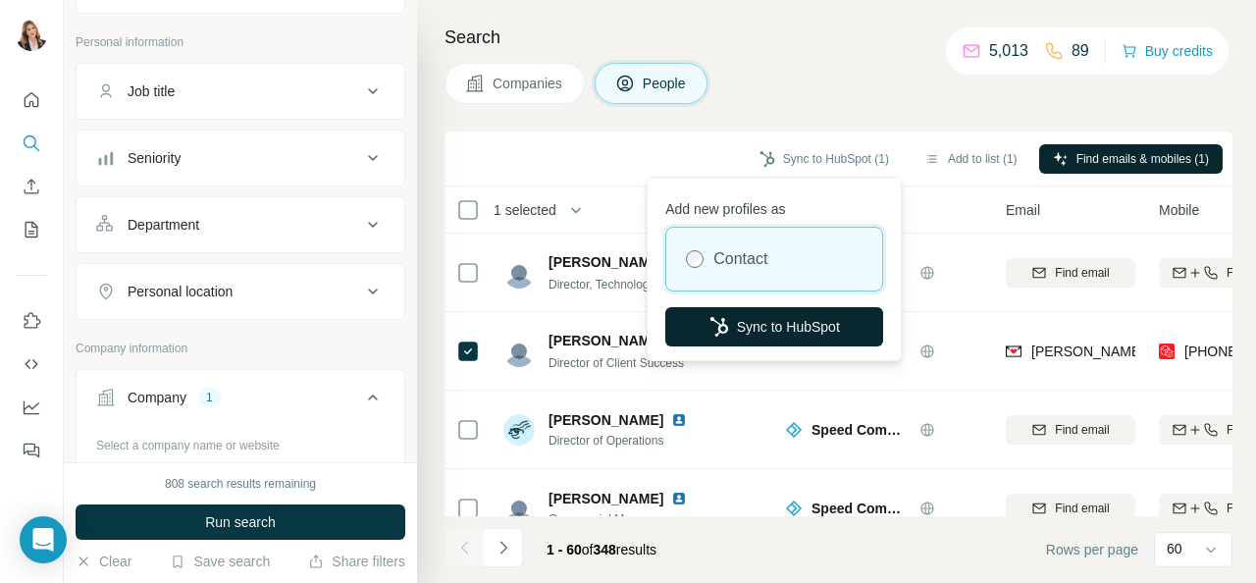
click at [790, 323] on button "Sync to HubSpot" at bounding box center [774, 326] width 218 height 39
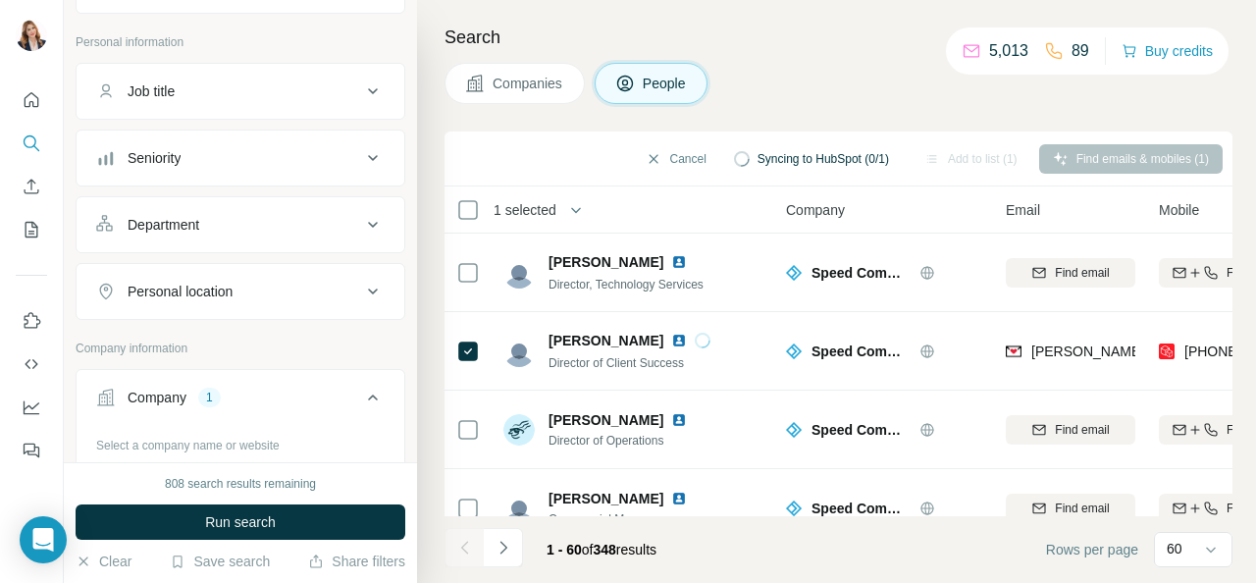
click at [528, 70] on button "Companies" at bounding box center [515, 83] width 140 height 41
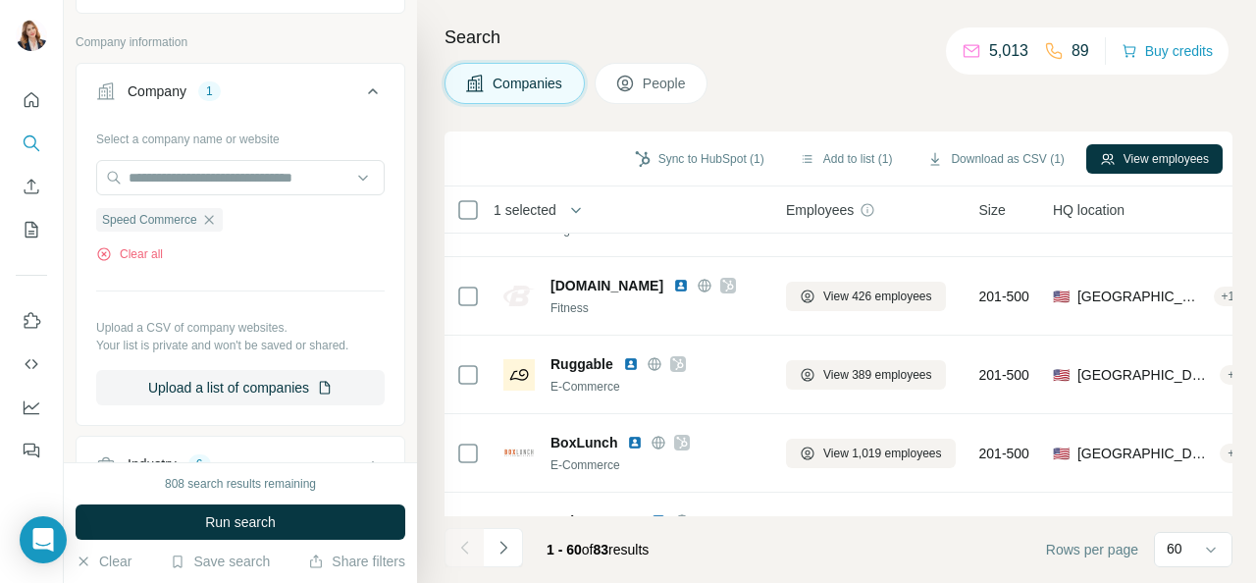
scroll to position [687, 0]
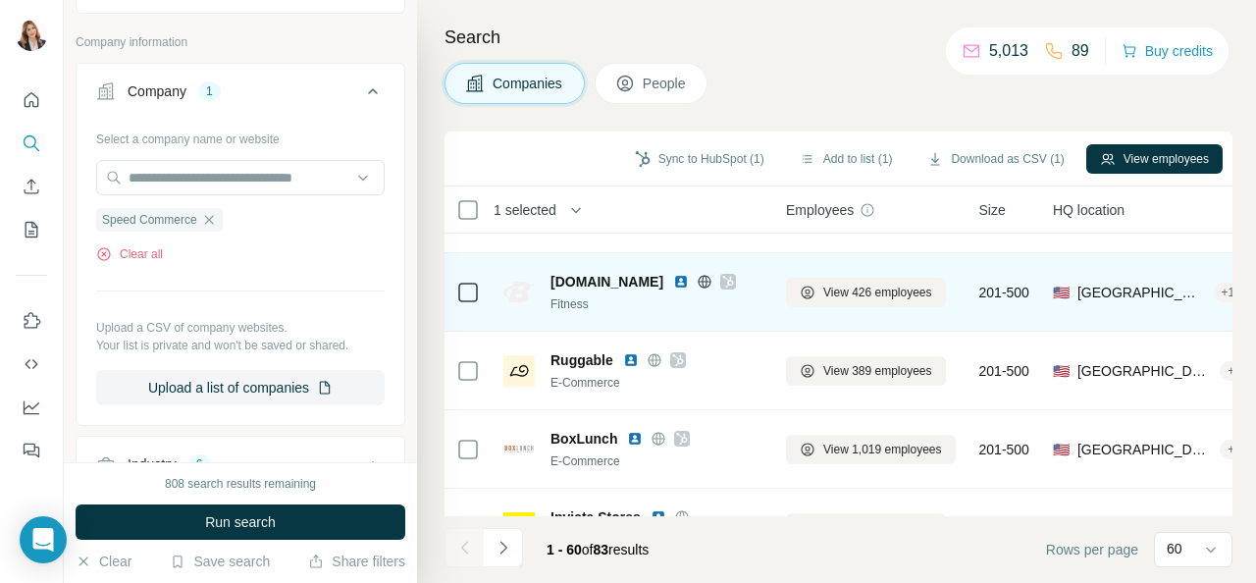
click at [458, 280] on div at bounding box center [468, 292] width 24 height 54
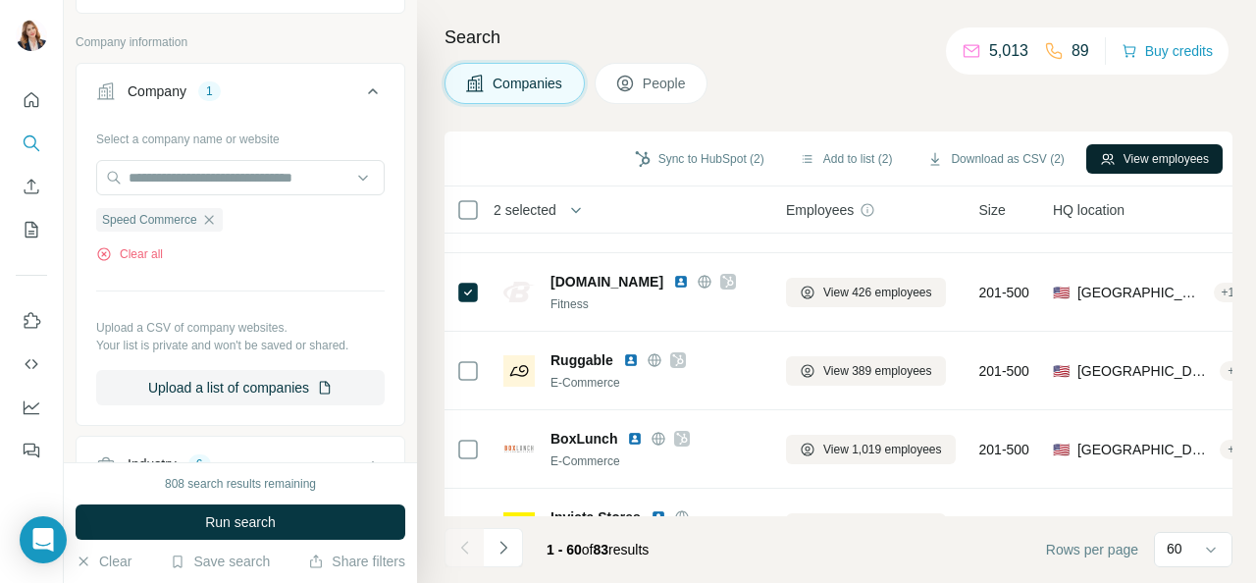
click at [1178, 166] on button "View employees" at bounding box center [1154, 158] width 136 height 29
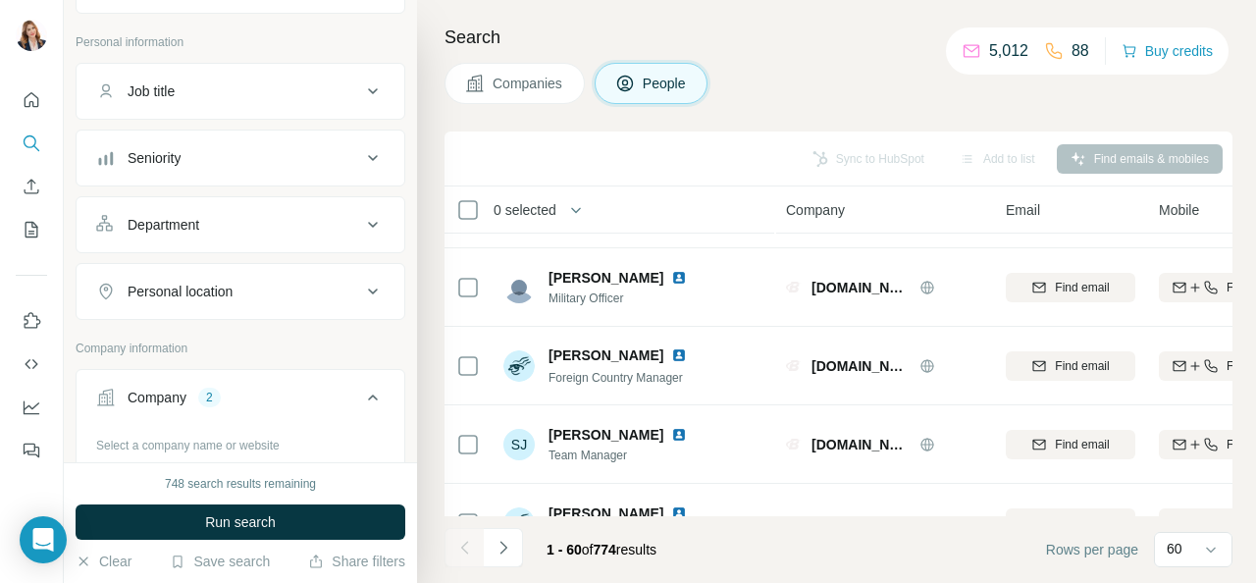
scroll to position [3631, 0]
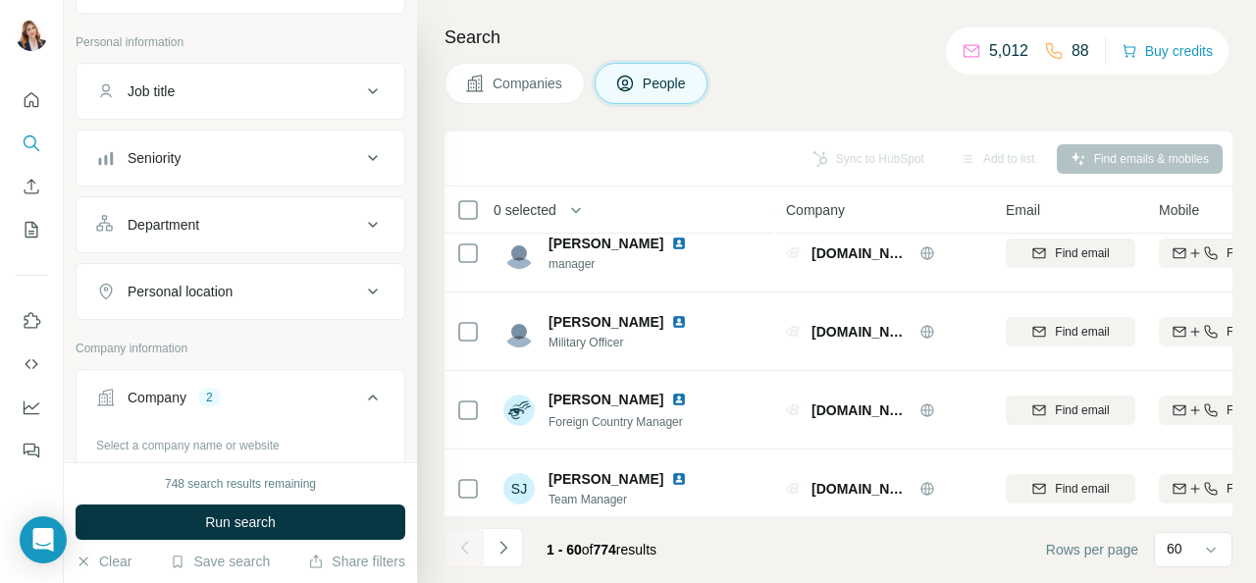
click at [537, 79] on span "Companies" at bounding box center [529, 84] width 72 height 20
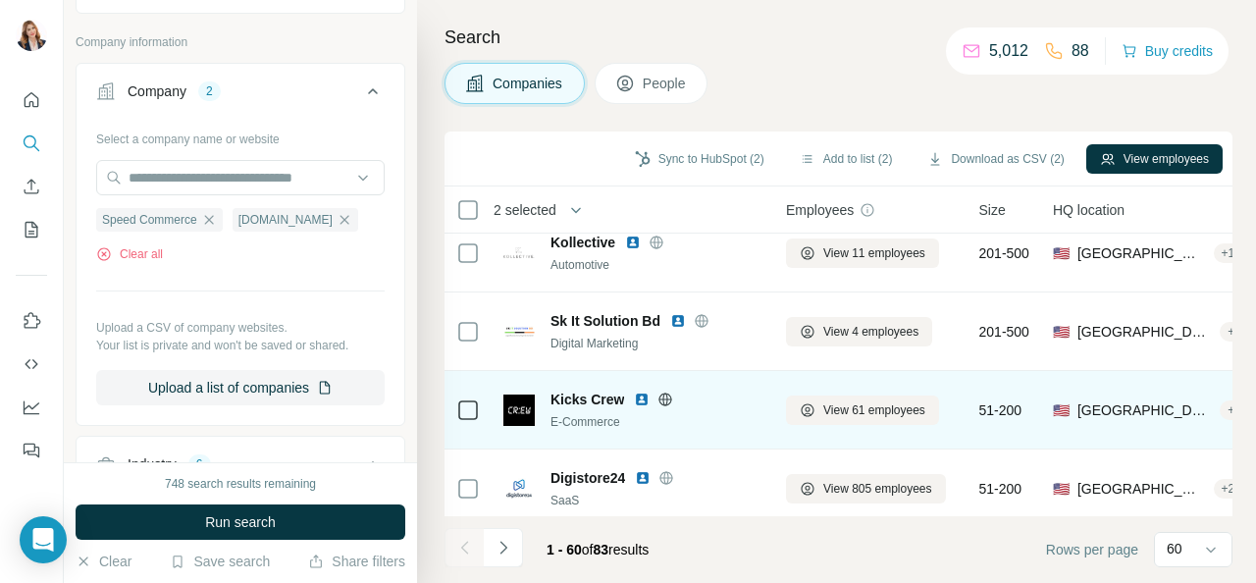
scroll to position [3730, 0]
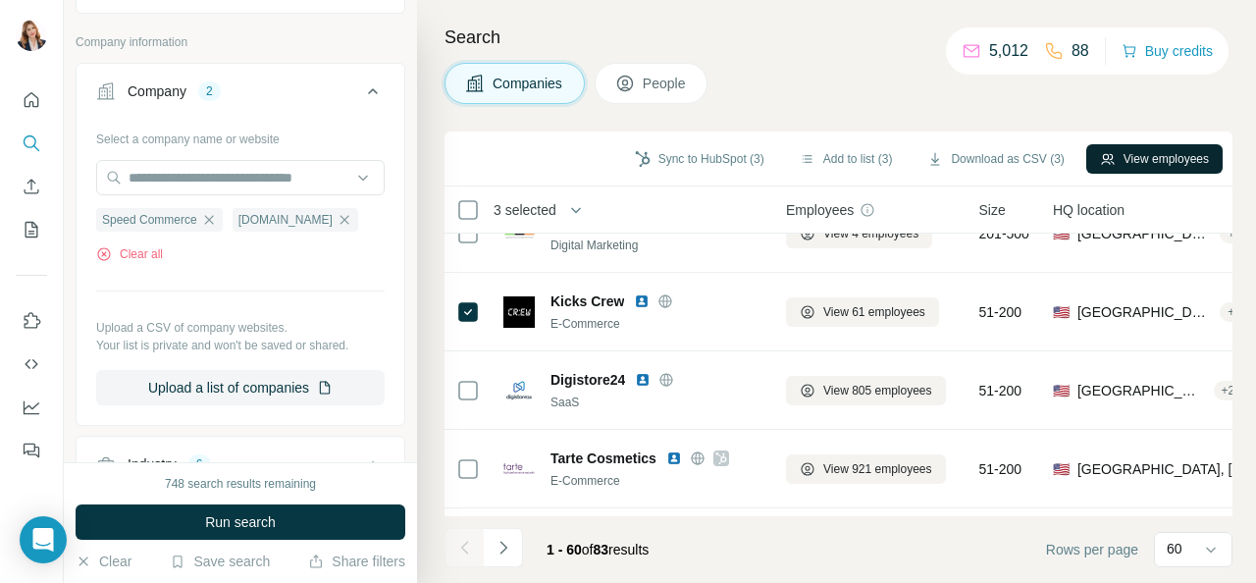
click at [1198, 154] on button "View employees" at bounding box center [1154, 158] width 136 height 29
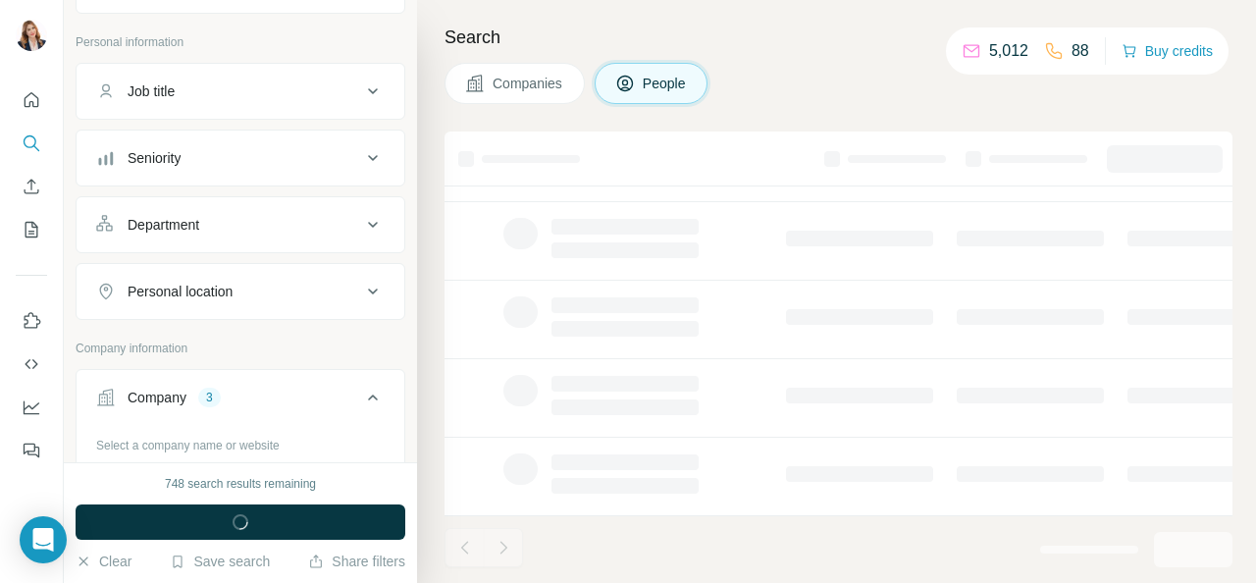
scroll to position [512, 0]
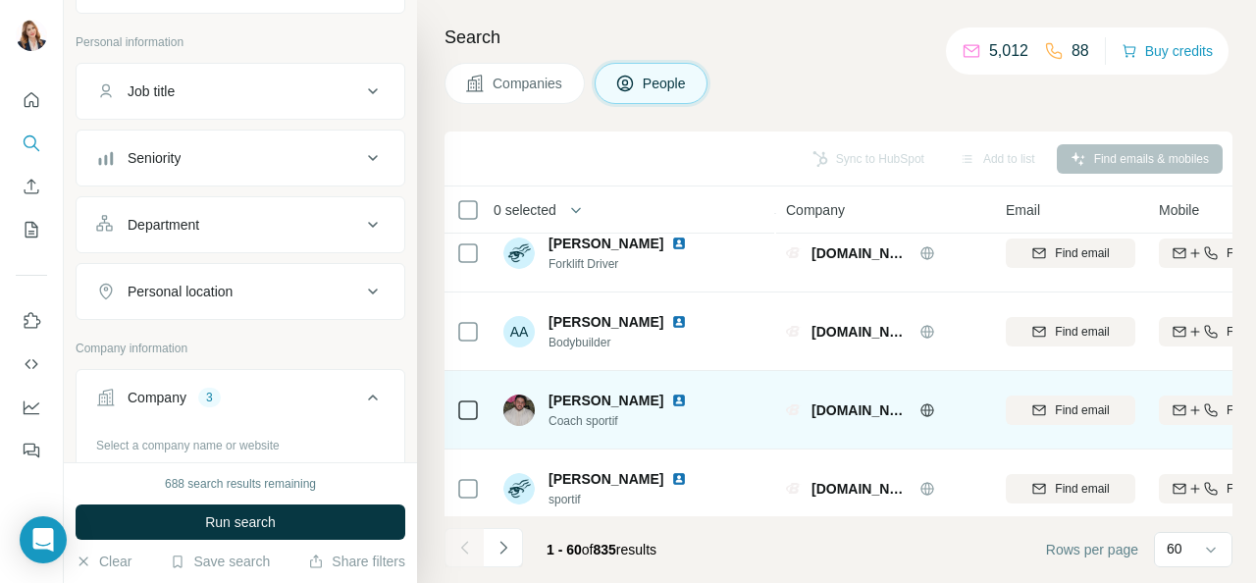
scroll to position [4438, 0]
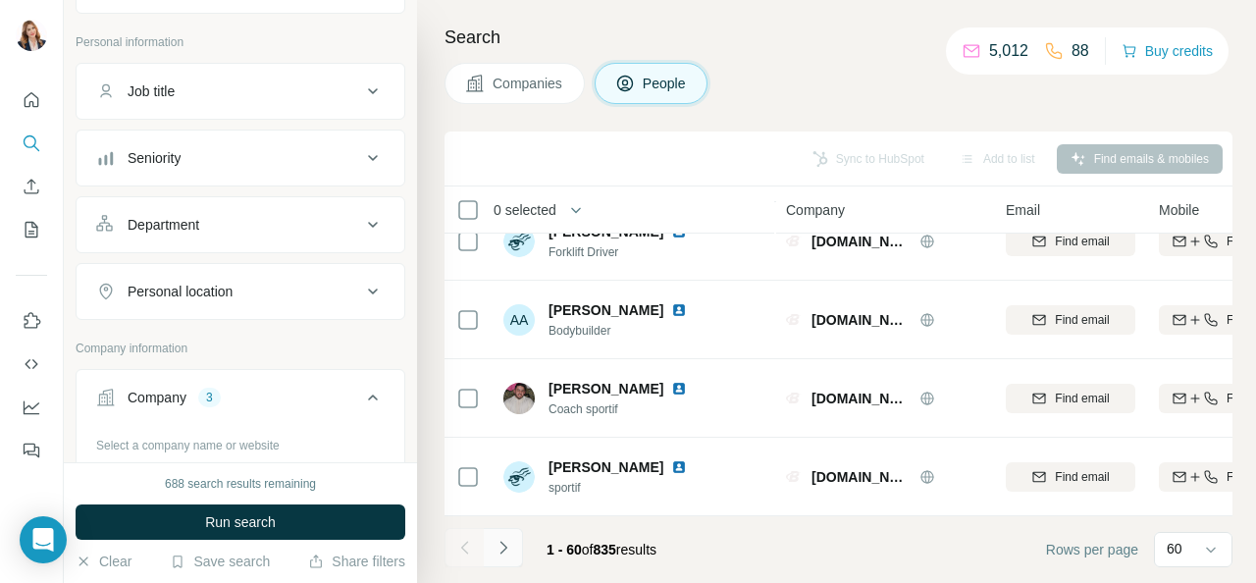
click at [499, 540] on icon "Navigate to next page" at bounding box center [504, 548] width 20 height 20
click at [513, 67] on button "Companies" at bounding box center [515, 83] width 140 height 41
click at [514, 75] on span "Companies" at bounding box center [529, 84] width 72 height 20
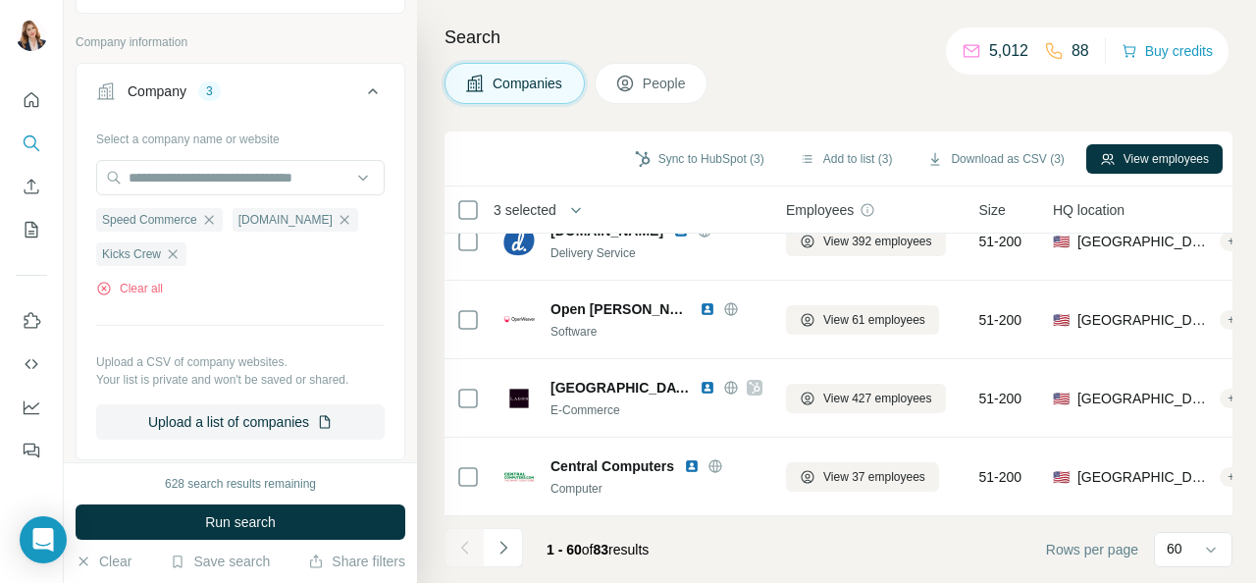
scroll to position [4046, 0]
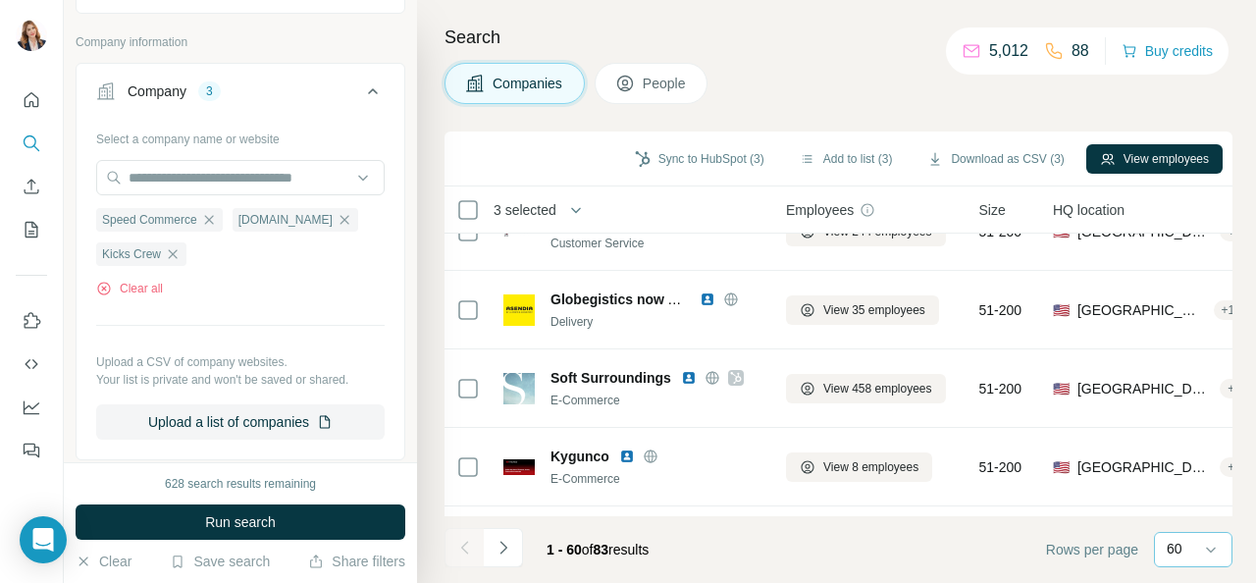
click at [1193, 543] on div "60" at bounding box center [1191, 549] width 49 height 20
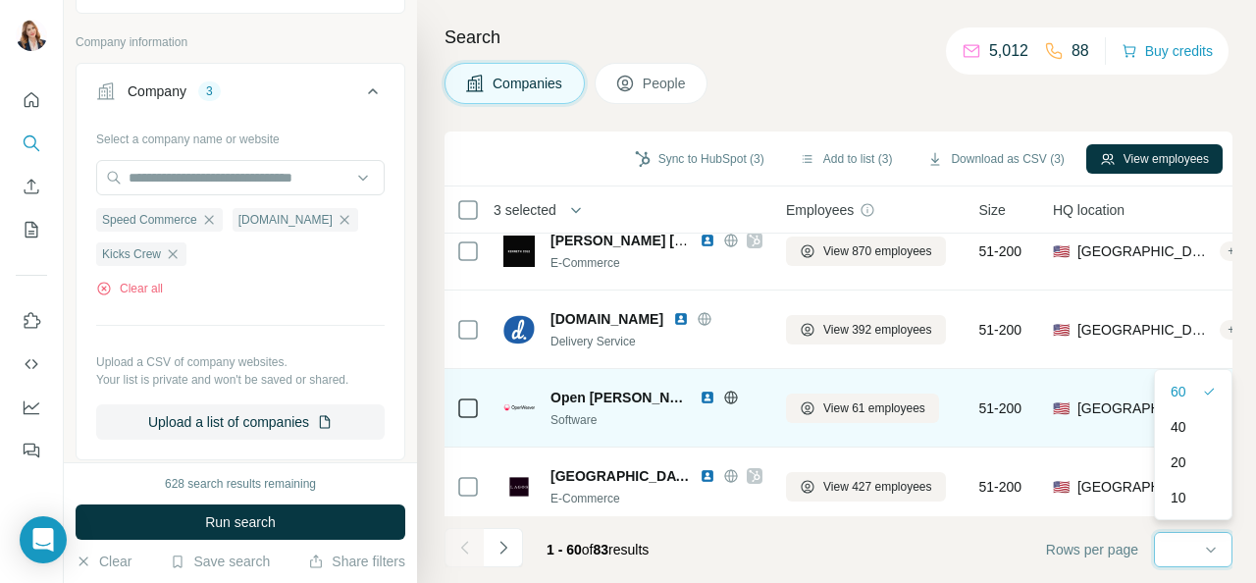
scroll to position [4438, 0]
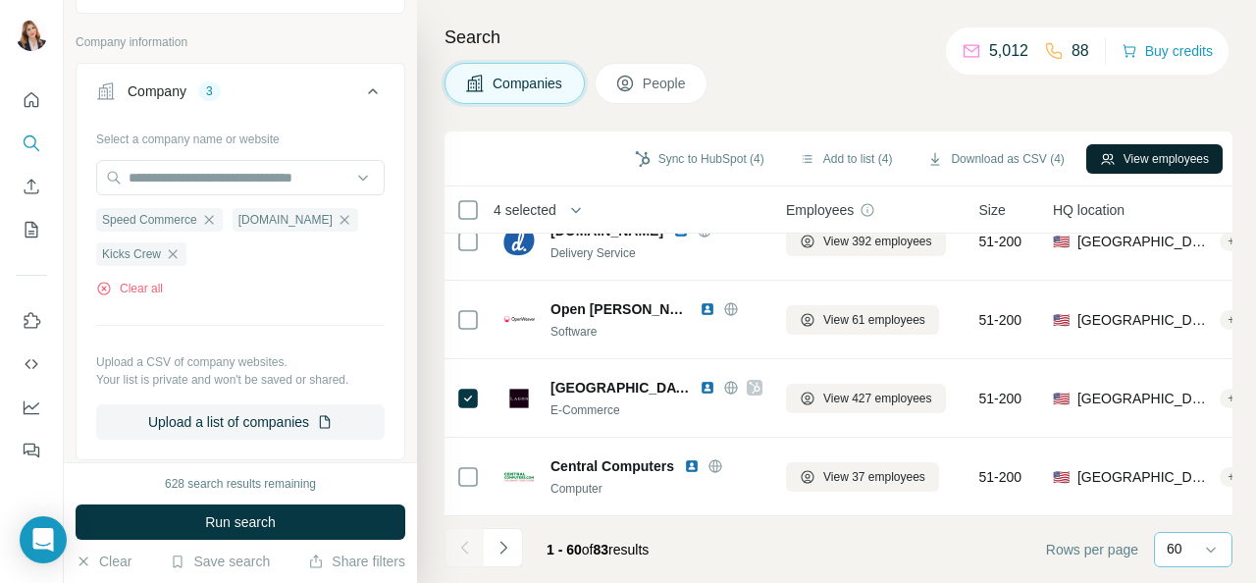
click at [1146, 168] on button "View employees" at bounding box center [1154, 158] width 136 height 29
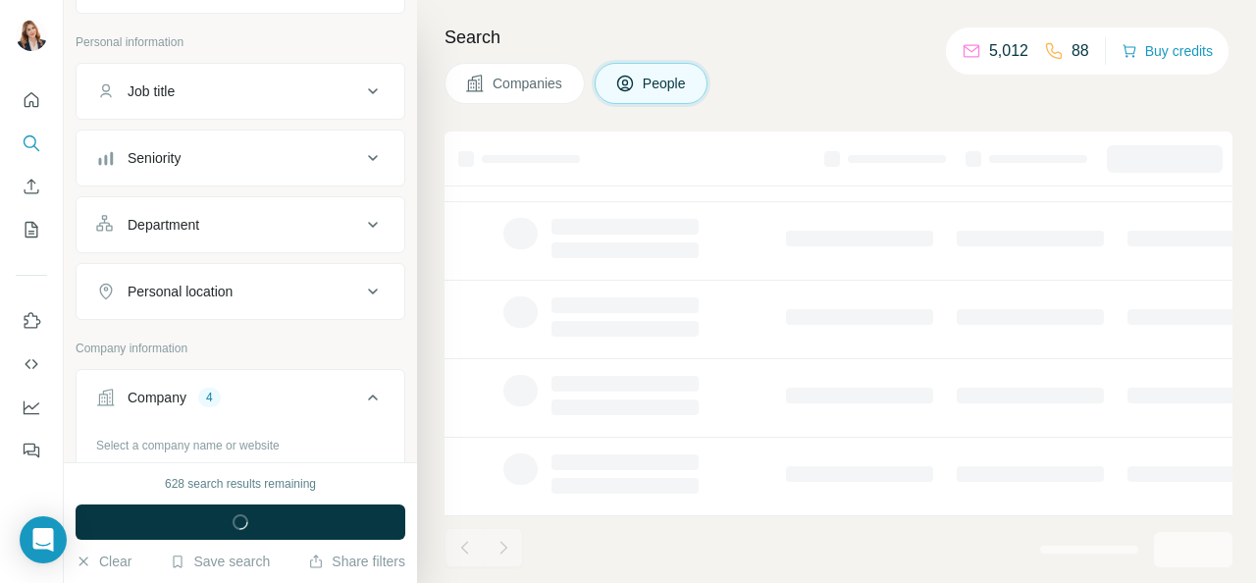
scroll to position [512, 0]
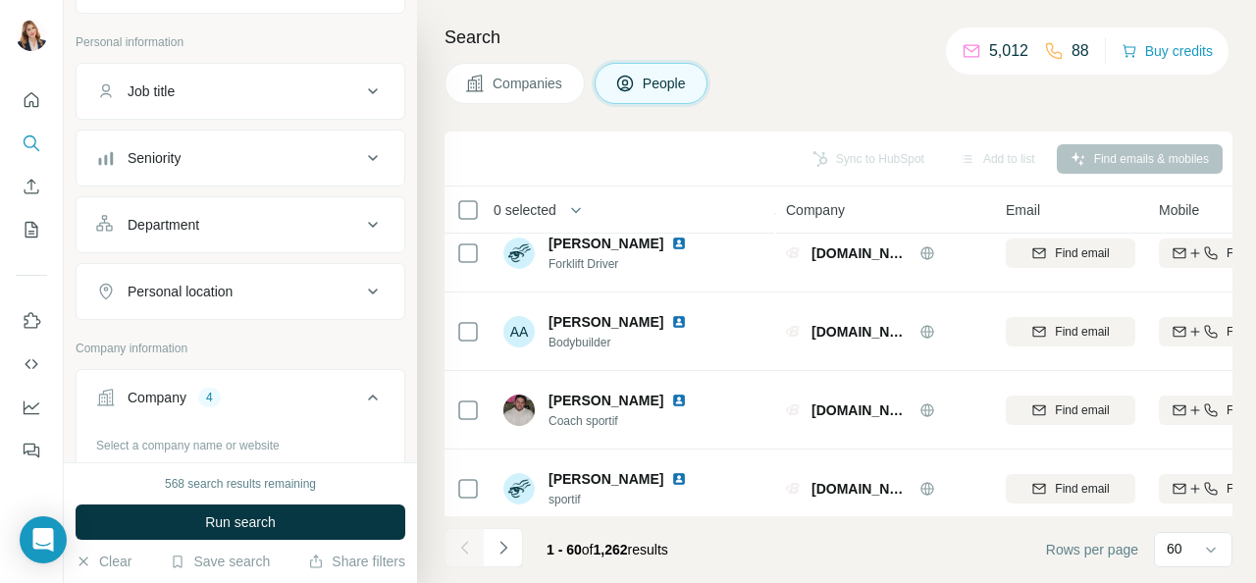
scroll to position [4438, 0]
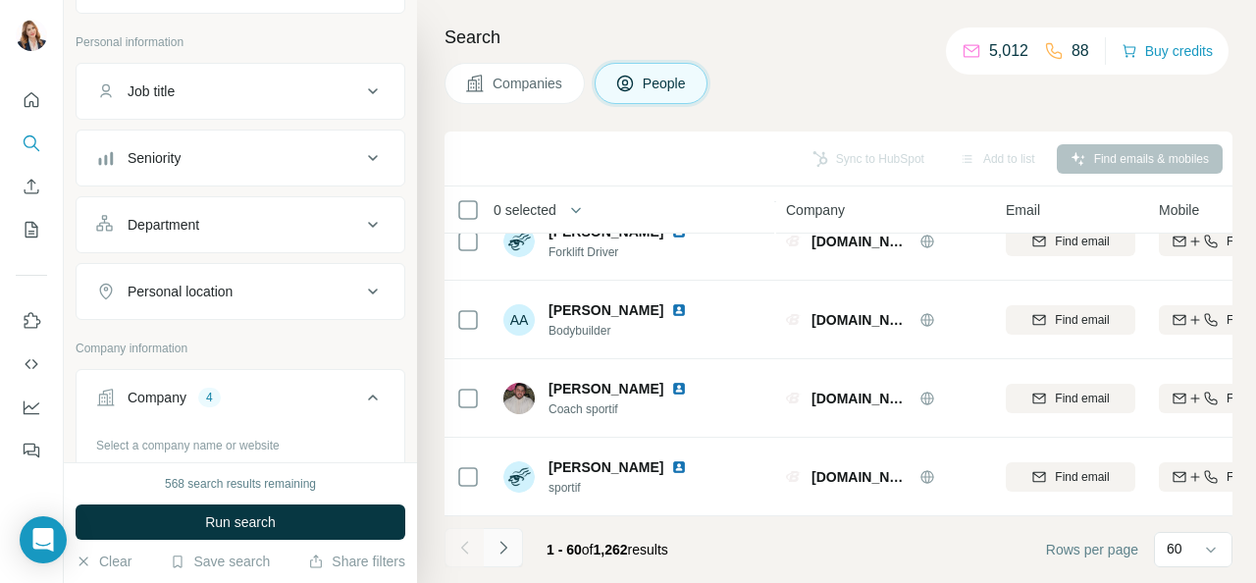
click at [511, 547] on icon "Navigate to next page" at bounding box center [504, 548] width 20 height 20
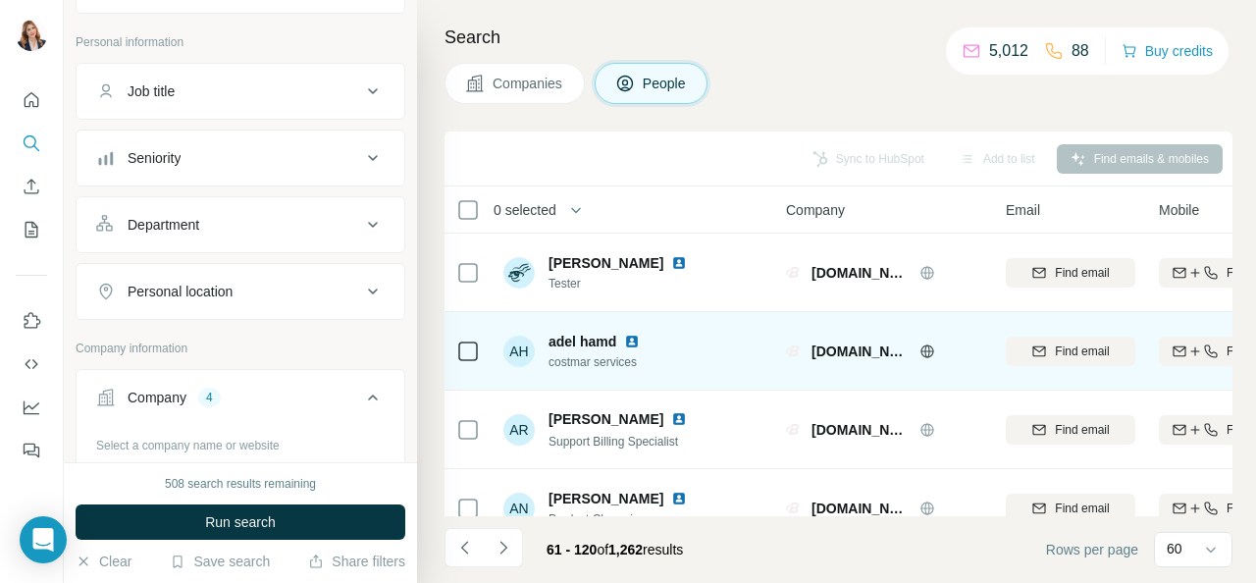
scroll to position [0, 0]
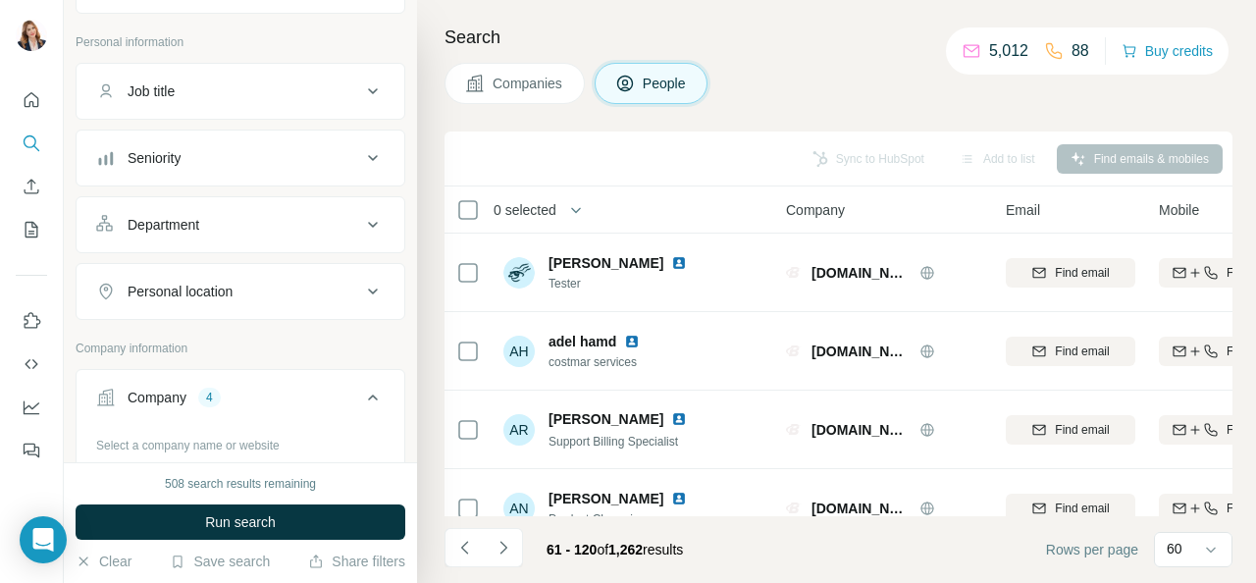
click at [509, 84] on span "Companies" at bounding box center [529, 84] width 72 height 20
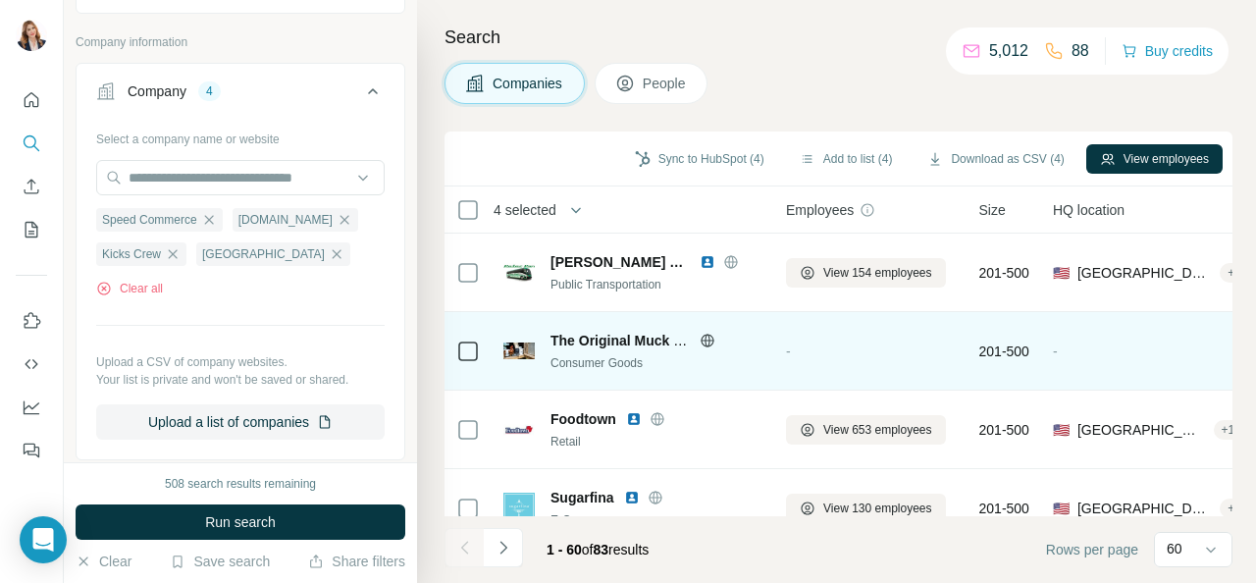
scroll to position [2061, 0]
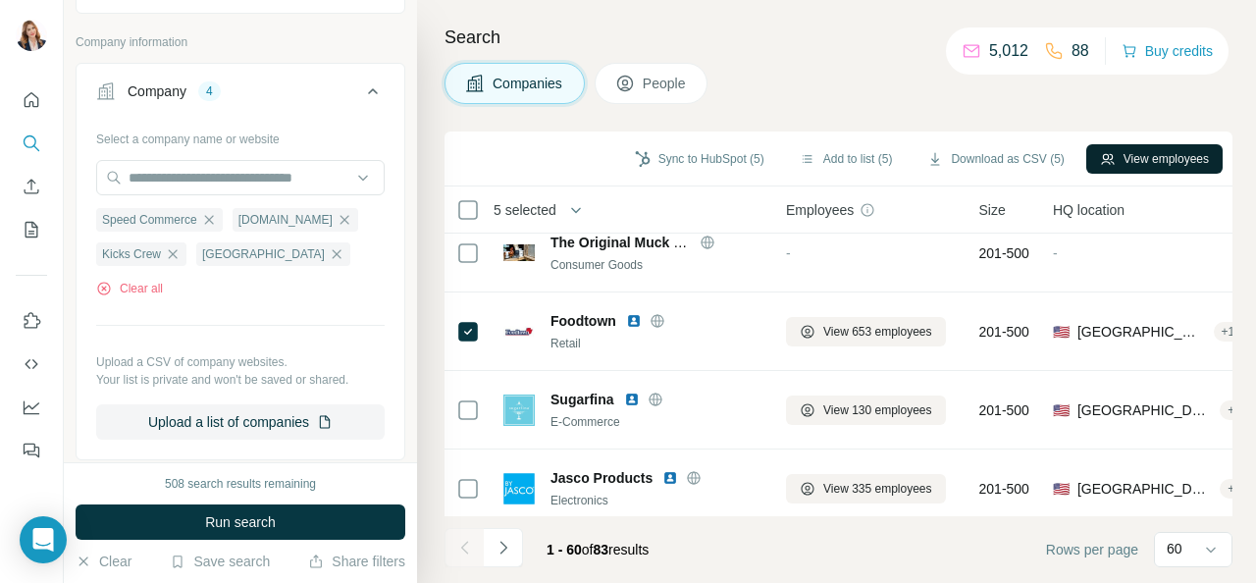
click at [1152, 162] on button "View employees" at bounding box center [1154, 158] width 136 height 29
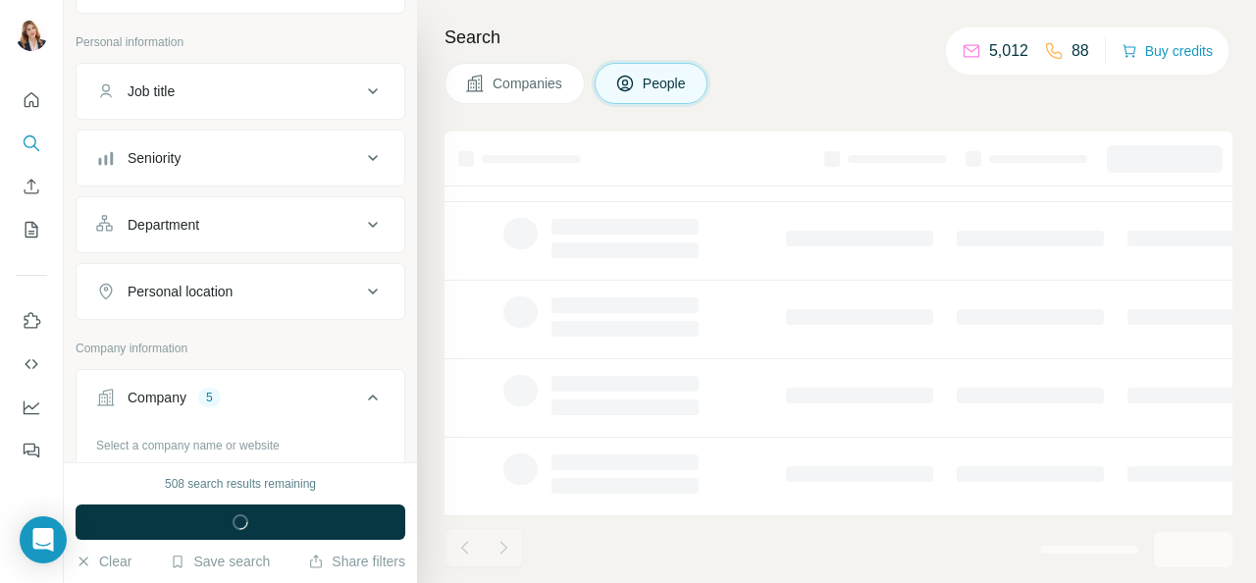
scroll to position [512, 0]
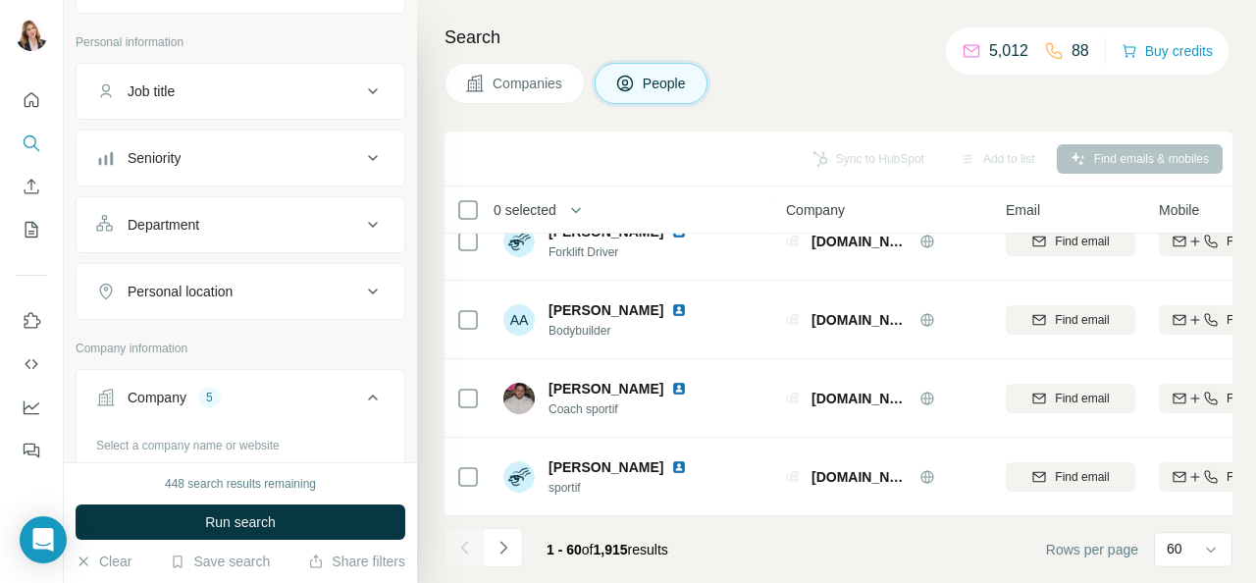
scroll to position [4438, 0]
click at [503, 546] on icon "Navigate to next page" at bounding box center [504, 548] width 20 height 20
click at [581, 210] on icon "button" at bounding box center [576, 210] width 10 height 6
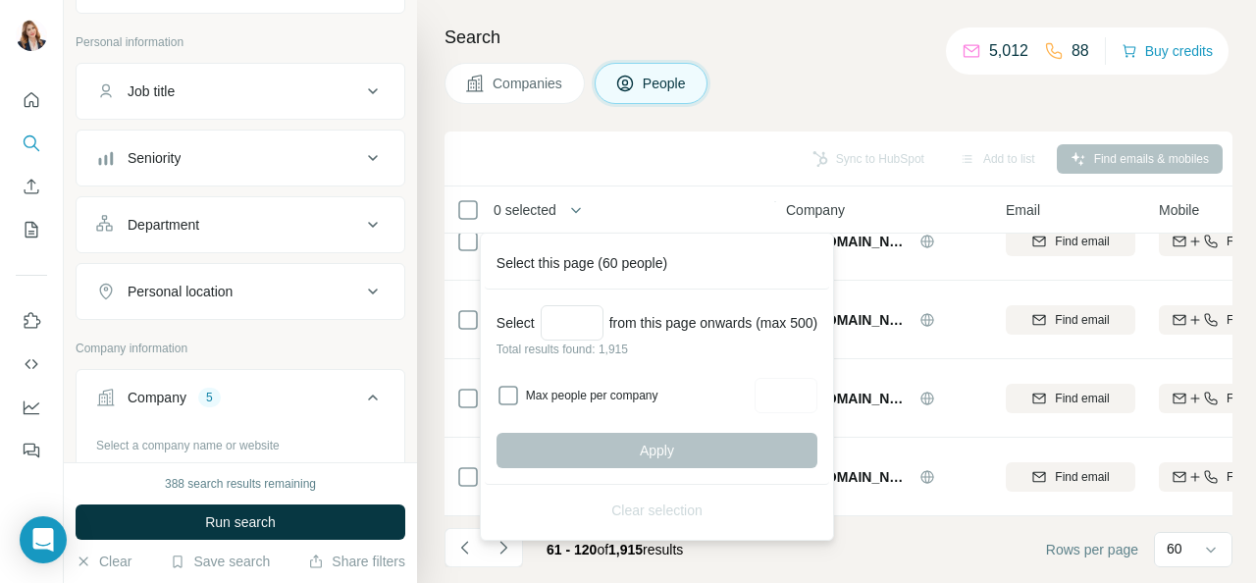
click at [660, 176] on div "Sync to HubSpot Add to list Find emails & mobiles" at bounding box center [839, 159] width 788 height 55
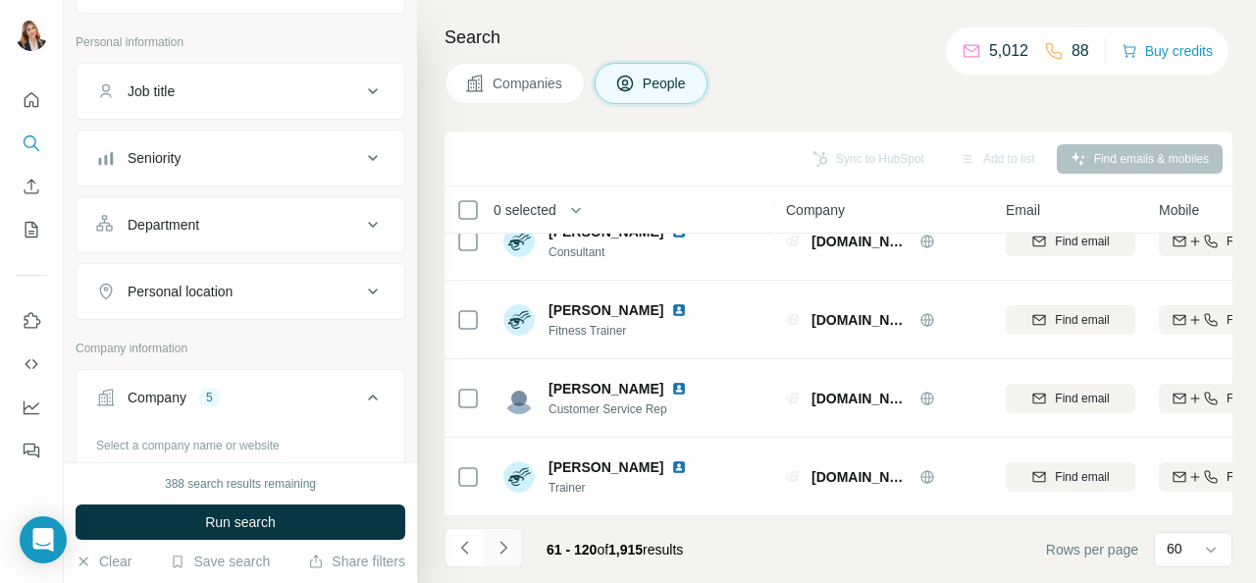
click at [507, 547] on icon "Navigate to next page" at bounding box center [504, 548] width 20 height 20
click at [504, 549] on icon "Navigate to next page" at bounding box center [504, 548] width 20 height 20
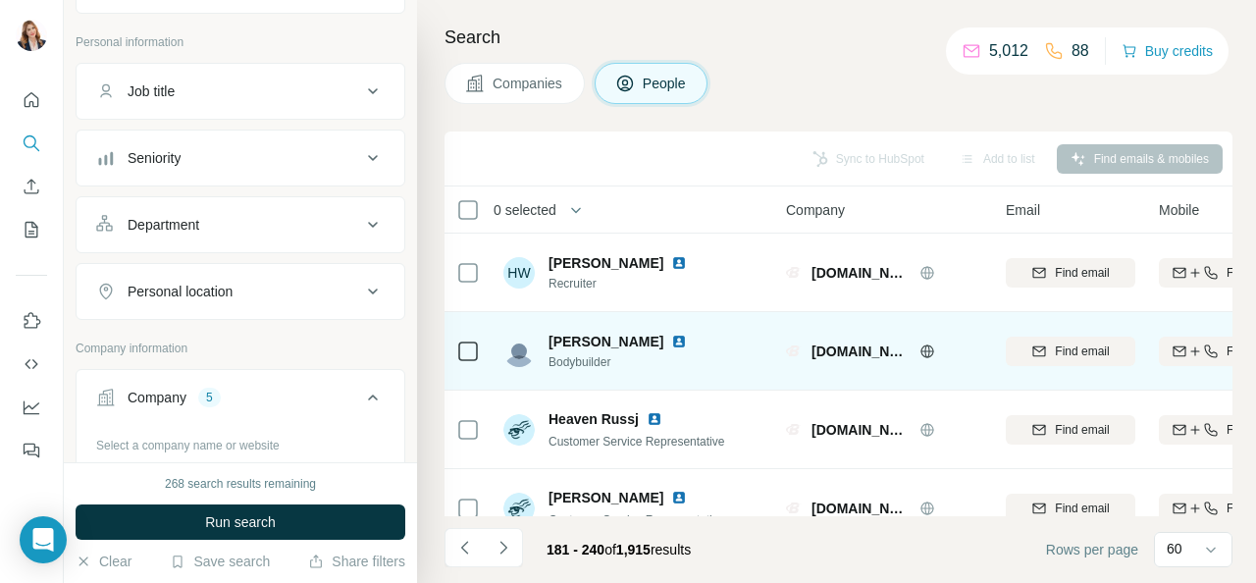
scroll to position [0, 0]
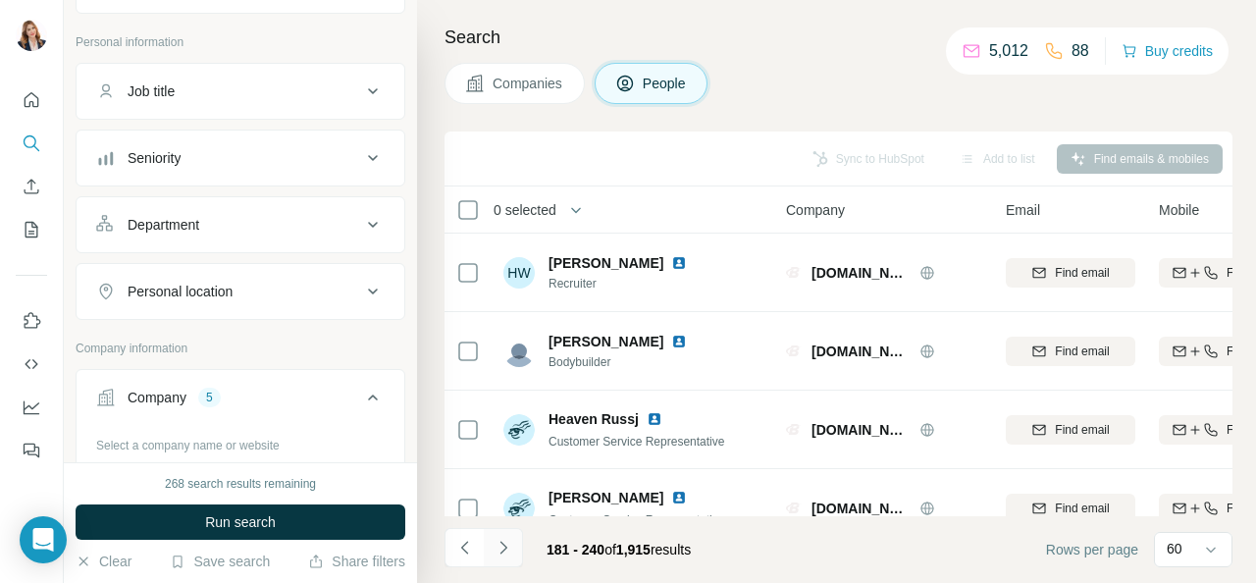
click at [498, 543] on icon "Navigate to next page" at bounding box center [504, 548] width 20 height 20
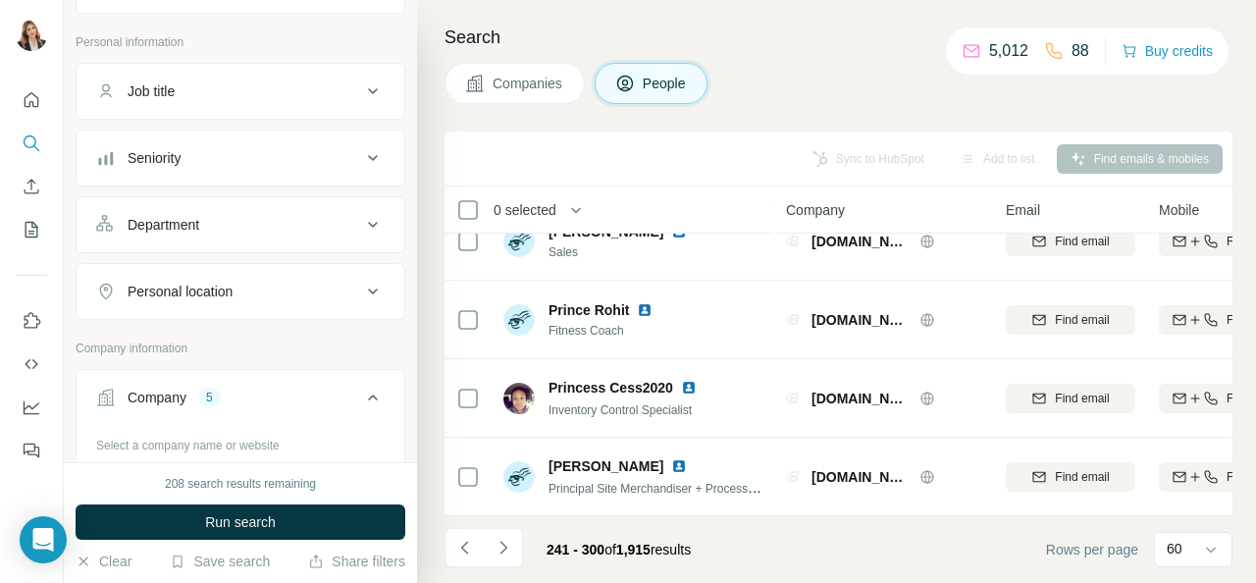
scroll to position [4438, 0]
click at [534, 84] on span "Companies" at bounding box center [529, 84] width 72 height 20
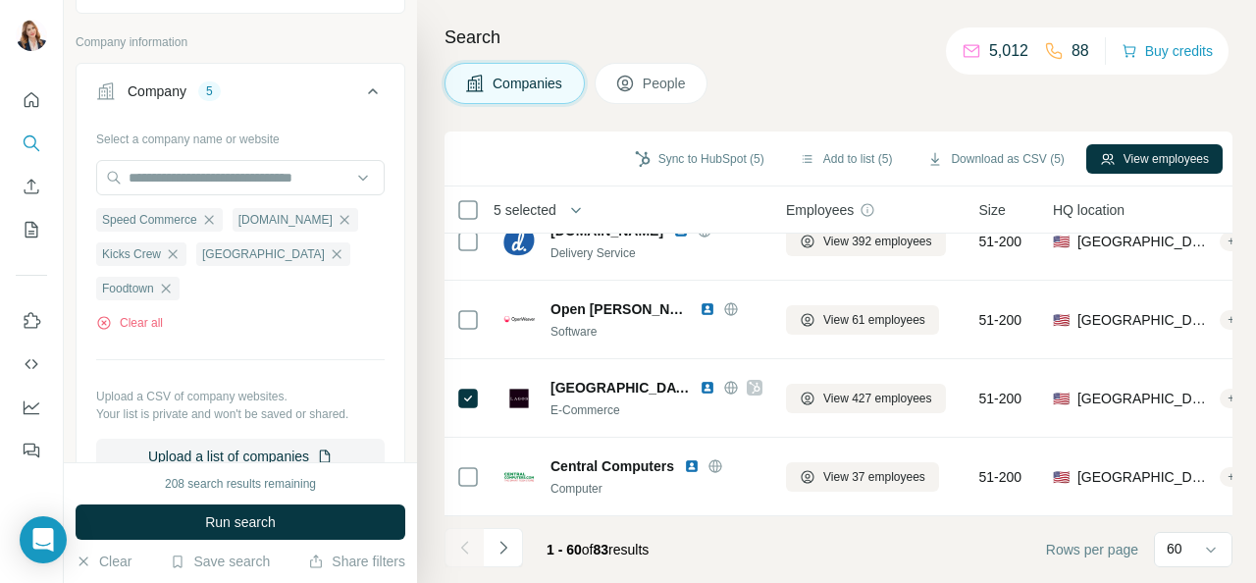
click at [535, 83] on span "Companies" at bounding box center [529, 84] width 72 height 20
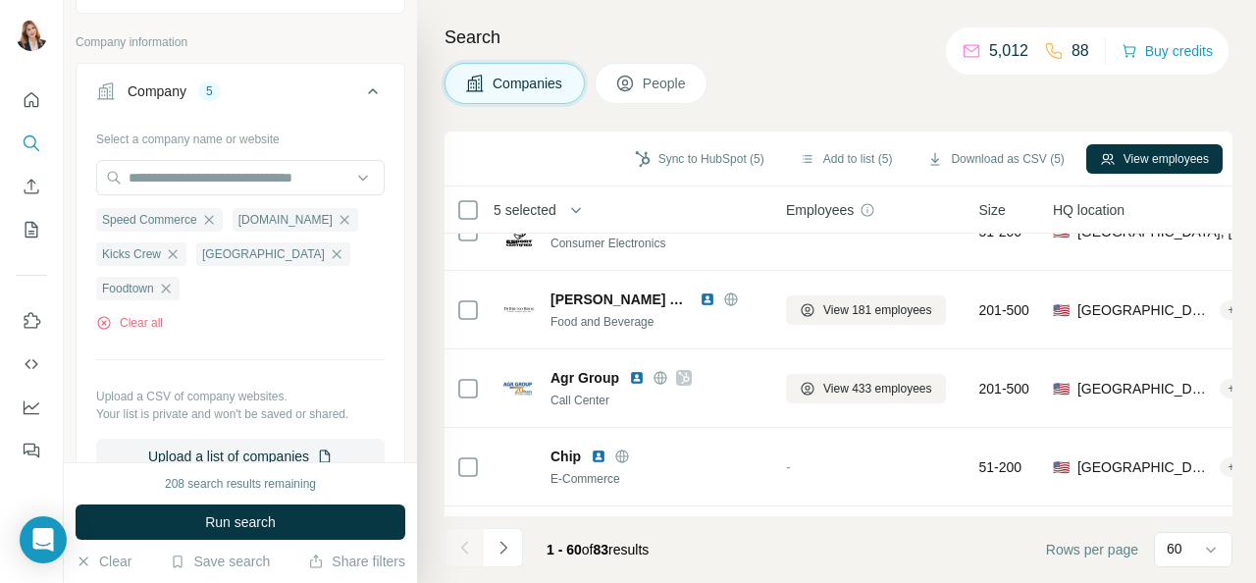
scroll to position [0, 0]
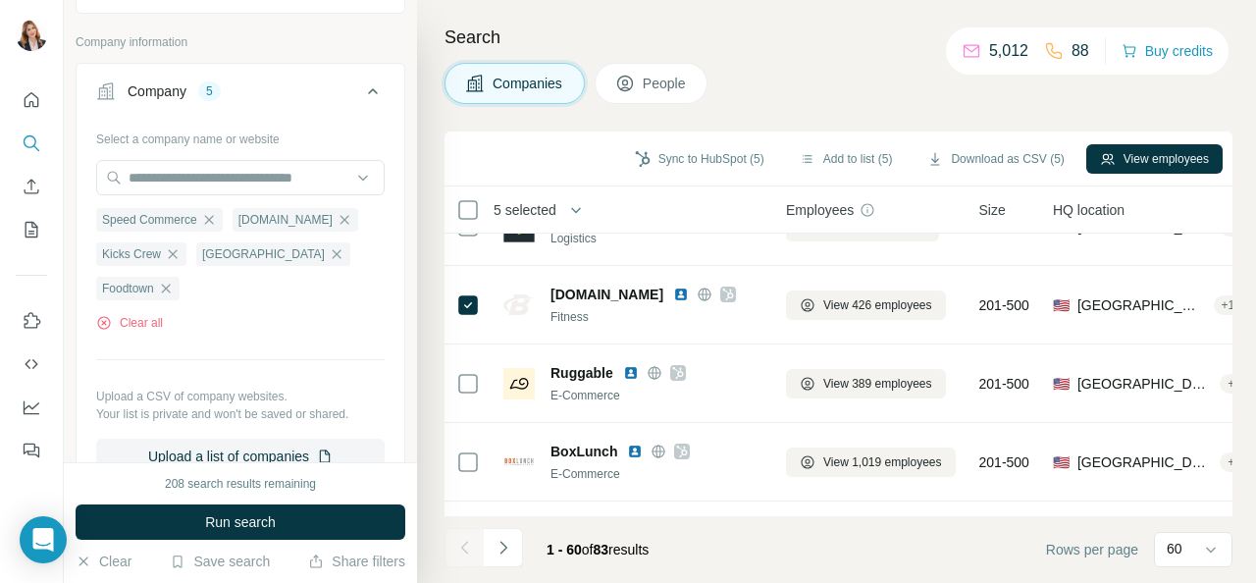
scroll to position [687, 0]
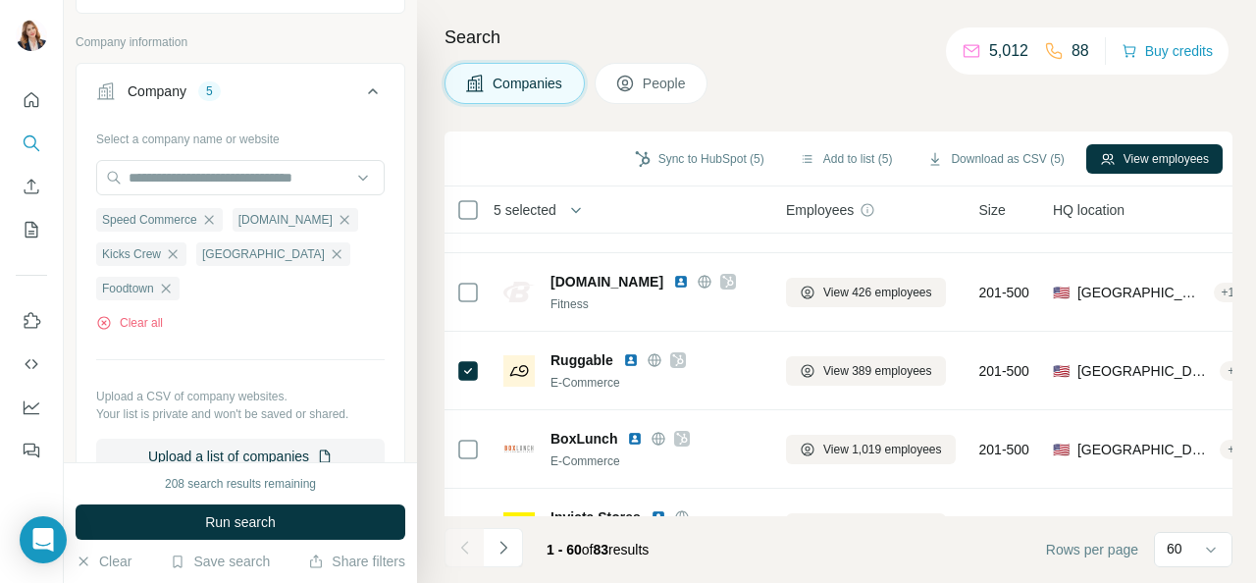
click at [556, 209] on span "5 selected" at bounding box center [525, 210] width 63 height 20
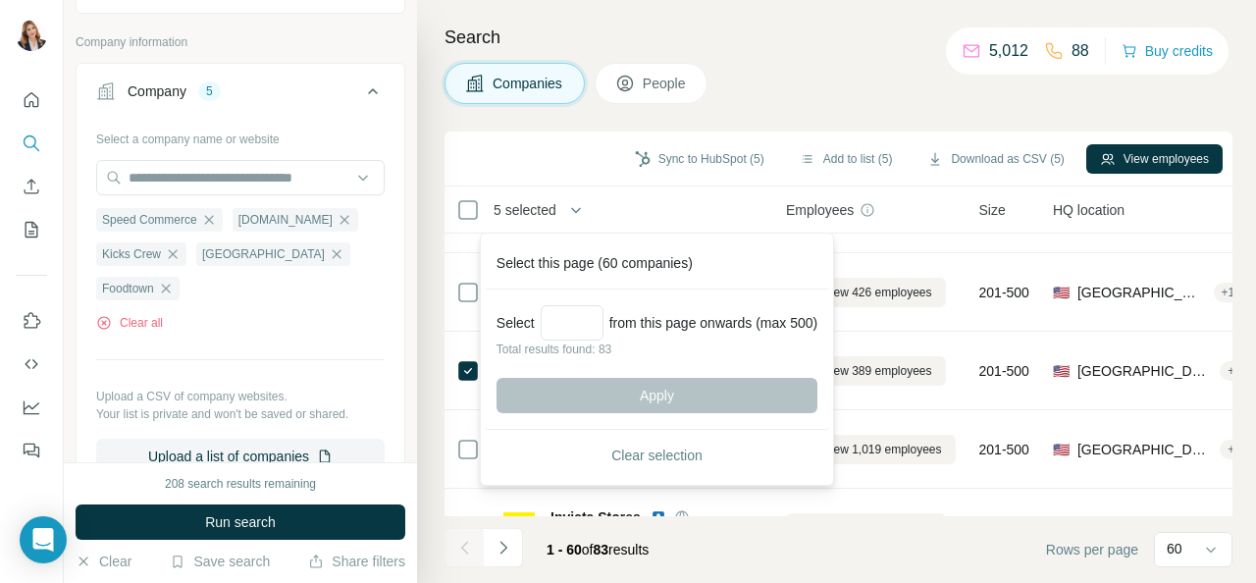
click at [557, 146] on div "Sync to HubSpot (5) Add to list (5) Download as CSV (5) View employees" at bounding box center [838, 158] width 768 height 34
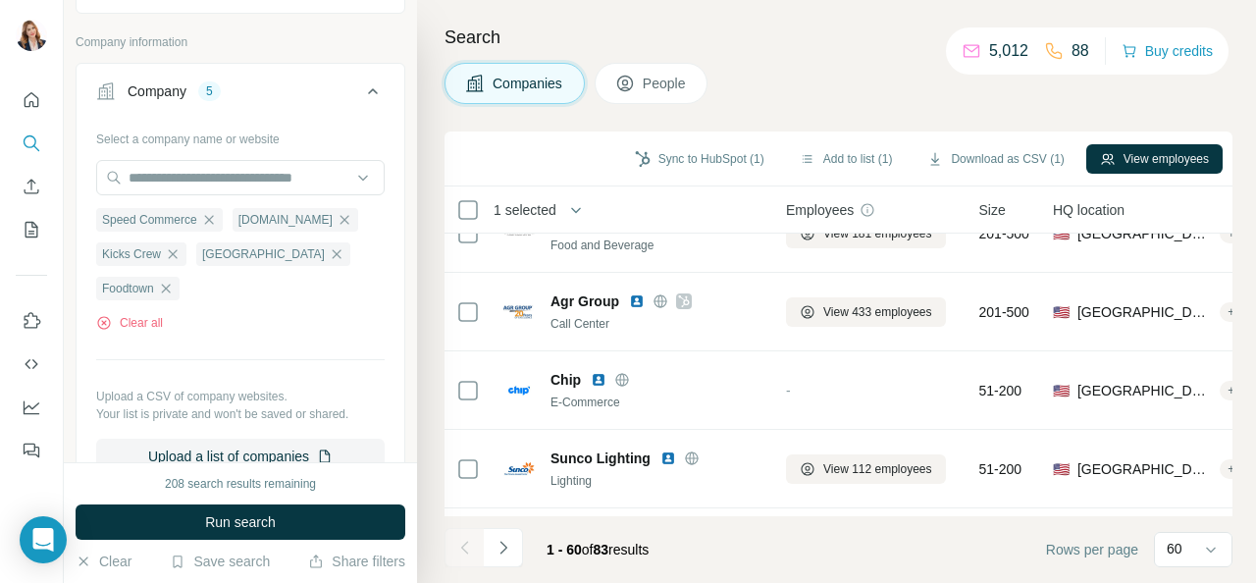
scroll to position [0, 0]
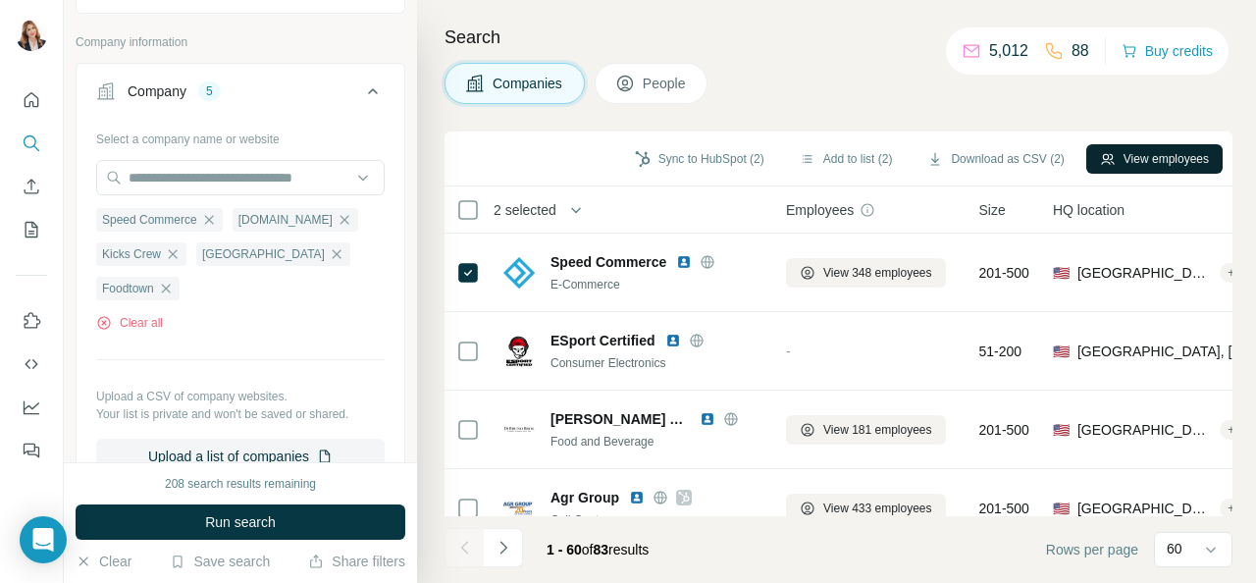
click at [1154, 162] on button "View employees" at bounding box center [1154, 158] width 136 height 29
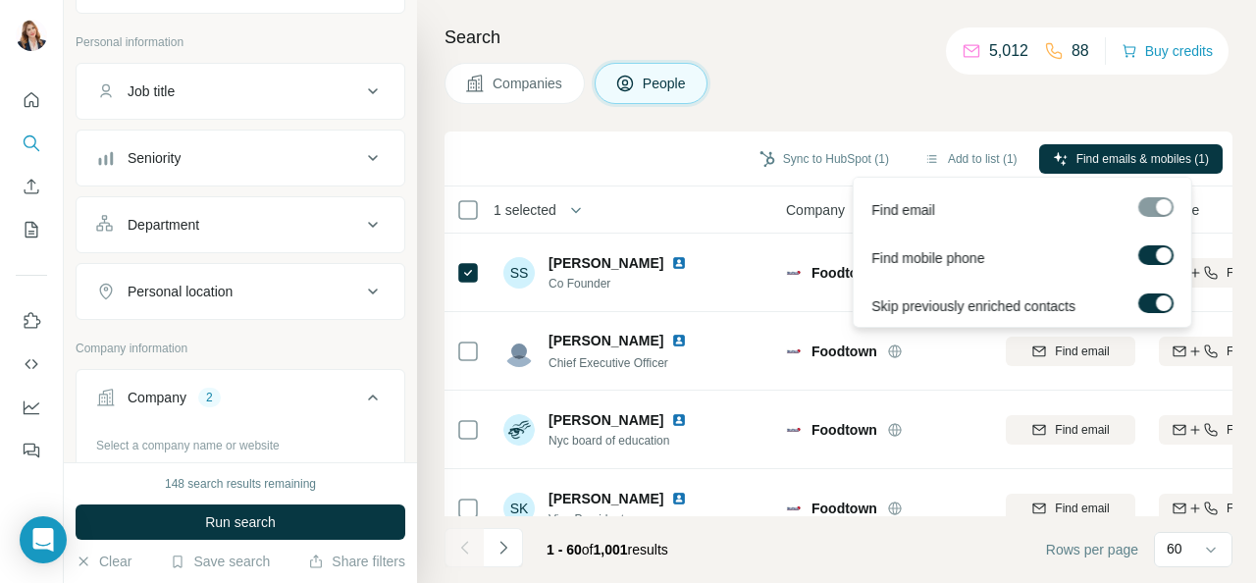
click at [1113, 175] on div "Find emails & mobiles (1)" at bounding box center [1131, 160] width 184 height 33
click at [1114, 162] on span "Find emails & mobiles (1)" at bounding box center [1143, 159] width 132 height 18
click at [1097, 158] on span "Find emails & mobiles (1)" at bounding box center [1143, 159] width 132 height 18
click at [1084, 150] on span "Find emails & mobiles (1)" at bounding box center [1143, 159] width 132 height 18
click at [1083, 158] on span "Find emails & mobiles (1)" at bounding box center [1143, 159] width 132 height 18
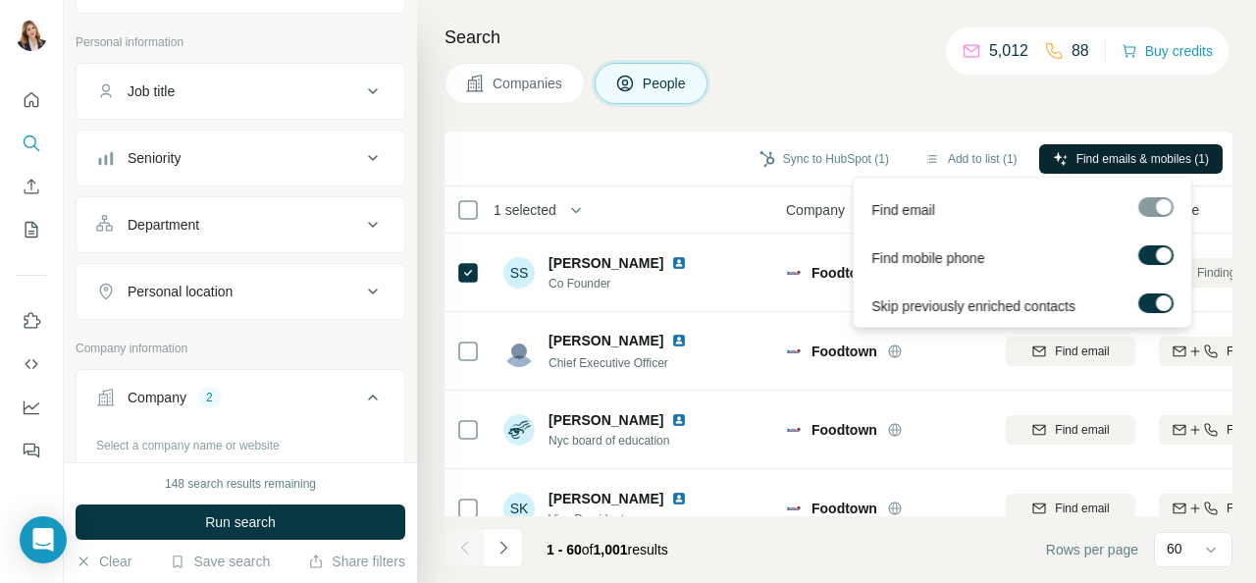
click at [1114, 150] on span "Find emails & mobiles (1)" at bounding box center [1143, 159] width 132 height 18
click at [1161, 212] on div at bounding box center [1155, 207] width 35 height 20
click at [1129, 152] on span "Find emails & mobiles (1)" at bounding box center [1143, 159] width 132 height 18
drag, startPoint x: 1091, startPoint y: 146, endPoint x: 1091, endPoint y: 162, distance: 15.7
click at [1091, 158] on button "Find emails & mobiles (1)" at bounding box center [1131, 158] width 184 height 29
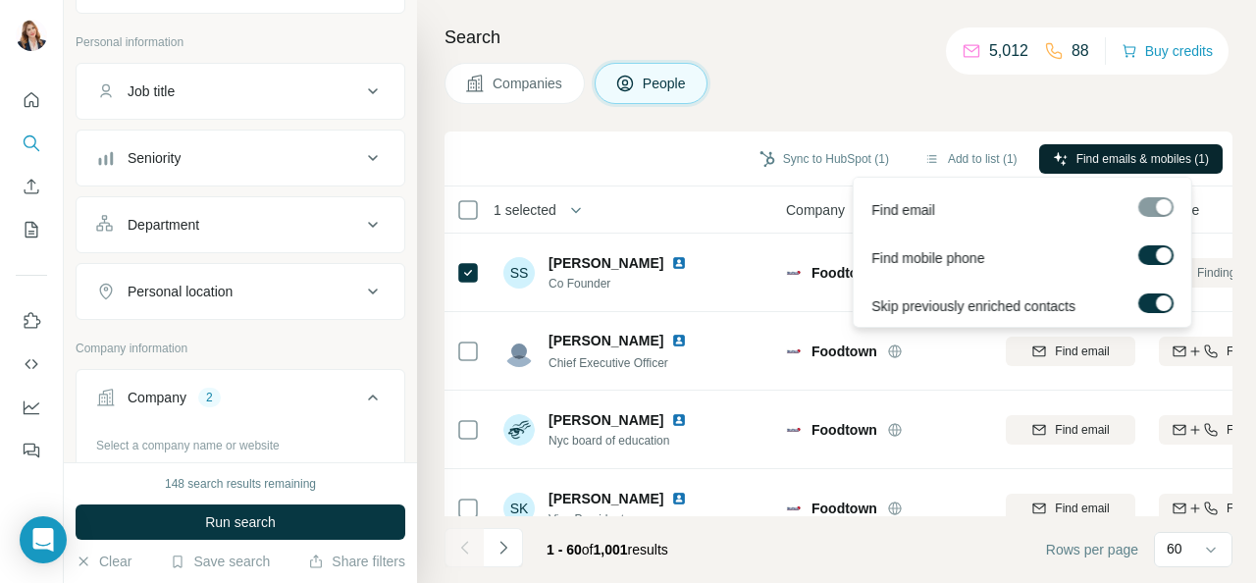
click at [1099, 154] on span "Find emails & mobiles (1)" at bounding box center [1143, 159] width 132 height 18
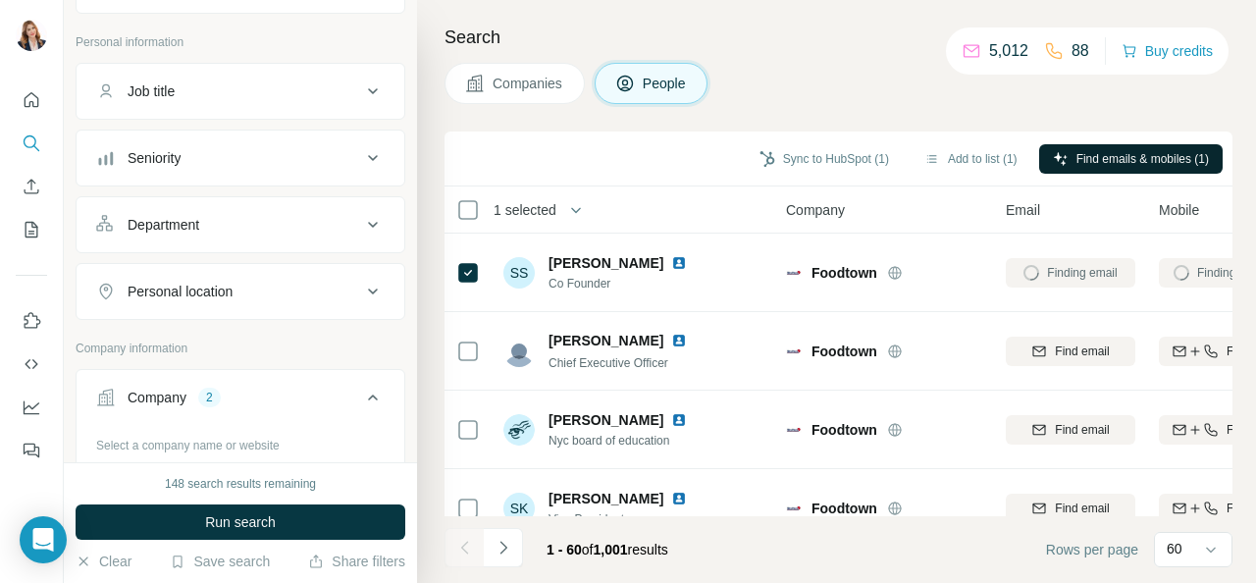
click at [687, 159] on div "Sync to HubSpot (1) Add to list (1) Find emails & mobiles (1)" at bounding box center [838, 158] width 768 height 34
click at [836, 147] on button "Sync to HubSpot (1)" at bounding box center [824, 158] width 157 height 29
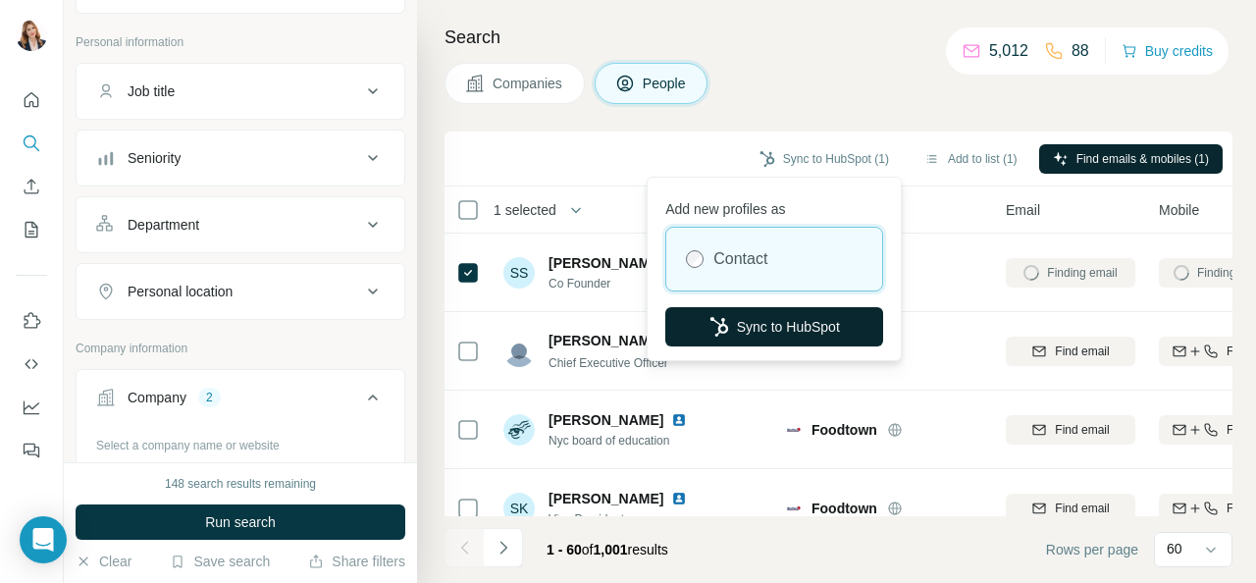
click at [785, 319] on button "Sync to HubSpot" at bounding box center [774, 326] width 218 height 39
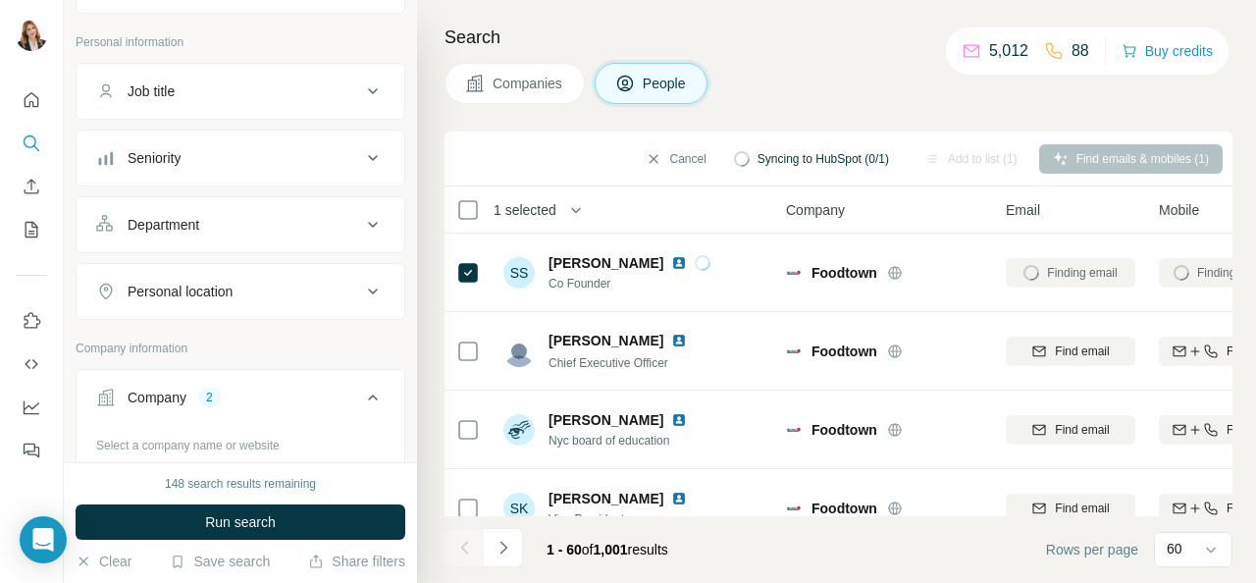
click at [361, 393] on icon at bounding box center [373, 398] width 24 height 24
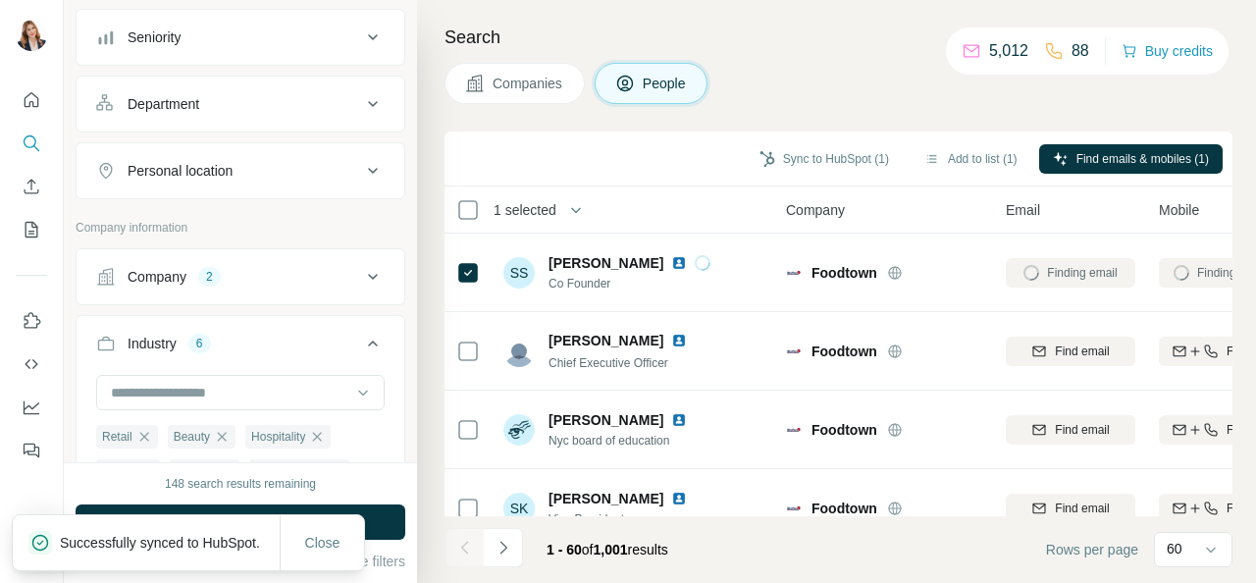
scroll to position [291, 0]
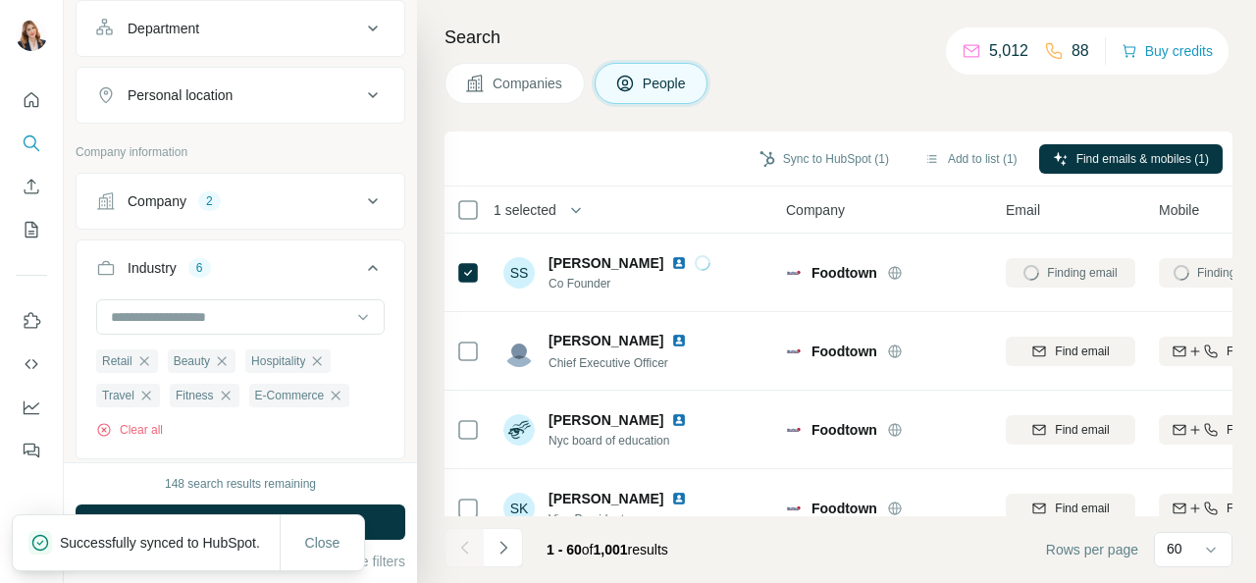
click at [361, 195] on icon at bounding box center [373, 201] width 24 height 24
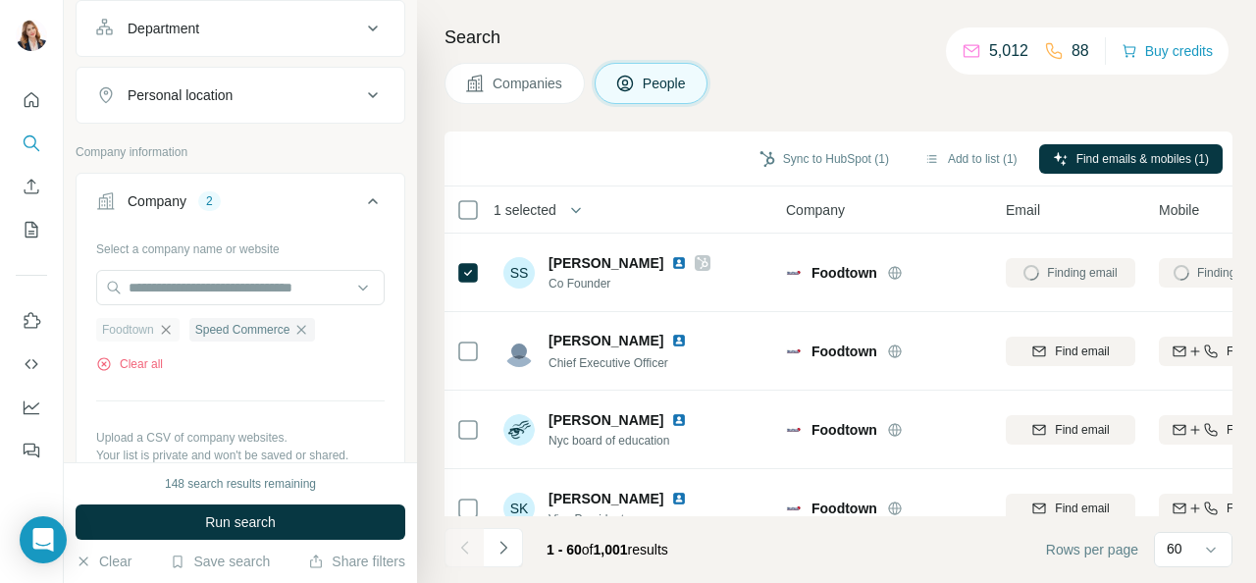
click at [165, 327] on icon "button" at bounding box center [166, 330] width 16 height 16
click at [217, 324] on icon "button" at bounding box center [209, 330] width 16 height 16
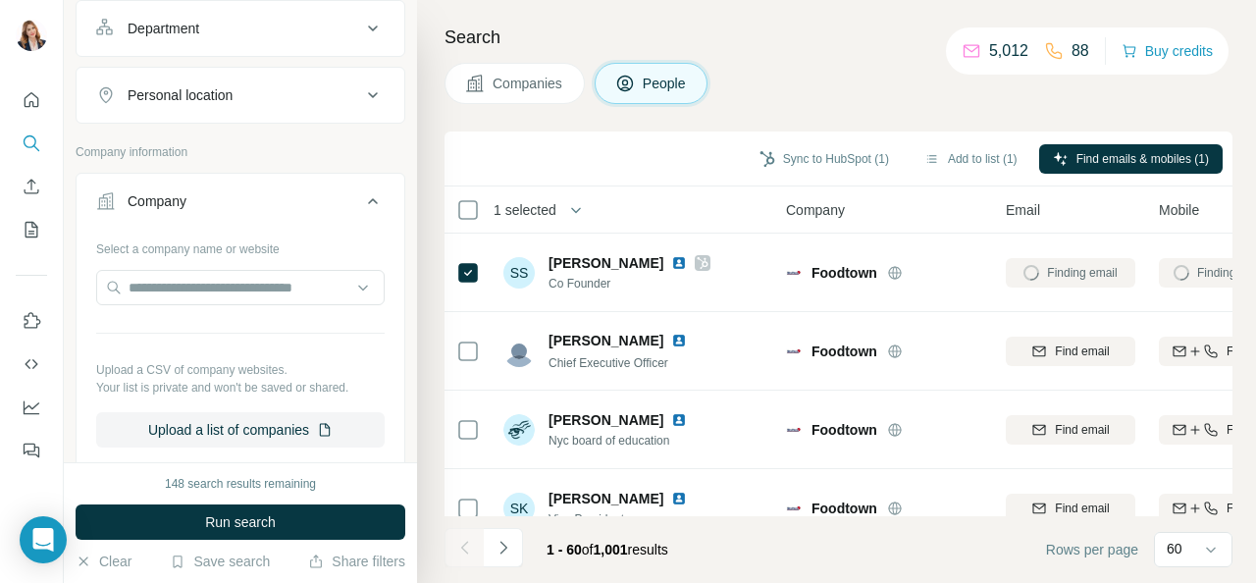
click at [542, 88] on span "Companies" at bounding box center [529, 84] width 72 height 20
click at [549, 93] on button "Companies" at bounding box center [515, 83] width 140 height 41
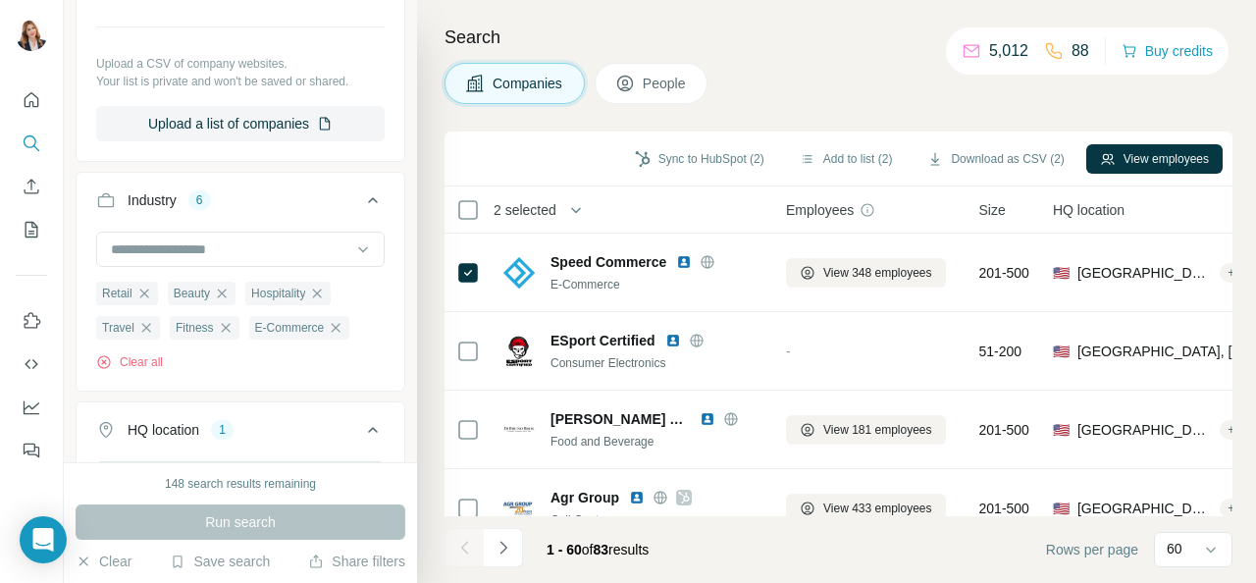
scroll to position [0, 0]
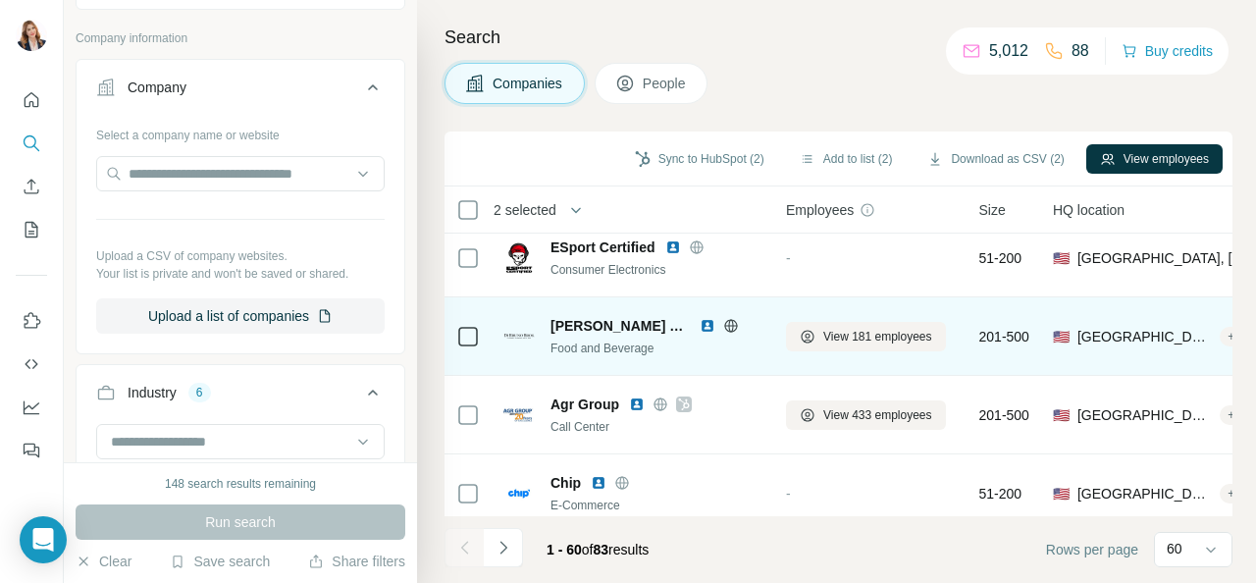
scroll to position [98, 0]
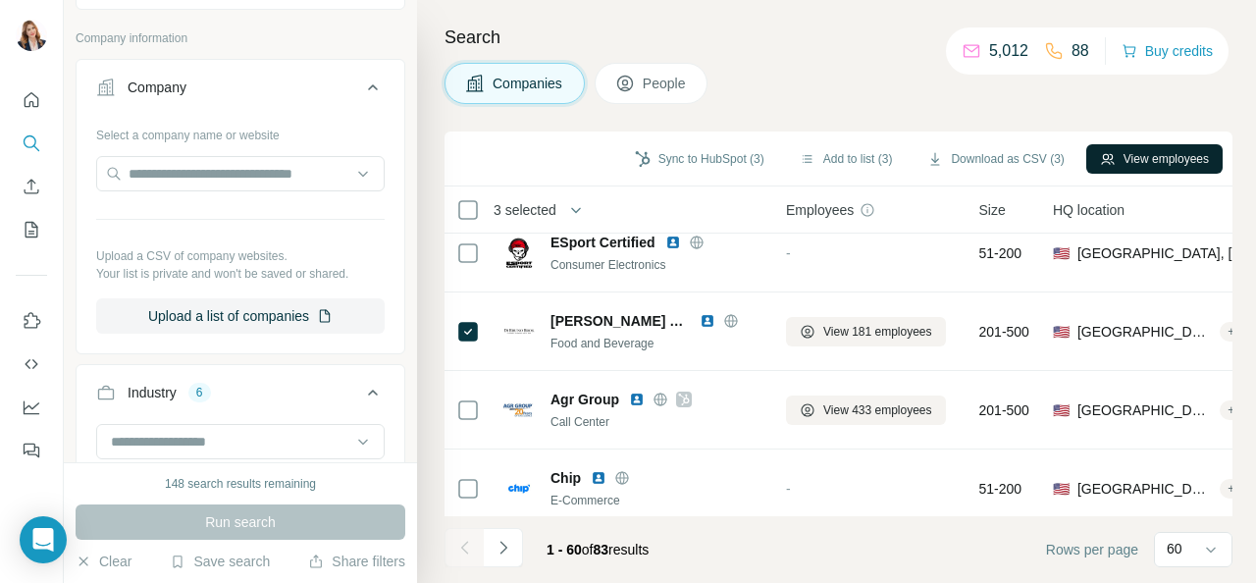
click at [1156, 162] on button "View employees" at bounding box center [1154, 158] width 136 height 29
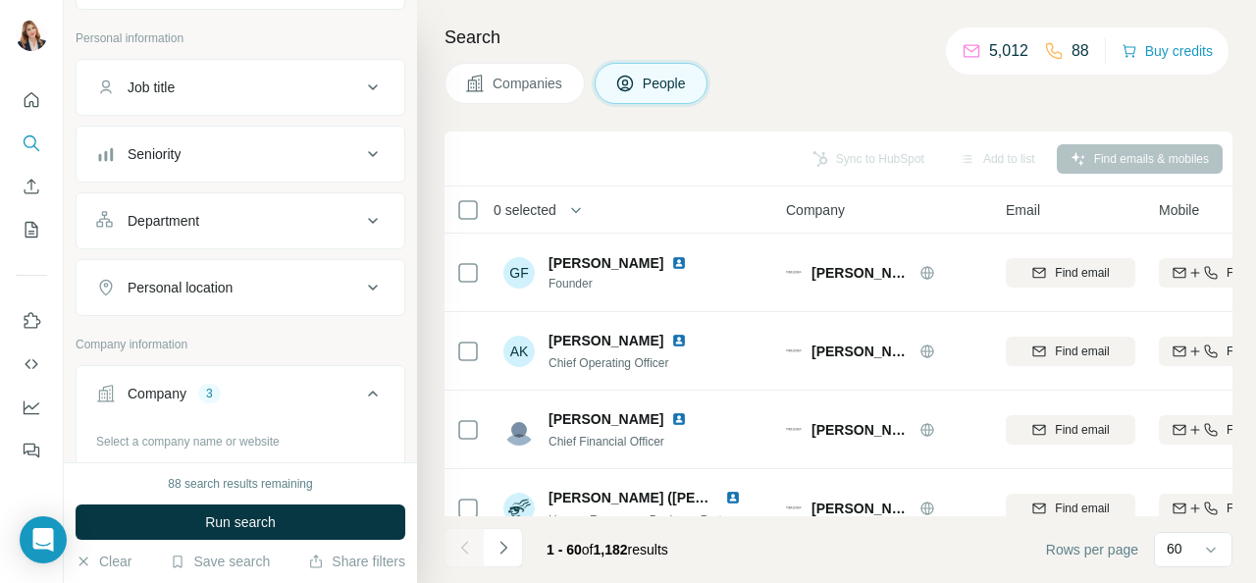
click at [518, 96] on button "Companies" at bounding box center [515, 83] width 140 height 41
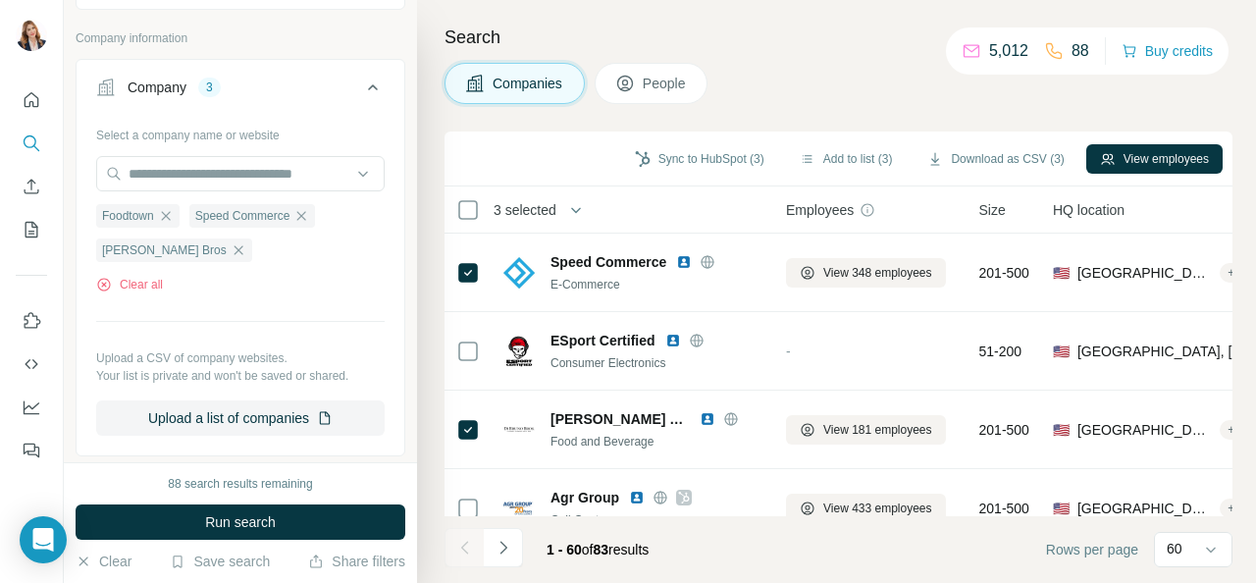
scroll to position [294, 0]
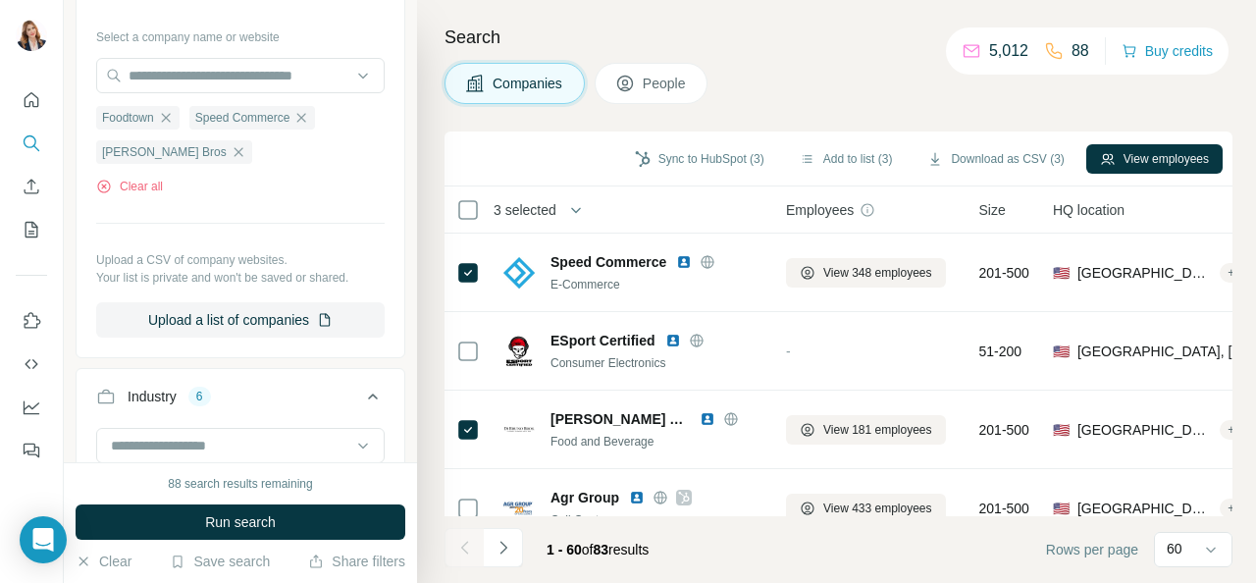
scroll to position [98, 0]
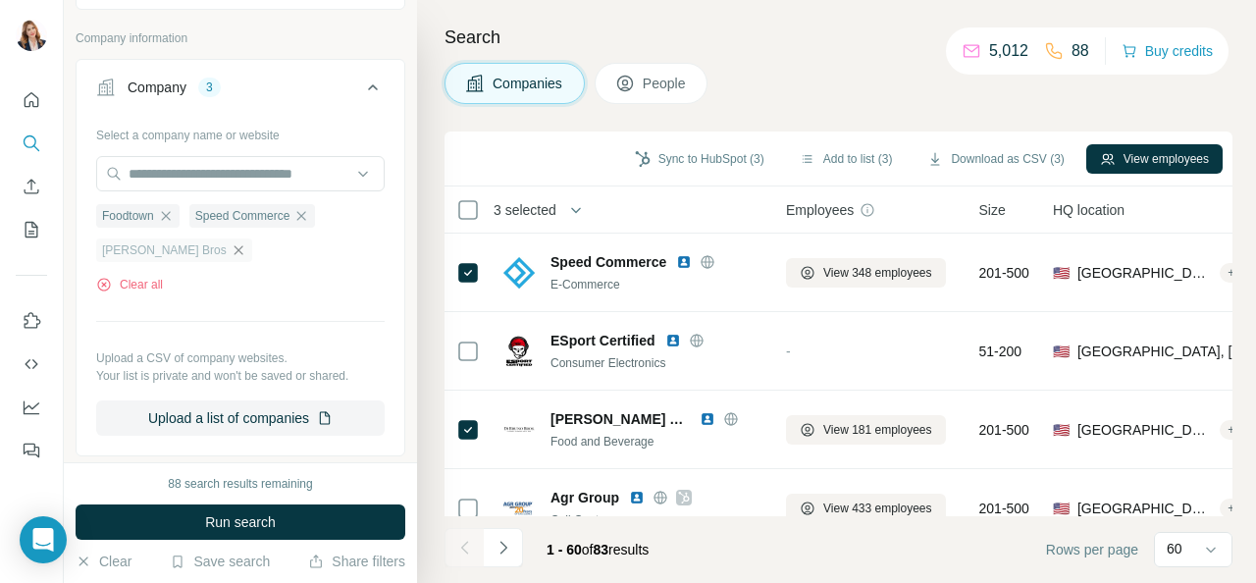
click at [231, 250] on icon "button" at bounding box center [239, 250] width 16 height 16
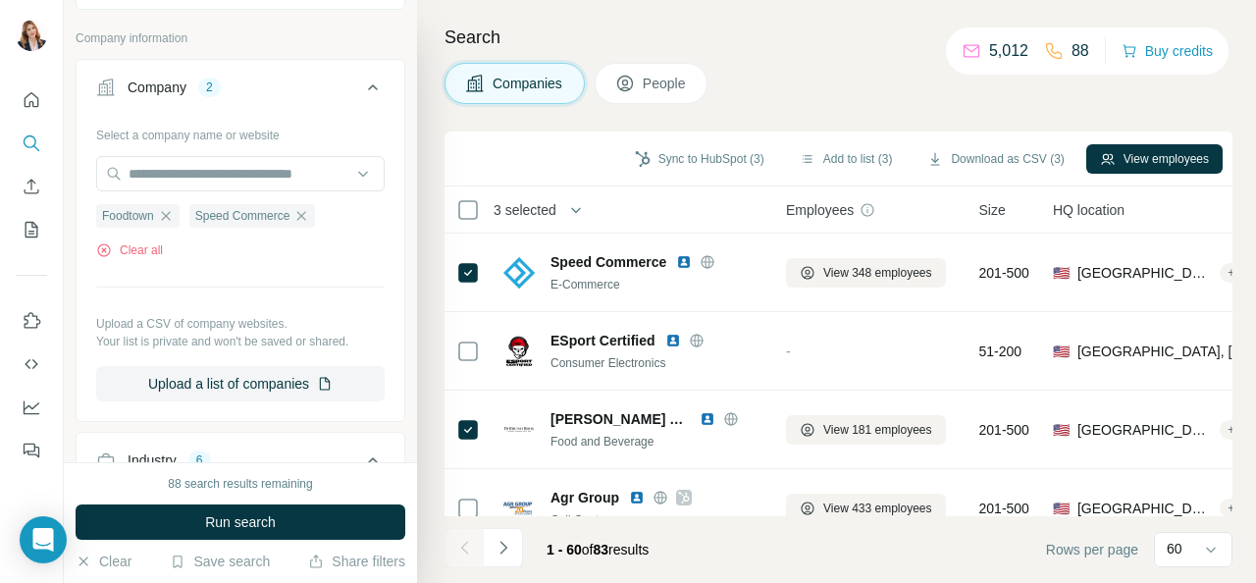
click at [169, 217] on icon "button" at bounding box center [166, 216] width 16 height 16
click at [209, 210] on icon "button" at bounding box center [209, 216] width 16 height 16
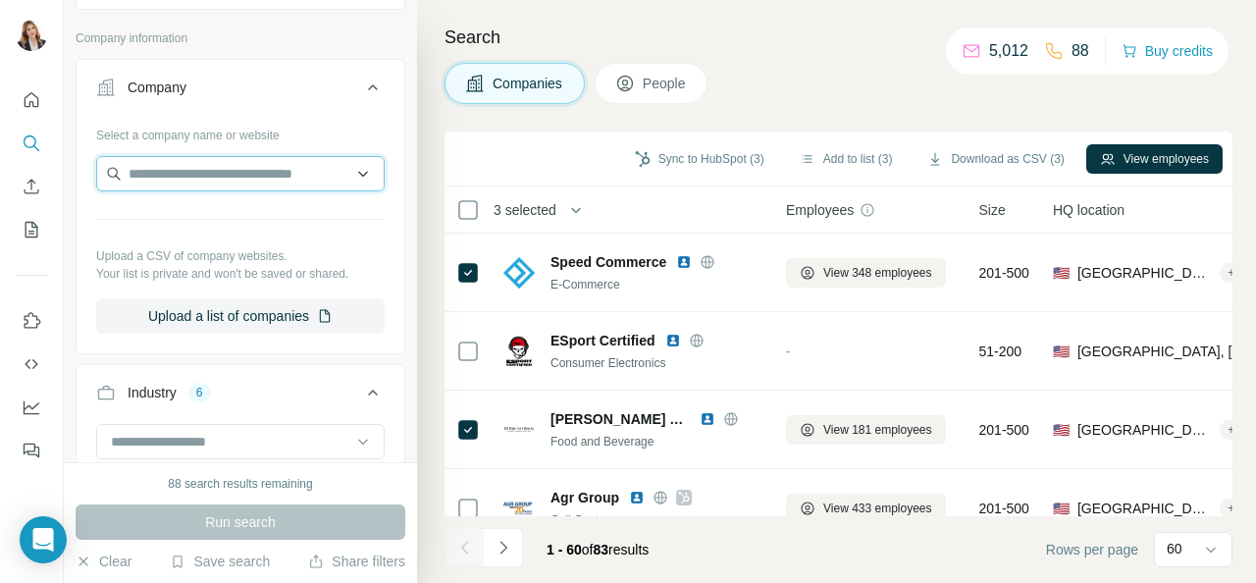
click at [174, 174] on input "text" at bounding box center [240, 173] width 289 height 35
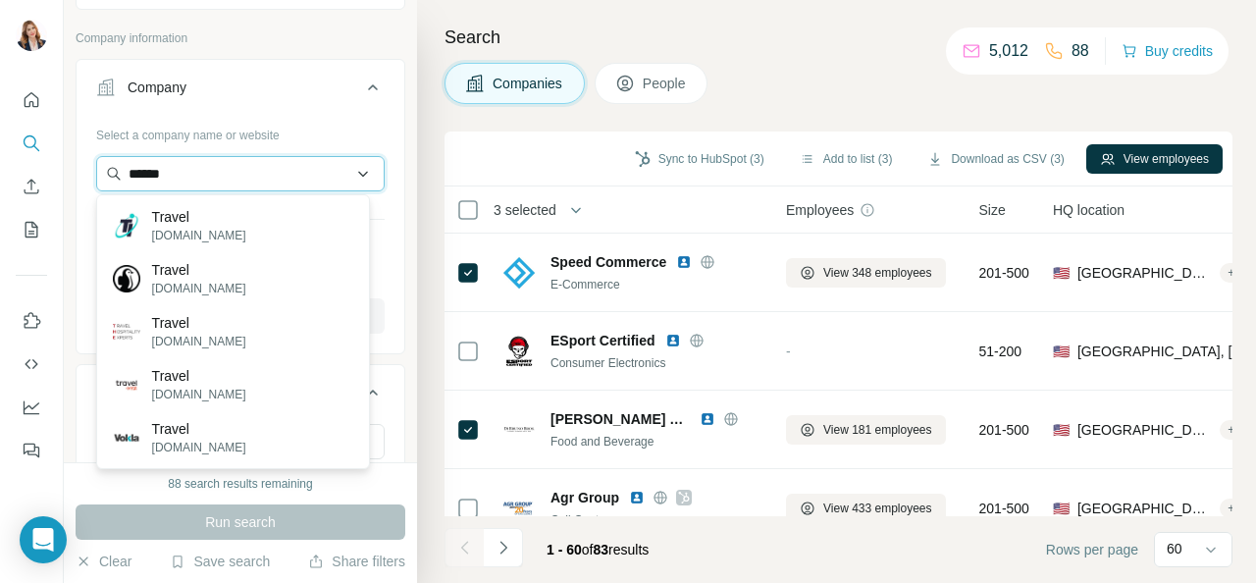
type input "******"
click at [304, 91] on div "Company" at bounding box center [228, 88] width 265 height 20
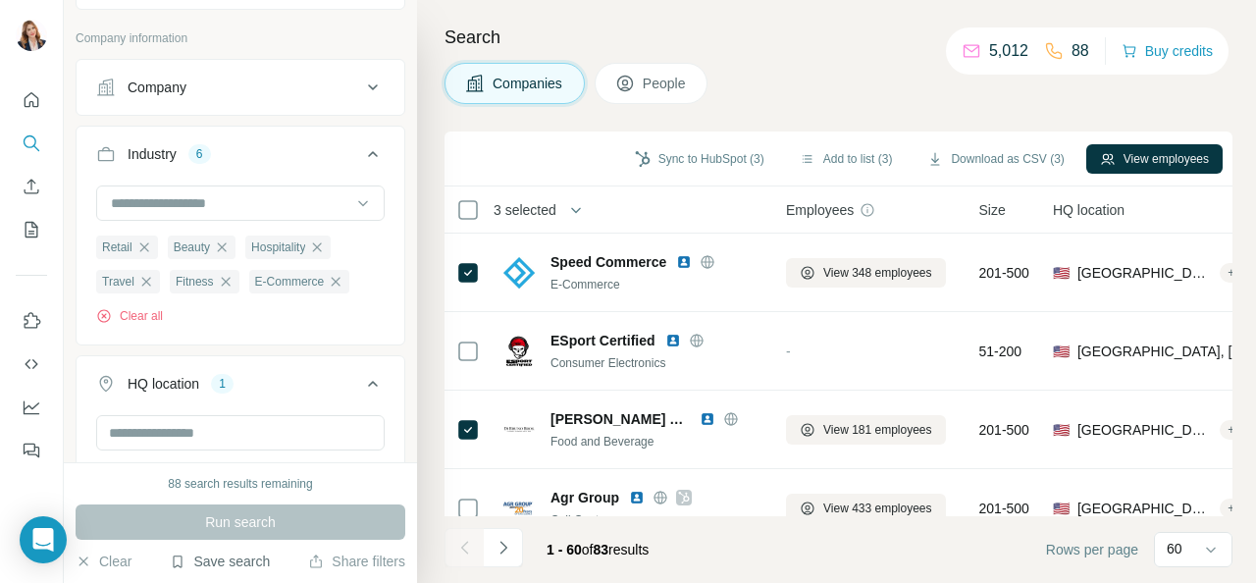
click at [232, 561] on button "Save search" at bounding box center [220, 562] width 100 height 20
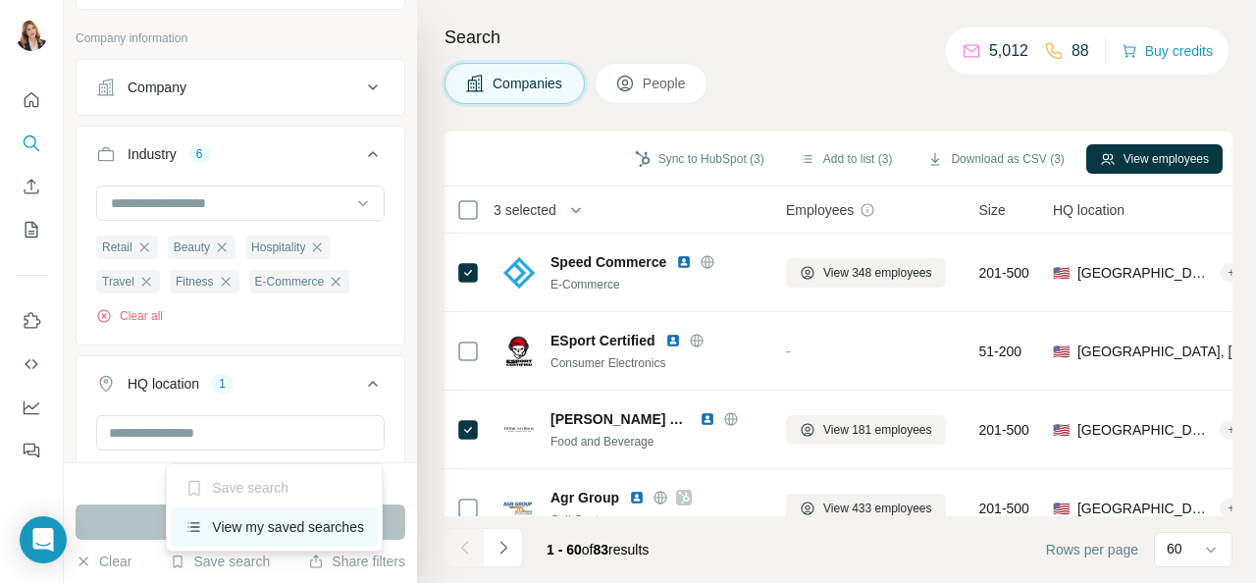
click at [259, 527] on div "View my saved searches" at bounding box center [274, 526] width 207 height 39
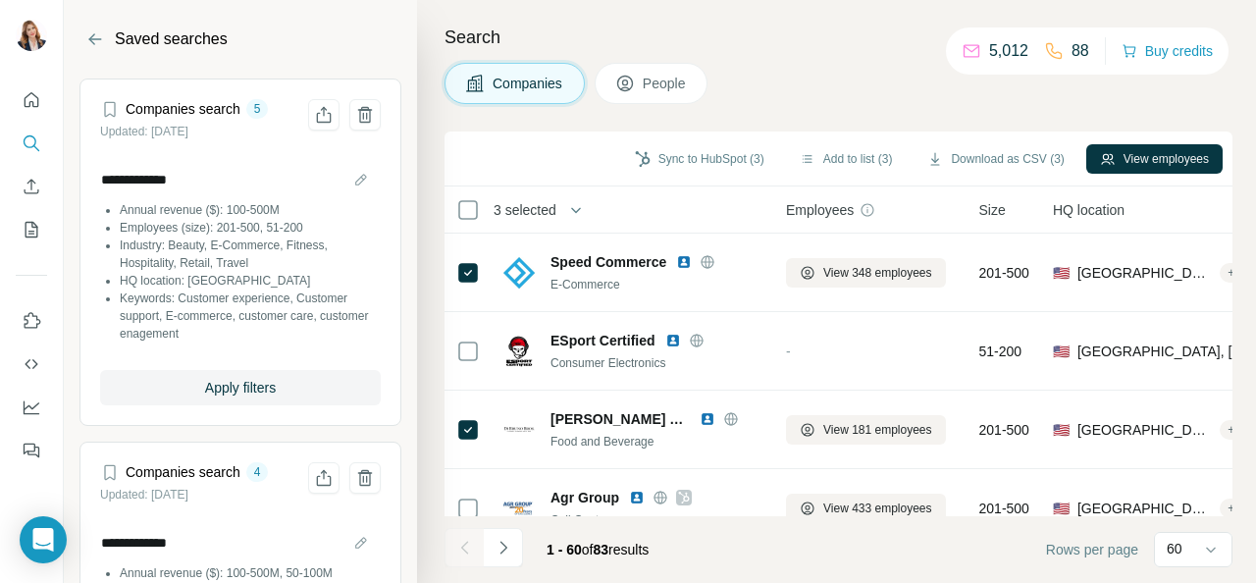
click at [222, 280] on li "HQ location: [GEOGRAPHIC_DATA]" at bounding box center [250, 281] width 261 height 18
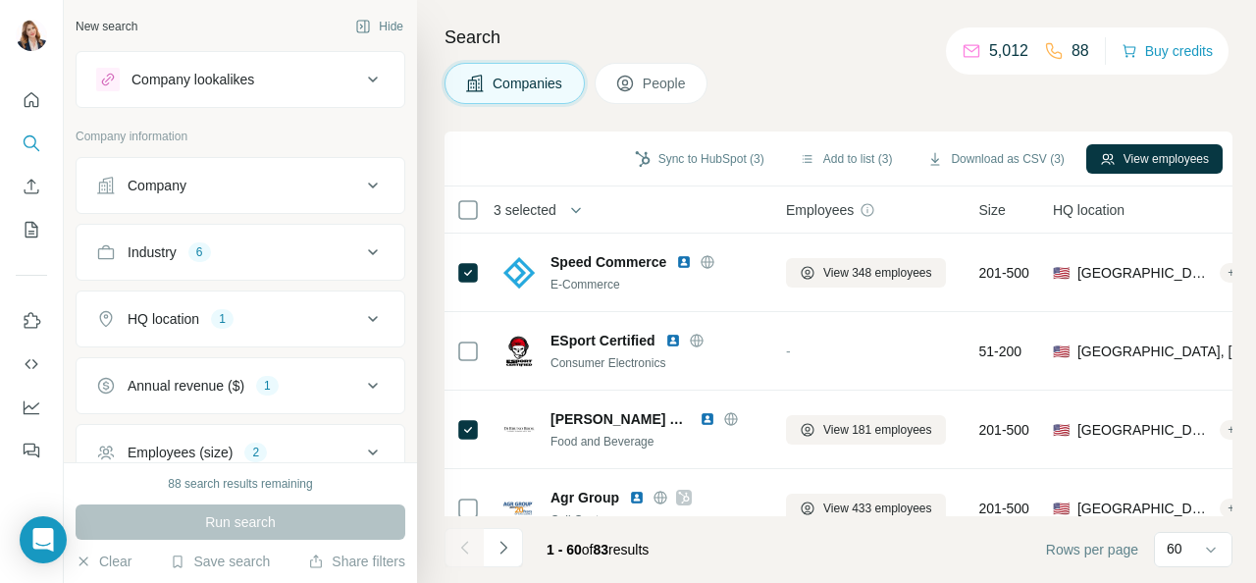
click at [510, 86] on span "Companies" at bounding box center [529, 84] width 72 height 20
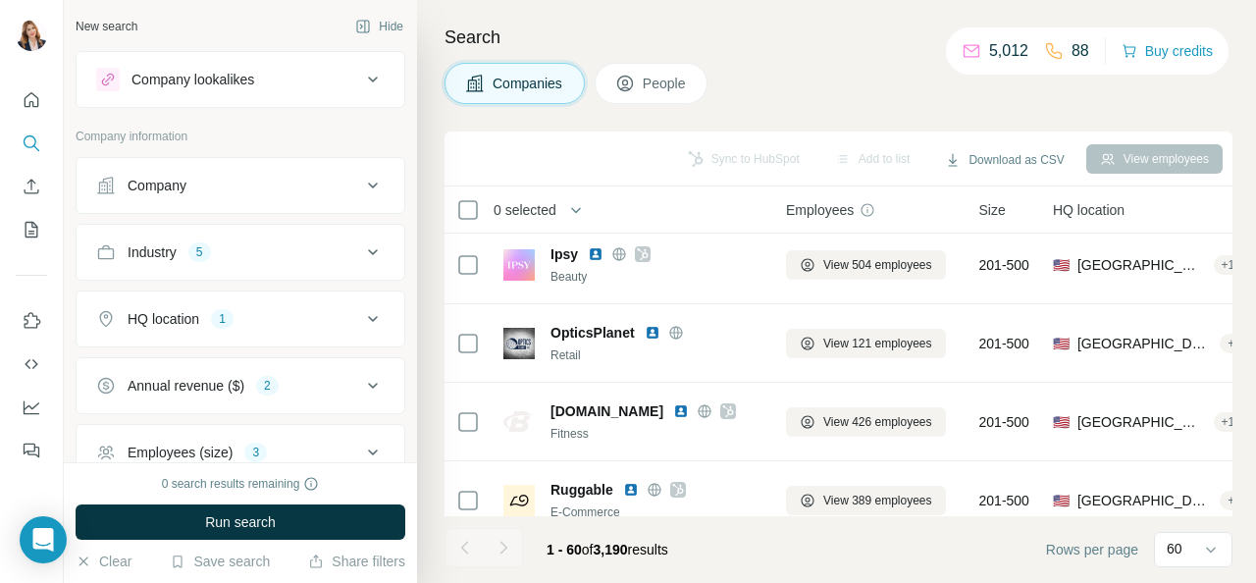
scroll to position [883, 0]
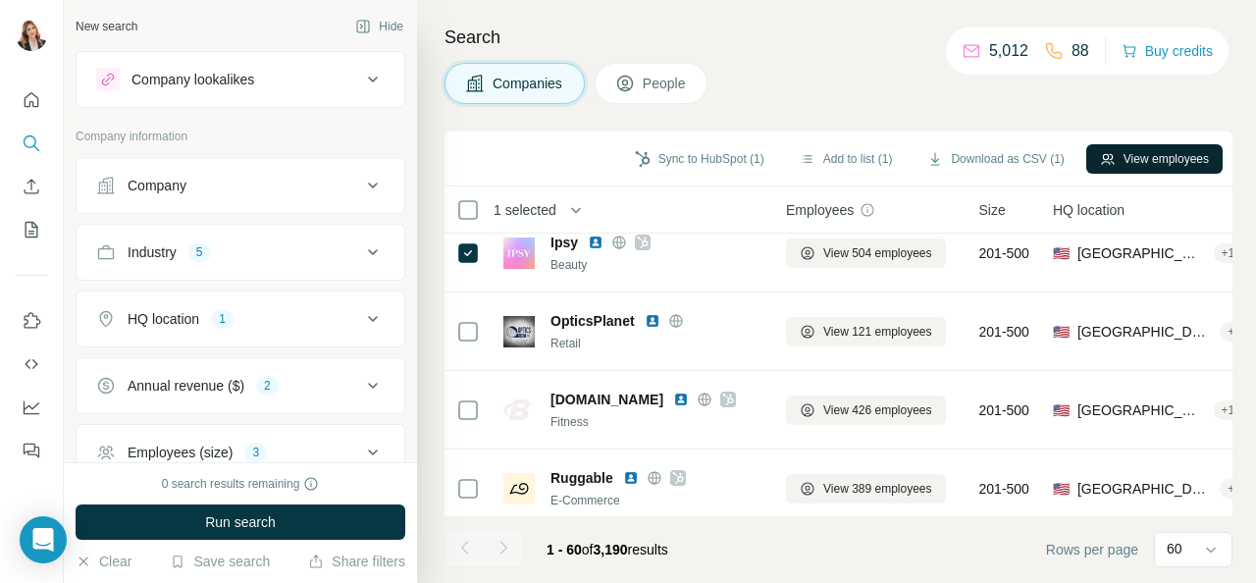
click at [1171, 158] on button "View employees" at bounding box center [1154, 158] width 136 height 29
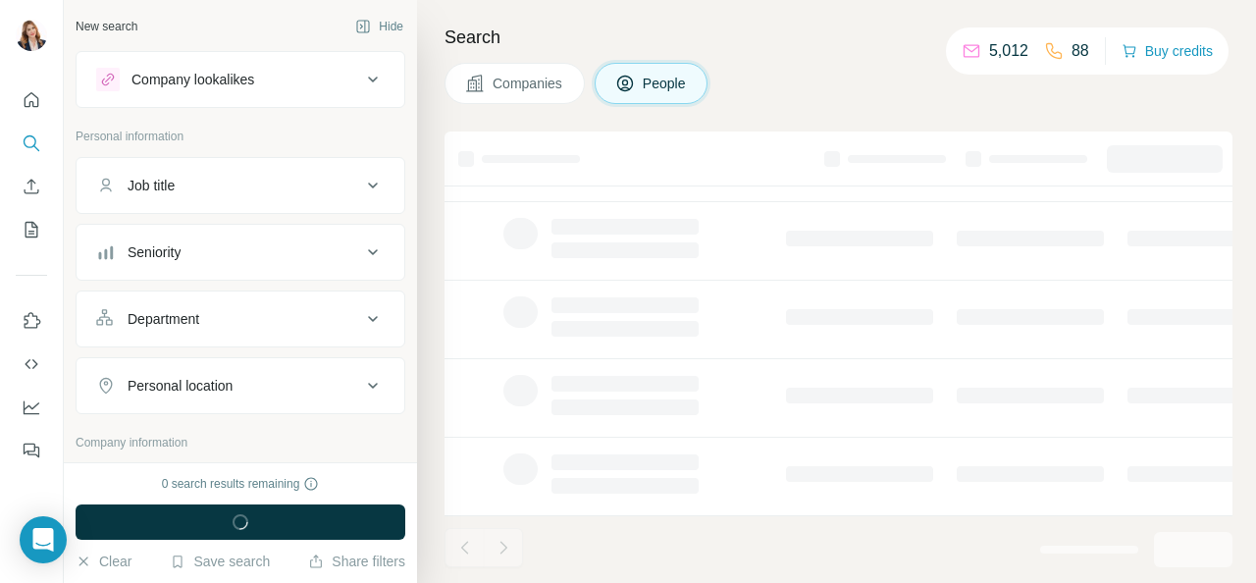
scroll to position [512, 0]
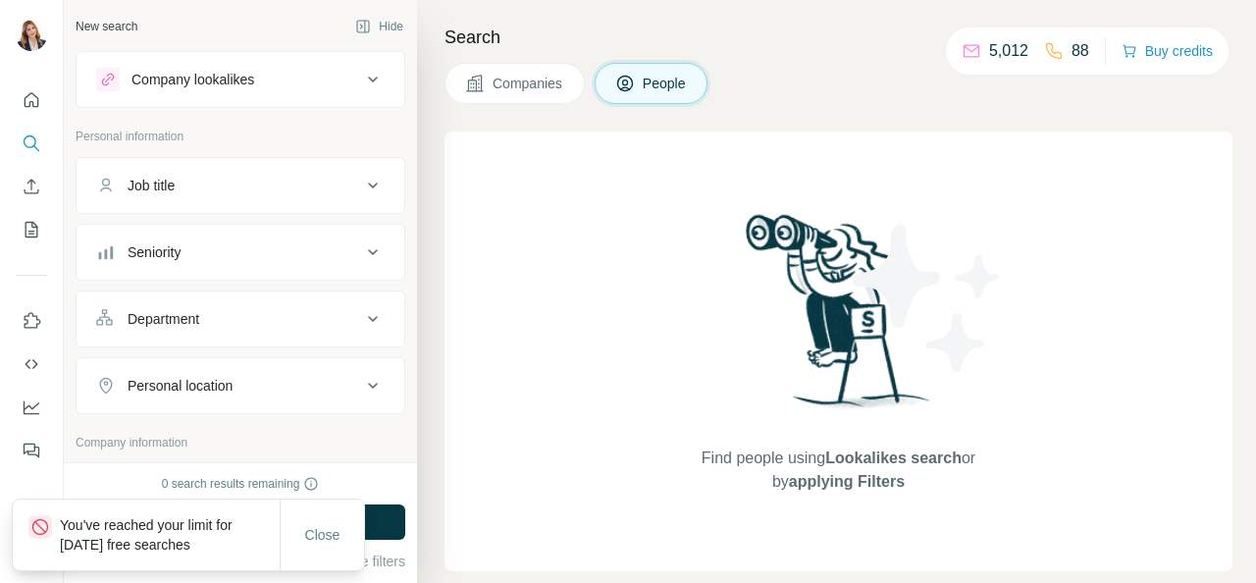
click at [539, 89] on span "Companies" at bounding box center [529, 84] width 72 height 20
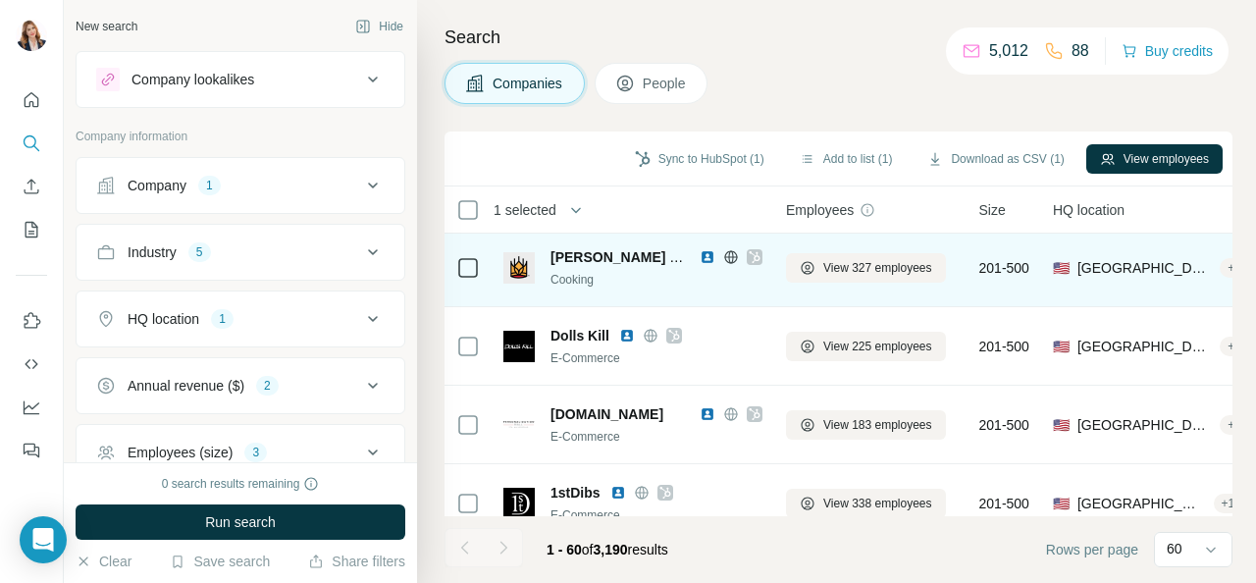
scroll to position [589, 0]
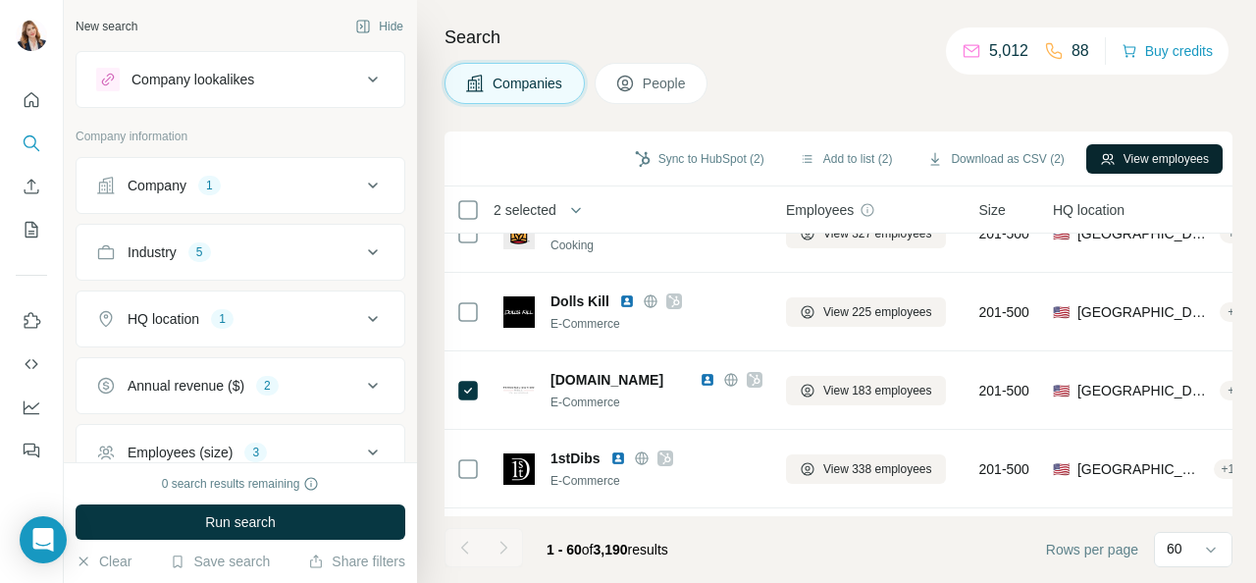
click at [1131, 158] on button "View employees" at bounding box center [1154, 158] width 136 height 29
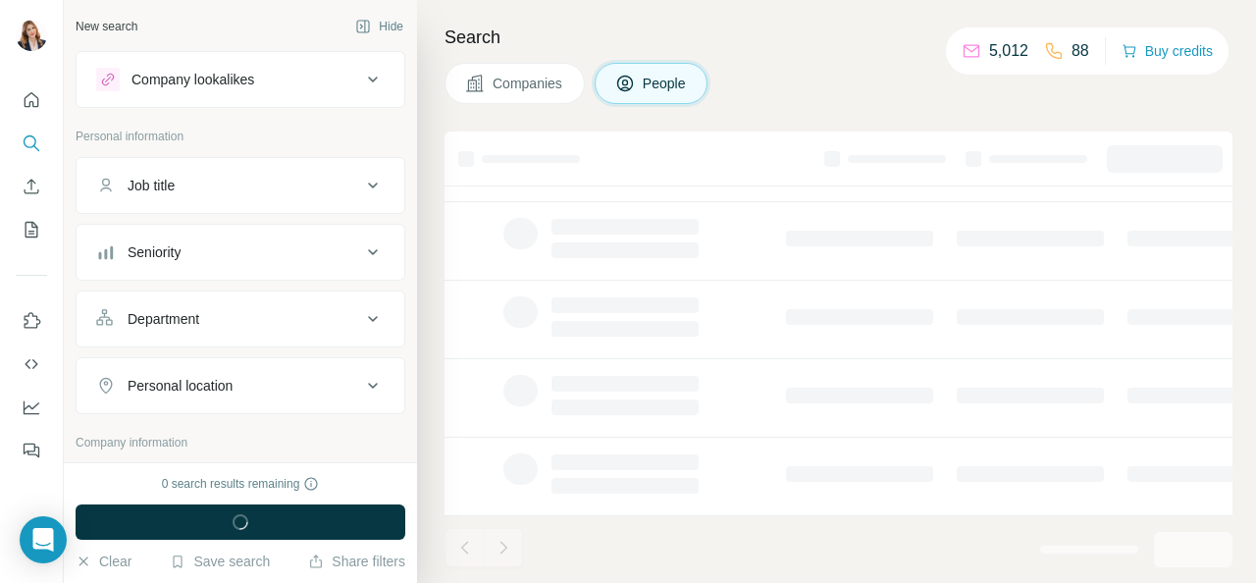
scroll to position [512, 0]
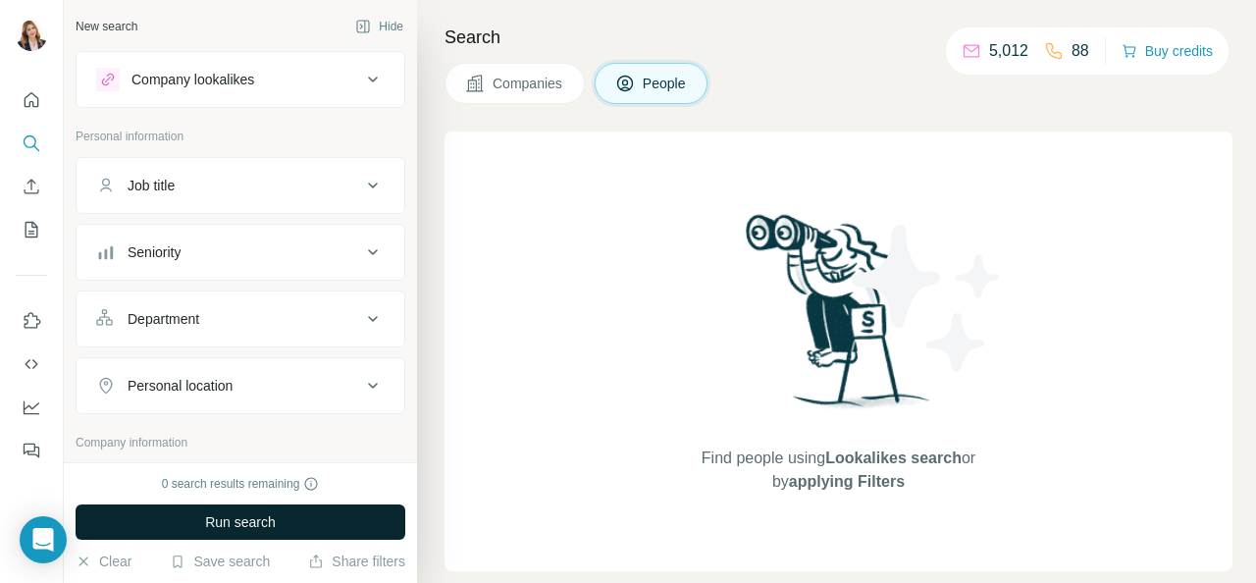
click at [243, 522] on span "Run search" at bounding box center [240, 522] width 71 height 20
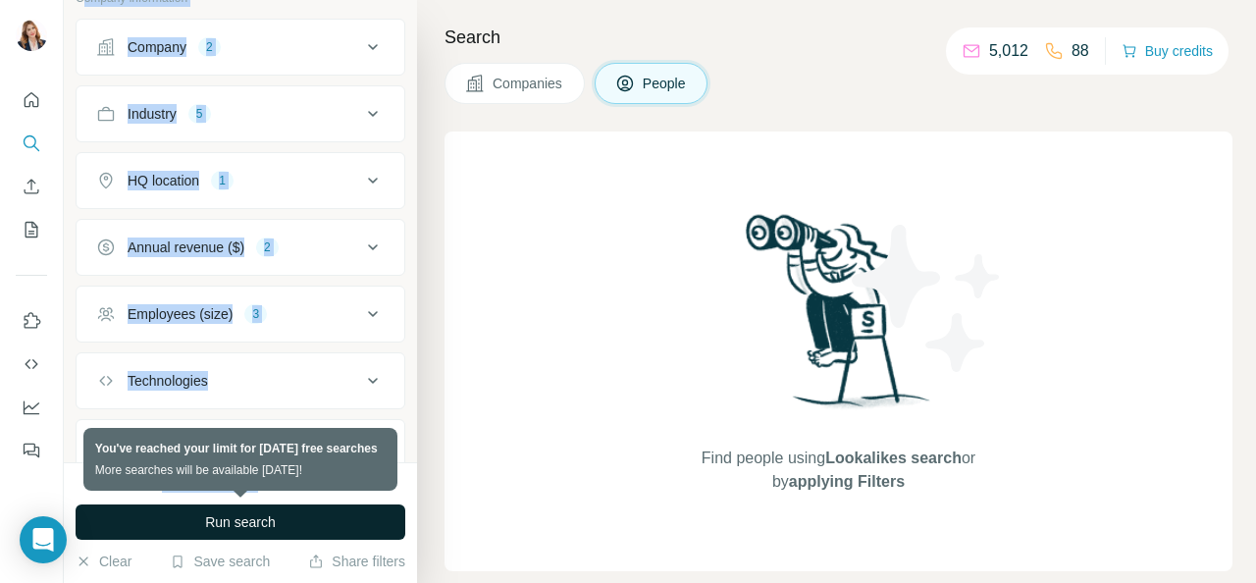
scroll to position [508, 0]
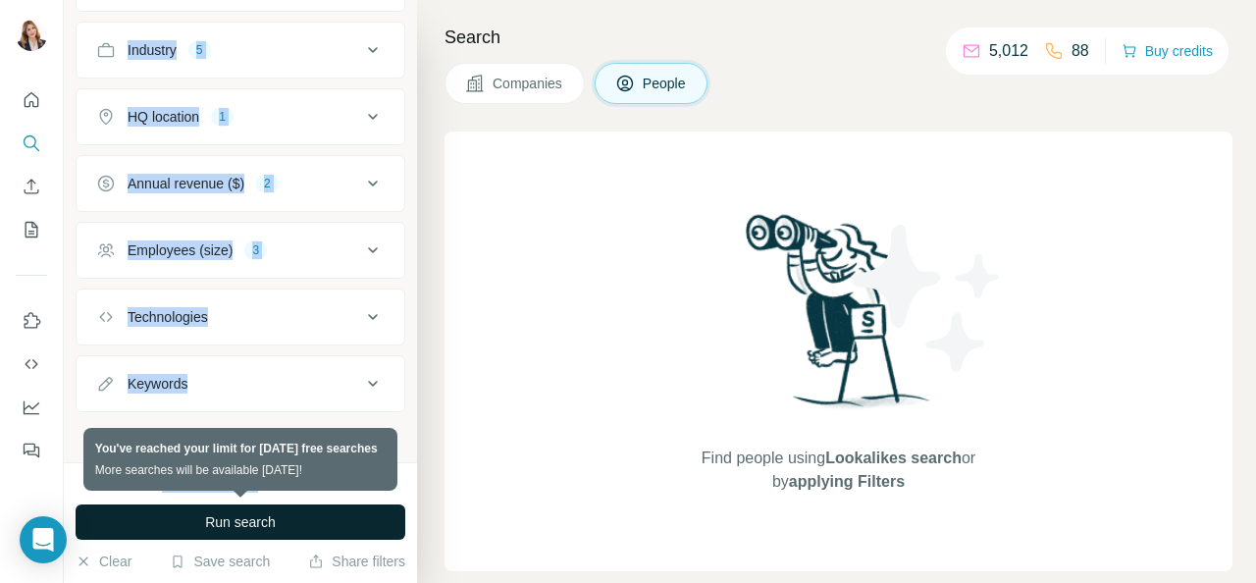
drag, startPoint x: 86, startPoint y: 444, endPoint x: 269, endPoint y: 468, distance: 184.2
click at [267, 468] on div "New search Hide Company lookalikes Personal information Job title Seniority Dep…" at bounding box center [240, 291] width 353 height 583
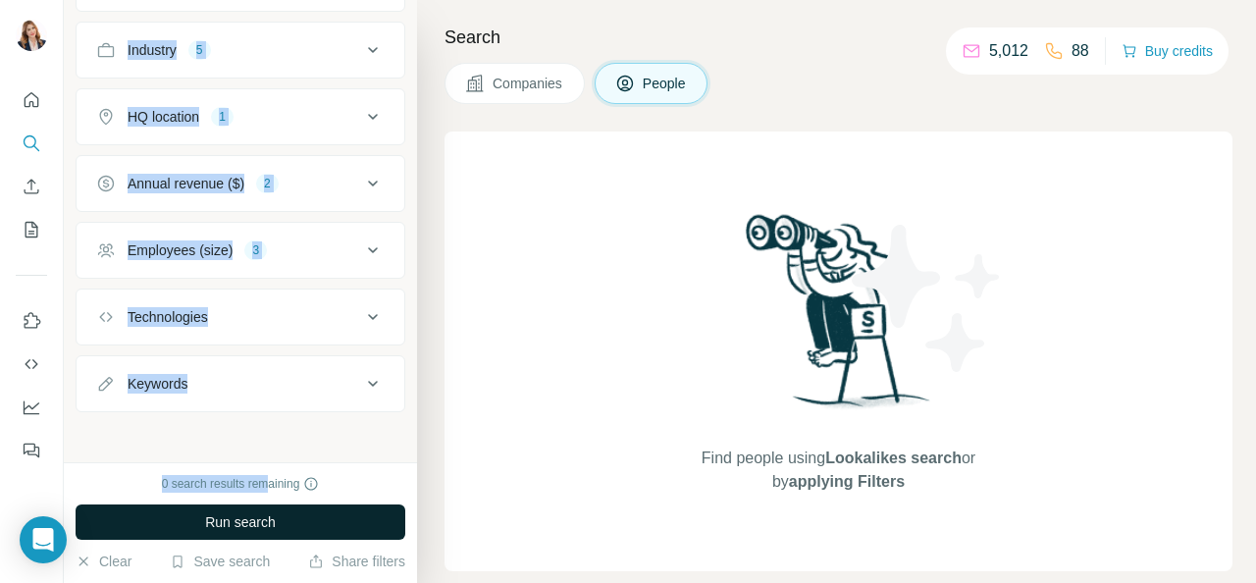
click at [361, 527] on button "Run search" at bounding box center [241, 521] width 330 height 35
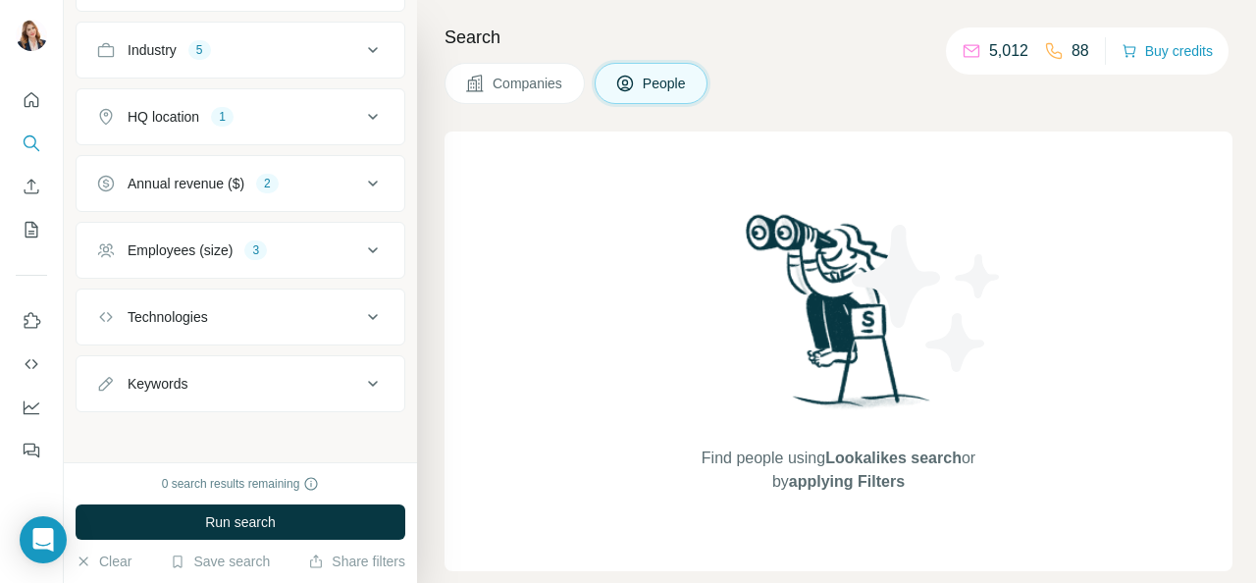
click at [515, 183] on div "Find people using Lookalikes search or by applying Filters" at bounding box center [839, 352] width 788 height 440
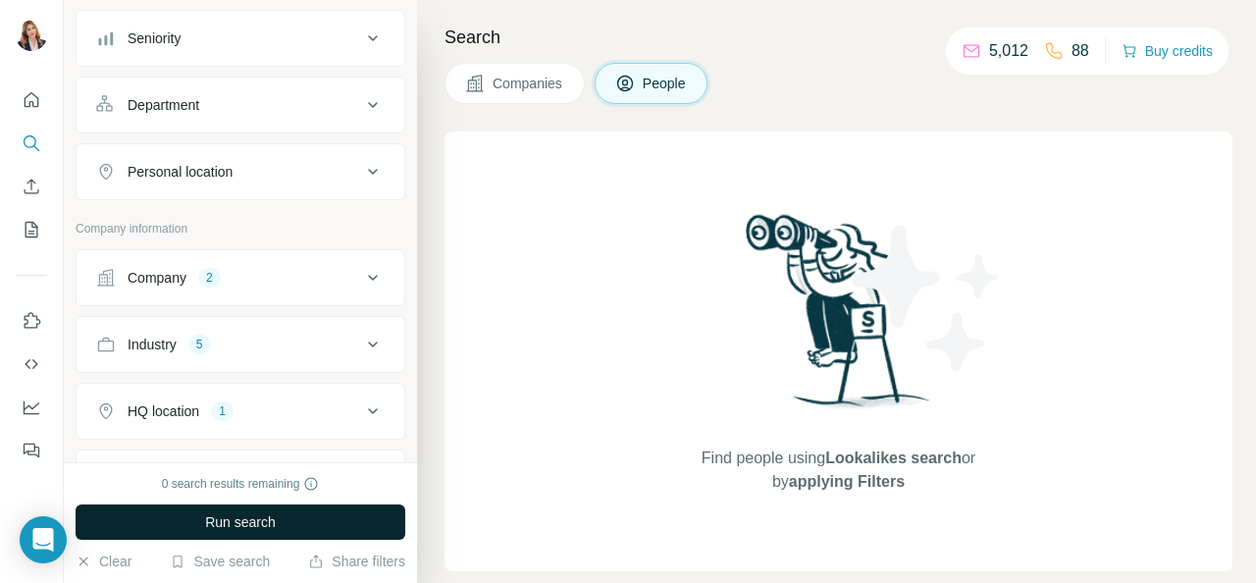
click at [246, 524] on span "Run search" at bounding box center [240, 522] width 71 height 20
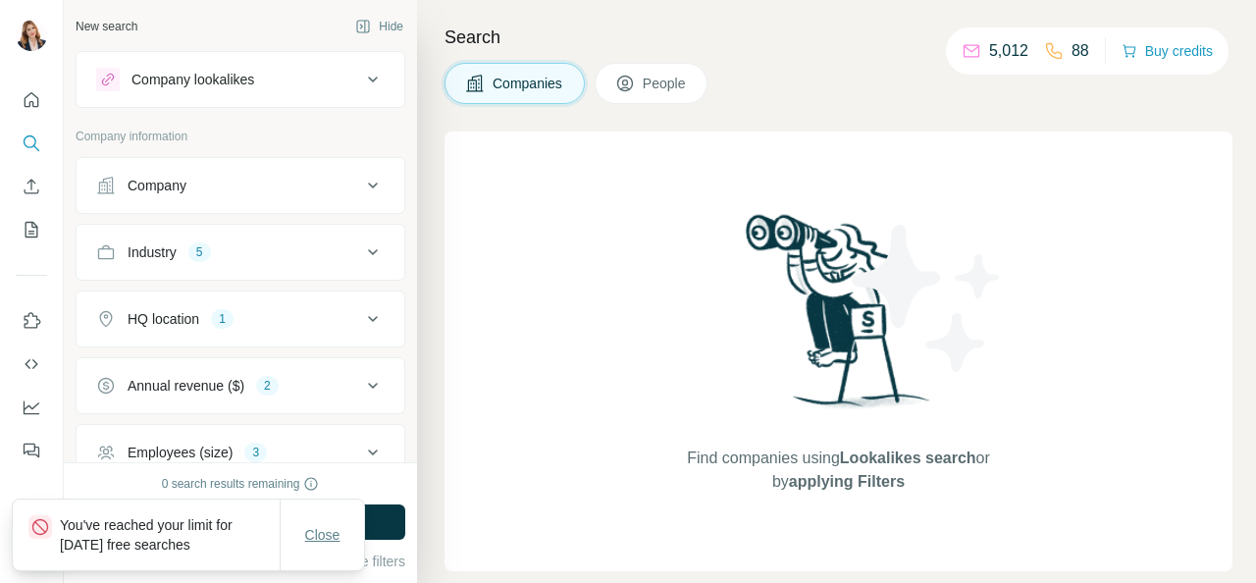
click at [330, 538] on span "Close" at bounding box center [322, 535] width 35 height 20
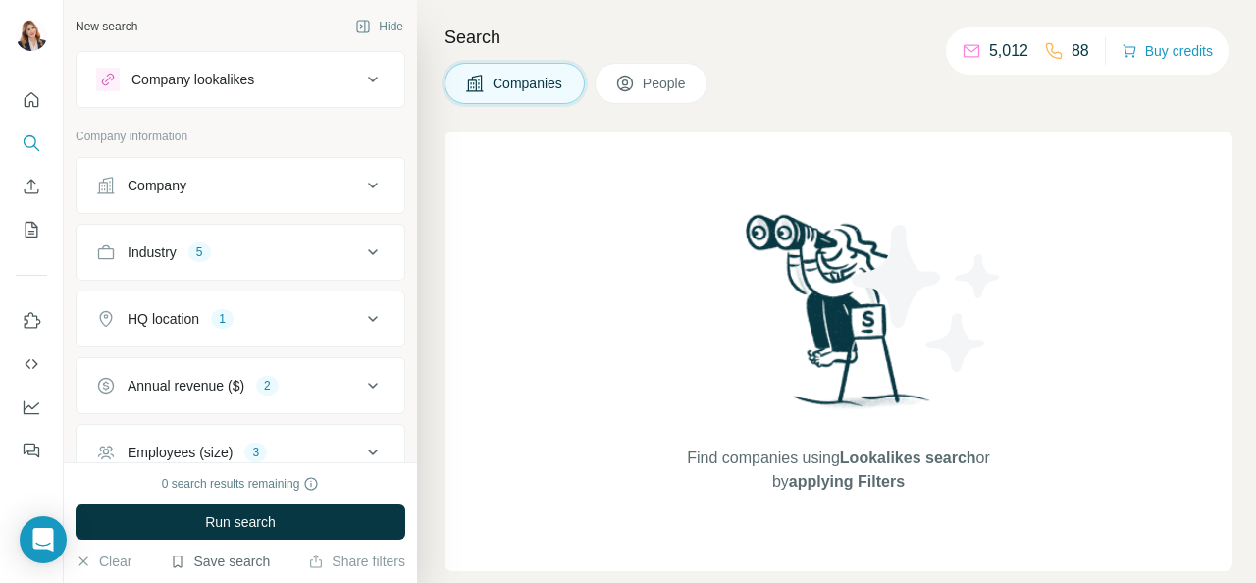
click at [243, 565] on button "Save search" at bounding box center [220, 562] width 100 height 20
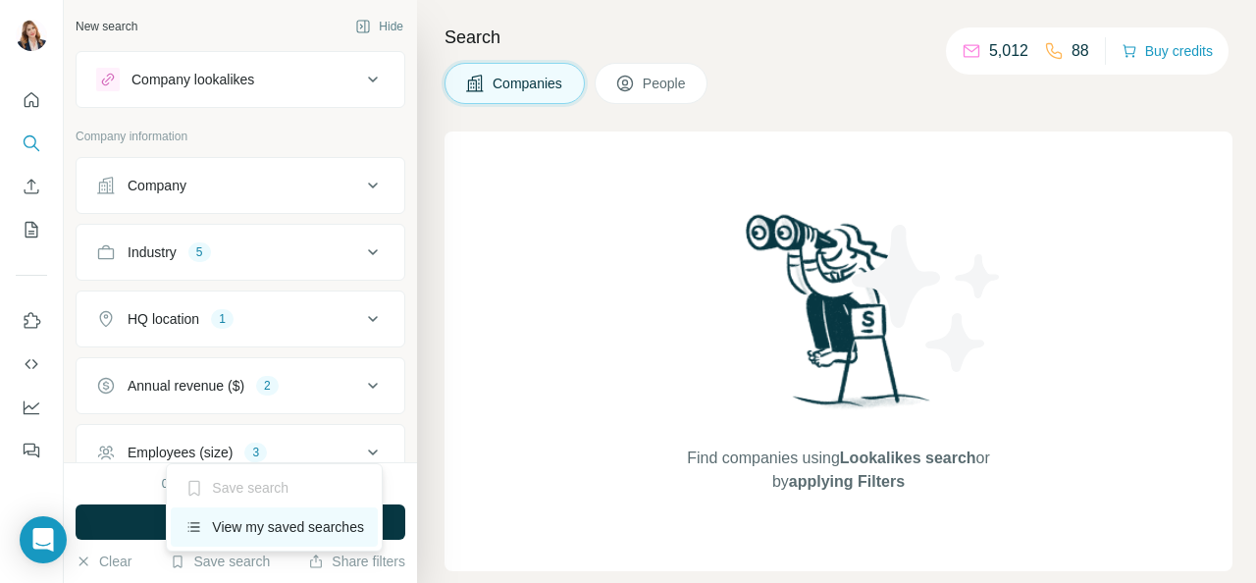
click at [254, 526] on div "View my saved searches" at bounding box center [274, 526] width 207 height 39
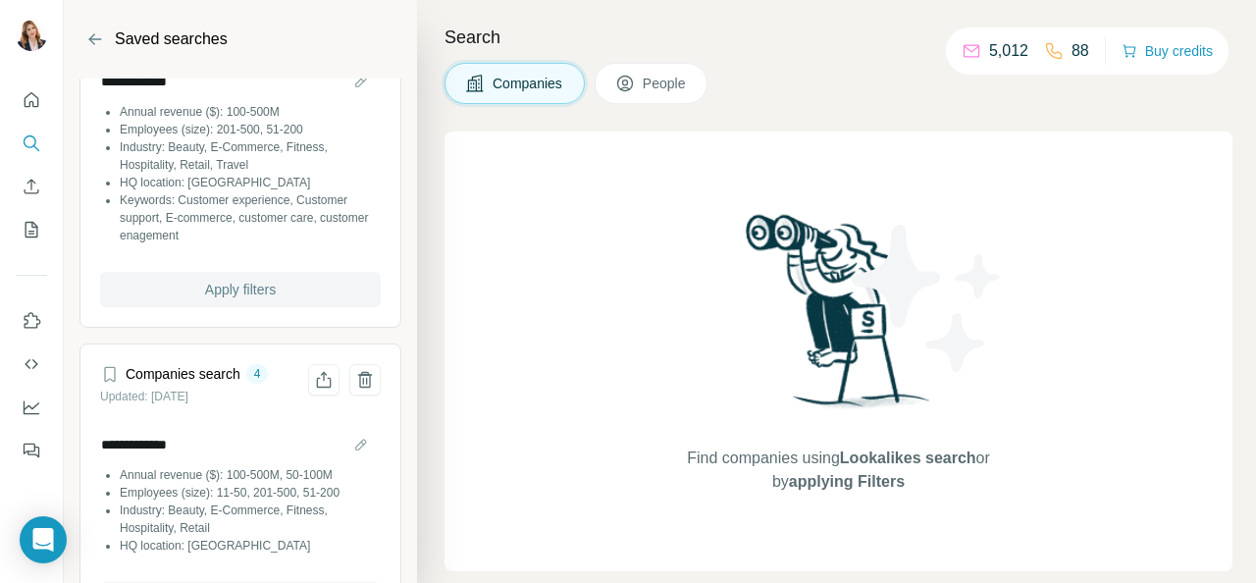
scroll to position [177, 0]
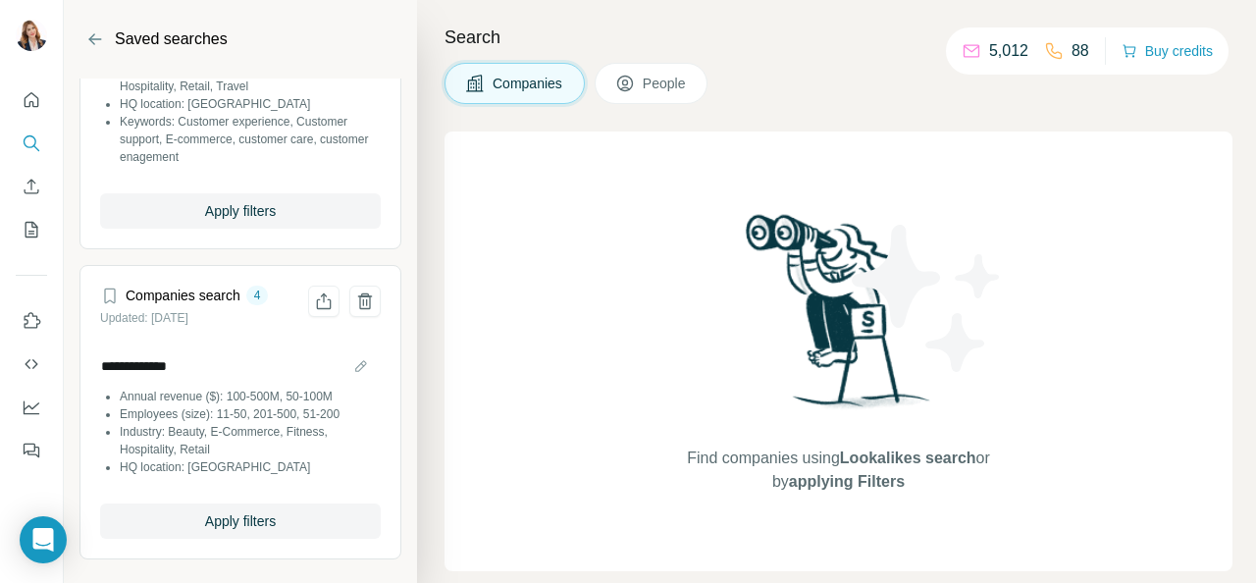
click at [201, 432] on li "Industry: Beauty, E-Commerce, Fitness, Hospitality, Retail" at bounding box center [250, 440] width 261 height 35
click at [226, 514] on span "Apply filters" at bounding box center [240, 521] width 71 height 20
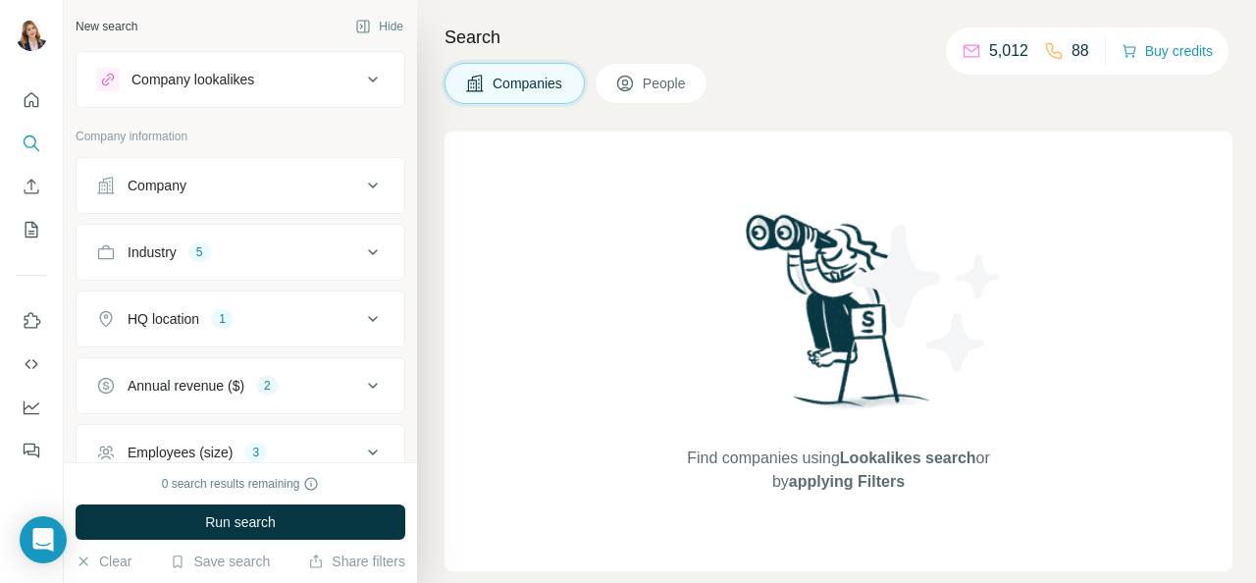
click at [651, 91] on button "People" at bounding box center [652, 83] width 114 height 41
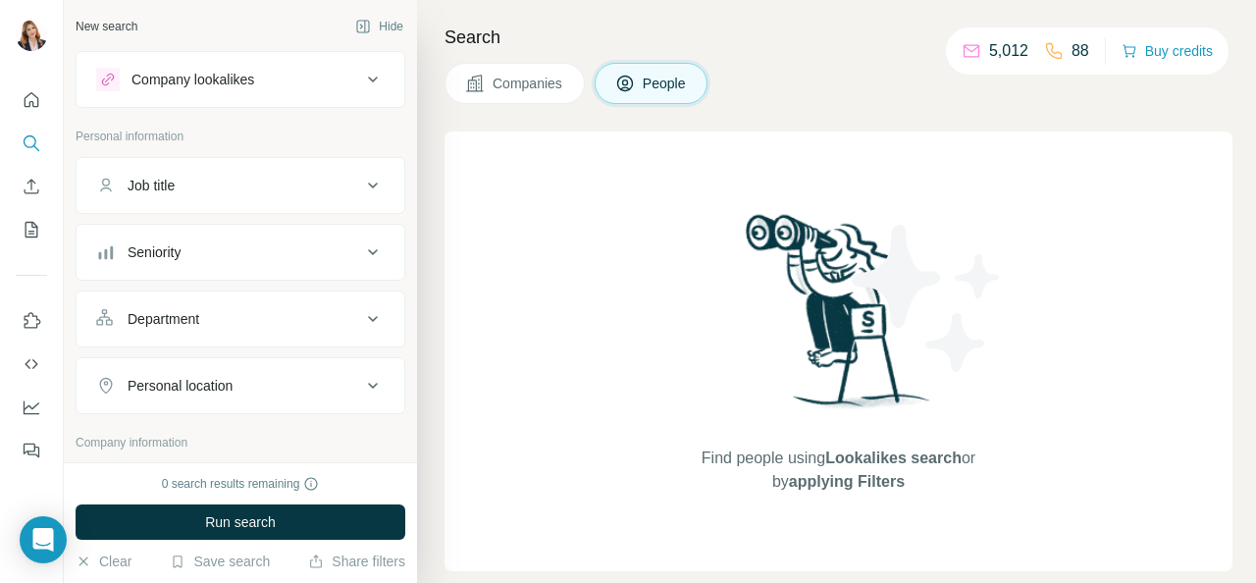
click at [361, 180] on icon at bounding box center [373, 186] width 24 height 24
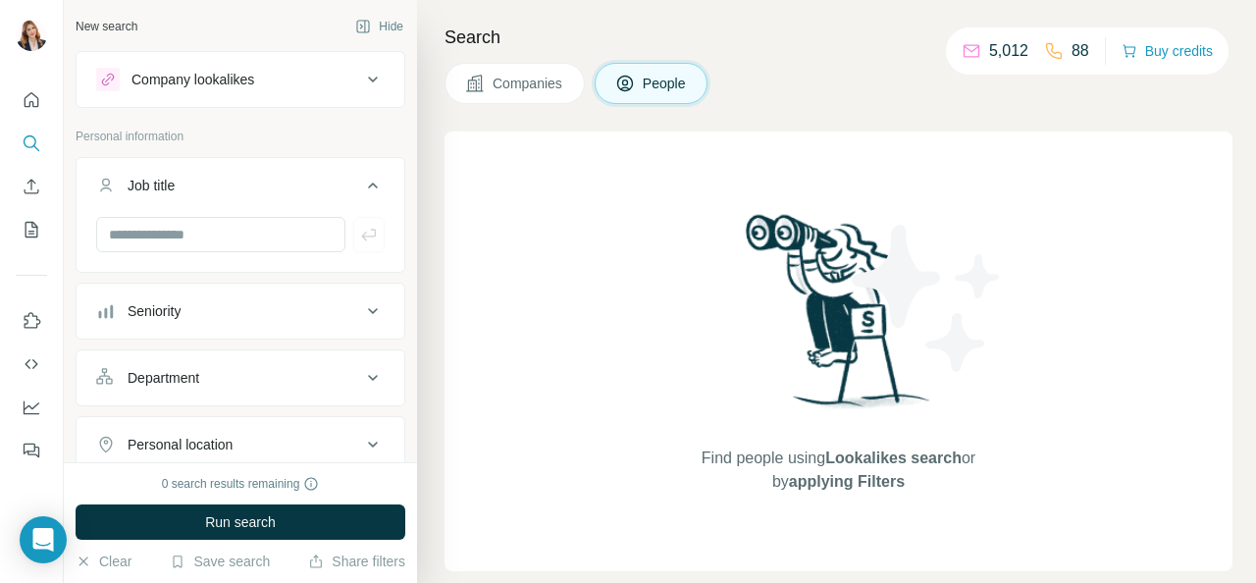
click at [361, 299] on icon at bounding box center [373, 311] width 24 height 24
